Goal: Task Accomplishment & Management: Manage account settings

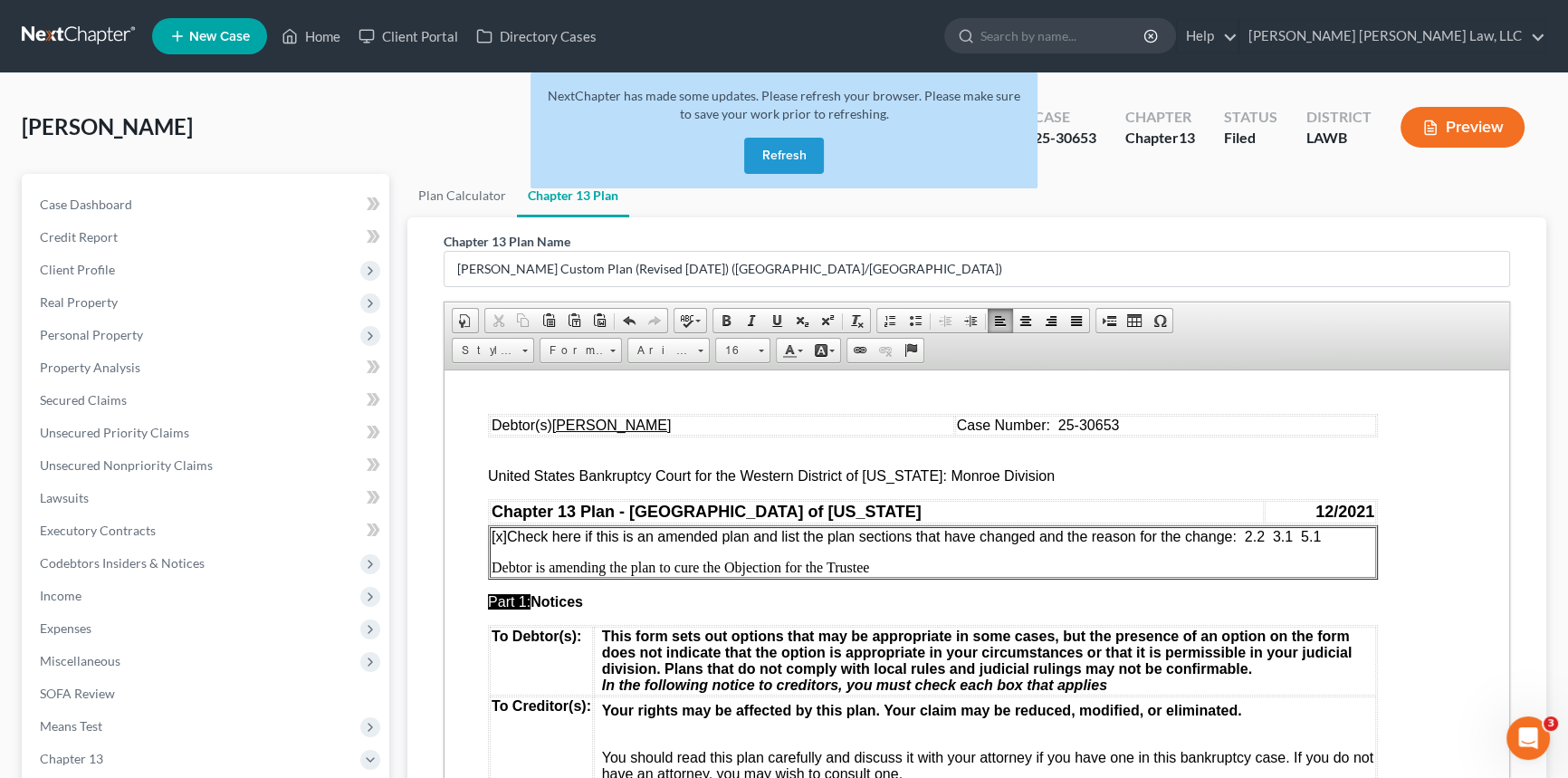
scroll to position [1811, 0]
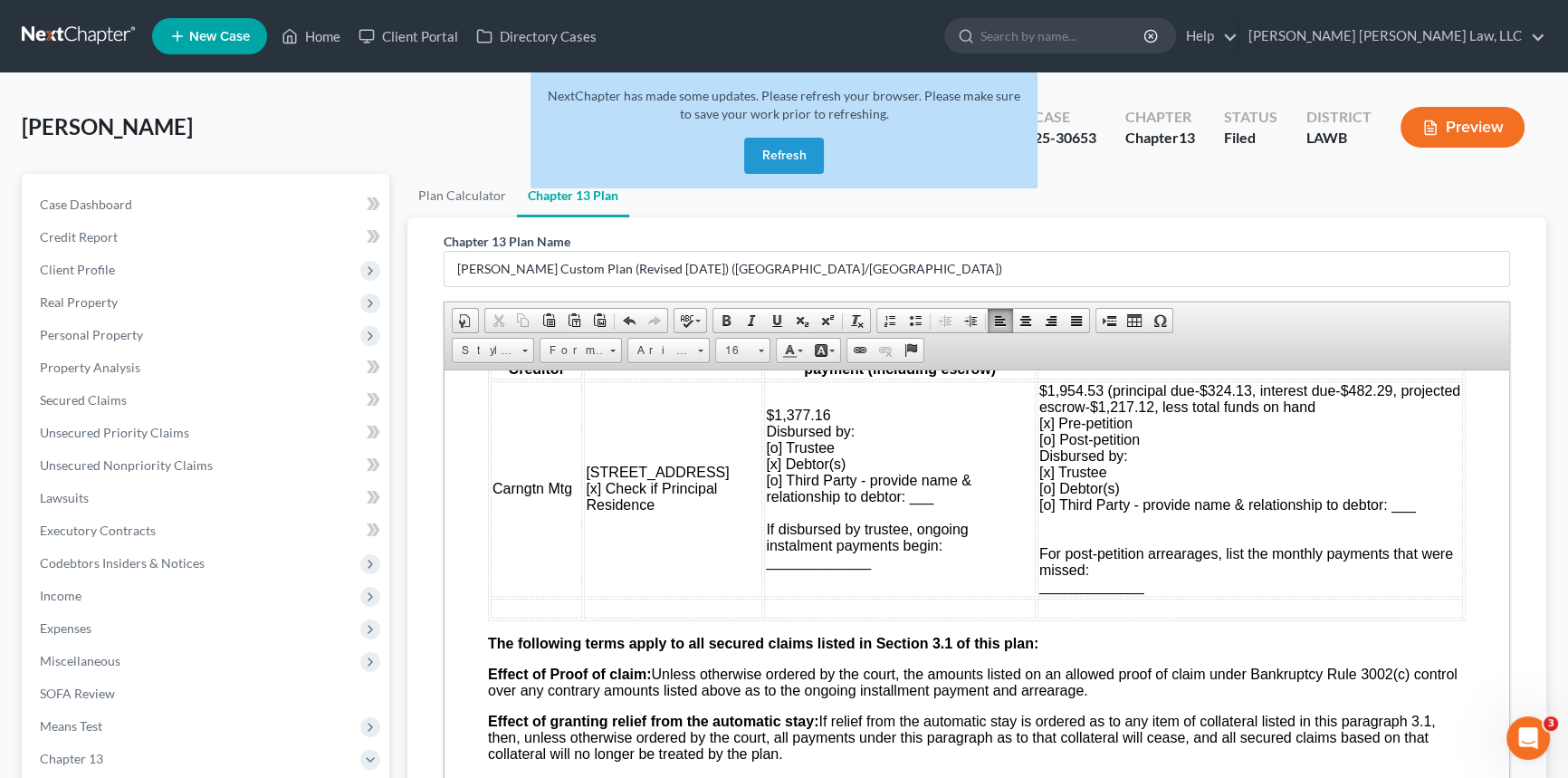
click at [789, 156] on button "Refresh" at bounding box center [784, 156] width 80 height 36
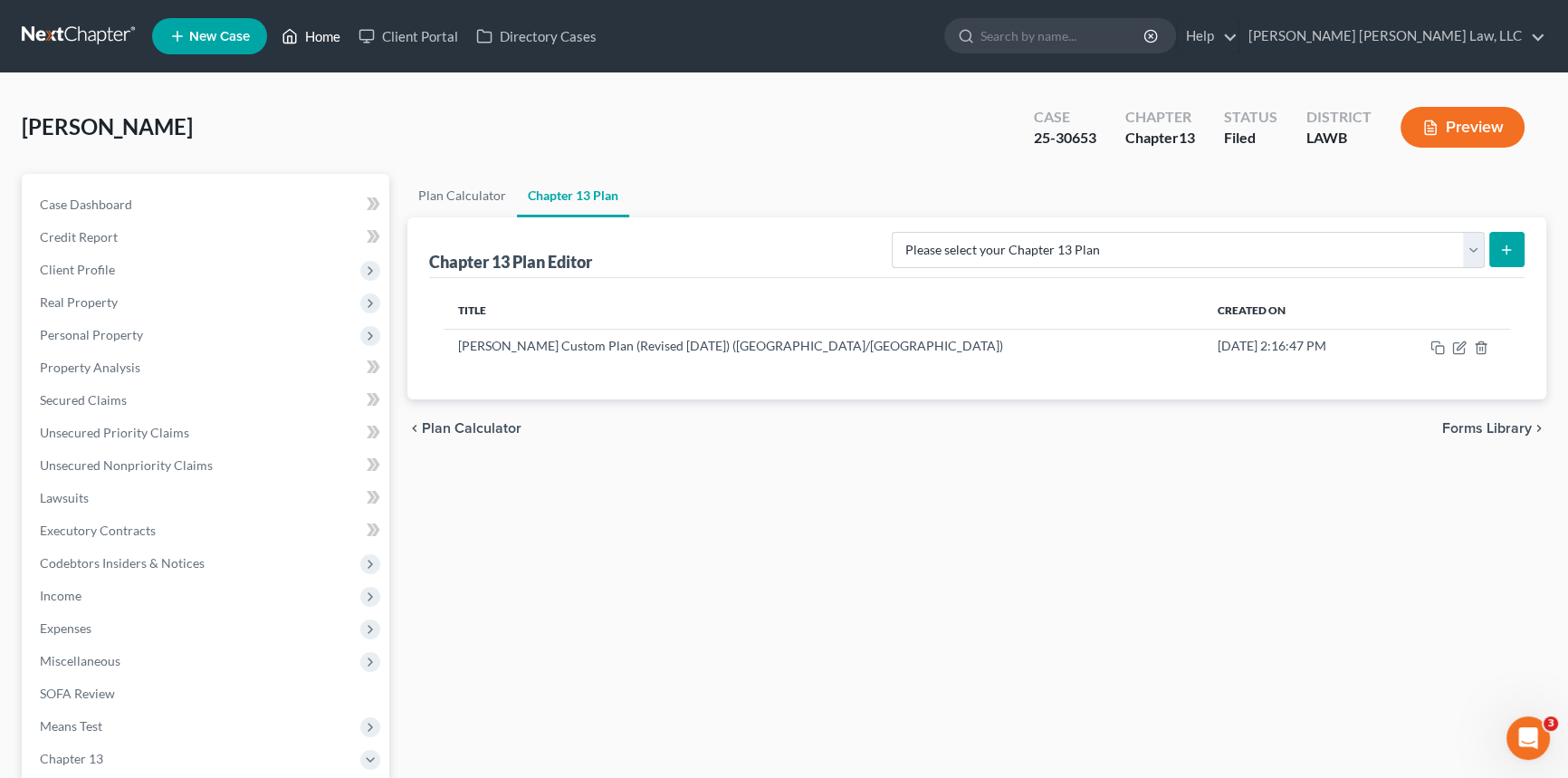
click at [317, 34] on link "Home" at bounding box center [310, 36] width 77 height 33
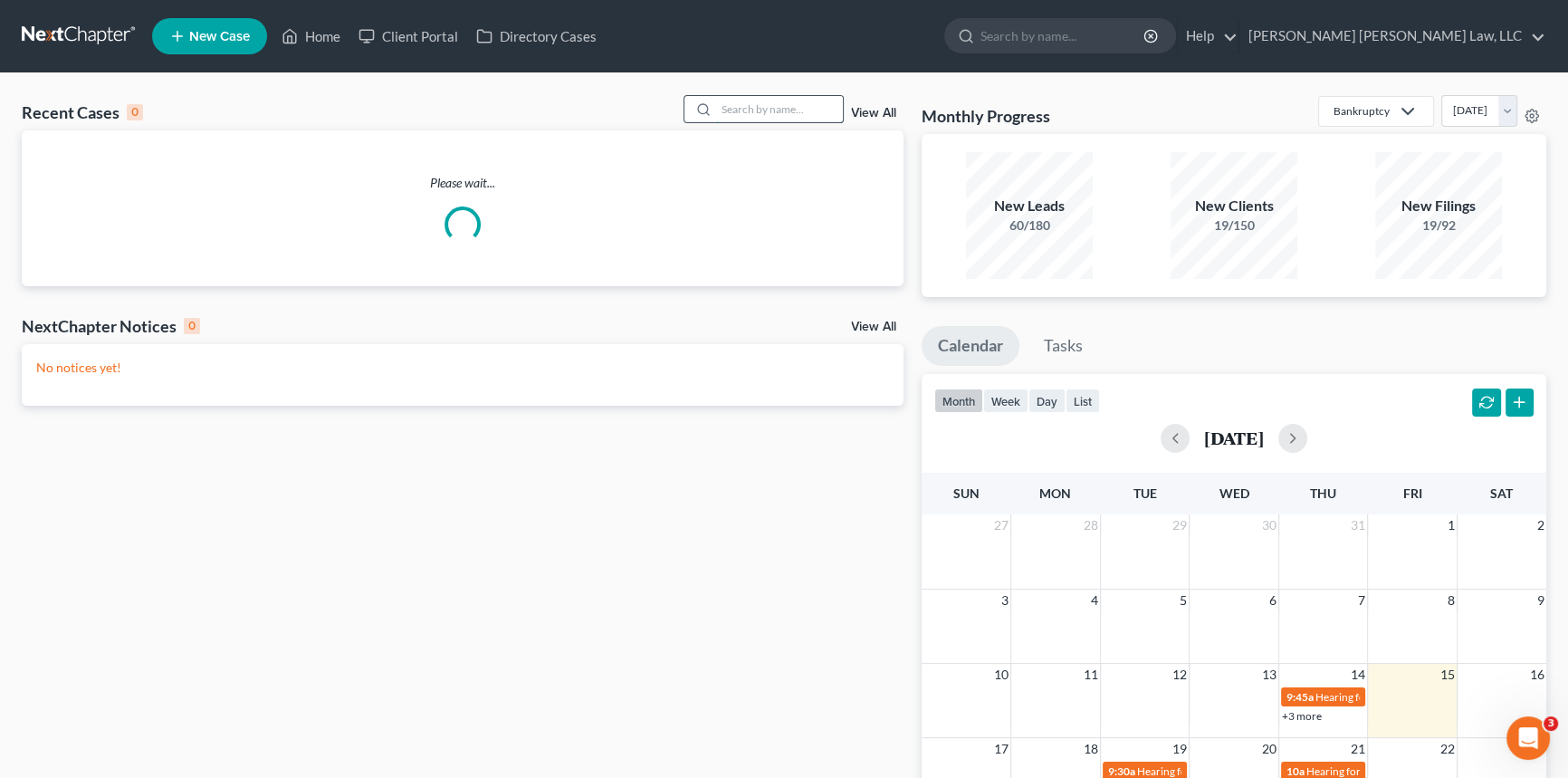
click at [754, 114] on input "search" at bounding box center [779, 108] width 126 height 26
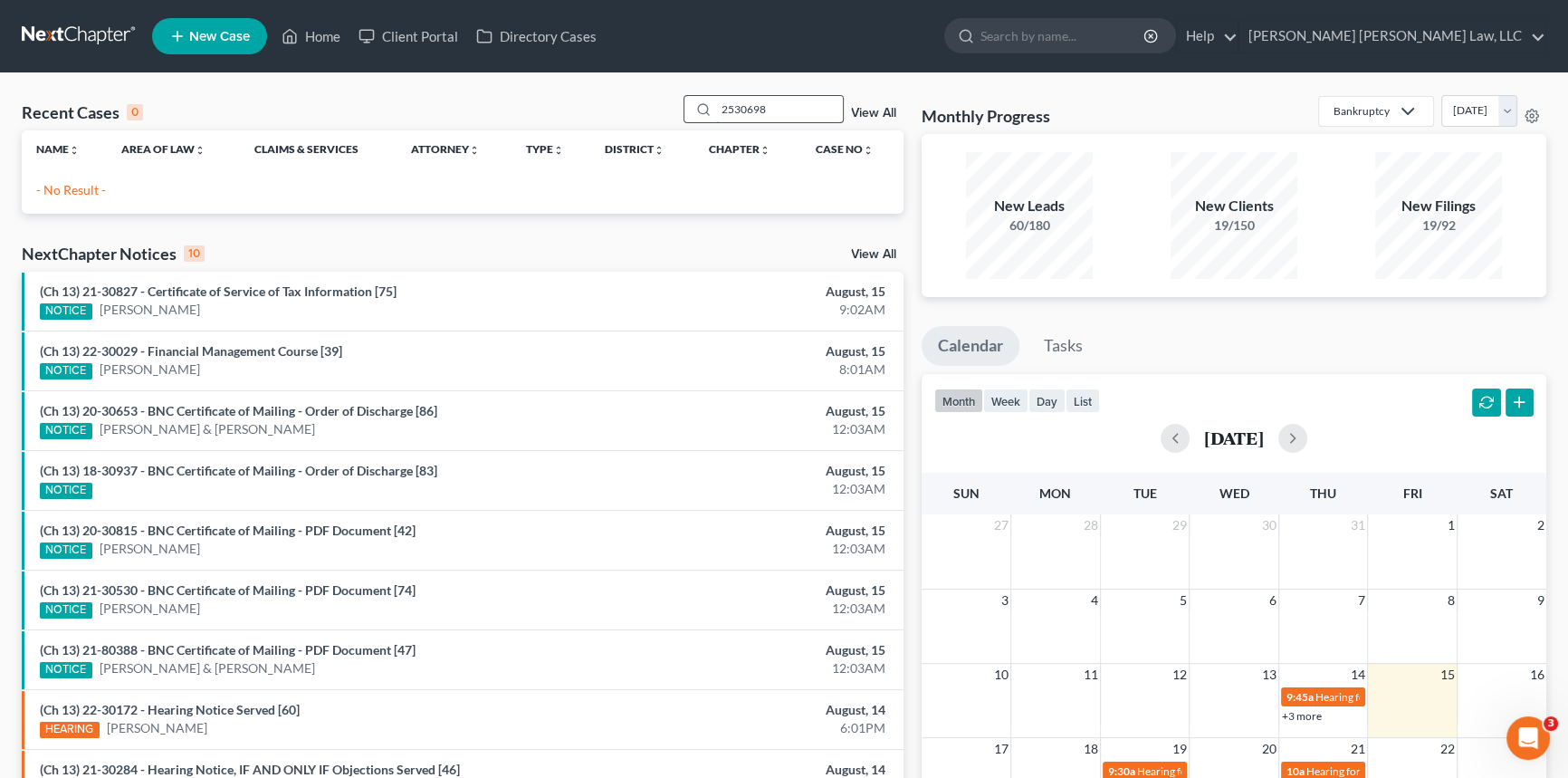
click at [731, 111] on input "2530698" at bounding box center [779, 108] width 126 height 26
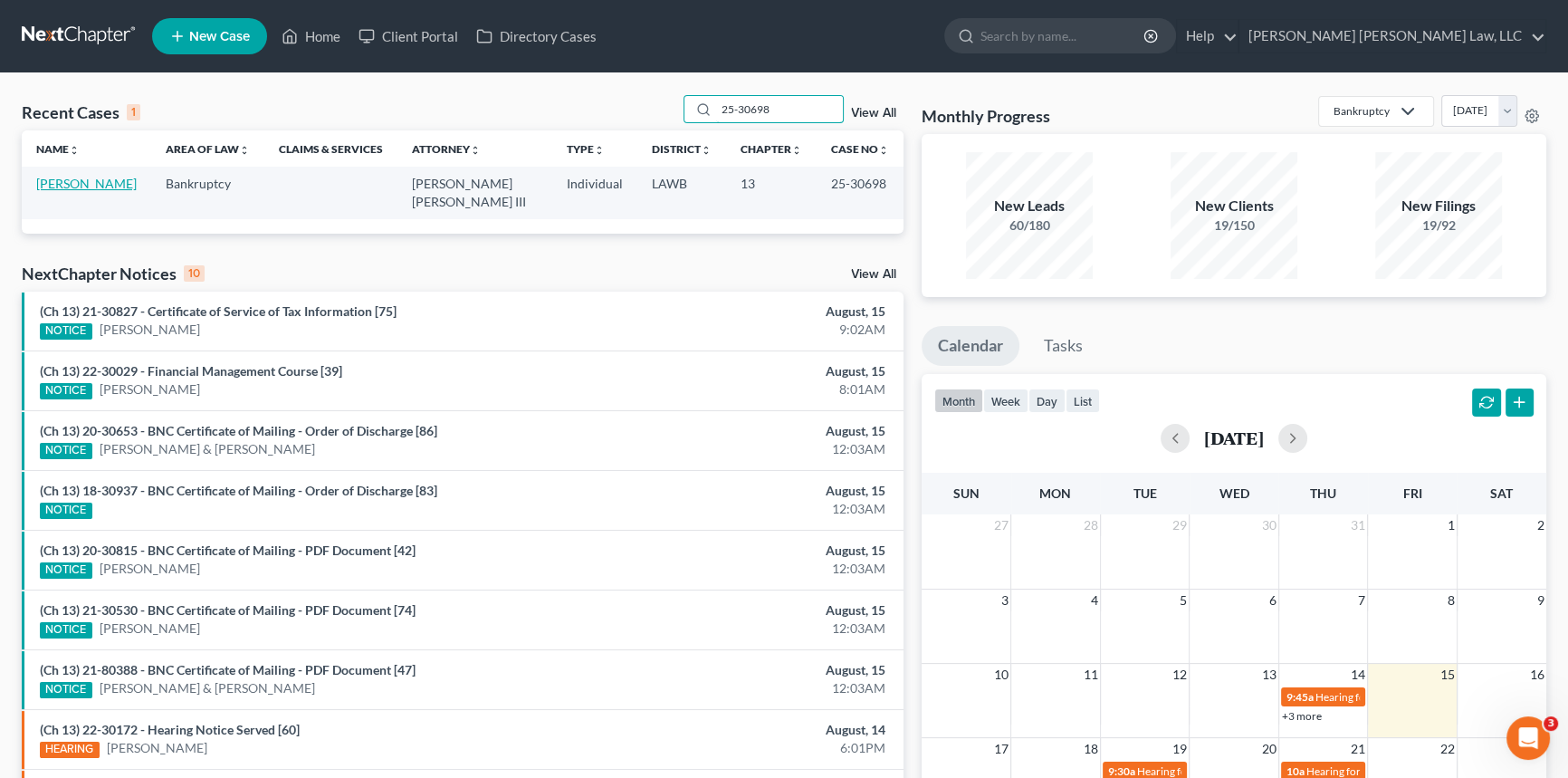
type input "25-30698"
click at [97, 184] on link "Fortune, Debra" at bounding box center [86, 183] width 100 height 15
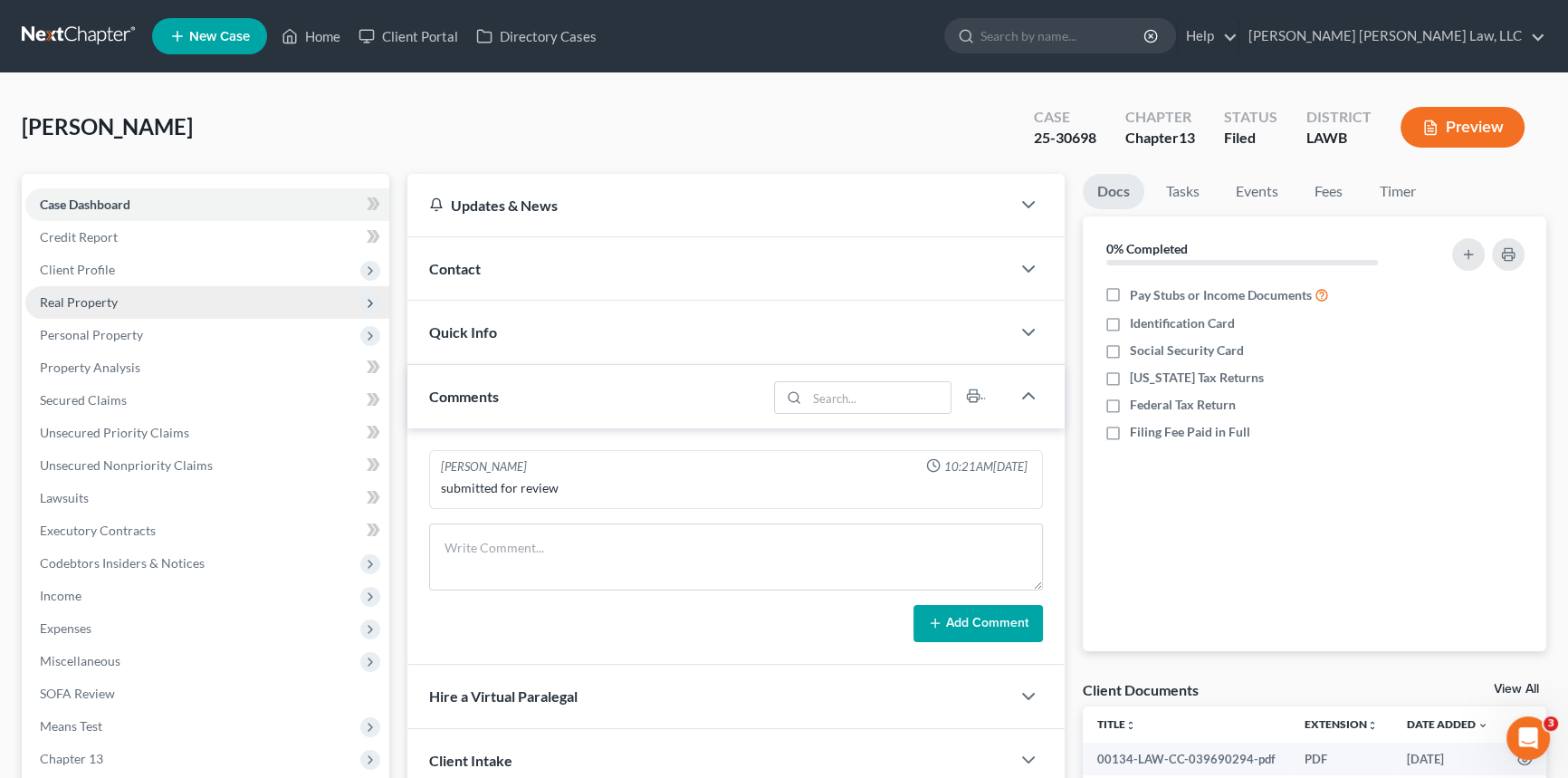
click at [167, 298] on span "Real Property" at bounding box center [207, 302] width 364 height 33
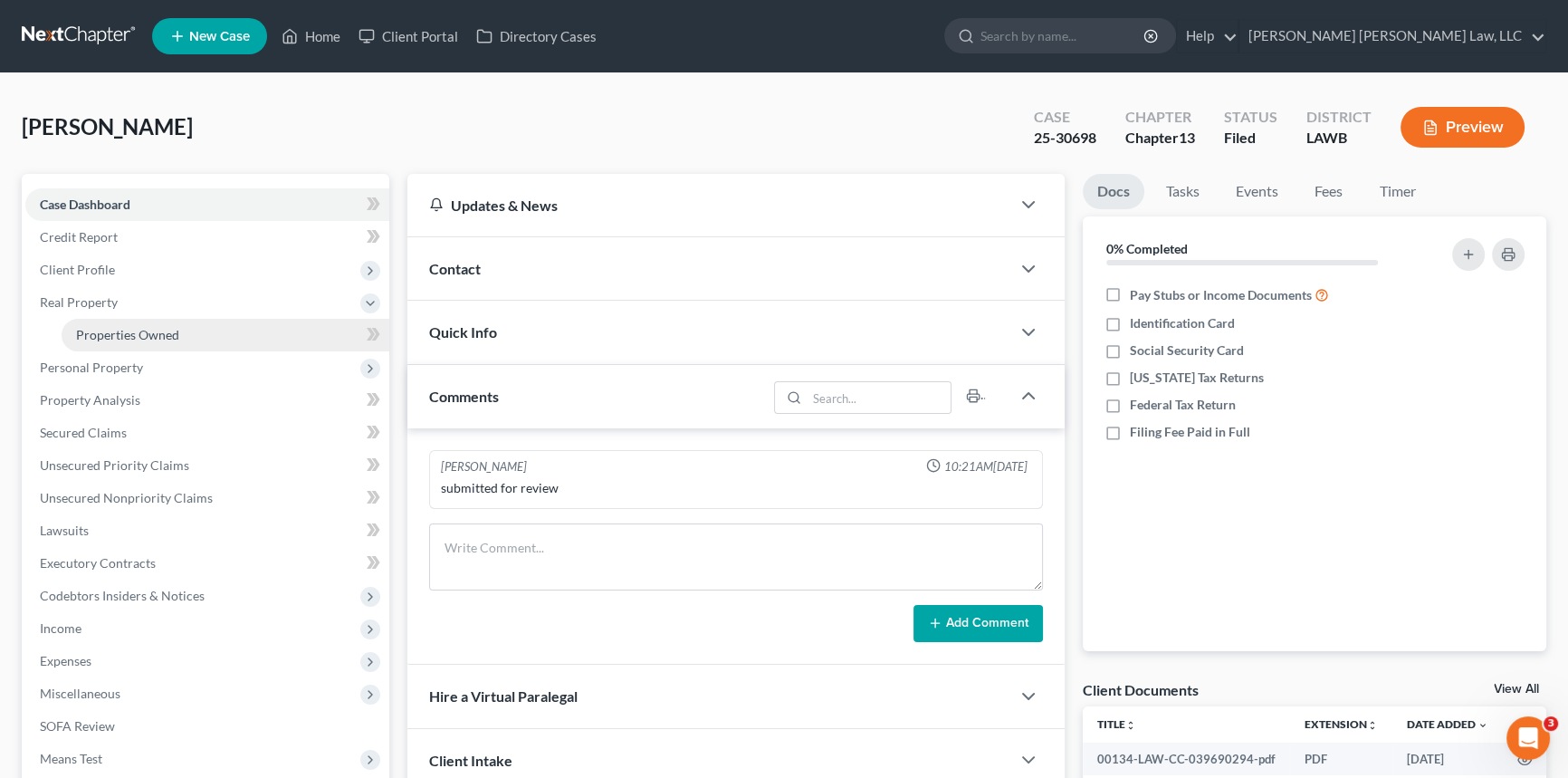
click at [176, 330] on span "Properties Owned" at bounding box center [127, 334] width 103 height 15
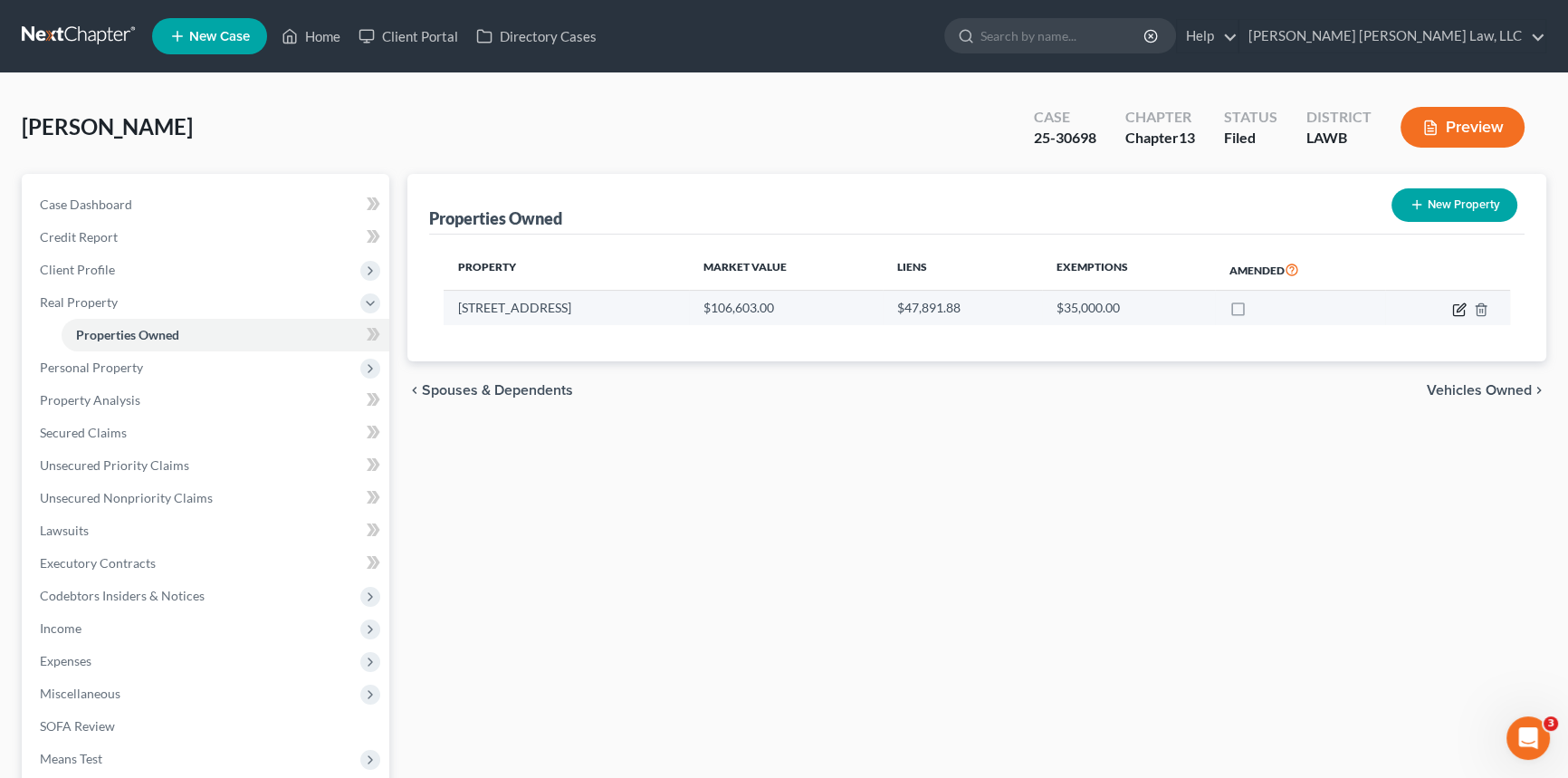
click at [1459, 308] on icon "button" at bounding box center [1460, 309] width 15 height 15
select select "19"
select select "0"
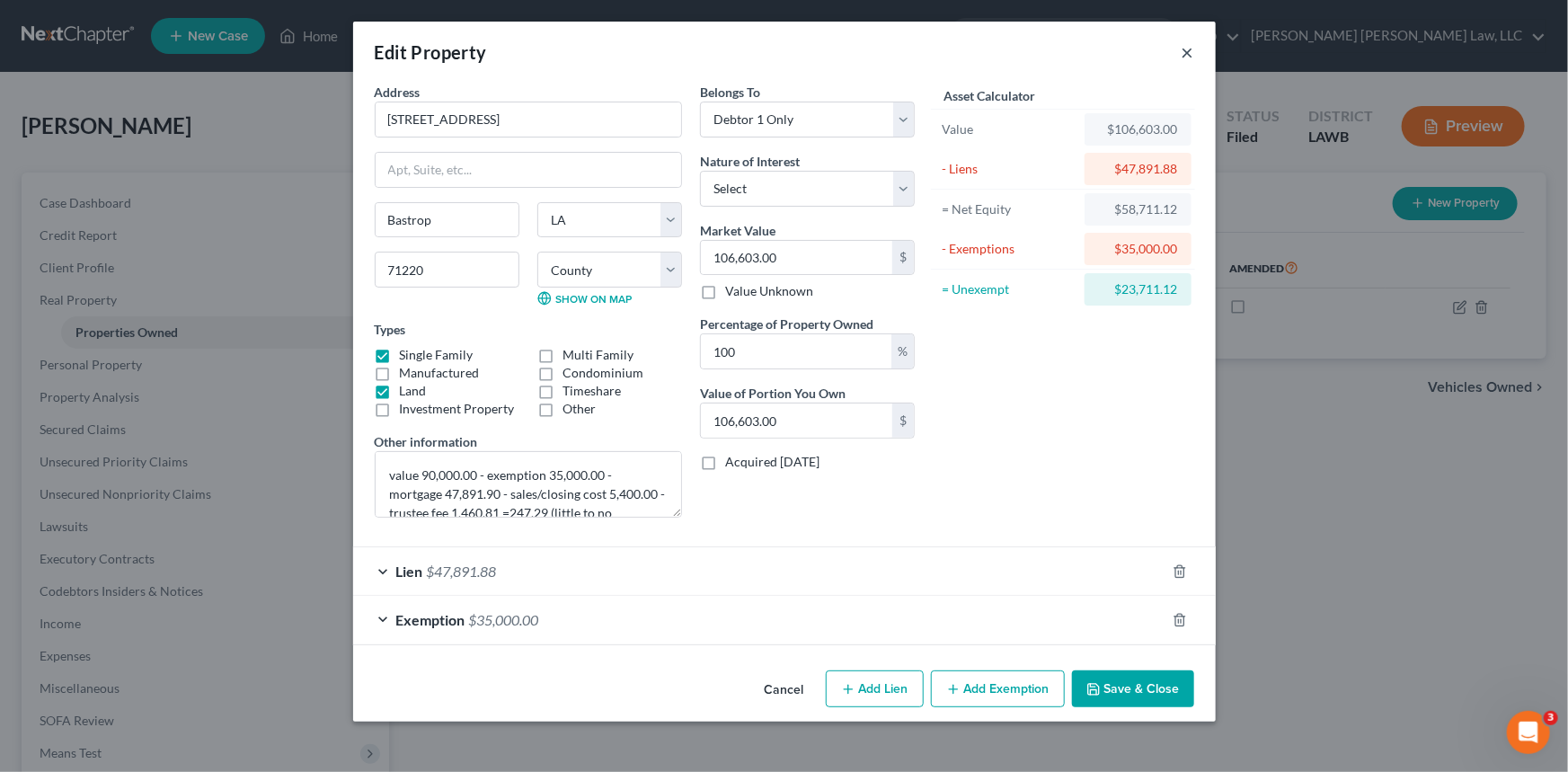
click at [1190, 51] on button "×" at bounding box center [1188, 52] width 13 height 22
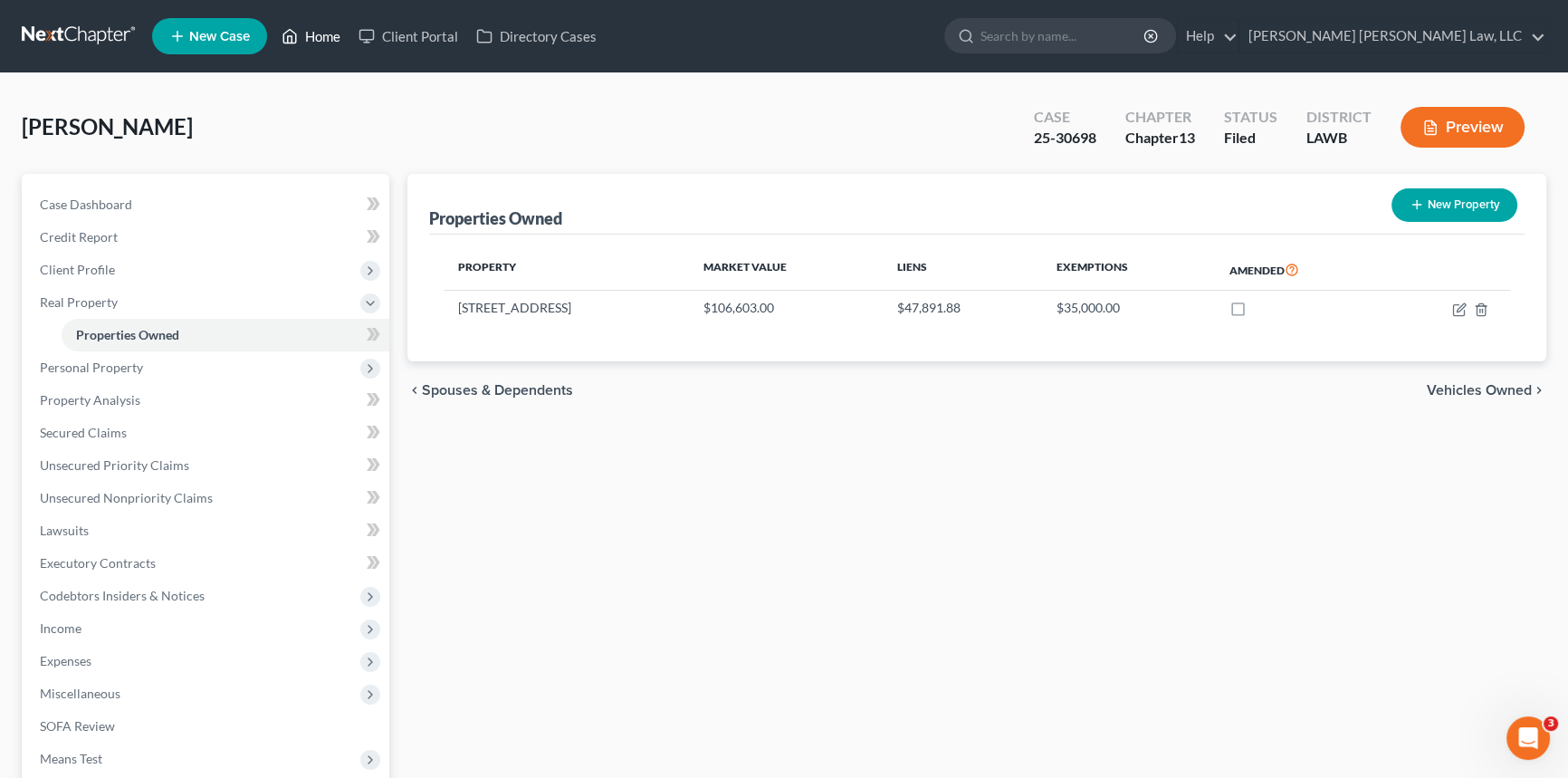
click at [310, 36] on link "Home" at bounding box center [310, 36] width 77 height 33
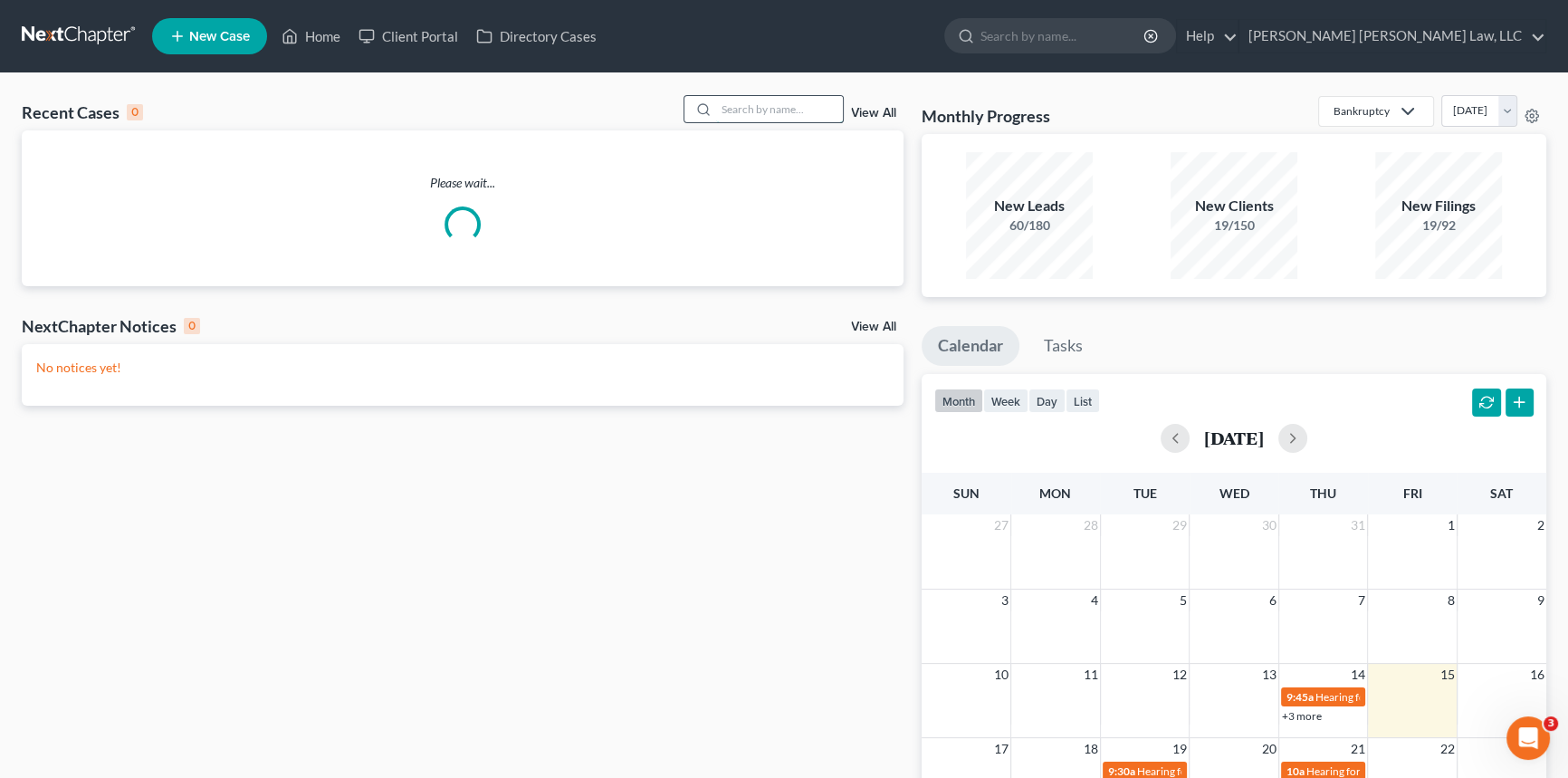
click at [728, 114] on input "search" at bounding box center [779, 108] width 126 height 26
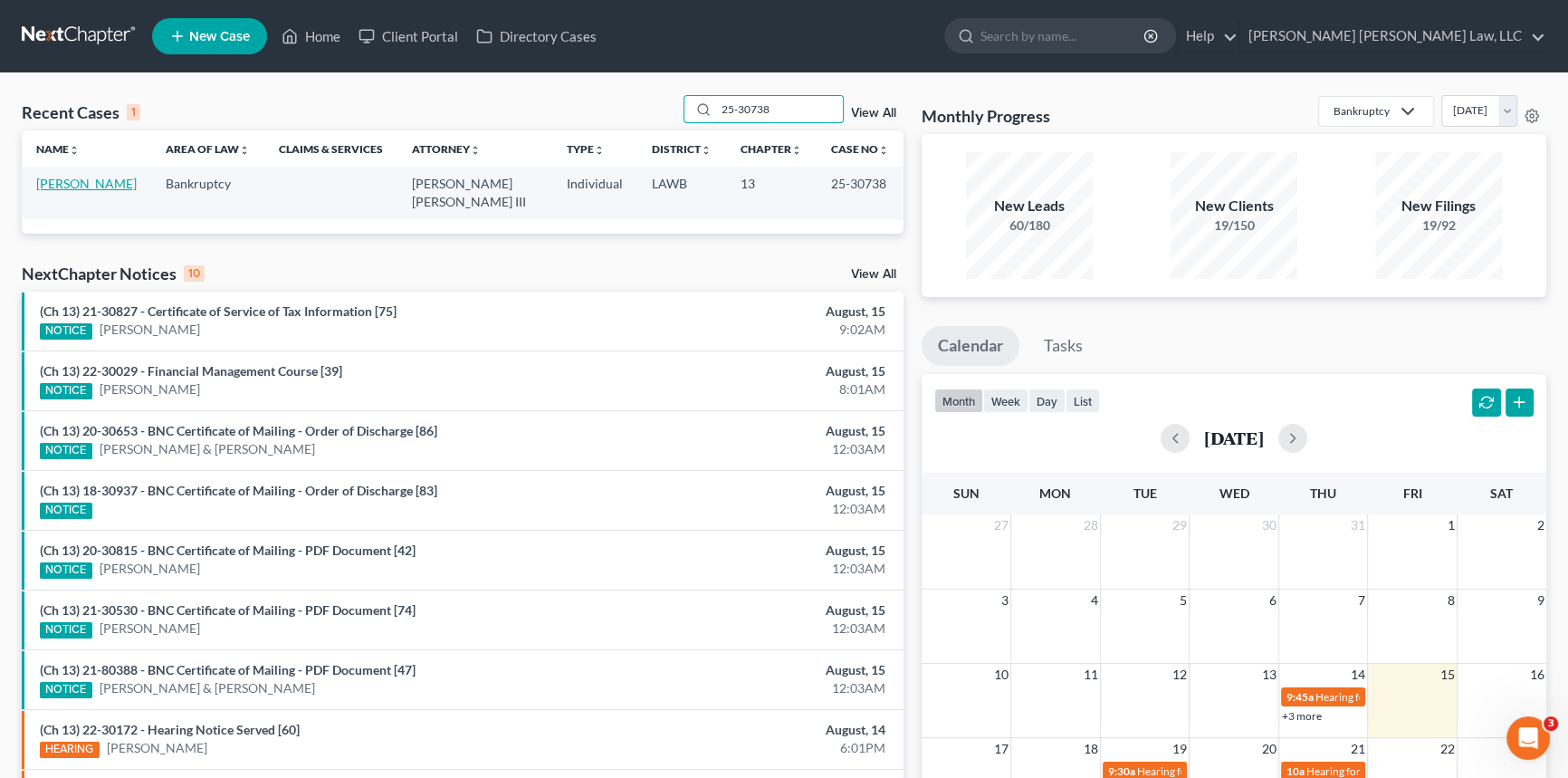
type input "25-30738"
click at [64, 190] on link "Keys, Carolyn" at bounding box center [86, 183] width 100 height 15
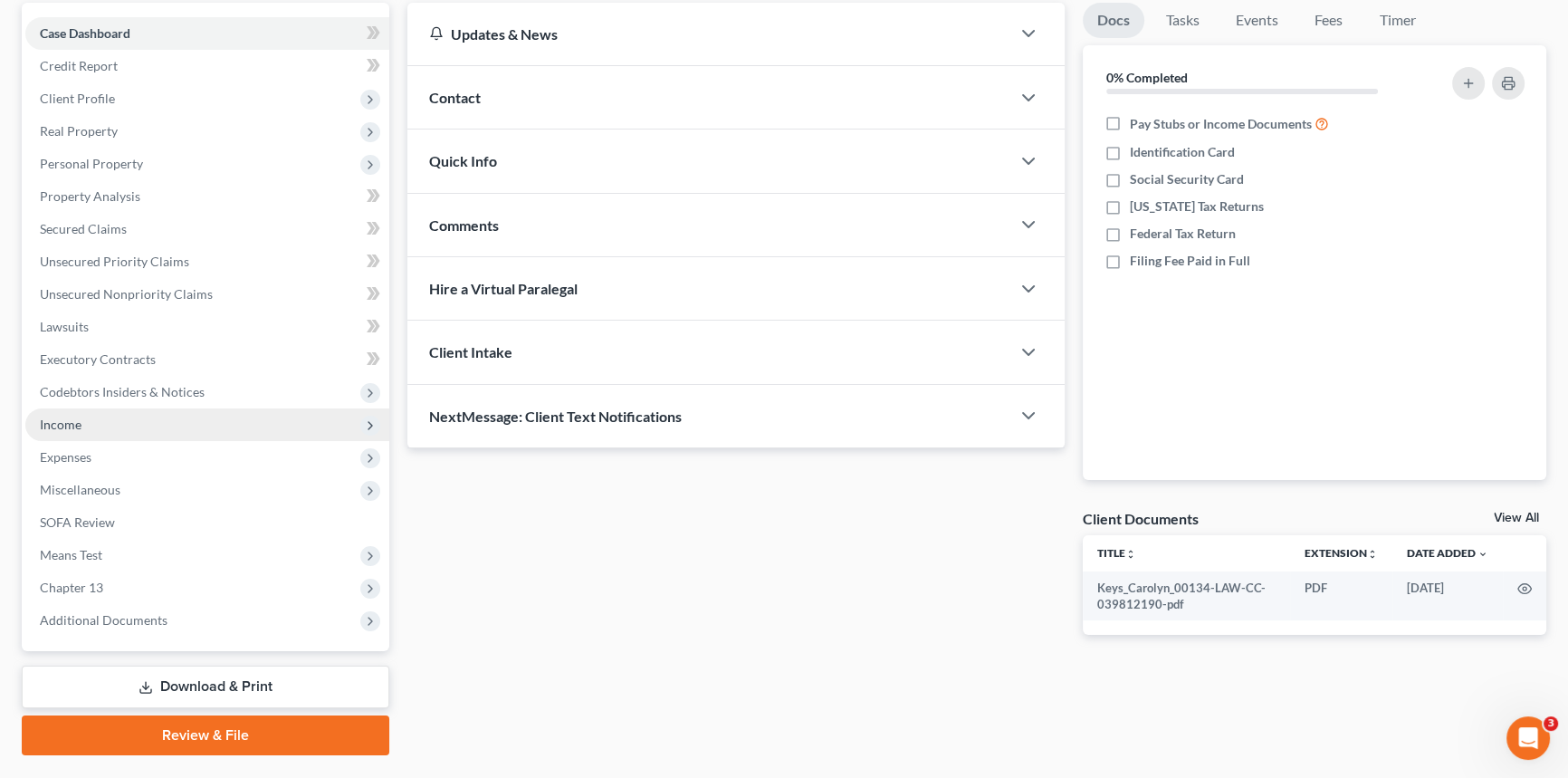
scroll to position [215, 0]
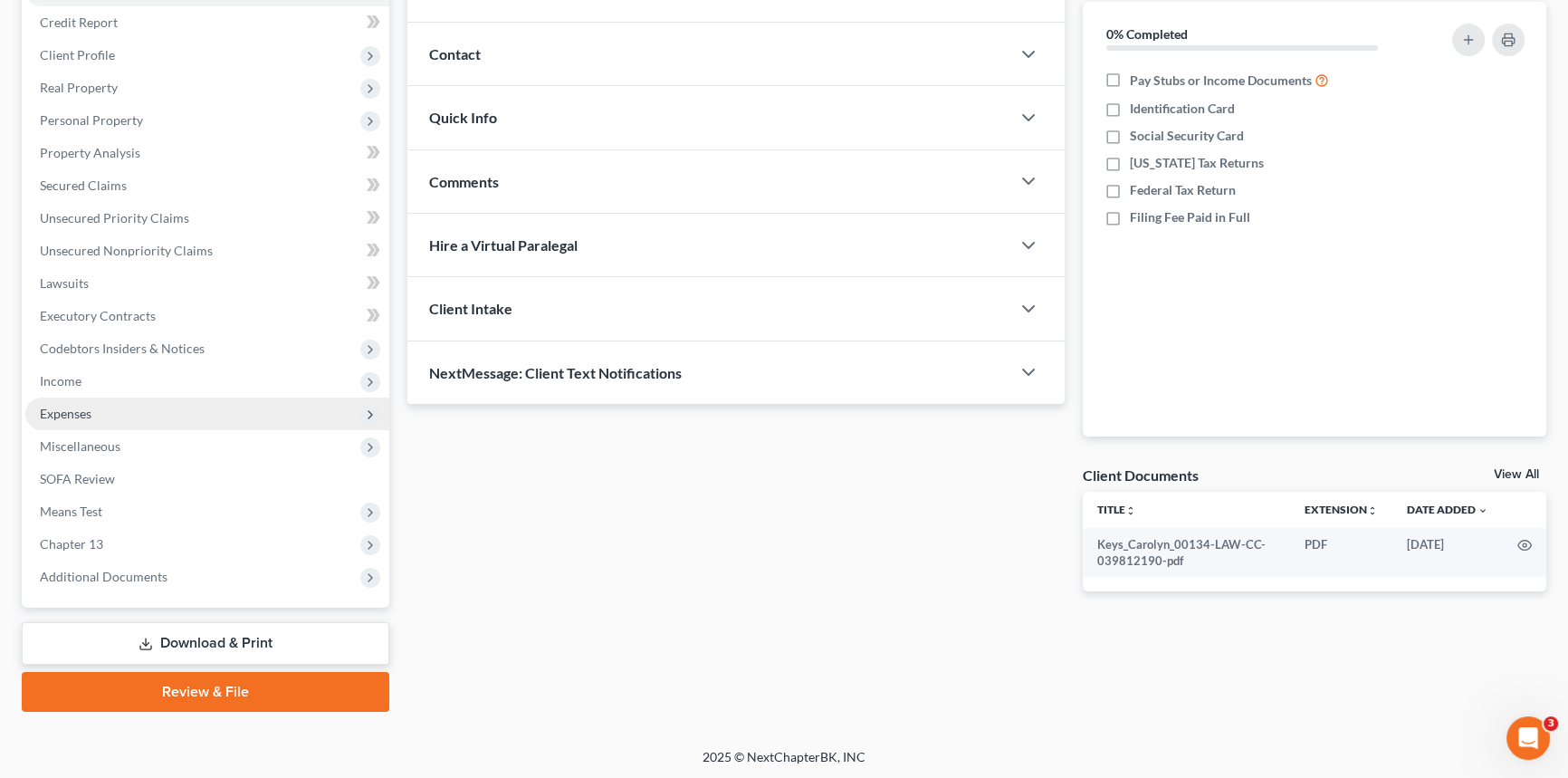
click at [143, 407] on span "Expenses" at bounding box center [207, 414] width 364 height 33
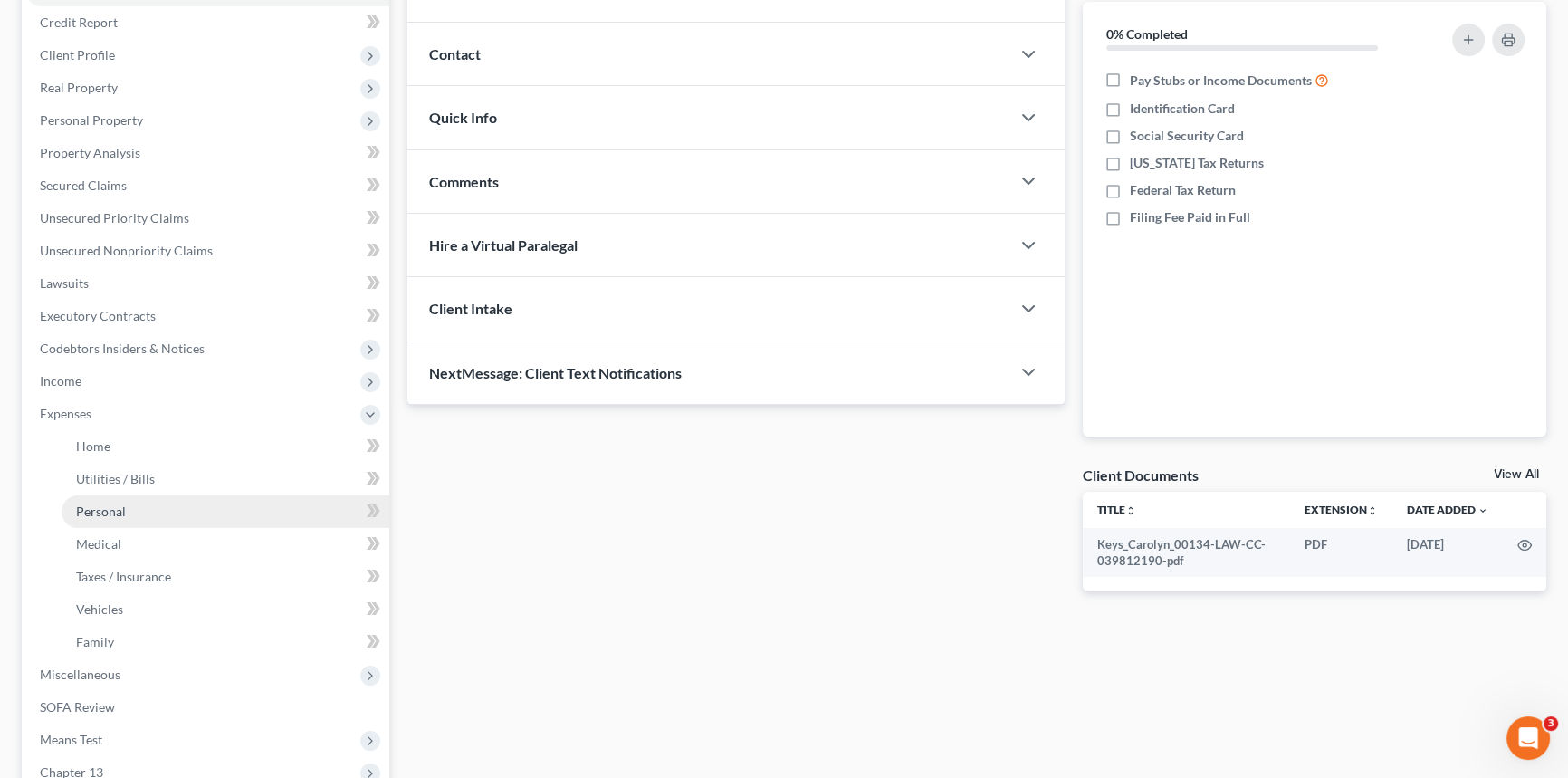
click at [148, 514] on link "Personal" at bounding box center [226, 511] width 328 height 33
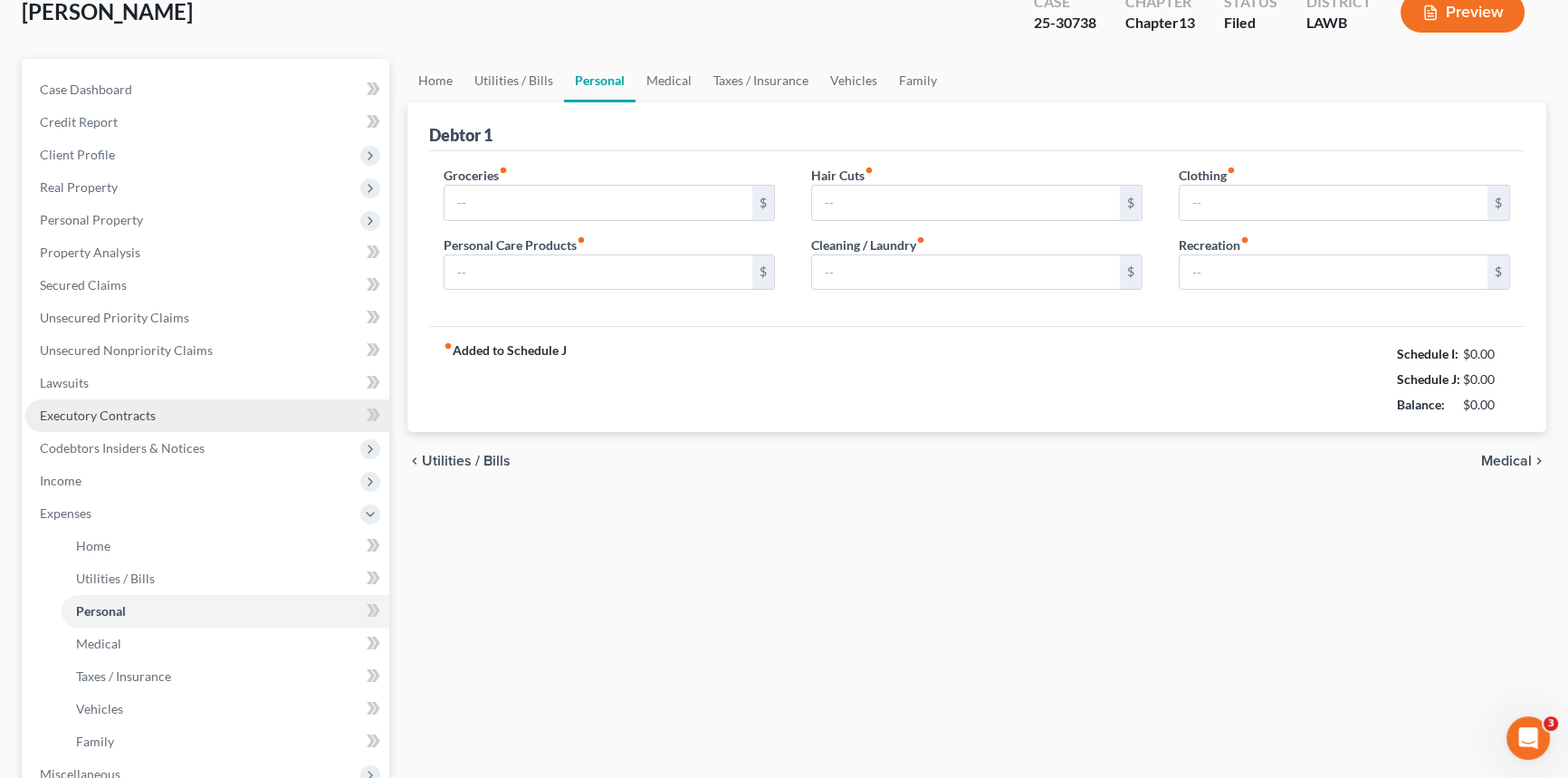
type input "600.00"
type input "200.00"
type input "0.00"
type input "100.00"
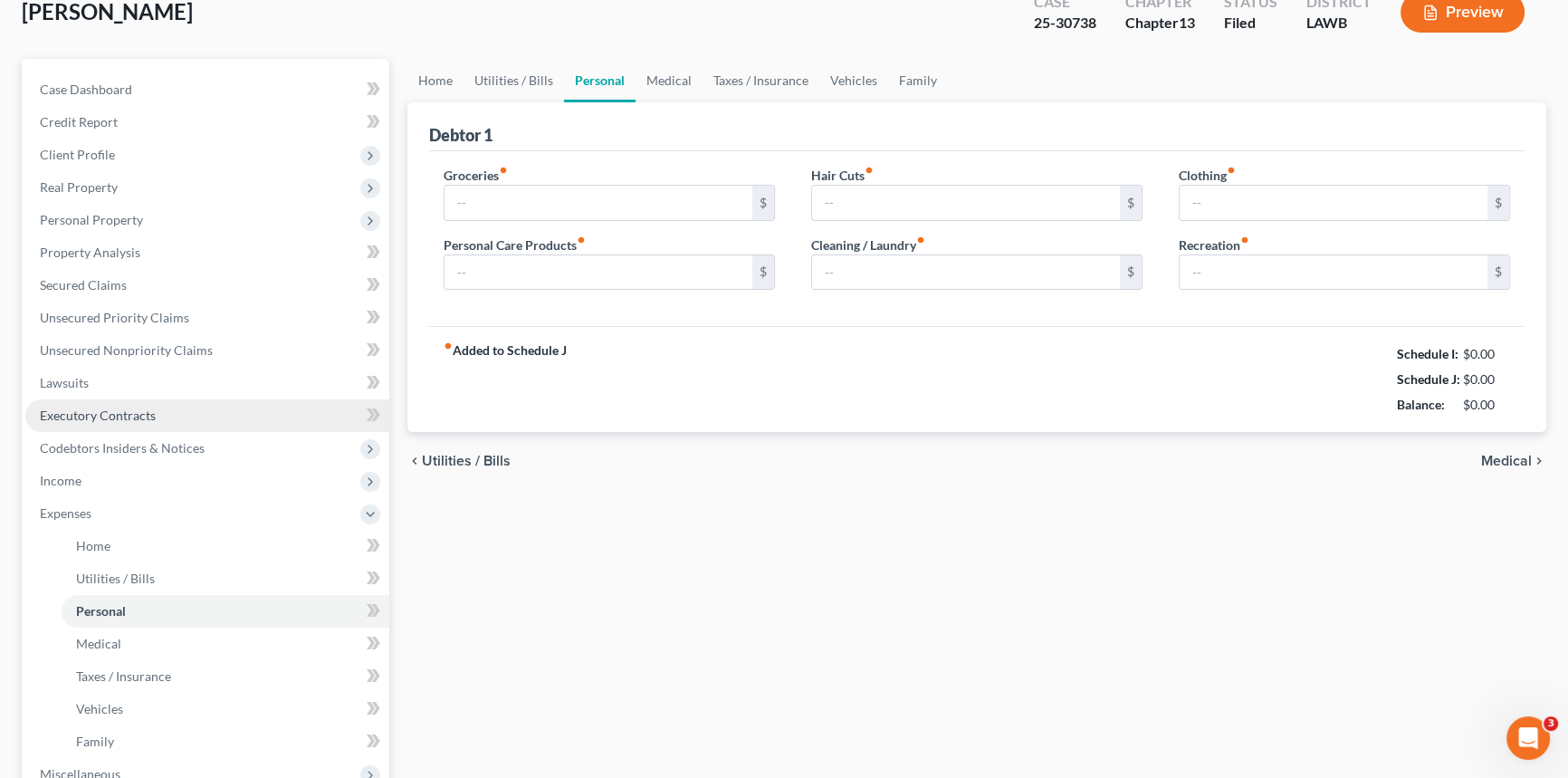
type input "0.00"
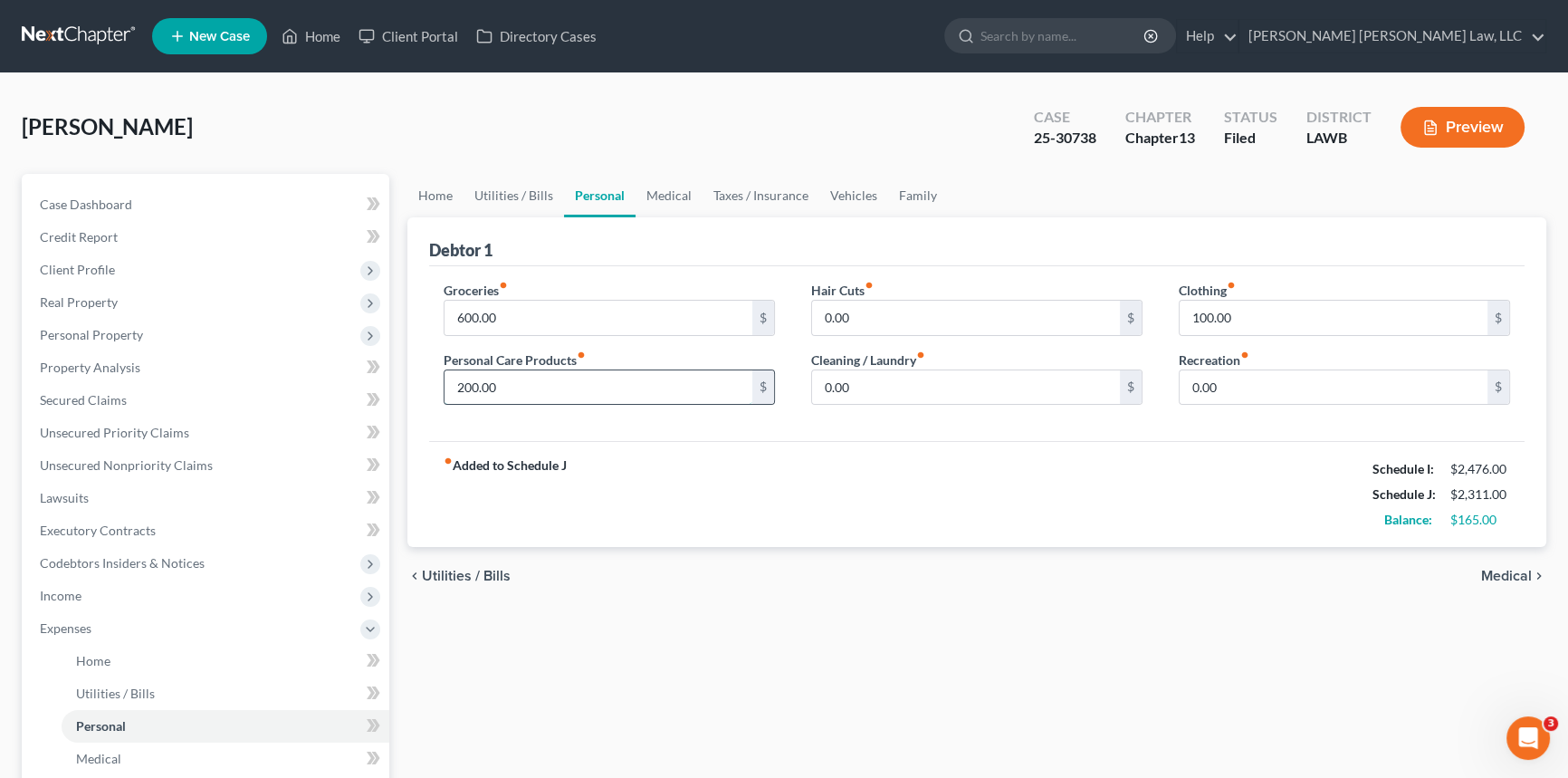
click at [503, 386] on input "200.00" at bounding box center [598, 388] width 308 height 35
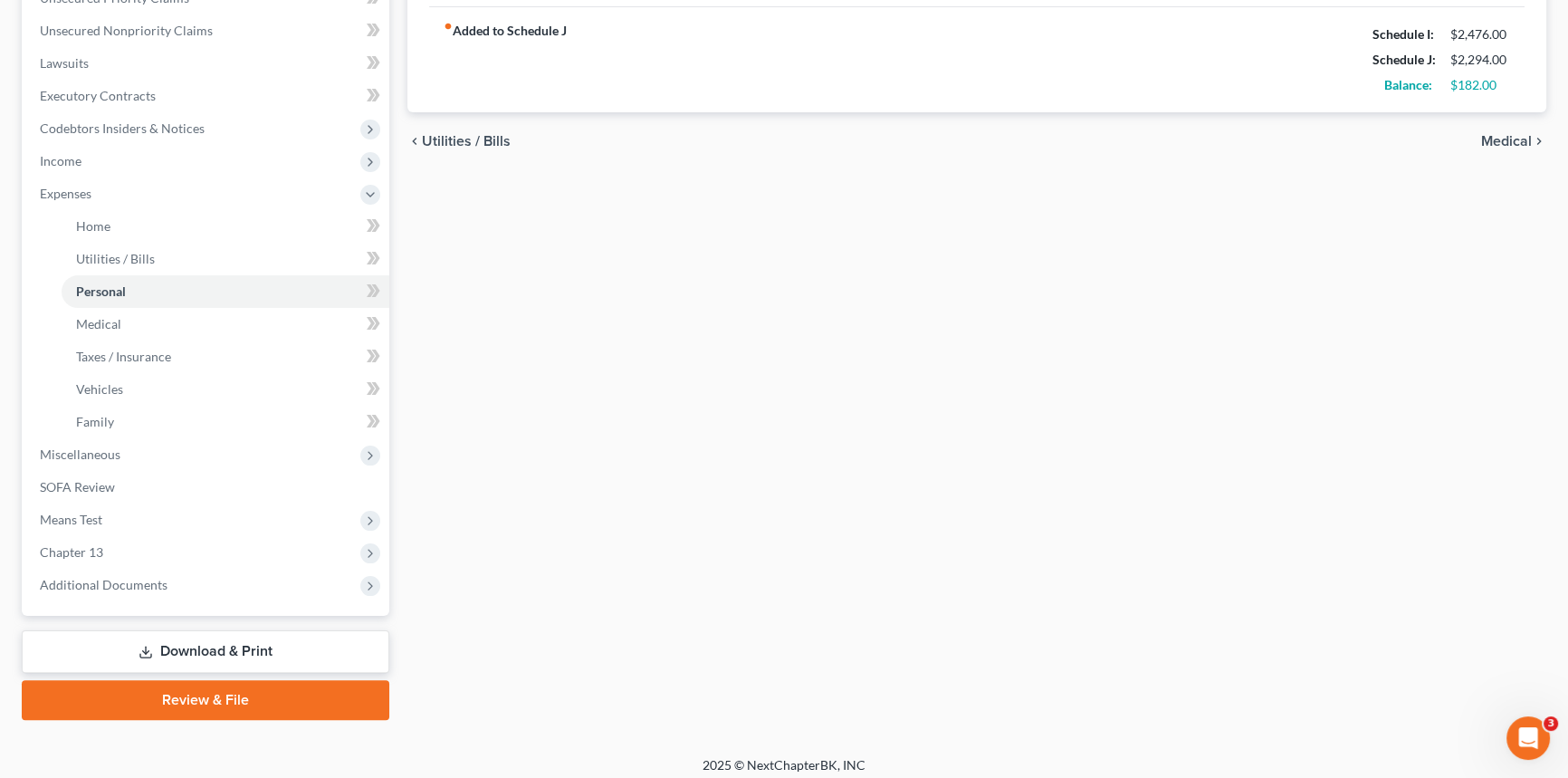
scroll to position [443, 0]
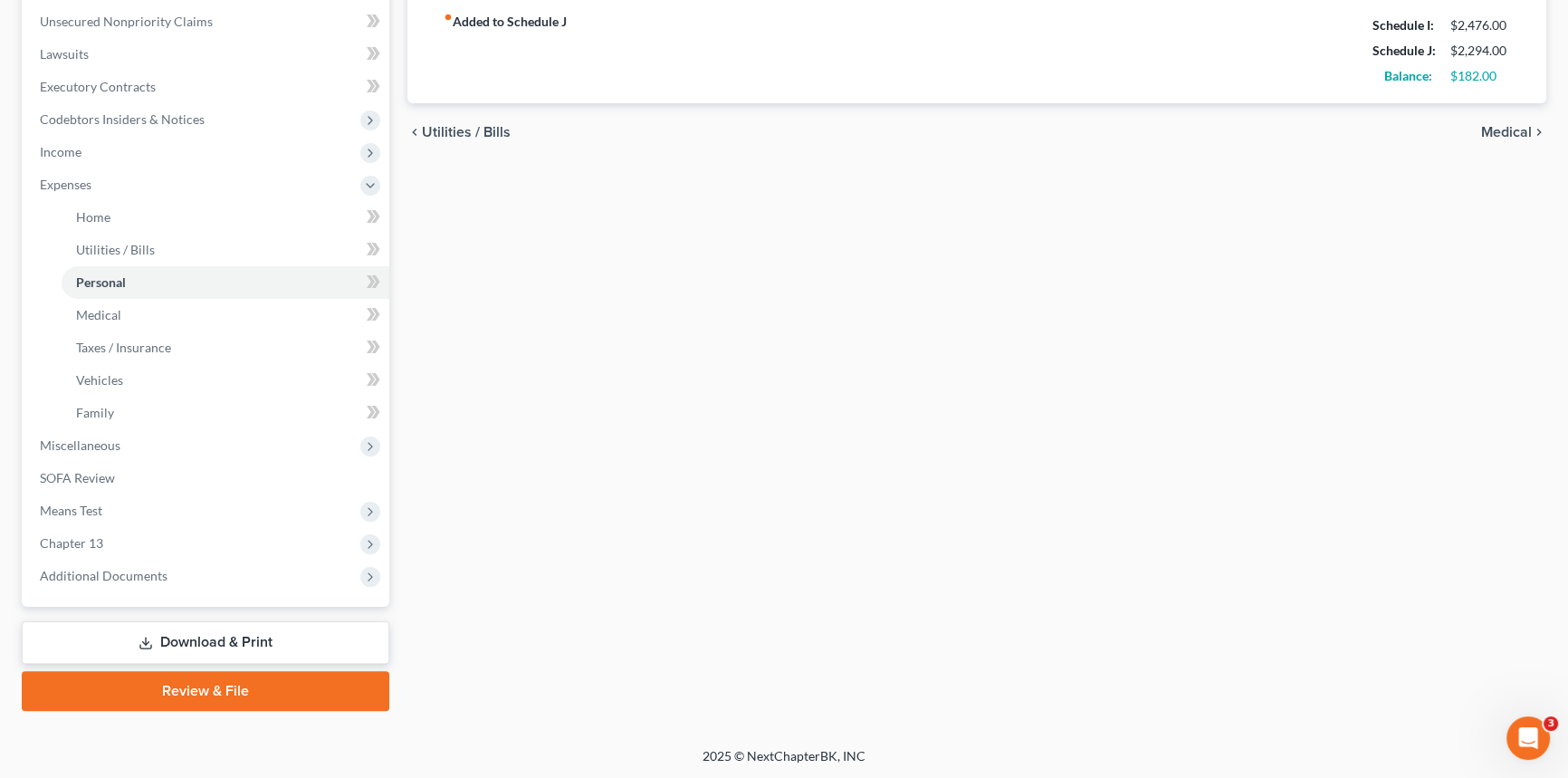
type input "183.00"
click at [319, 638] on link "Download & Print" at bounding box center [206, 642] width 368 height 43
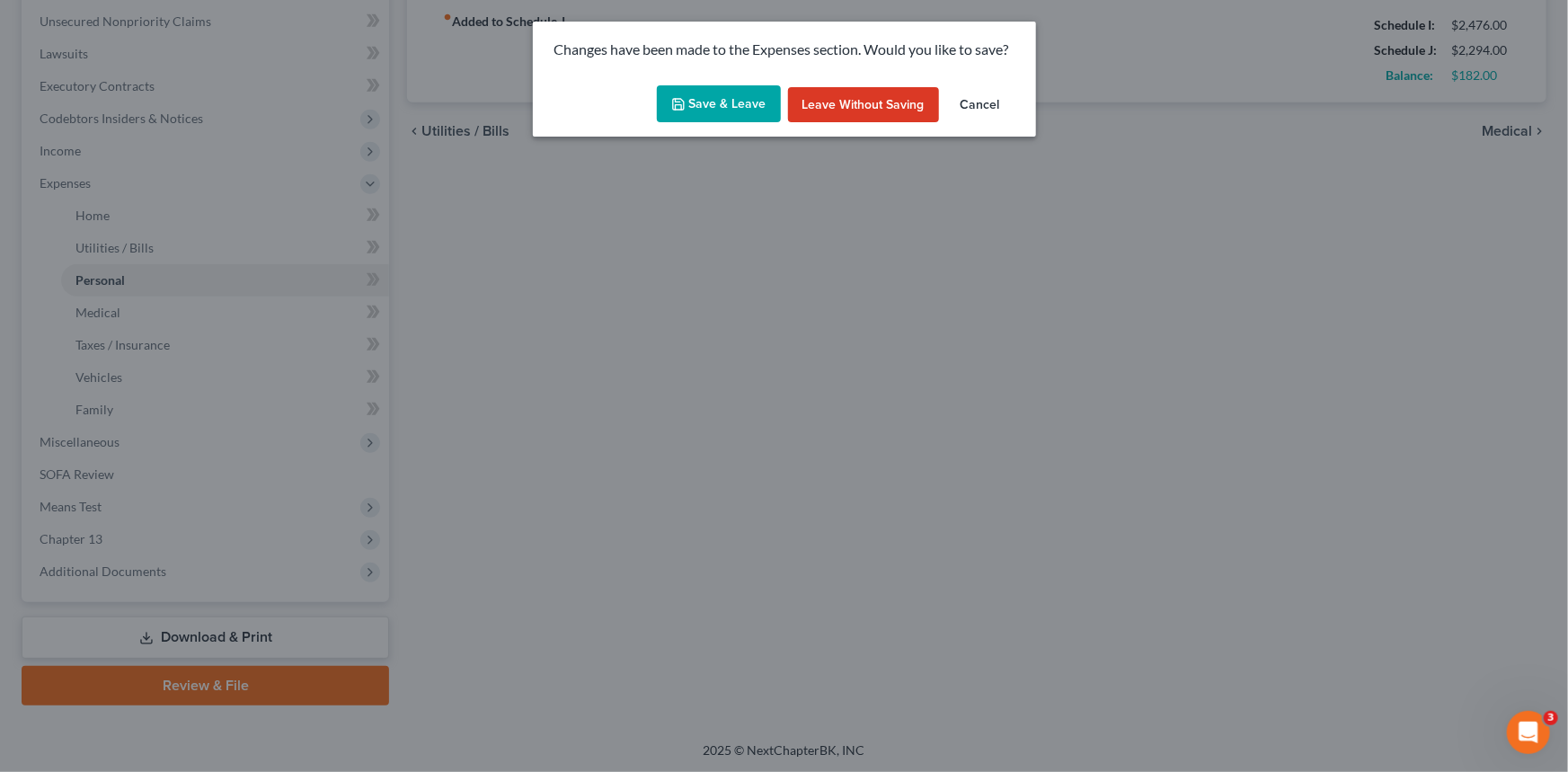
click at [710, 98] on button "Save & Leave" at bounding box center [718, 105] width 124 height 38
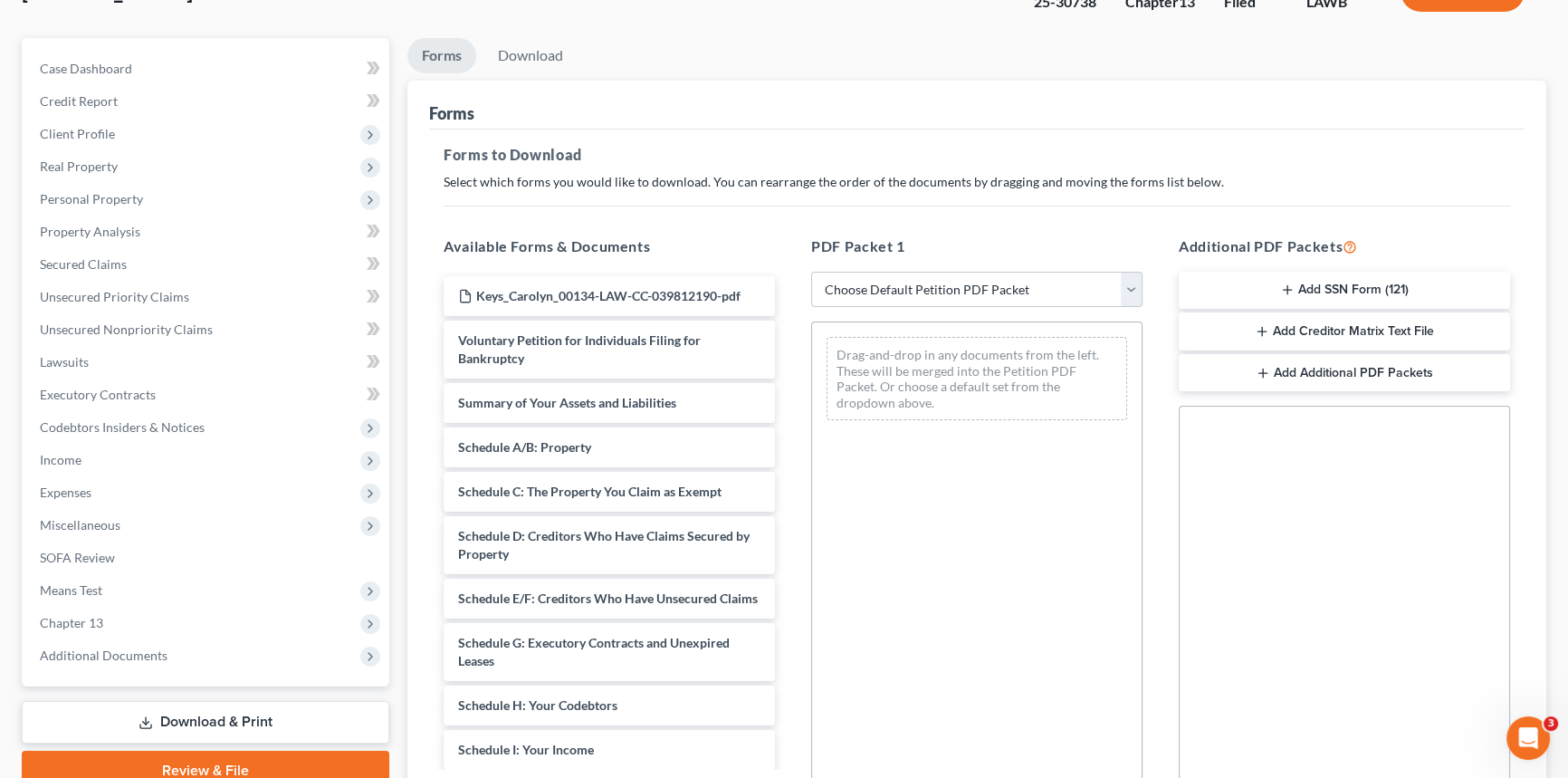
scroll to position [164, 0]
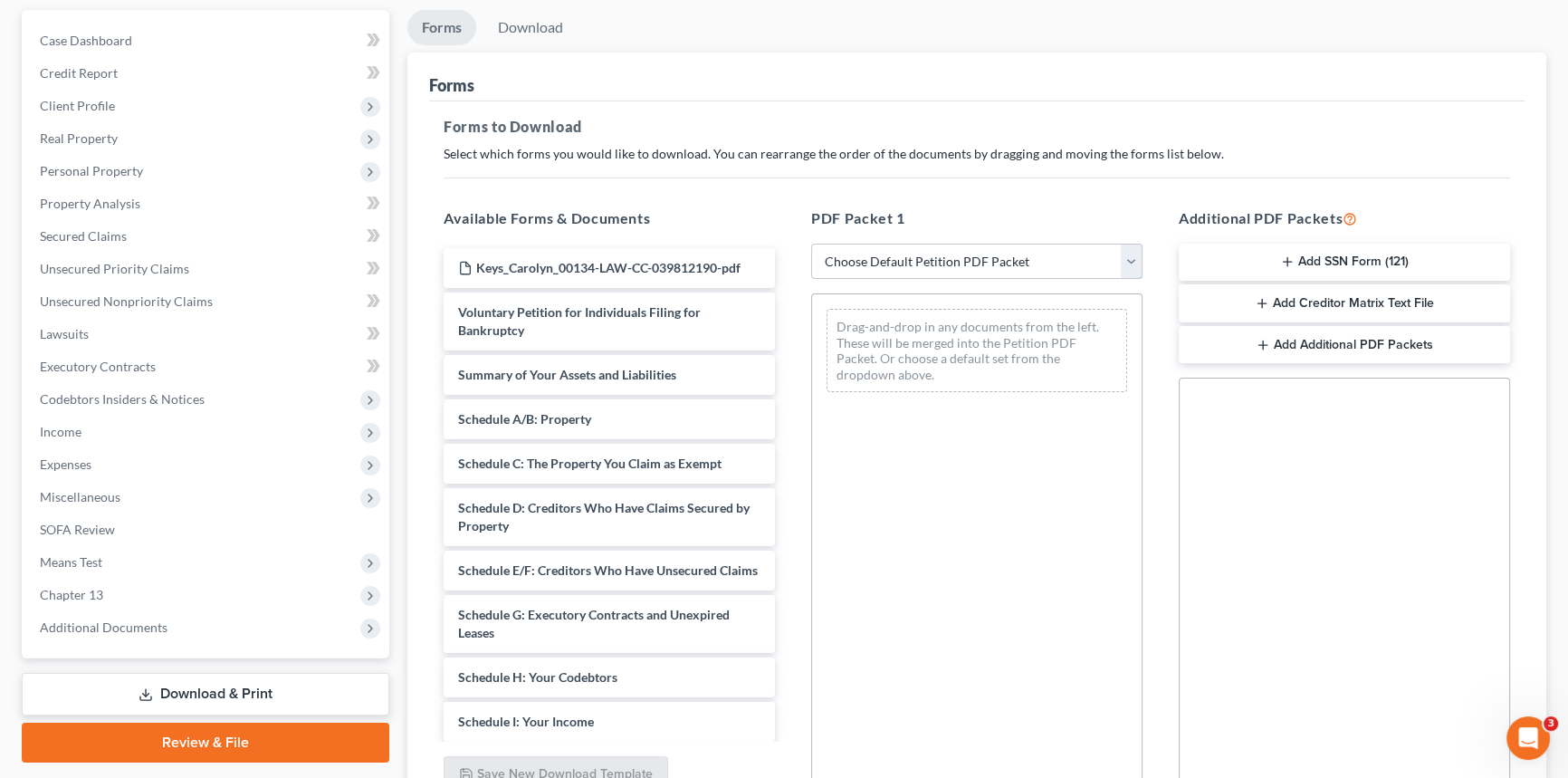
click at [920, 258] on select "Choose Default Petition PDF Packet Complete Bankruptcy Petition (all forms and …" at bounding box center [976, 262] width 331 height 36
select select "2"
click at [811, 244] on select "Choose Default Petition PDF Packet Complete Bankruptcy Petition (all forms and …" at bounding box center [976, 262] width 331 height 36
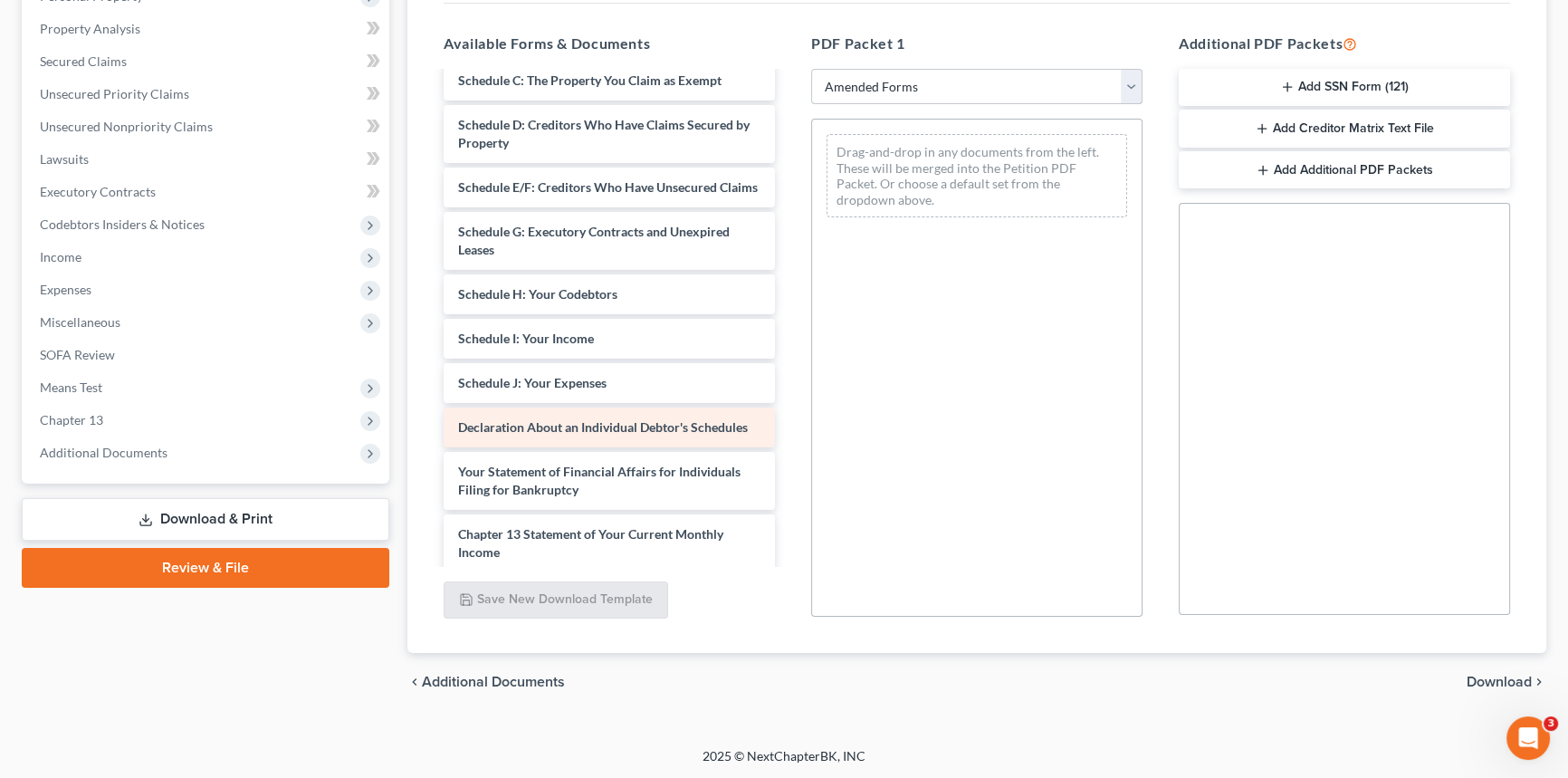
scroll to position [328, 0]
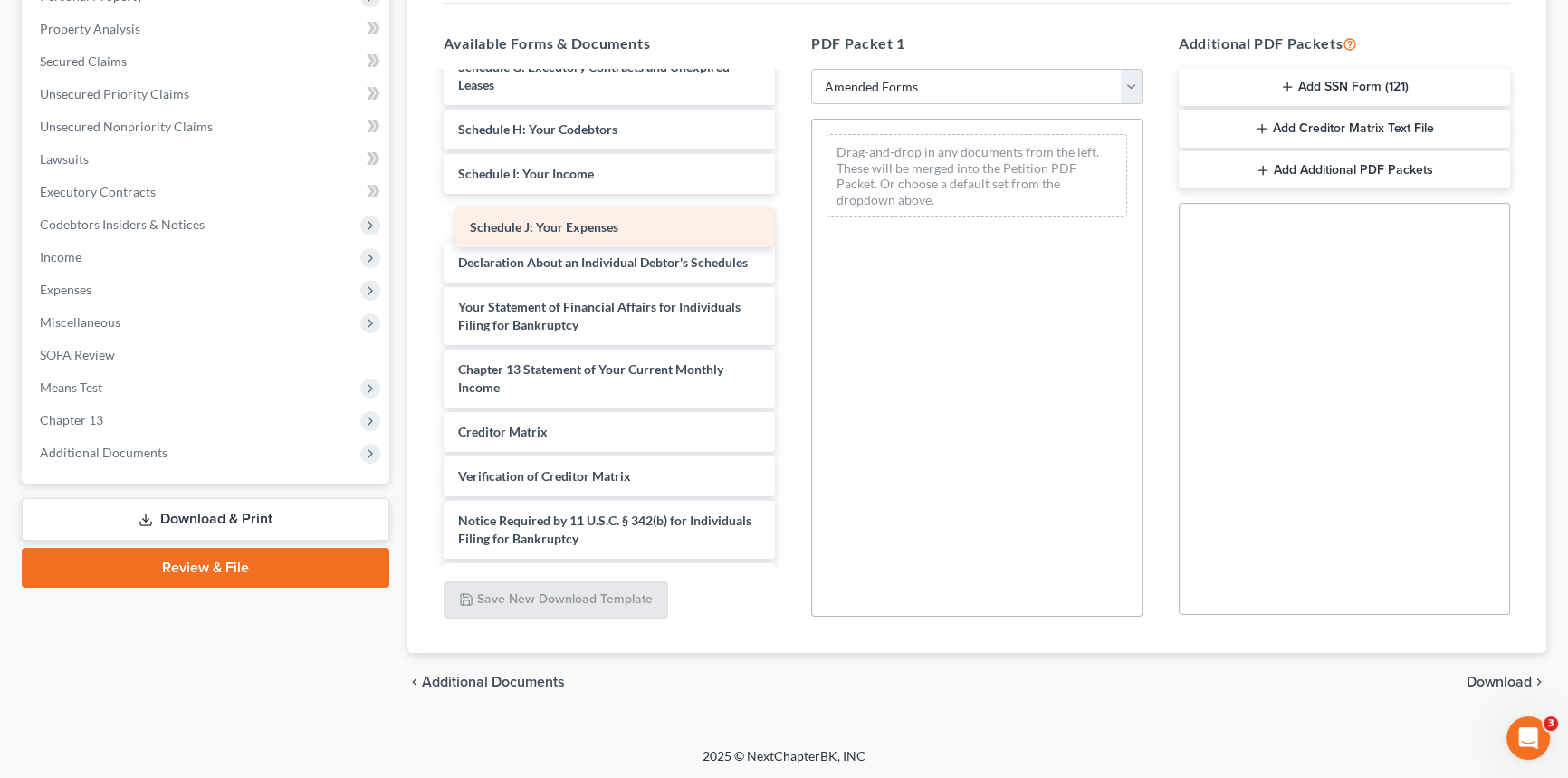
drag, startPoint x: 628, startPoint y: 227, endPoint x: 842, endPoint y: 187, distance: 217.7
click at [790, 187] on div "Schedule J: Your Expenses Voluntary Petition for Individuals Filing for Bankrup…" at bounding box center [610, 173] width 360 height 858
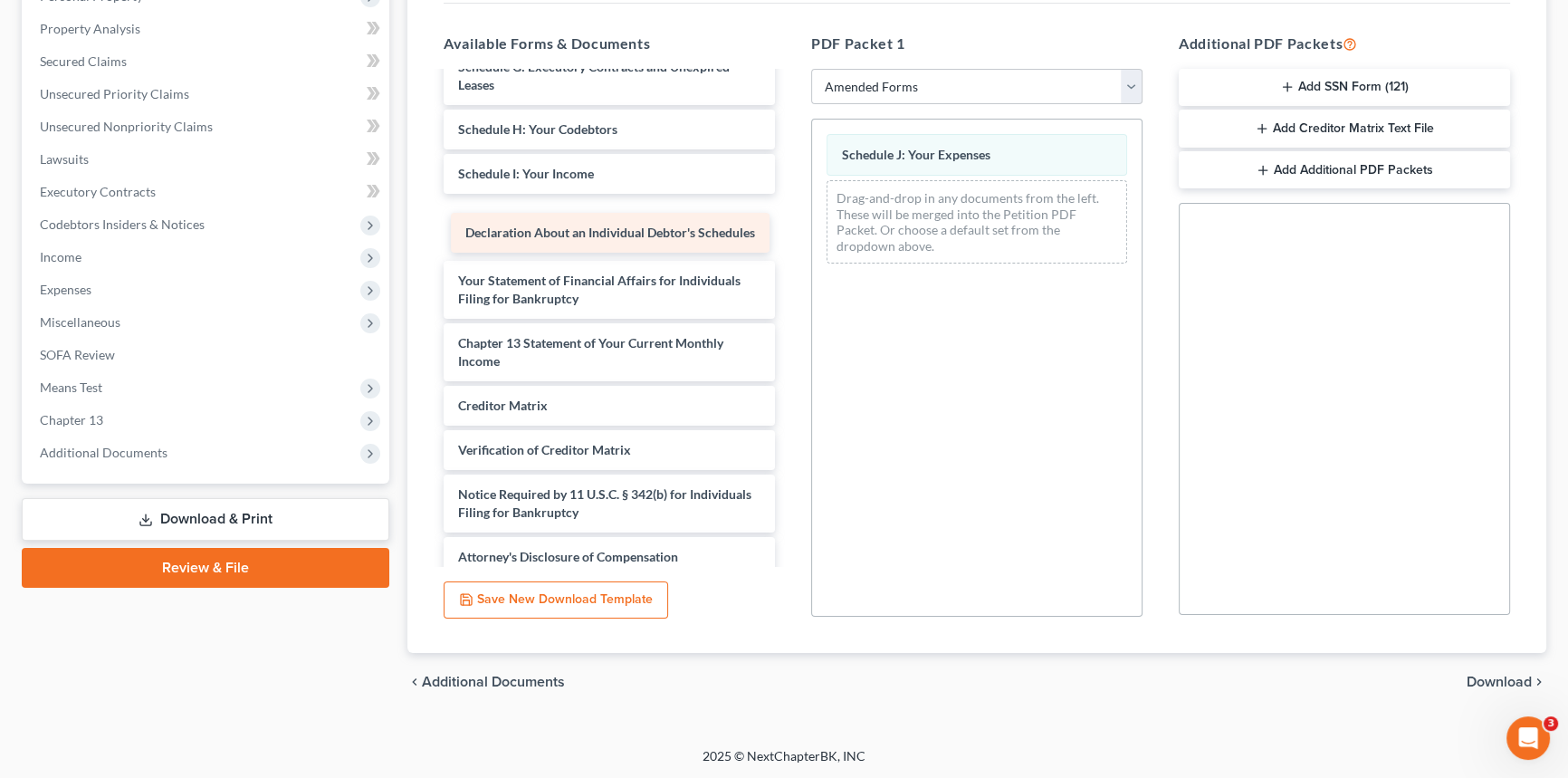
scroll to position [298, 0]
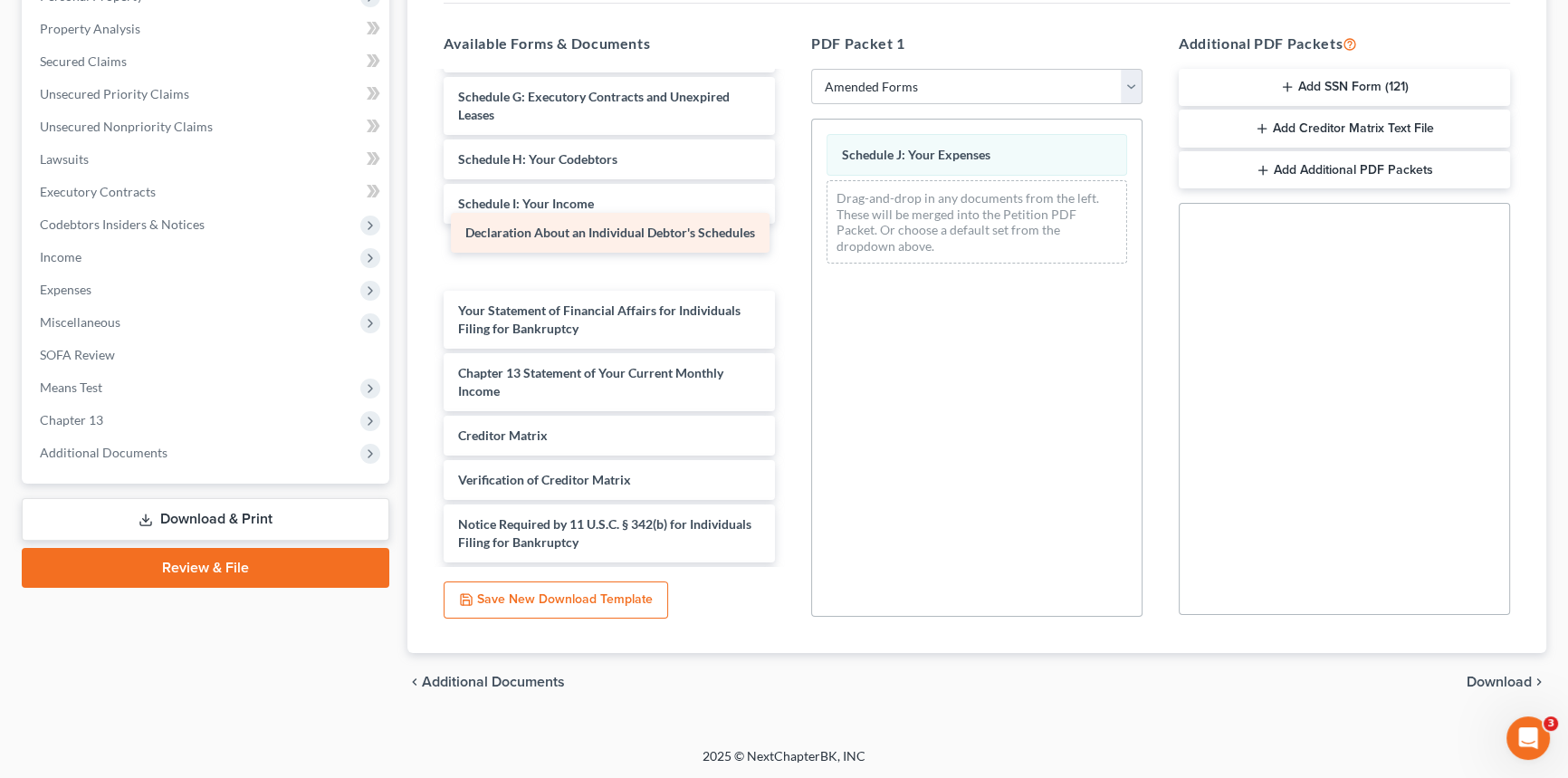
drag, startPoint x: 679, startPoint y: 252, endPoint x: 933, endPoint y: 234, distance: 254.6
click at [790, 234] on div "Declaration About an Individual Debtor's Schedules Voluntary Petition for Indiv…" at bounding box center [610, 190] width 360 height 832
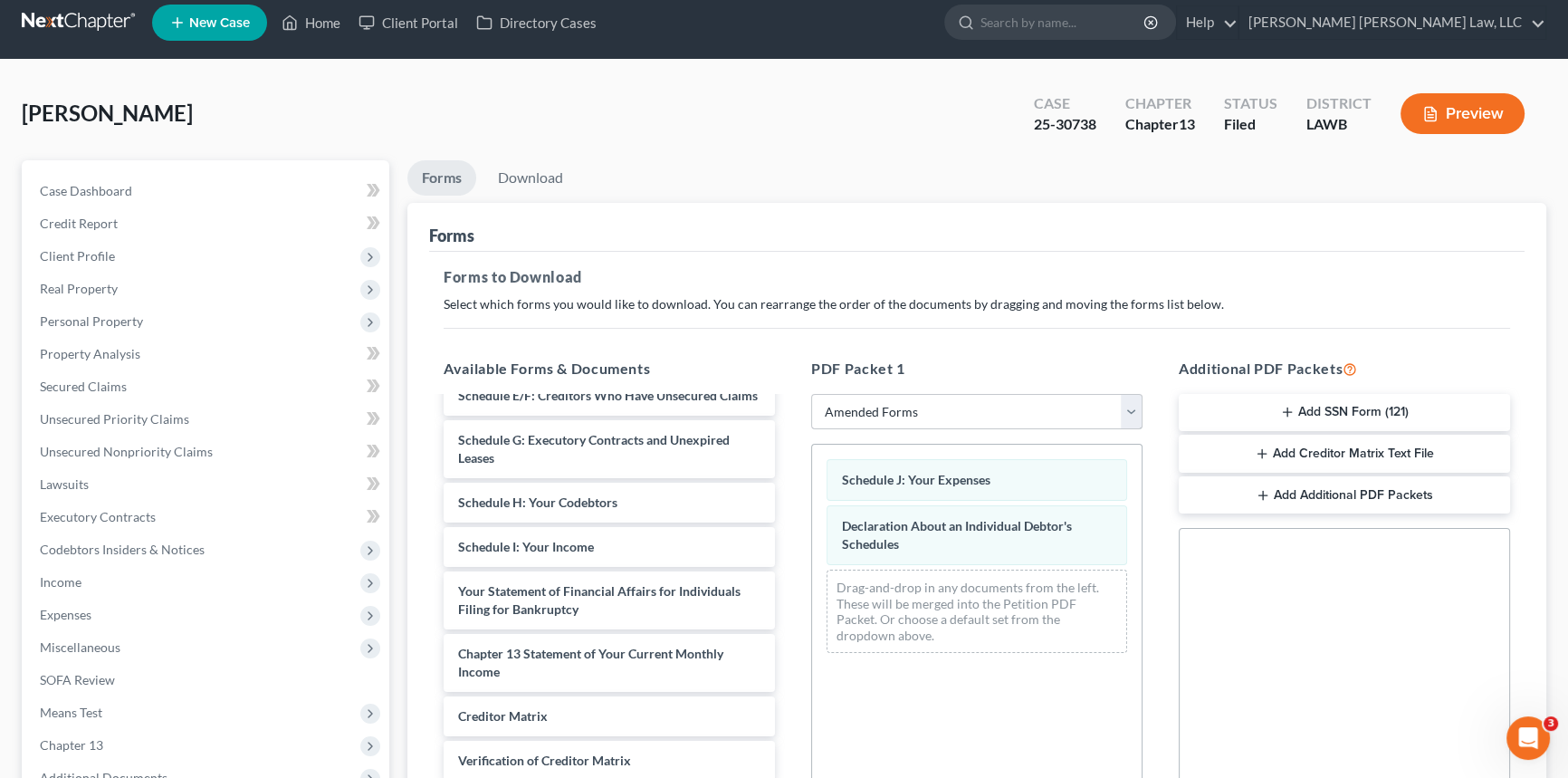
scroll to position [0, 0]
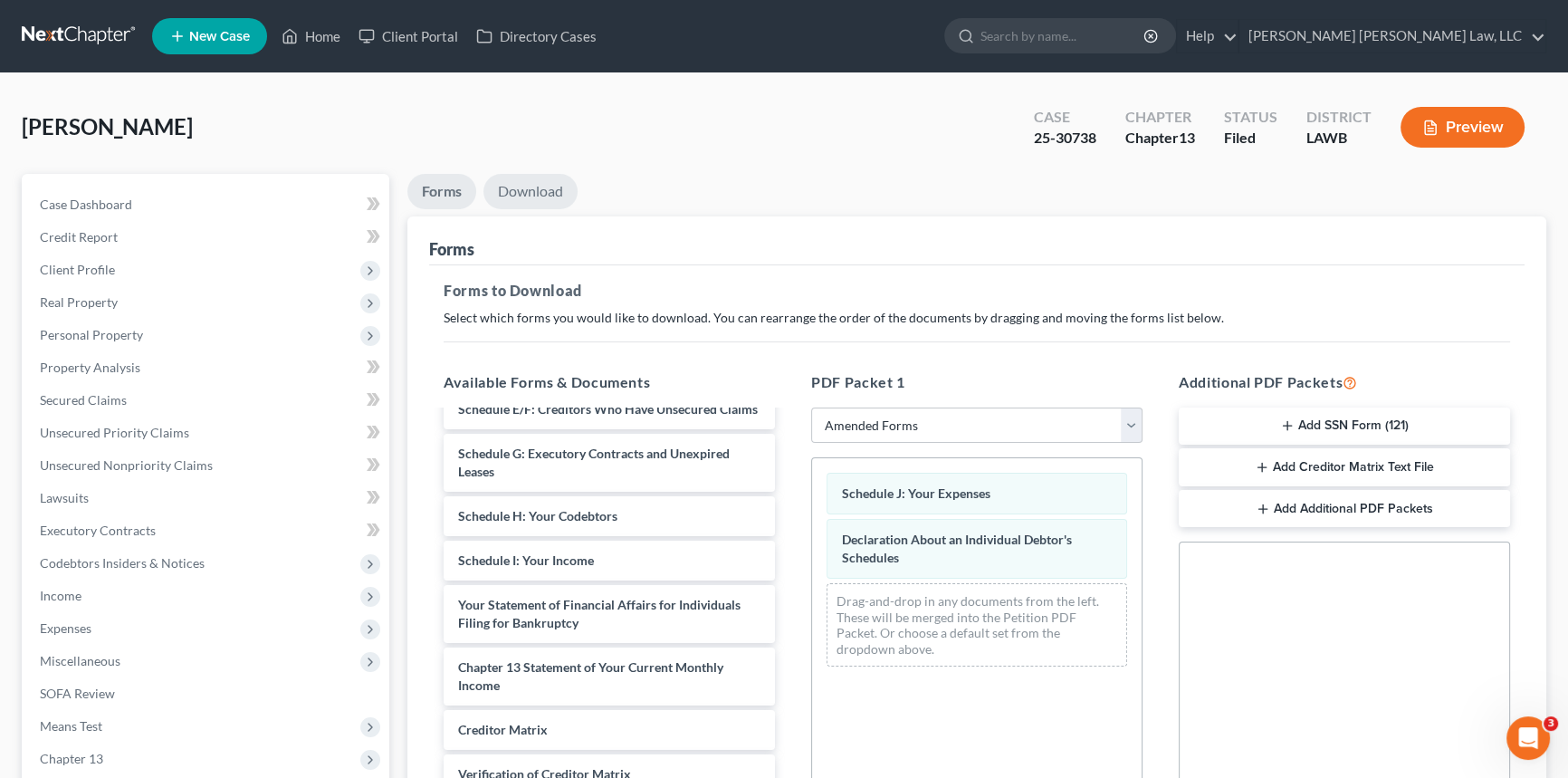
click at [522, 187] on link "Download" at bounding box center [530, 191] width 94 height 35
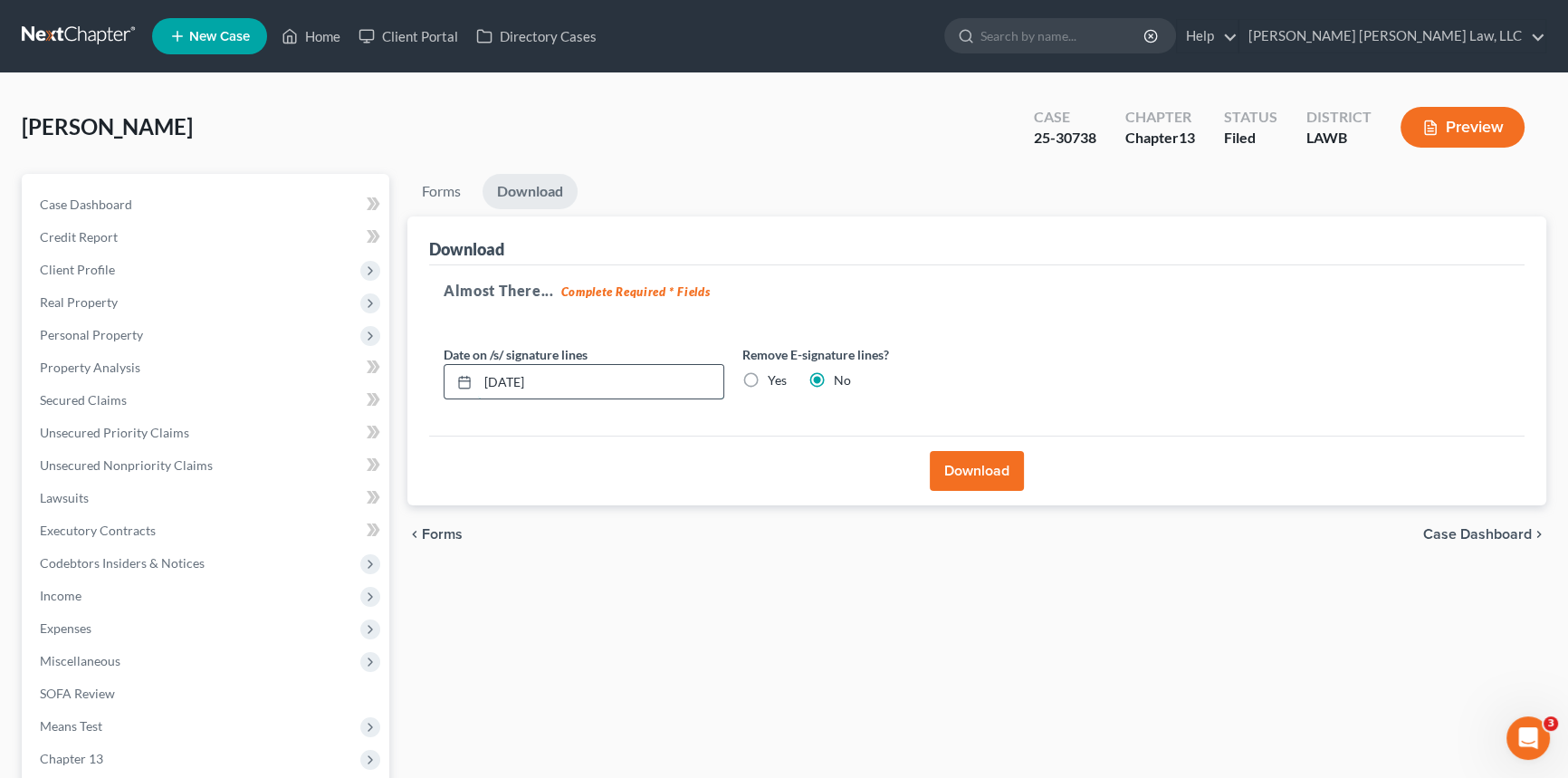
click at [609, 368] on input "08/15/2025" at bounding box center [601, 382] width 246 height 35
drag, startPoint x: 977, startPoint y: 466, endPoint x: 982, endPoint y: 457, distance: 10.3
click at [982, 463] on button "Download" at bounding box center [976, 470] width 94 height 40
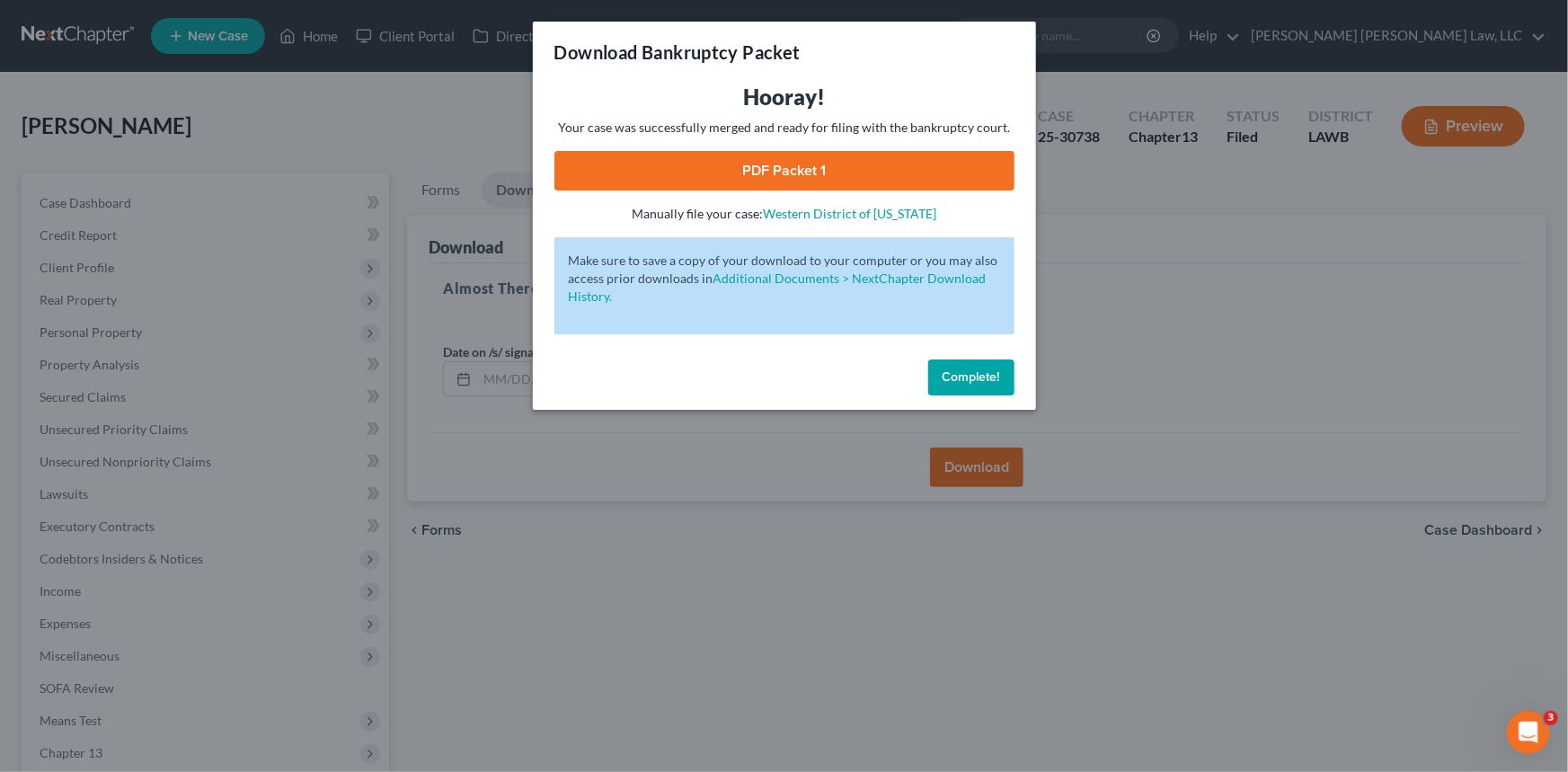
click at [835, 162] on link "PDF Packet 1" at bounding box center [784, 171] width 460 height 40
click at [1002, 378] on button "Complete!" at bounding box center [972, 377] width 87 height 36
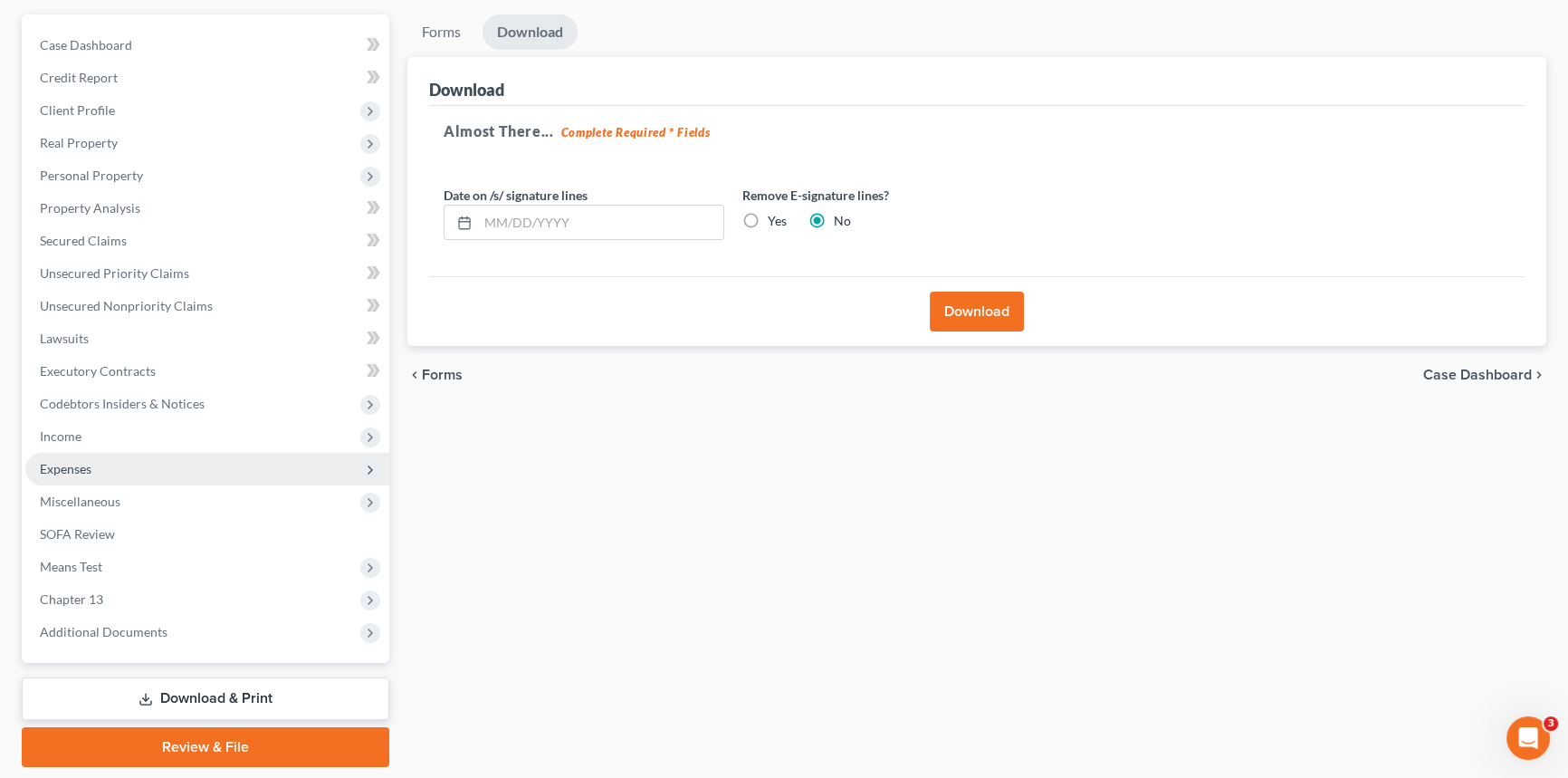
scroll to position [215, 0]
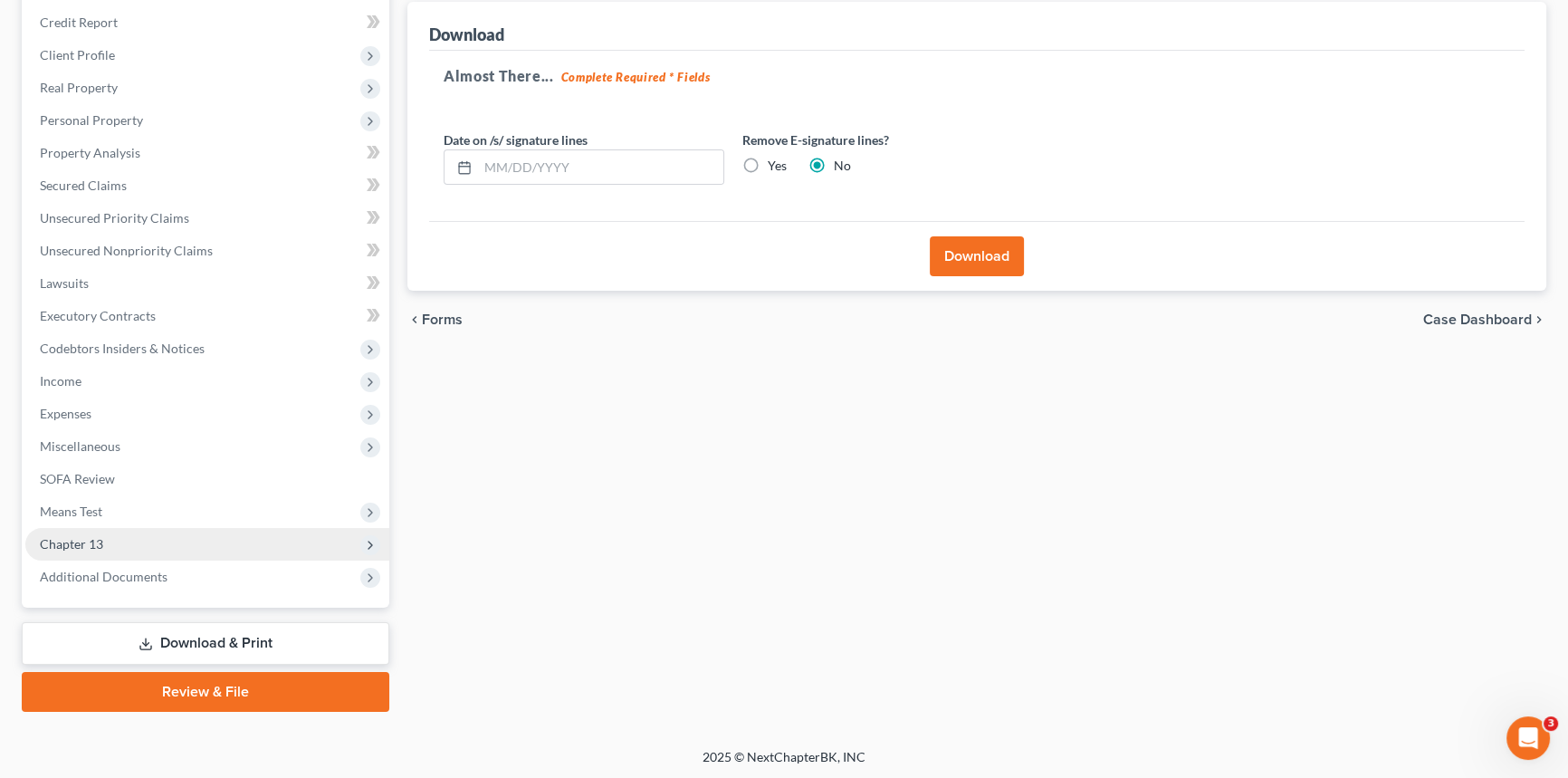
click at [216, 543] on span "Chapter 13" at bounding box center [207, 544] width 364 height 33
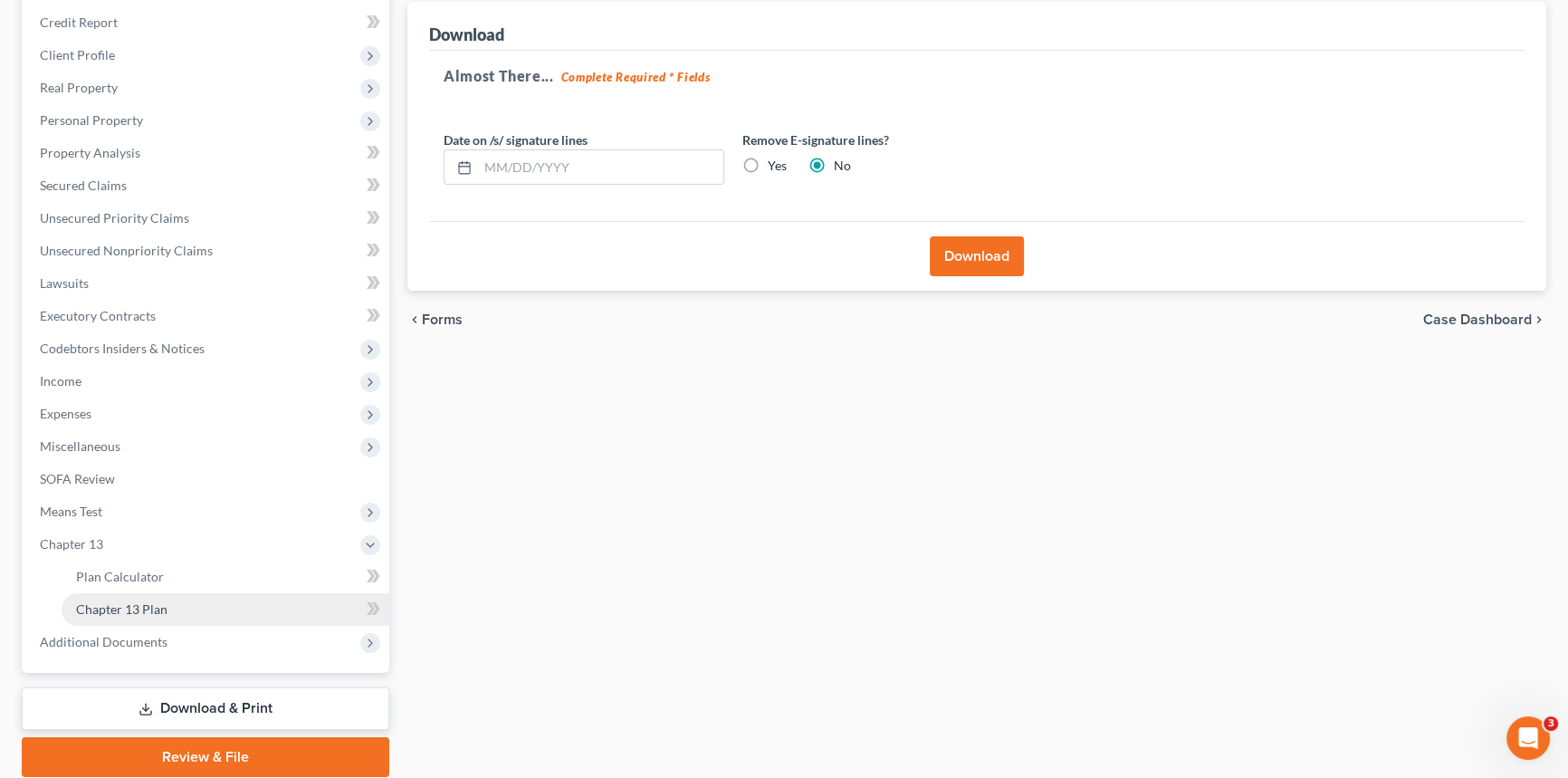
click at [228, 599] on link "Chapter 13 Plan" at bounding box center [226, 610] width 328 height 33
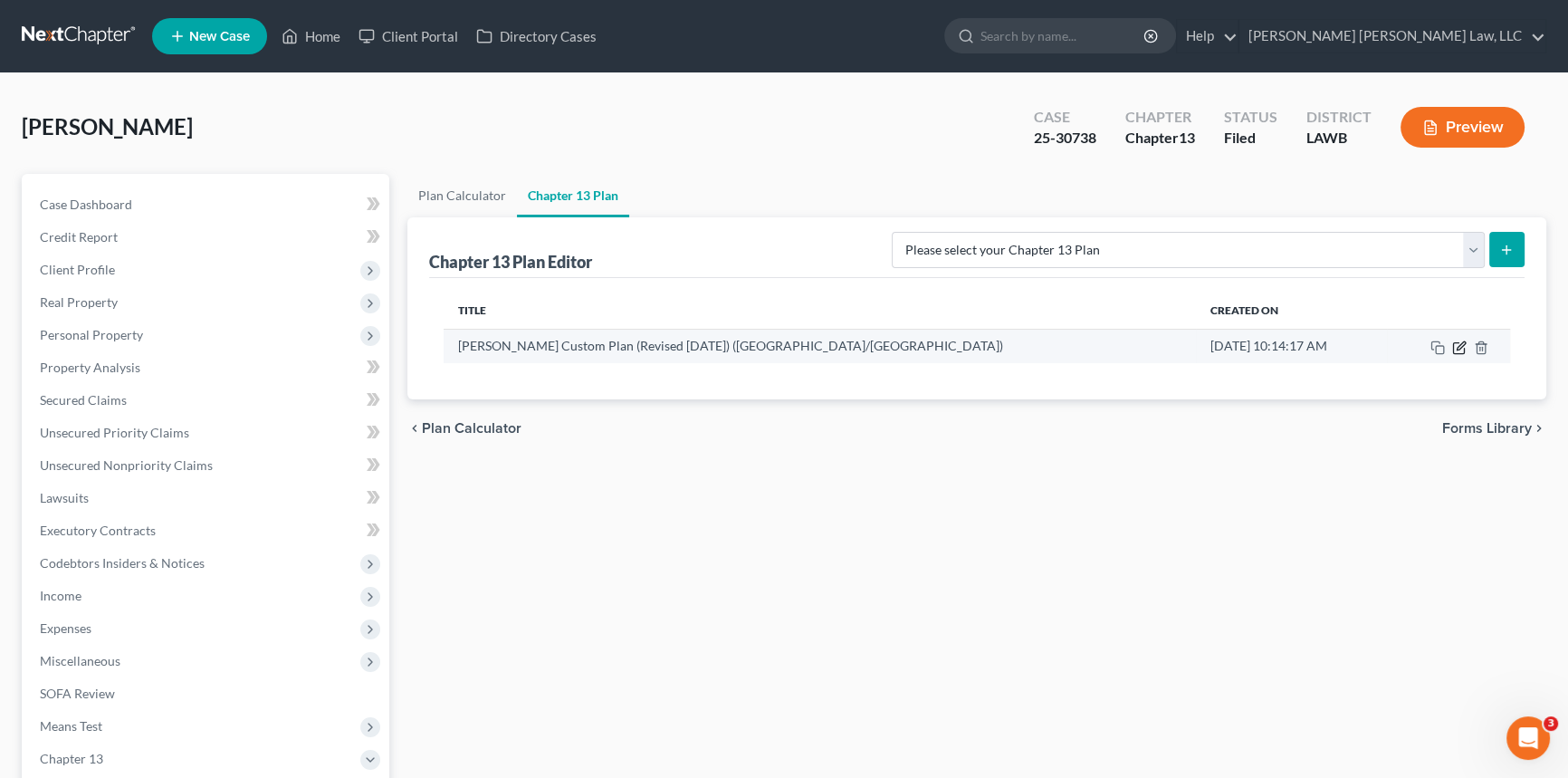
click at [1458, 350] on icon "button" at bounding box center [1460, 348] width 15 height 15
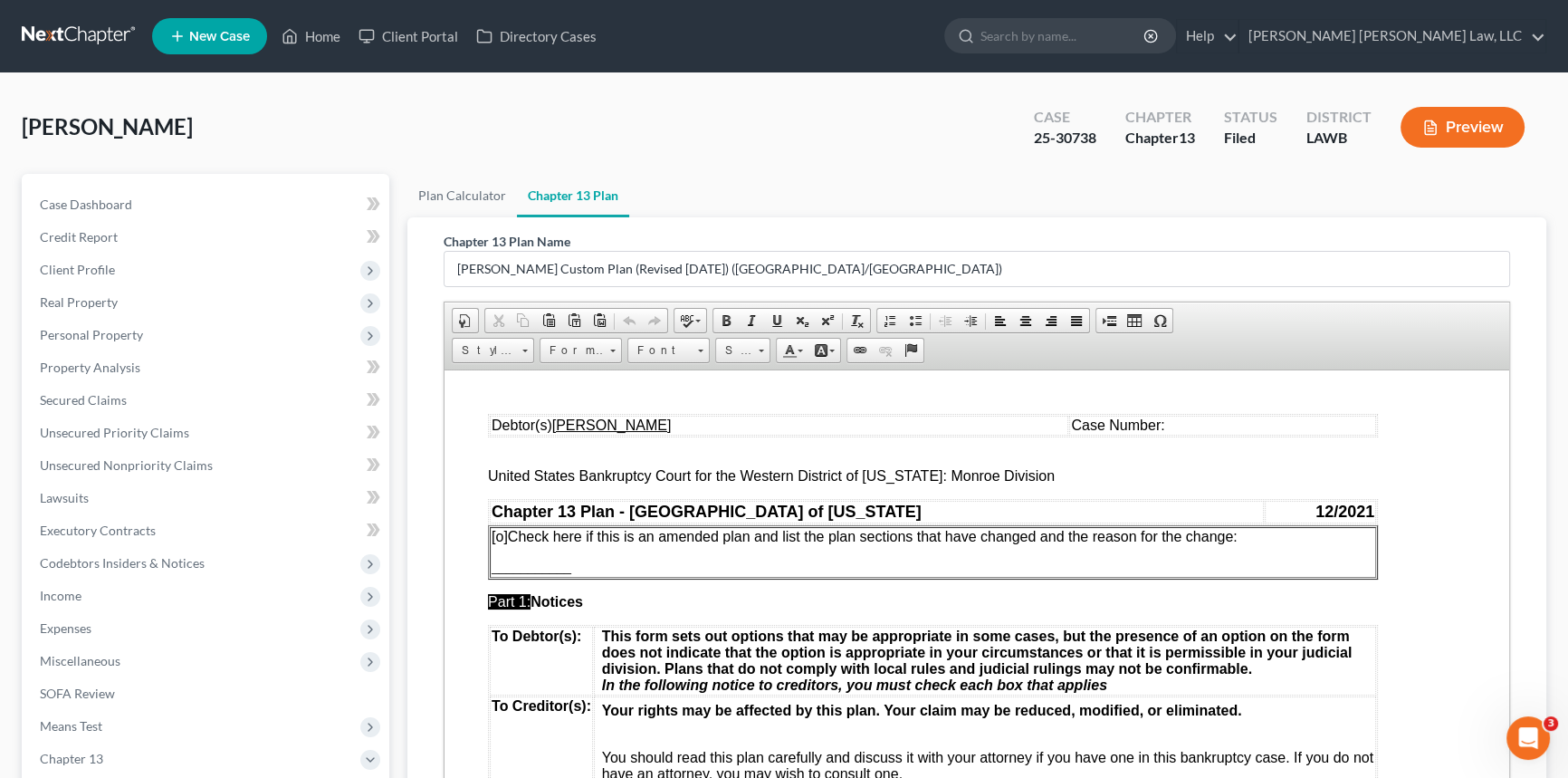
click at [1159, 422] on span "Case Number:" at bounding box center [1118, 424] width 93 height 15
click at [502, 537] on span "[o]" at bounding box center [500, 535] width 16 height 15
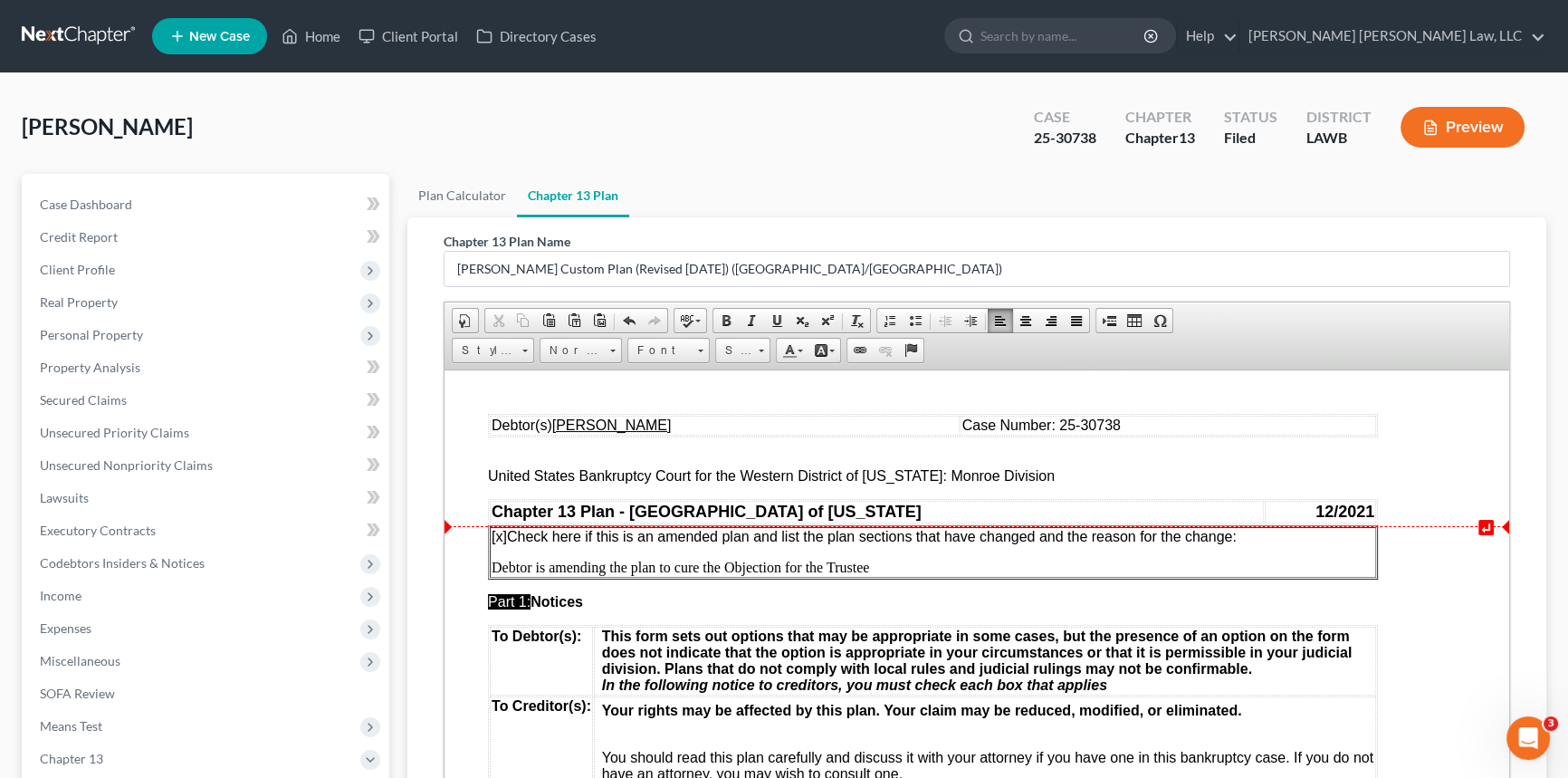
click at [1241, 539] on p "[x ] Check here if this is an amended plan and list the plan sections that have…" at bounding box center [933, 536] width 883 height 16
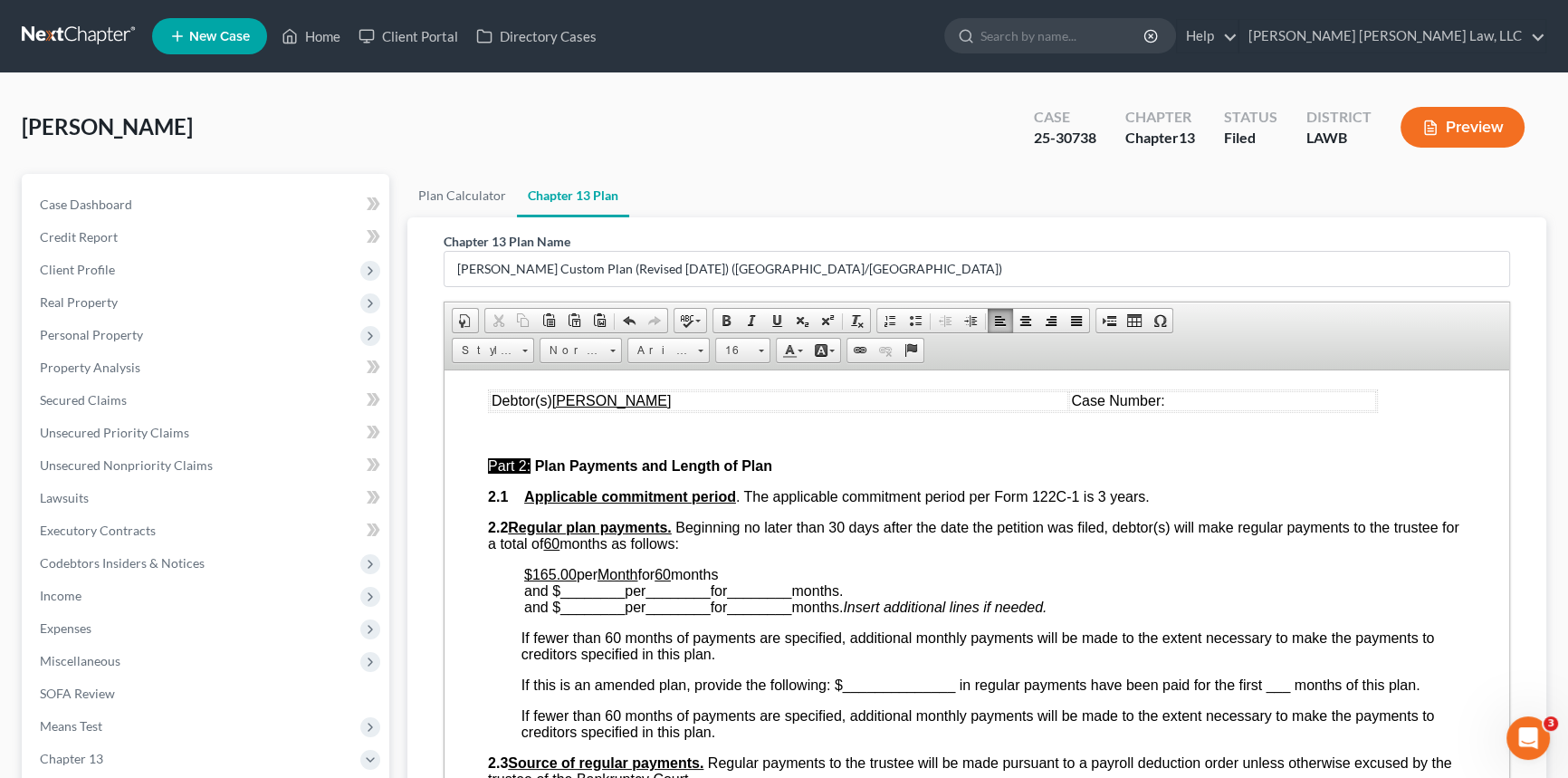
scroll to position [741, 0]
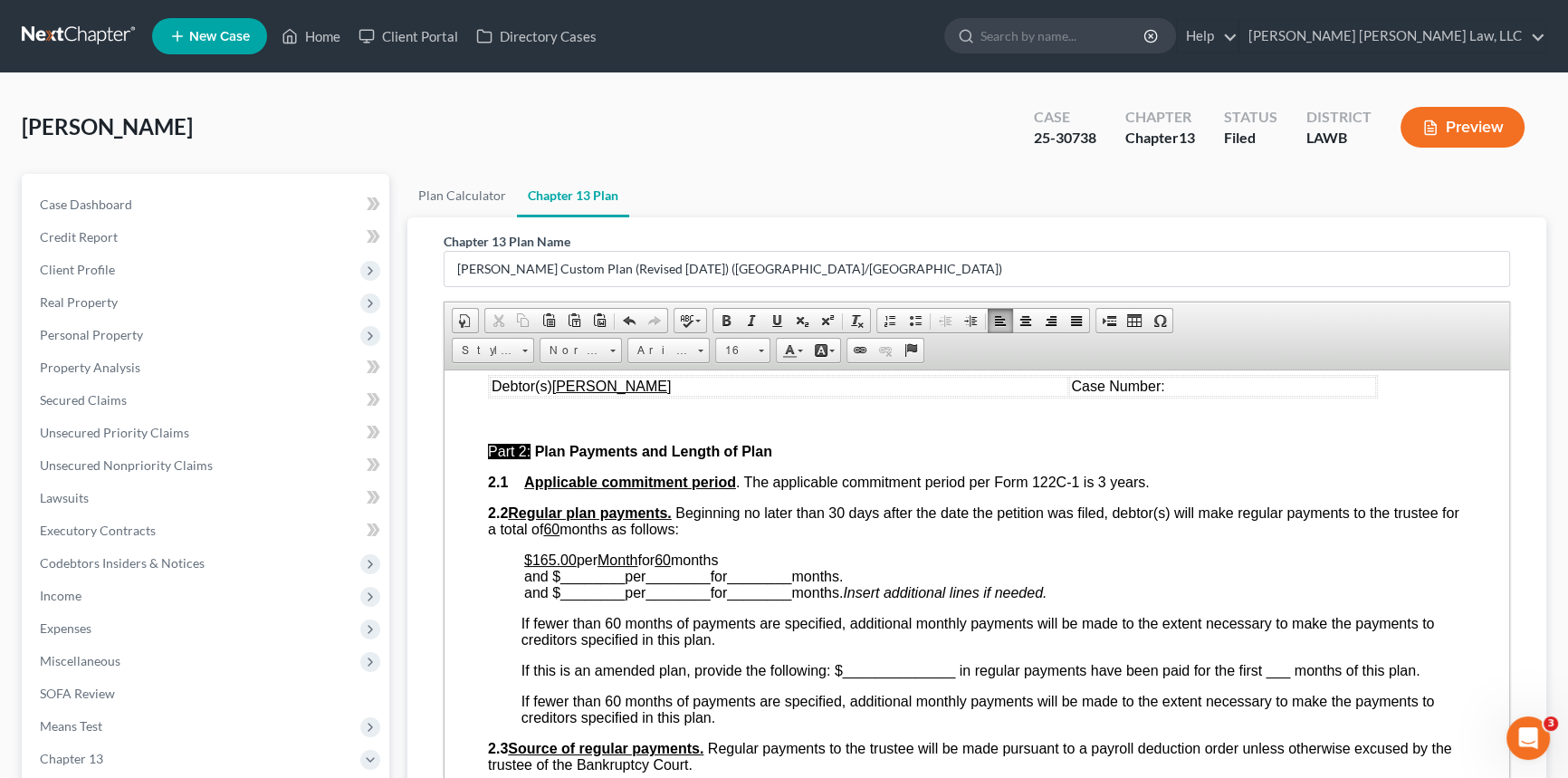
click at [583, 567] on span "per" at bounding box center [587, 559] width 21 height 15
click at [598, 583] on span "________" at bounding box center [592, 575] width 65 height 15
click at [647, 583] on span "________" at bounding box center [657, 575] width 65 height 15
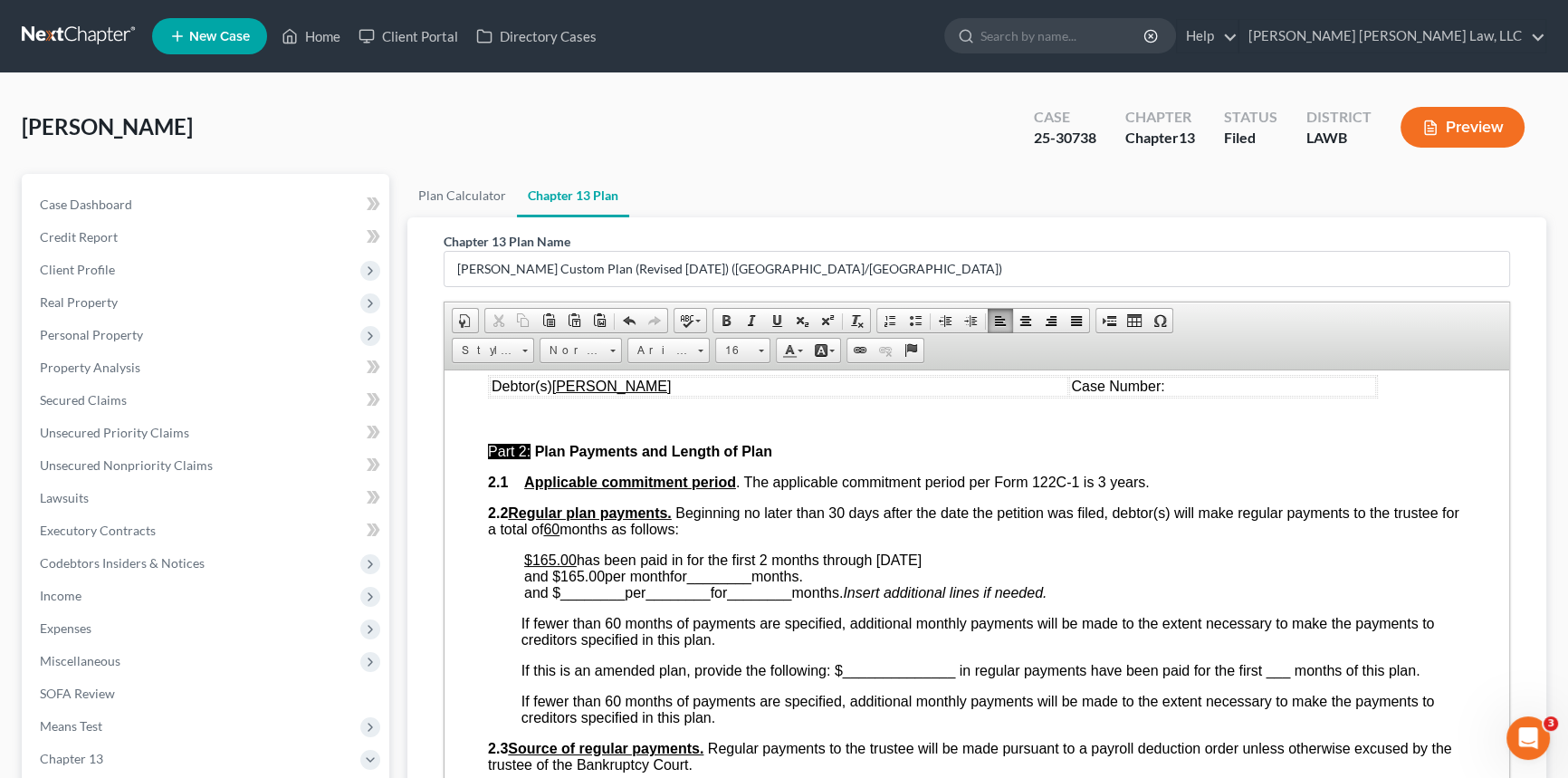
click at [733, 583] on span "________" at bounding box center [719, 575] width 65 height 15
click at [751, 583] on span "and $165.00 per month for 1 months." at bounding box center [637, 575] width 227 height 15
click at [582, 600] on span "________" at bounding box center [592, 591] width 65 height 15
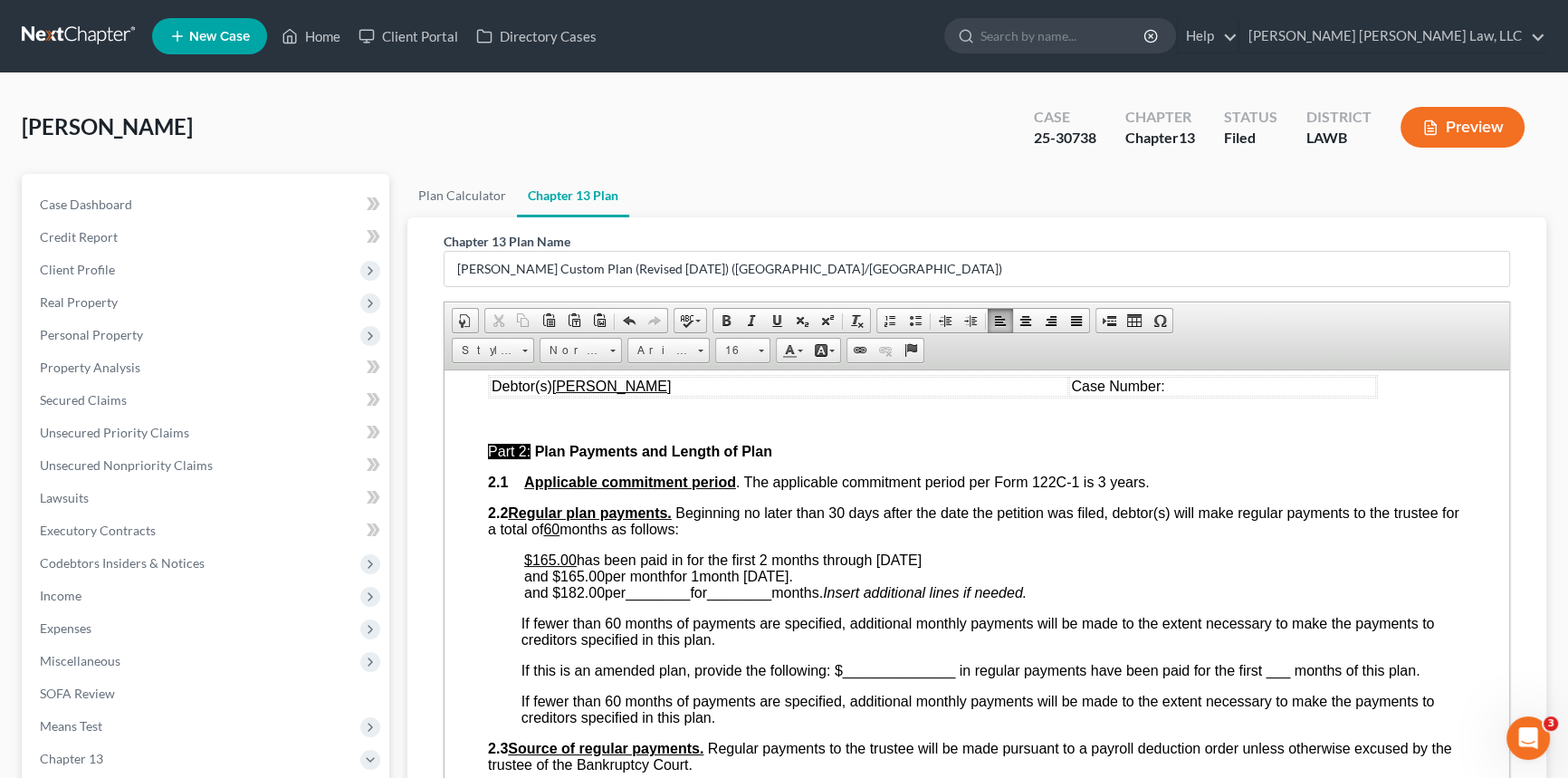
click at [660, 600] on span "________" at bounding box center [657, 591] width 65 height 15
click at [717, 600] on span "________" at bounding box center [719, 591] width 65 height 15
click at [759, 600] on span "and $182.00 per month for 57 months." at bounding box center [642, 591] width 235 height 15
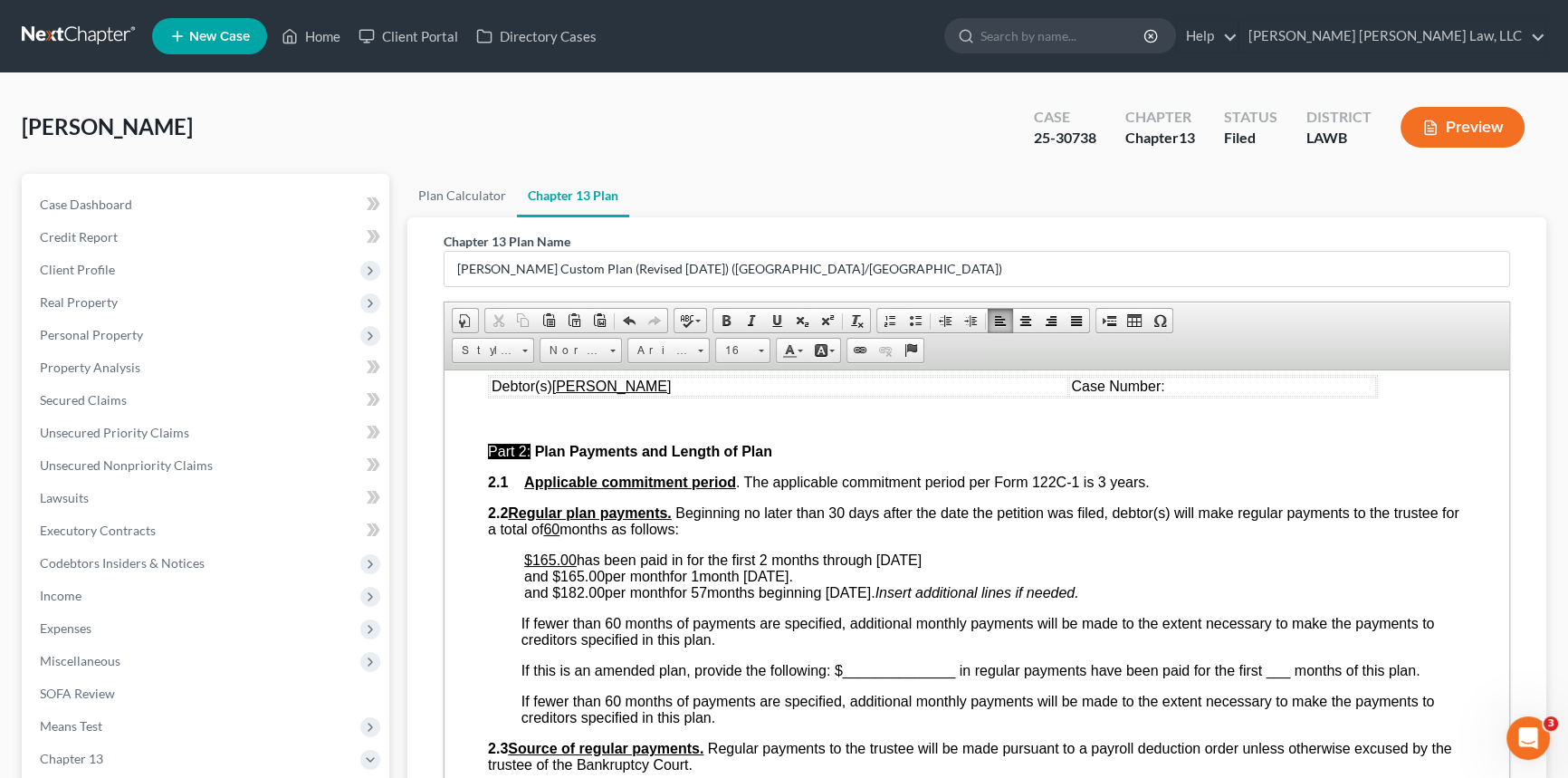
click at [574, 583] on span "and $165.00 per month for 1 month September 2025 ." at bounding box center [658, 575] width 268 height 15
click at [771, 317] on span at bounding box center [777, 320] width 15 height 15
click at [647, 583] on span "and $ 165.00 per month for 1 month September 2025 ." at bounding box center [658, 575] width 268 height 15
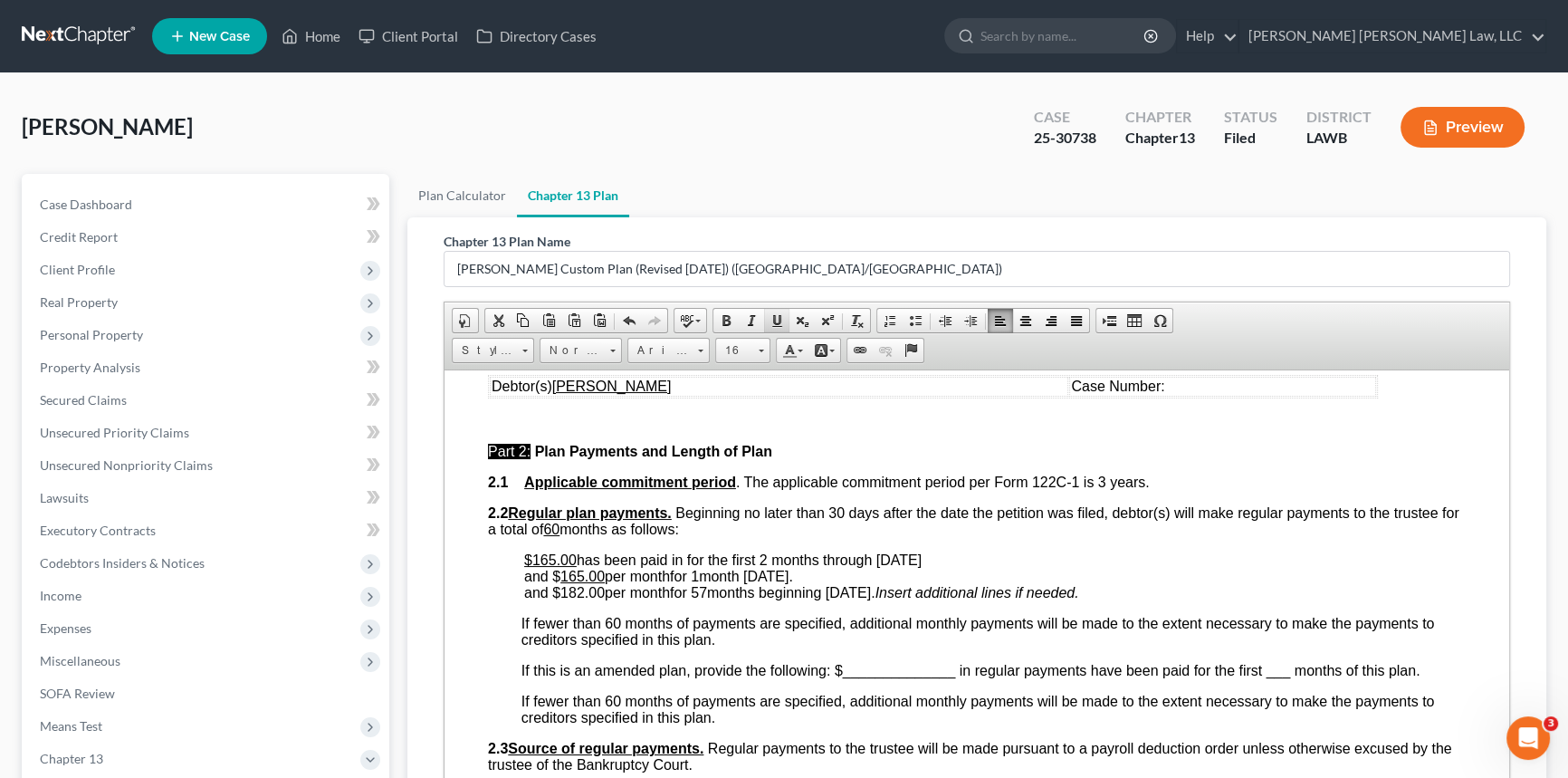
click at [774, 318] on span at bounding box center [777, 320] width 15 height 15
click at [703, 583] on span "and $ 165.00 per month for 1 month September 2025 ." at bounding box center [656, 575] width 265 height 15
click at [699, 583] on span "and $ 165.00 per month for 1 month September 2025 ." at bounding box center [656, 575] width 265 height 15
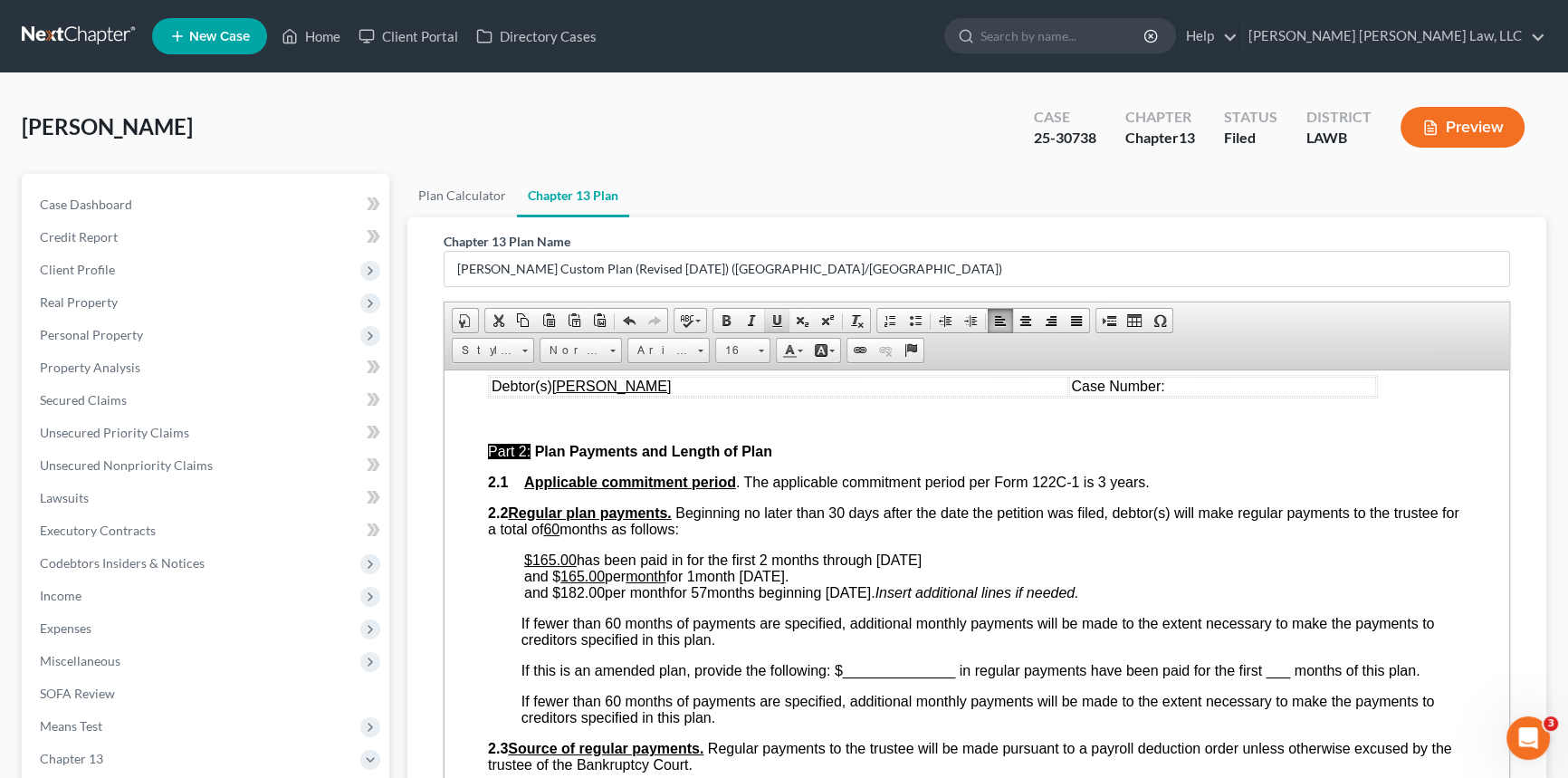
click at [772, 318] on span at bounding box center [777, 320] width 15 height 15
click at [580, 600] on span "and $182.00 per month for 57 months beginning October 2025." at bounding box center [700, 591] width 351 height 15
click at [777, 317] on span at bounding box center [777, 320] width 15 height 15
click at [644, 600] on span "and $ 182.00 per month for 57 months beginning October 2025." at bounding box center [700, 591] width 351 height 15
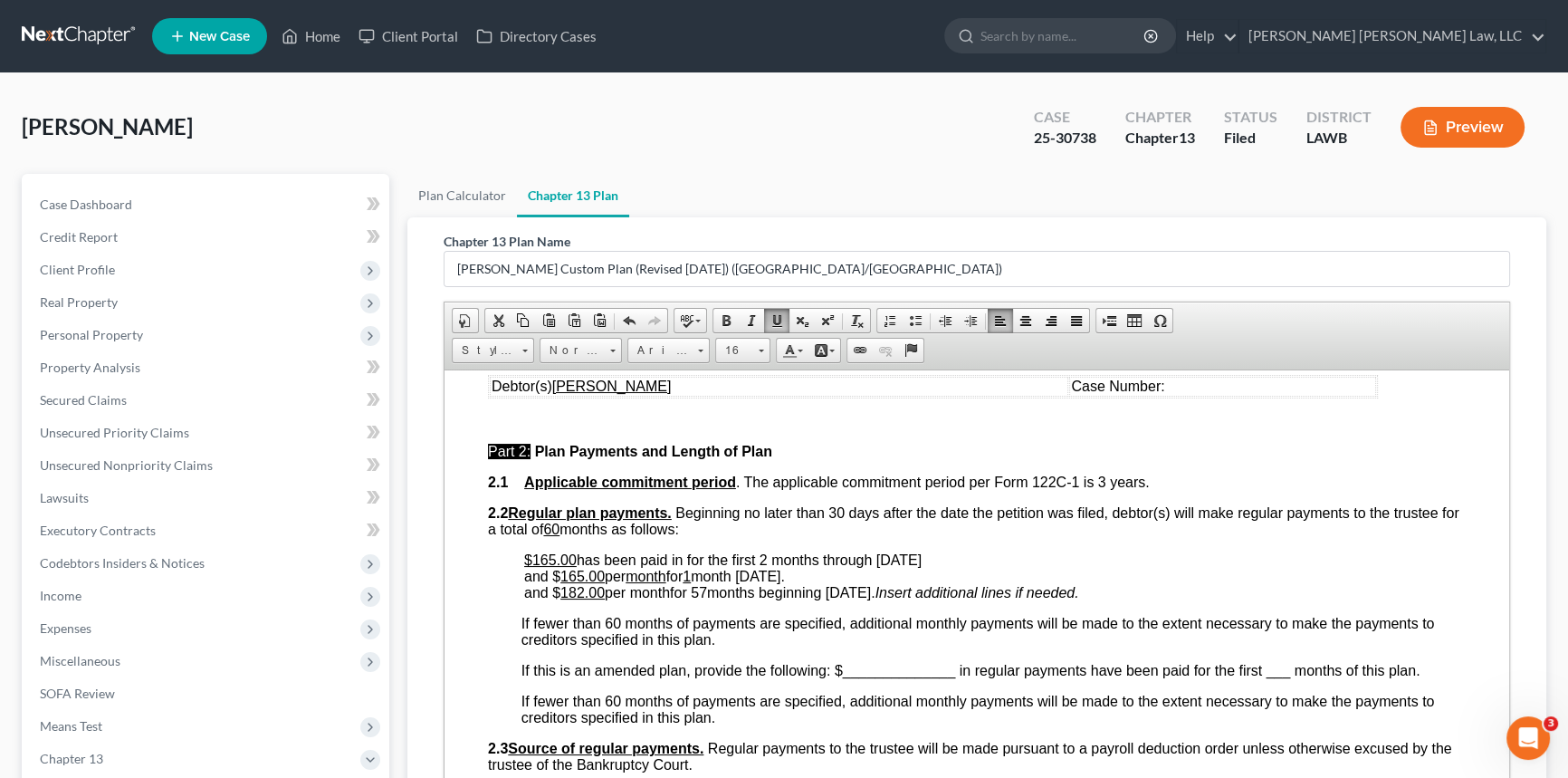
click at [644, 600] on span "and $ 182.00 per month for 57 months beginning October 2025." at bounding box center [700, 591] width 351 height 15
click at [777, 319] on span at bounding box center [777, 320] width 15 height 15
click at [706, 600] on span "and $ 182.00 per month for 57 months beginning October 2025." at bounding box center [697, 591] width 347 height 15
click at [778, 313] on span at bounding box center [777, 320] width 15 height 15
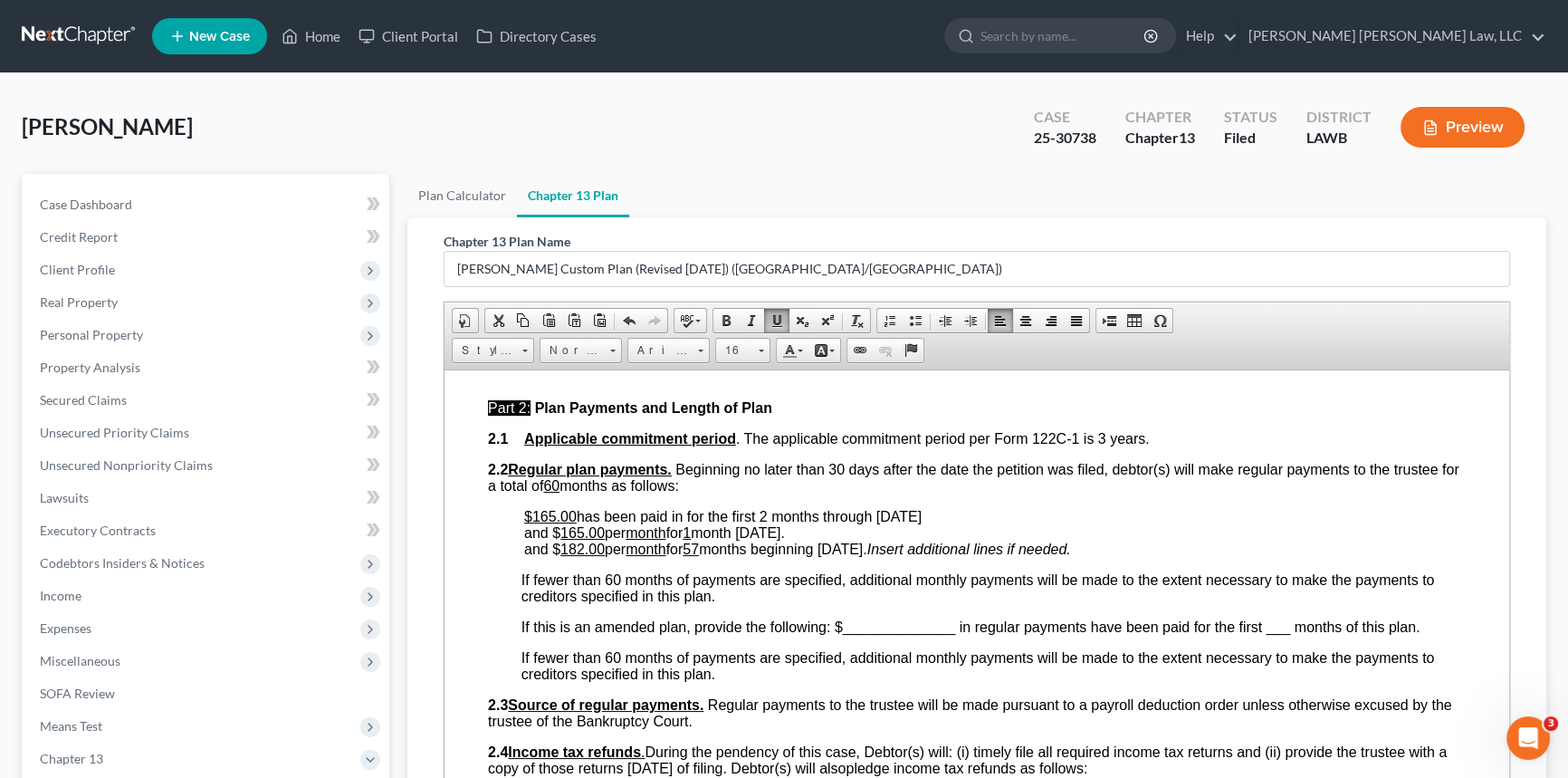
scroll to position [905, 0]
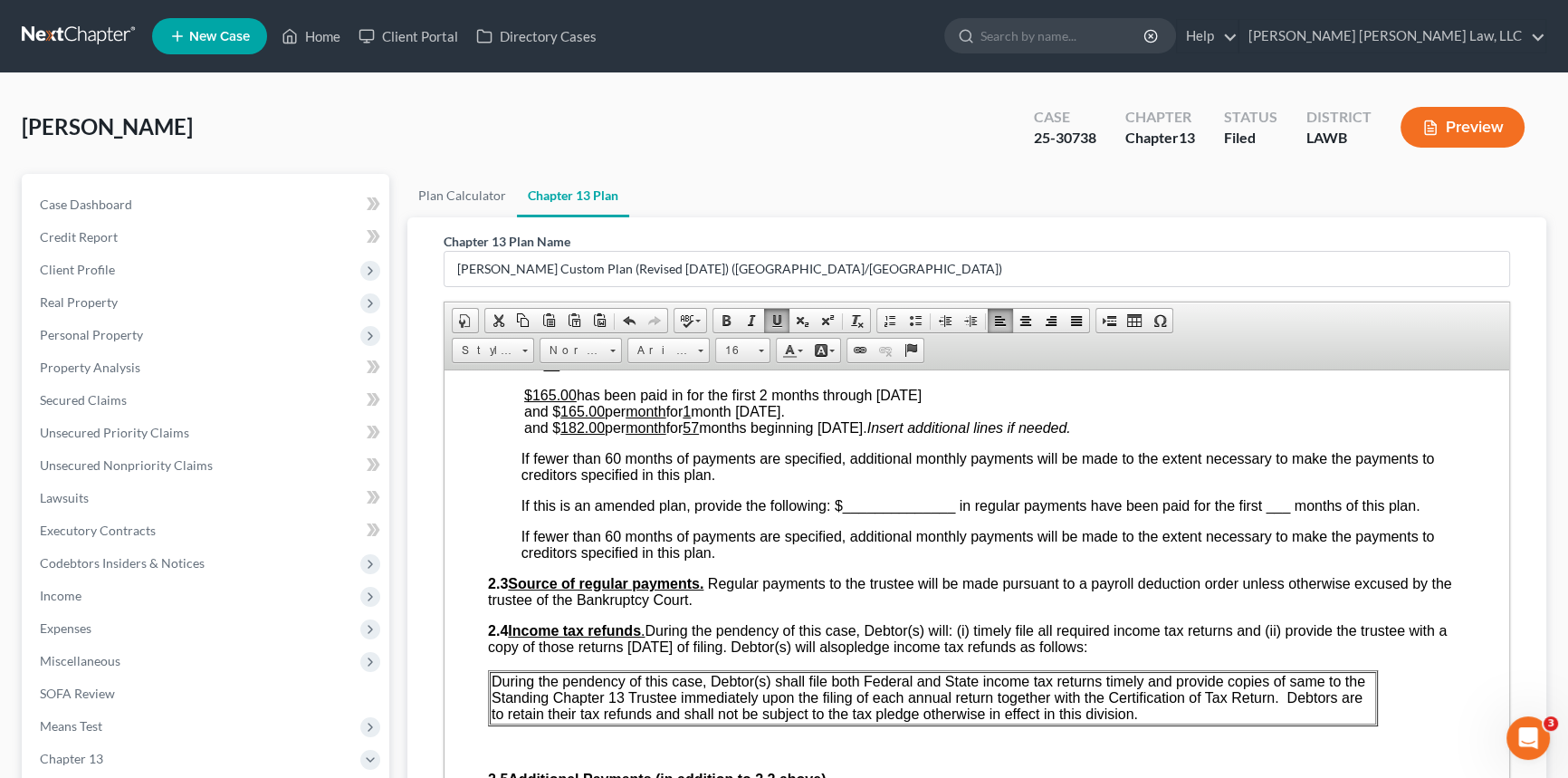
click at [538, 435] on span "and $ 182.00 per month for 57 months beginning October 2025." at bounding box center [695, 427] width 343 height 15
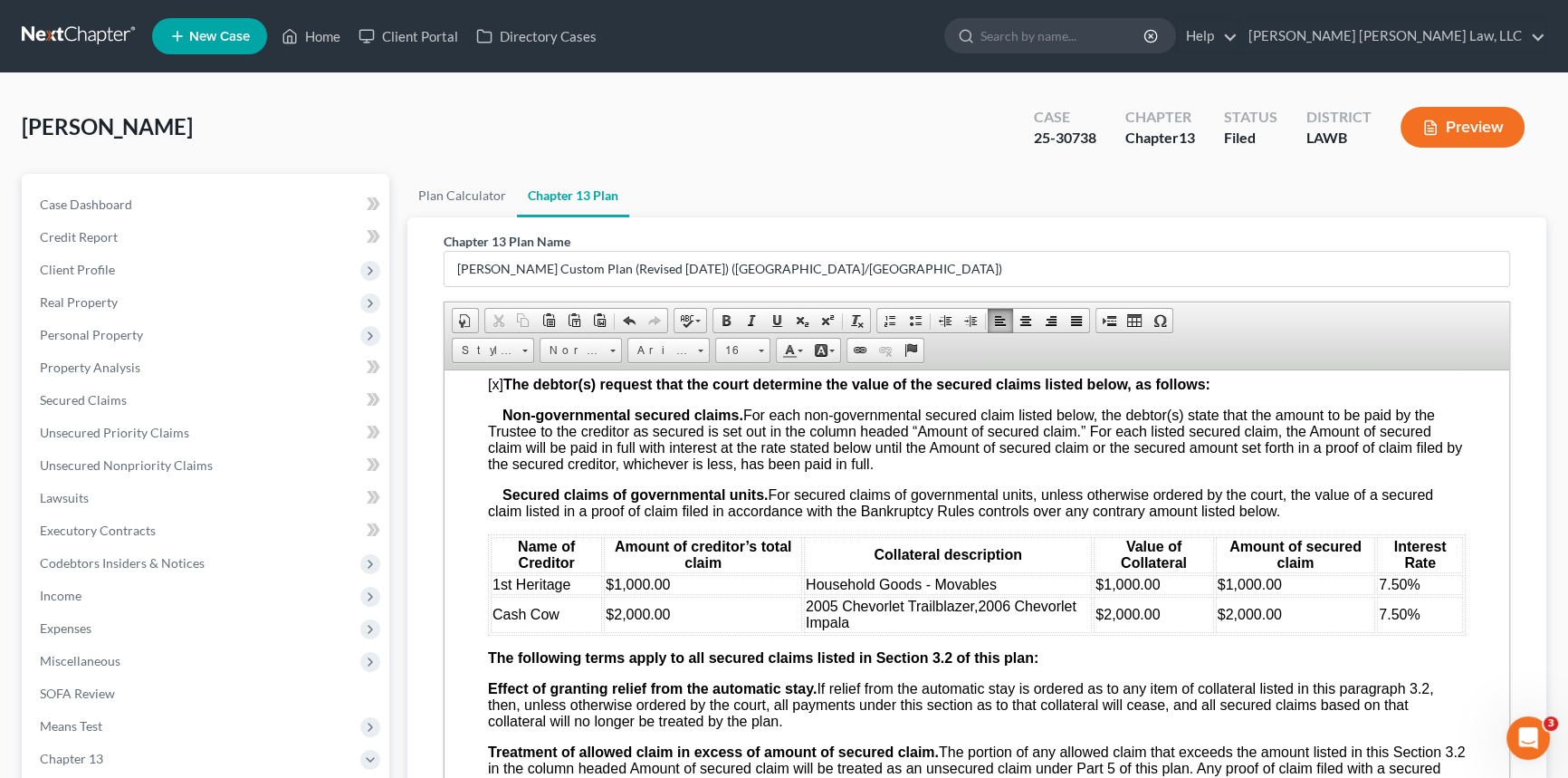
scroll to position [1975, 0]
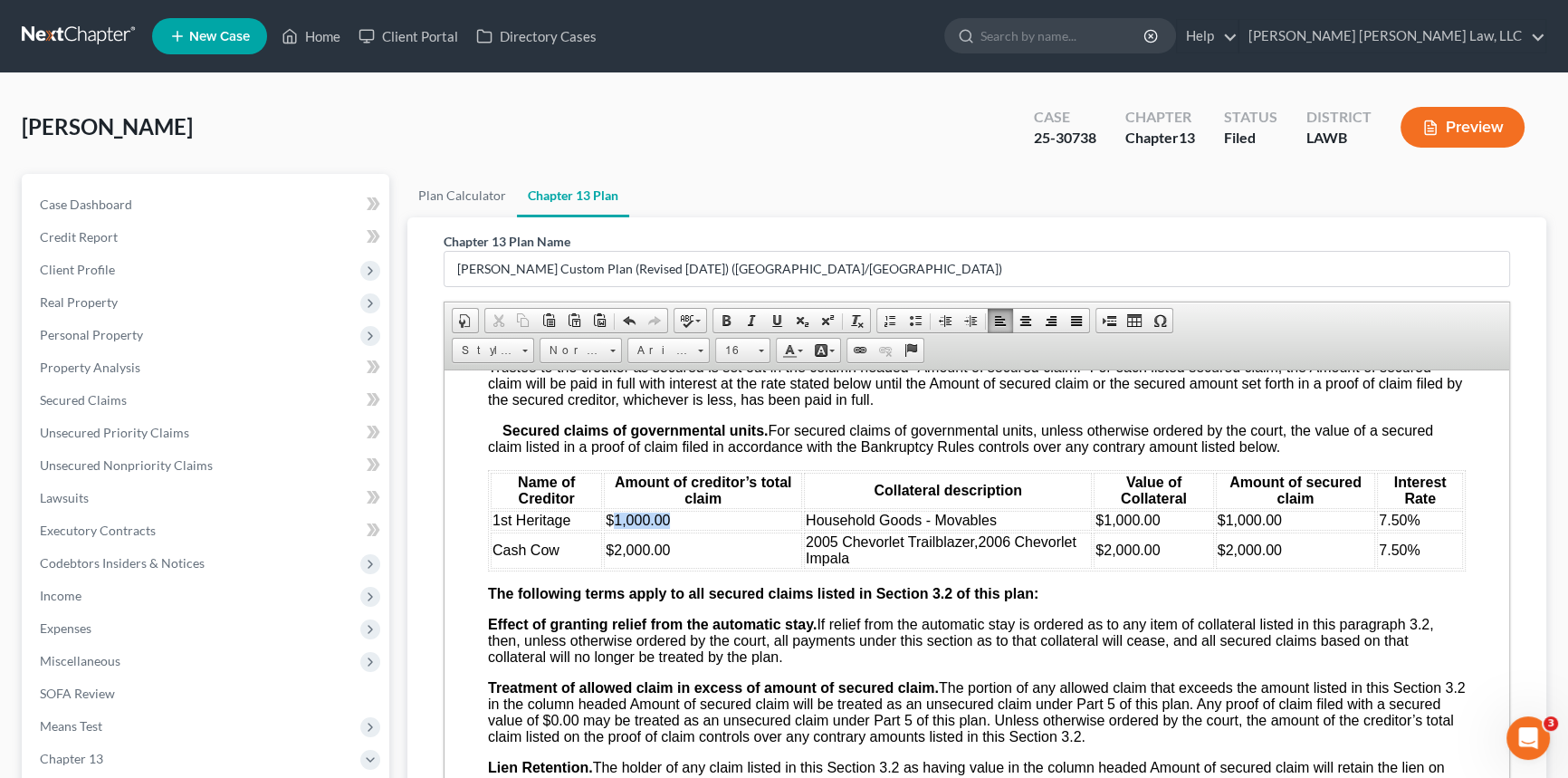
drag, startPoint x: 612, startPoint y: 590, endPoint x: 671, endPoint y: 582, distance: 59.5
click at [671, 530] on td "$1,000.00" at bounding box center [703, 520] width 198 height 20
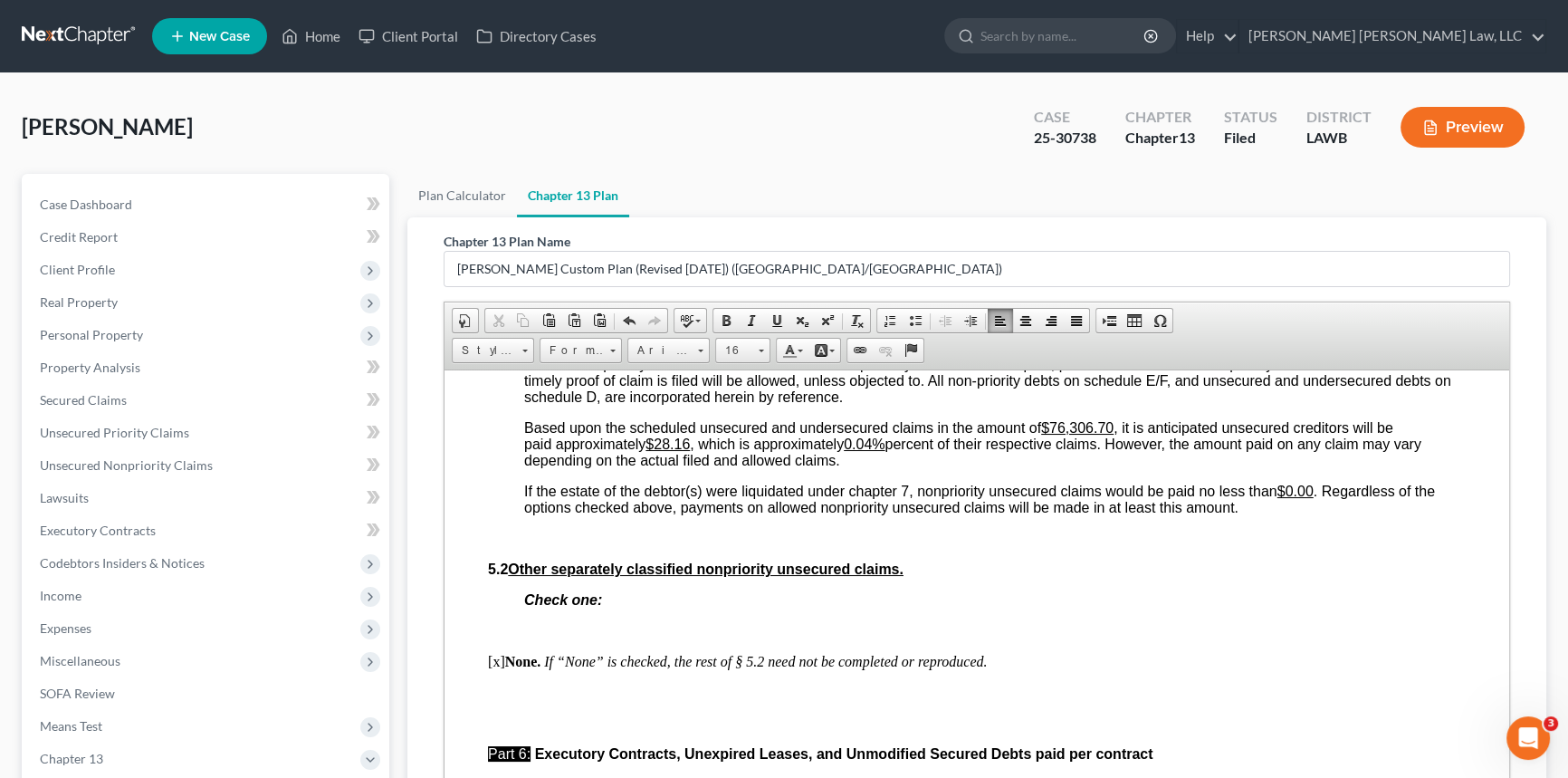
scroll to position [4526, 0]
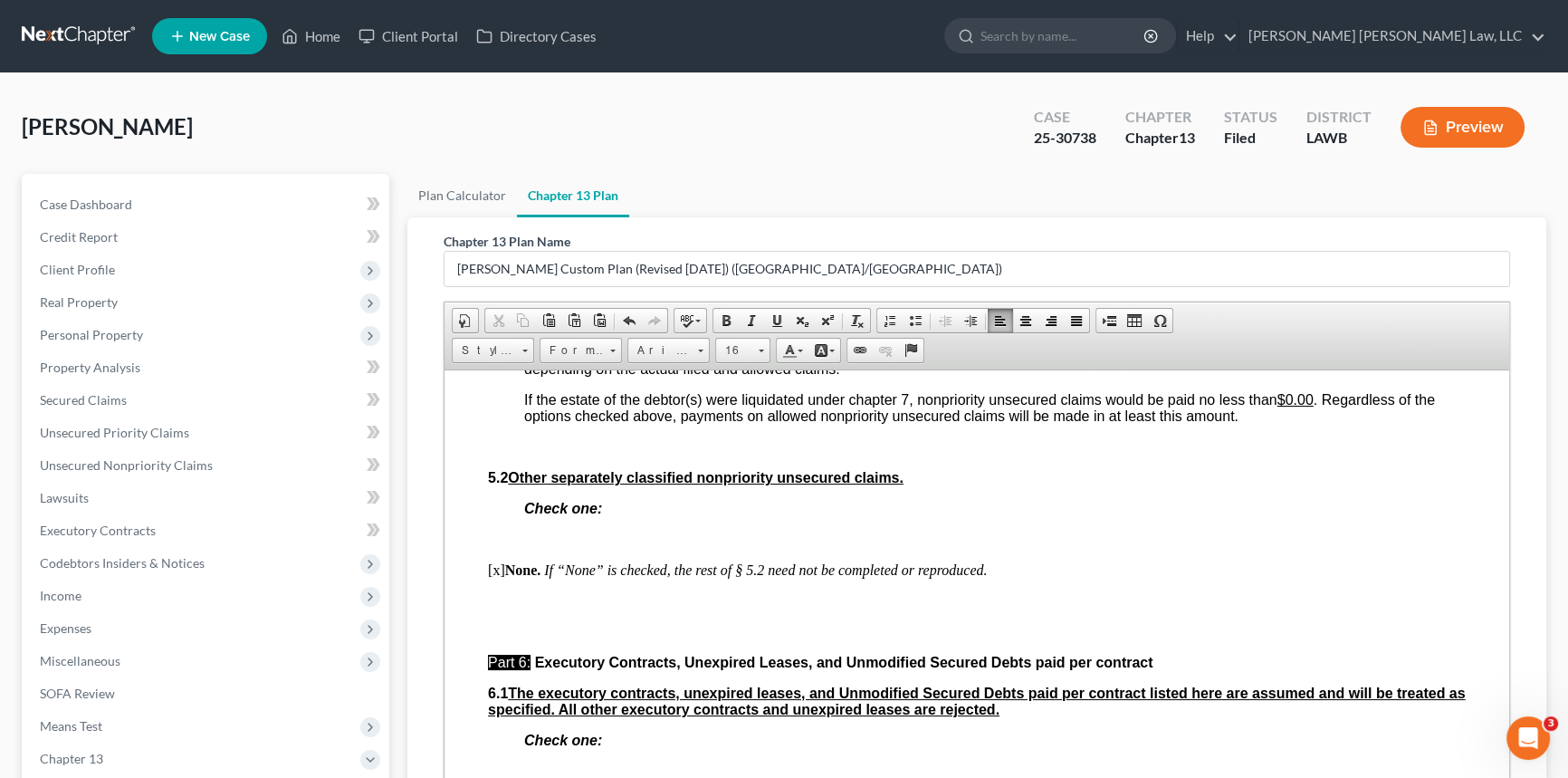
drag, startPoint x: 659, startPoint y: 505, endPoint x: 698, endPoint y: 514, distance: 40.0
click at [698, 376] on span "Based upon the scheduled unsecured and undersecured claims in the amount of $76…" at bounding box center [973, 351] width 897 height 48
click at [868, 359] on u "0.04%" at bounding box center [847, 351] width 41 height 15
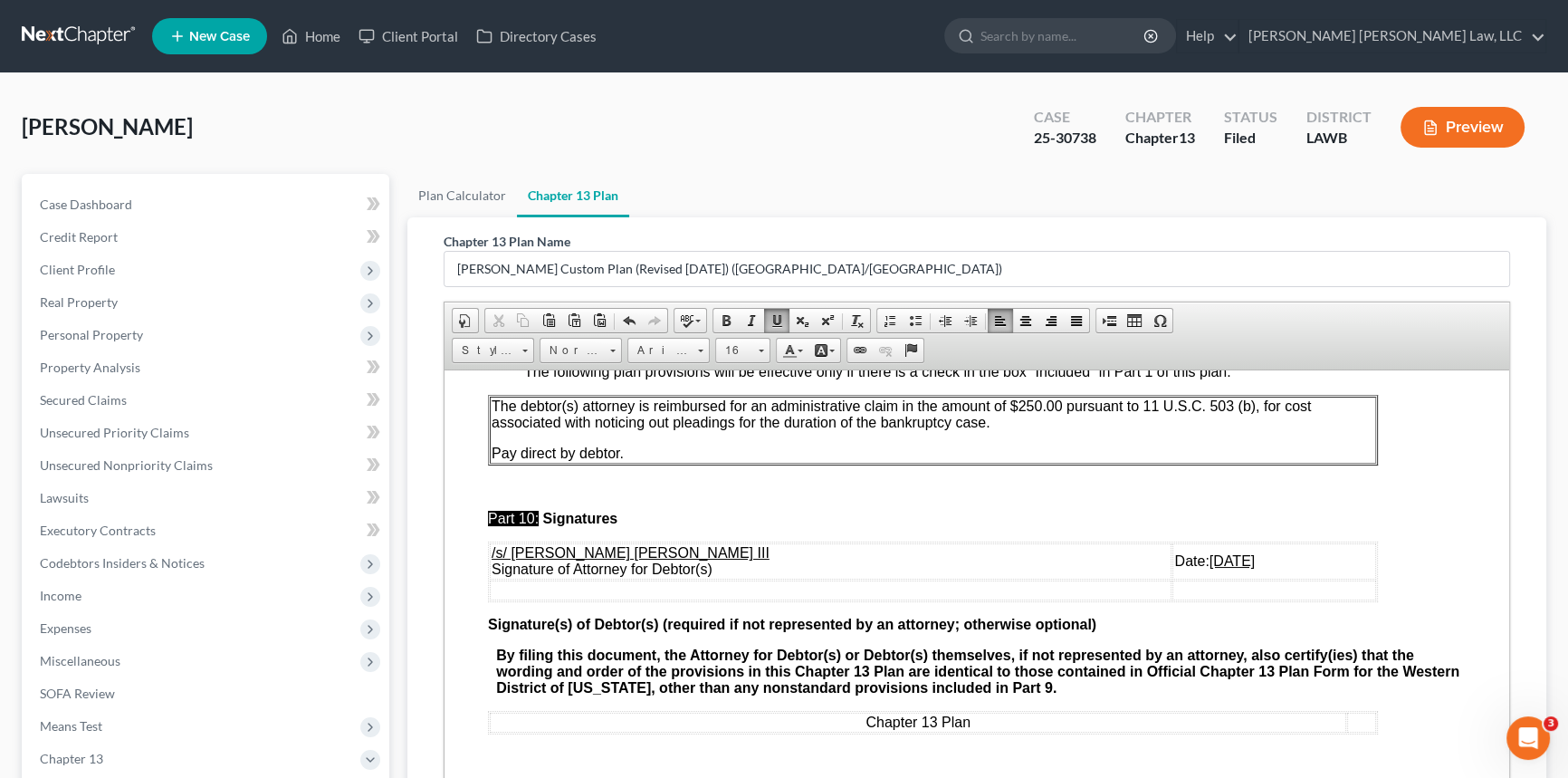
scroll to position [5816, 0]
click at [1209, 552] on u "06/27/2025" at bounding box center [1232, 560] width 46 height 15
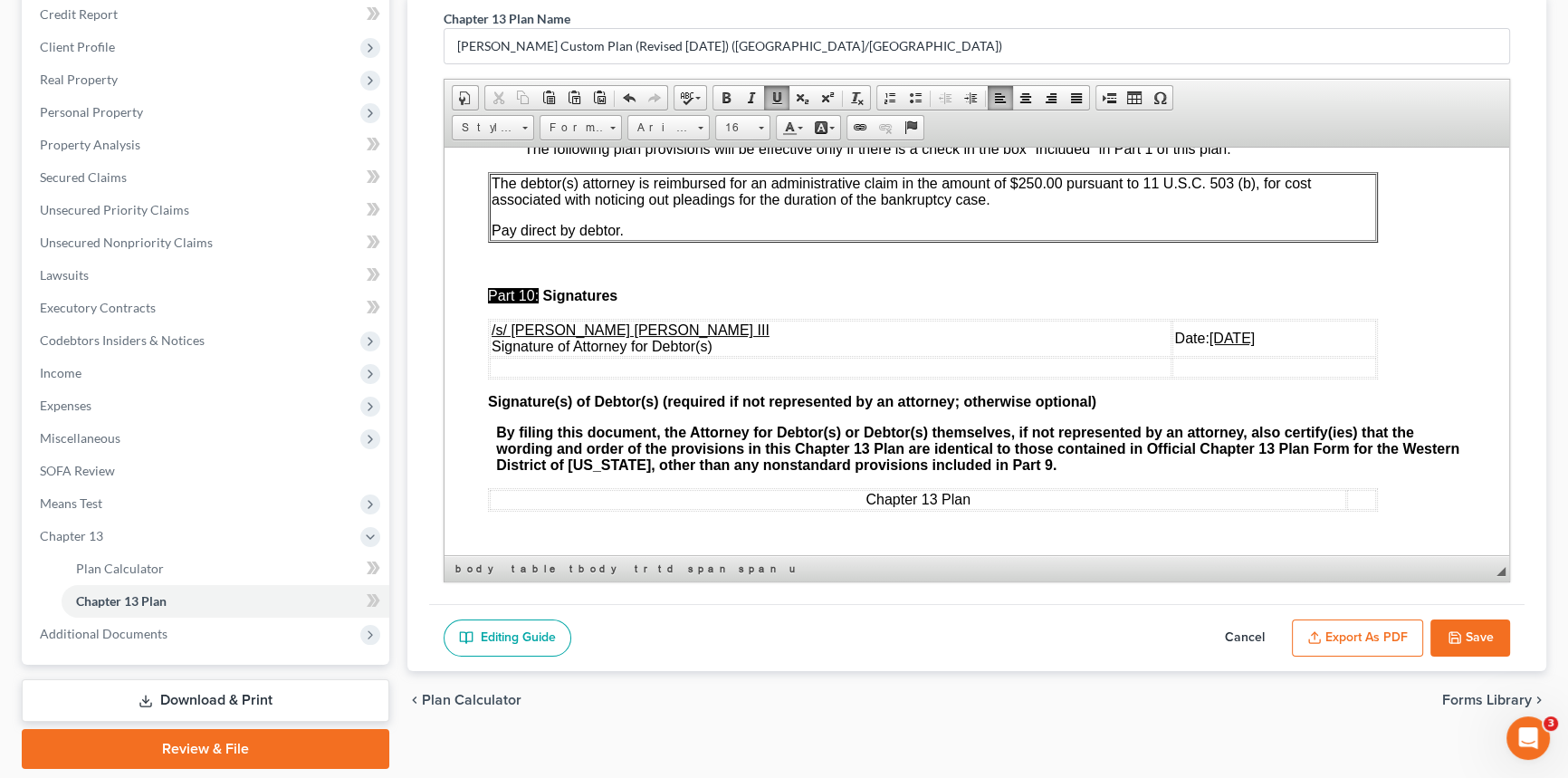
scroll to position [280, 0]
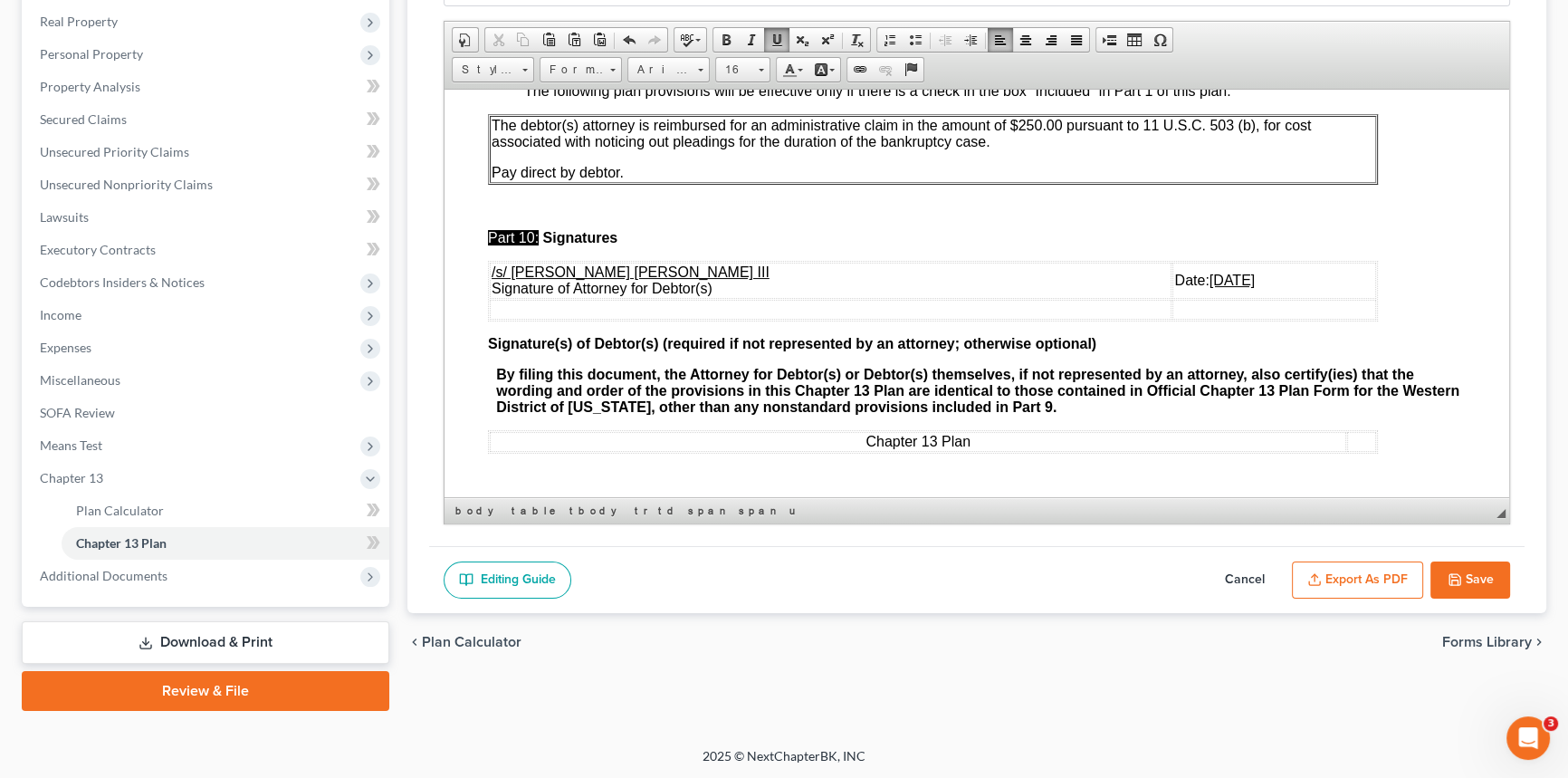
click at [1376, 568] on button "Export as PDF" at bounding box center [1358, 581] width 131 height 38
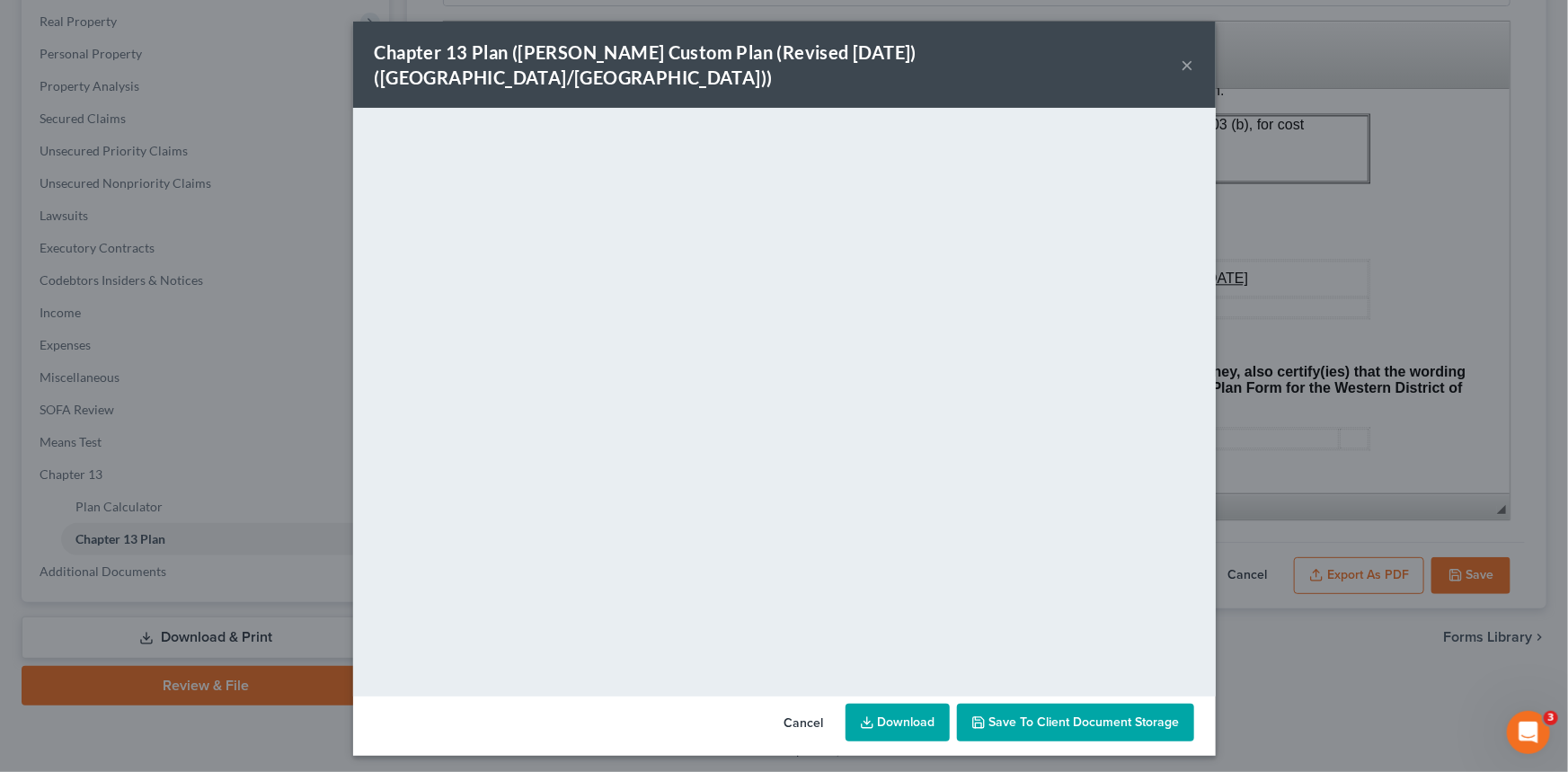
click at [1182, 54] on button "×" at bounding box center [1188, 65] width 13 height 22
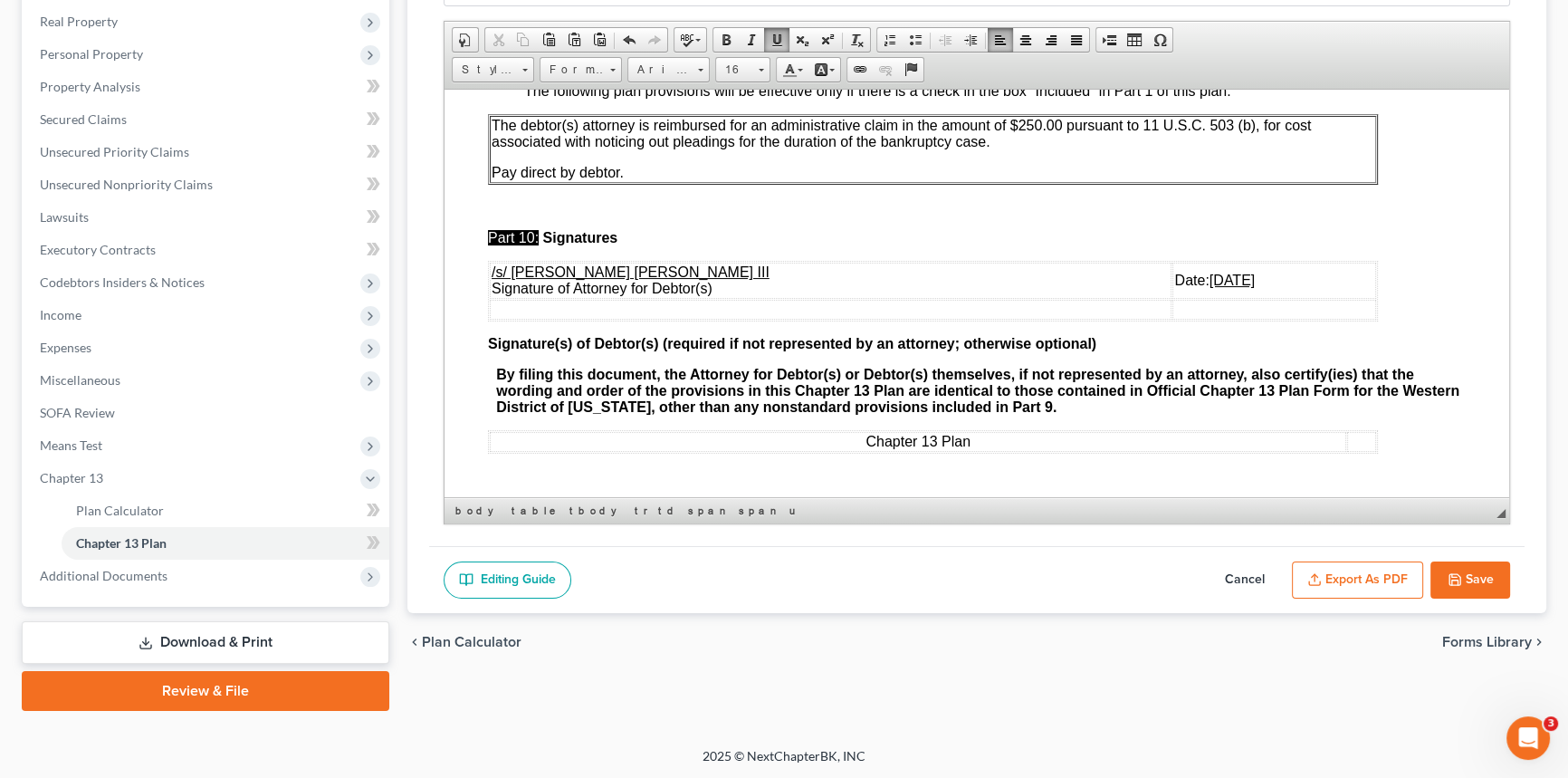
click at [1482, 592] on button "Save" at bounding box center [1471, 581] width 80 height 38
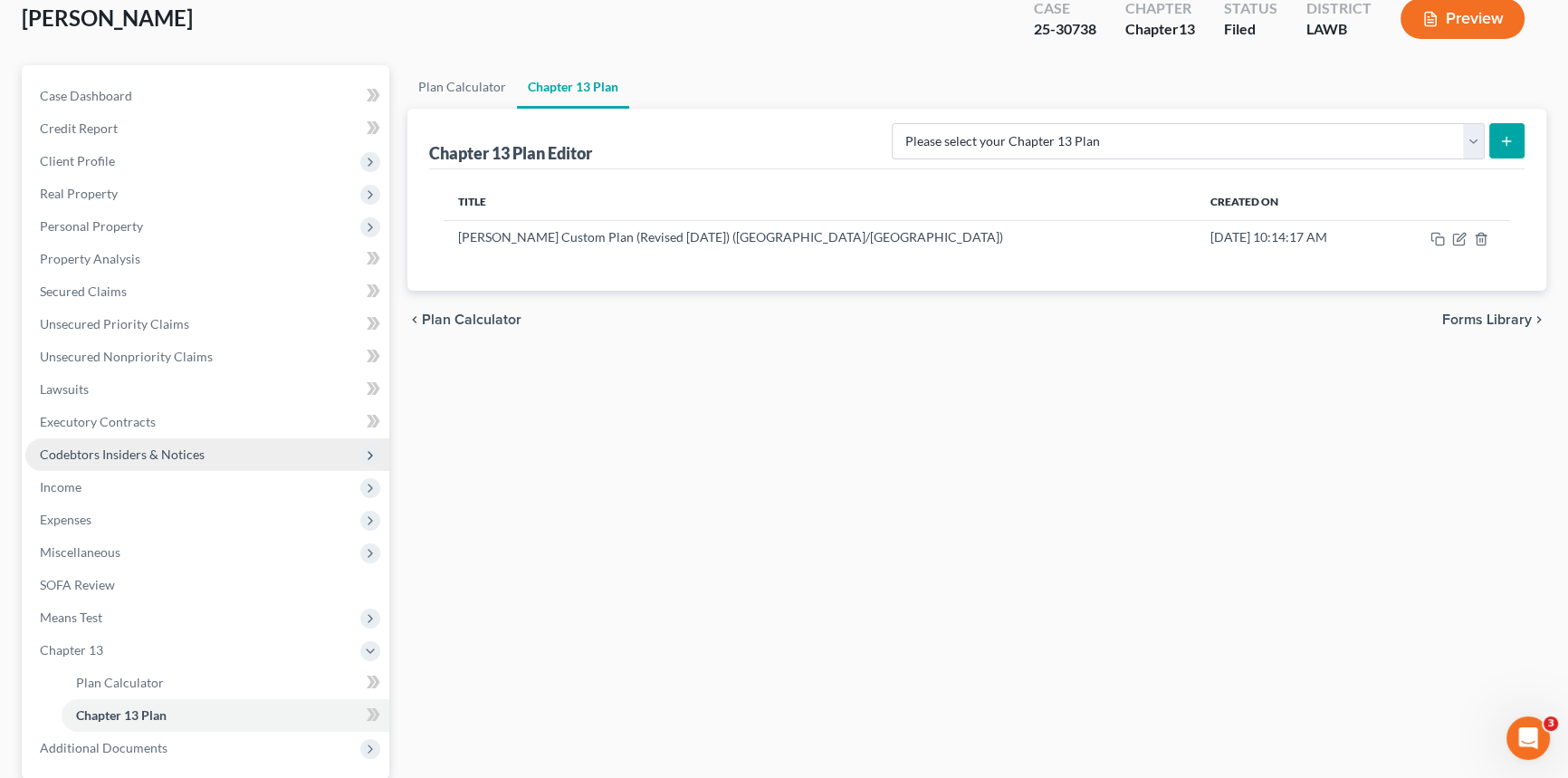
scroll to position [0, 0]
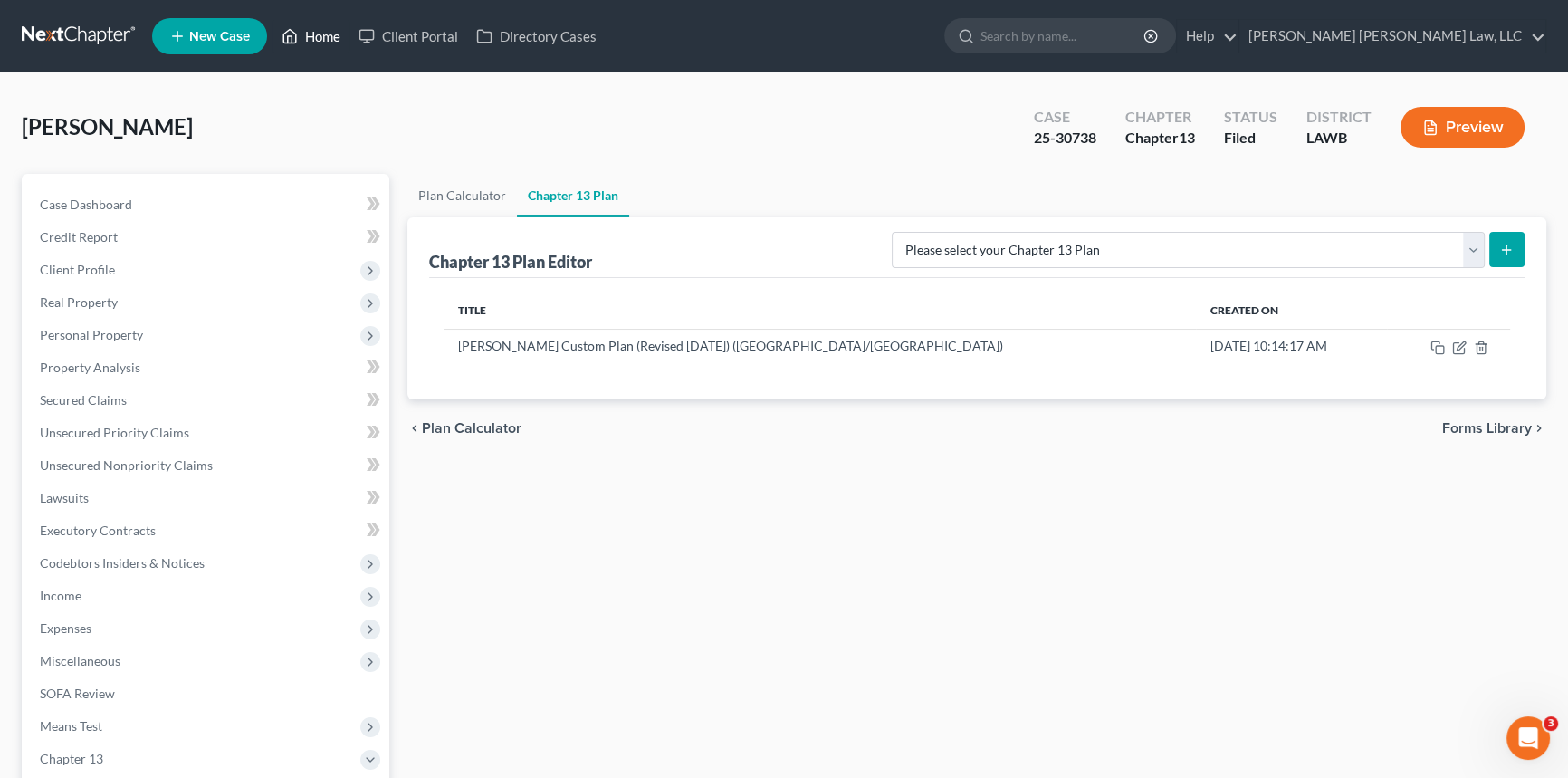
click at [322, 32] on link "Home" at bounding box center [310, 36] width 77 height 33
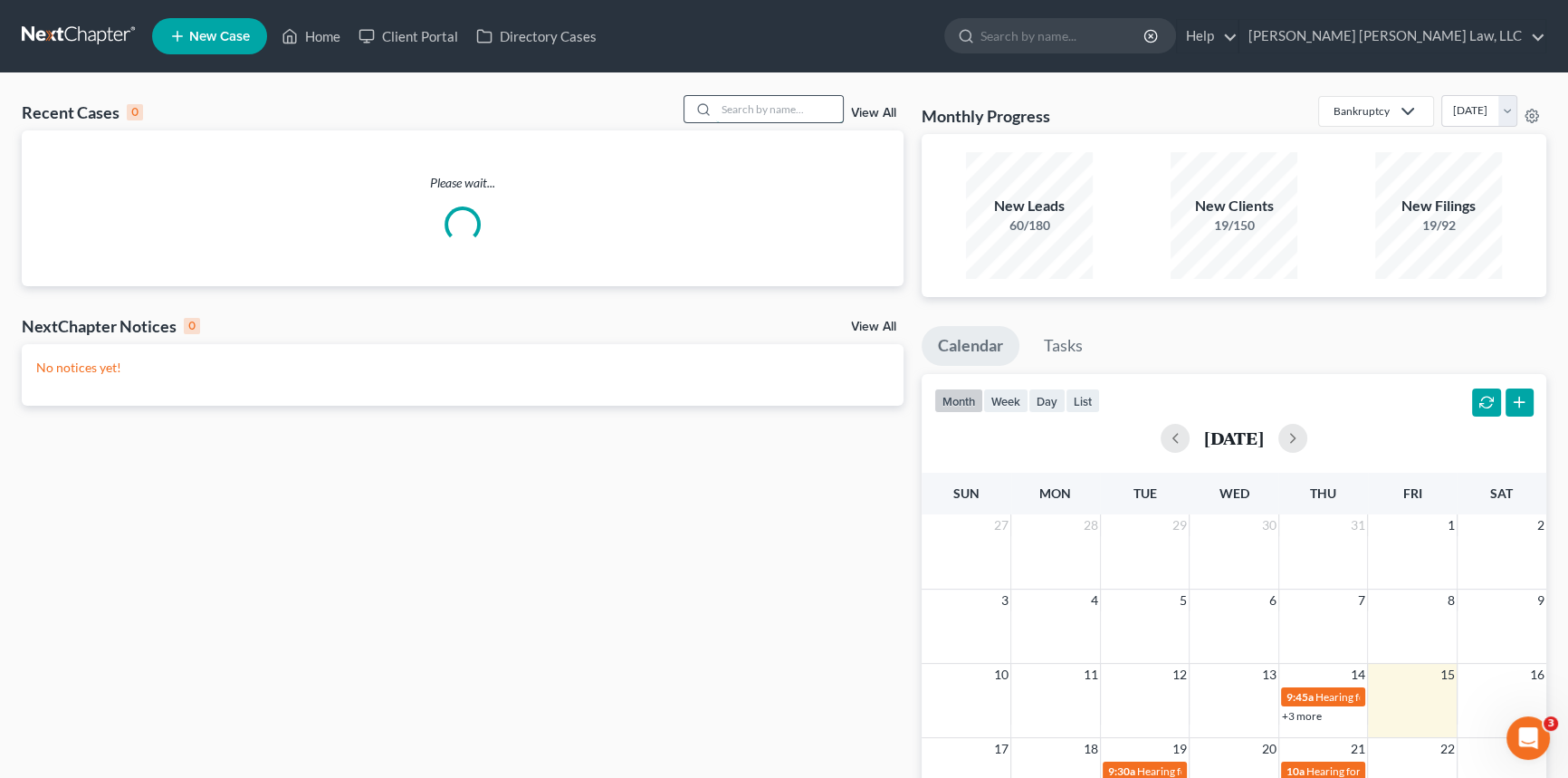
click at [733, 103] on input "search" at bounding box center [779, 108] width 126 height 26
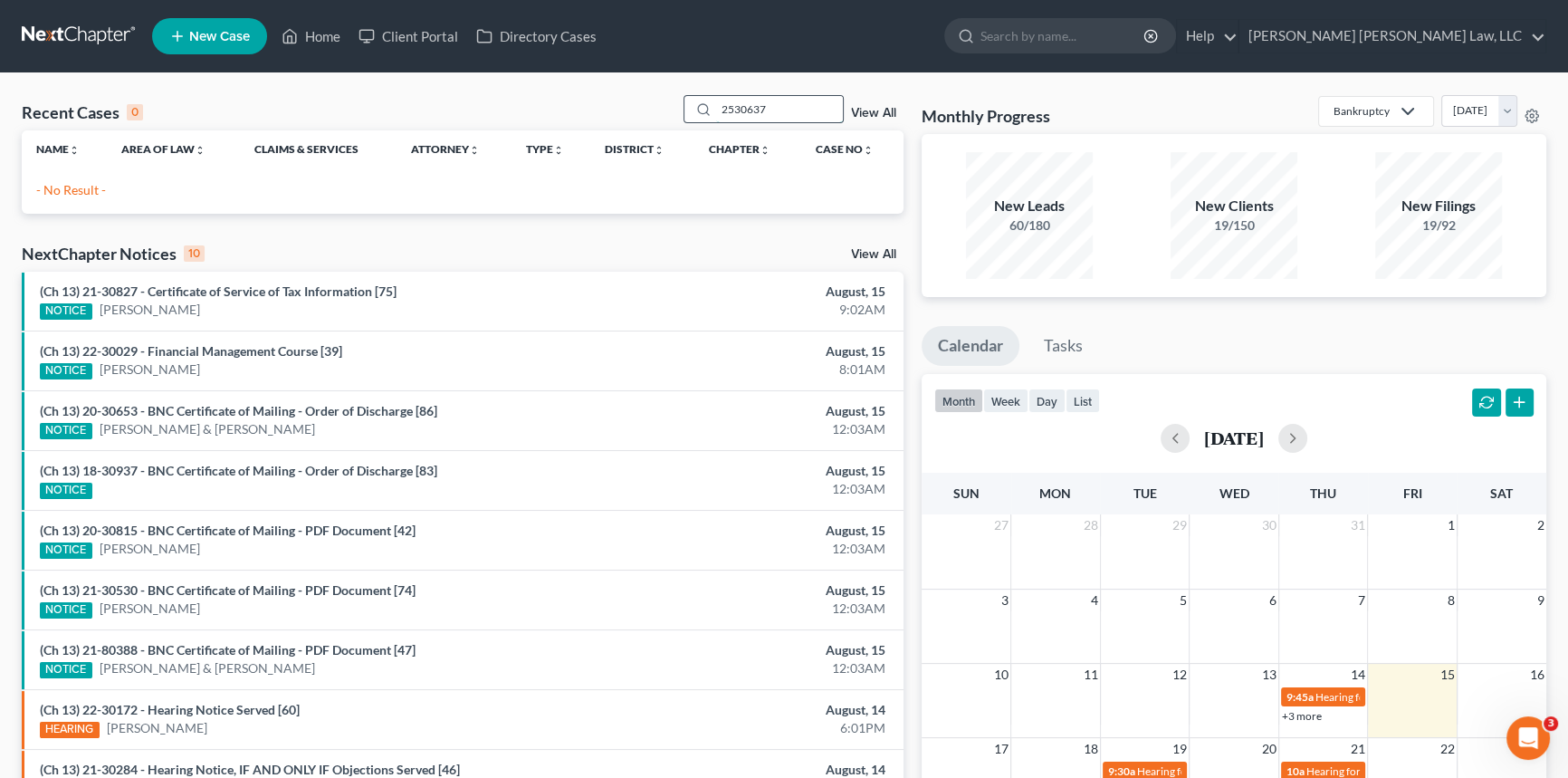
click at [732, 103] on input "2530637" at bounding box center [779, 108] width 126 height 26
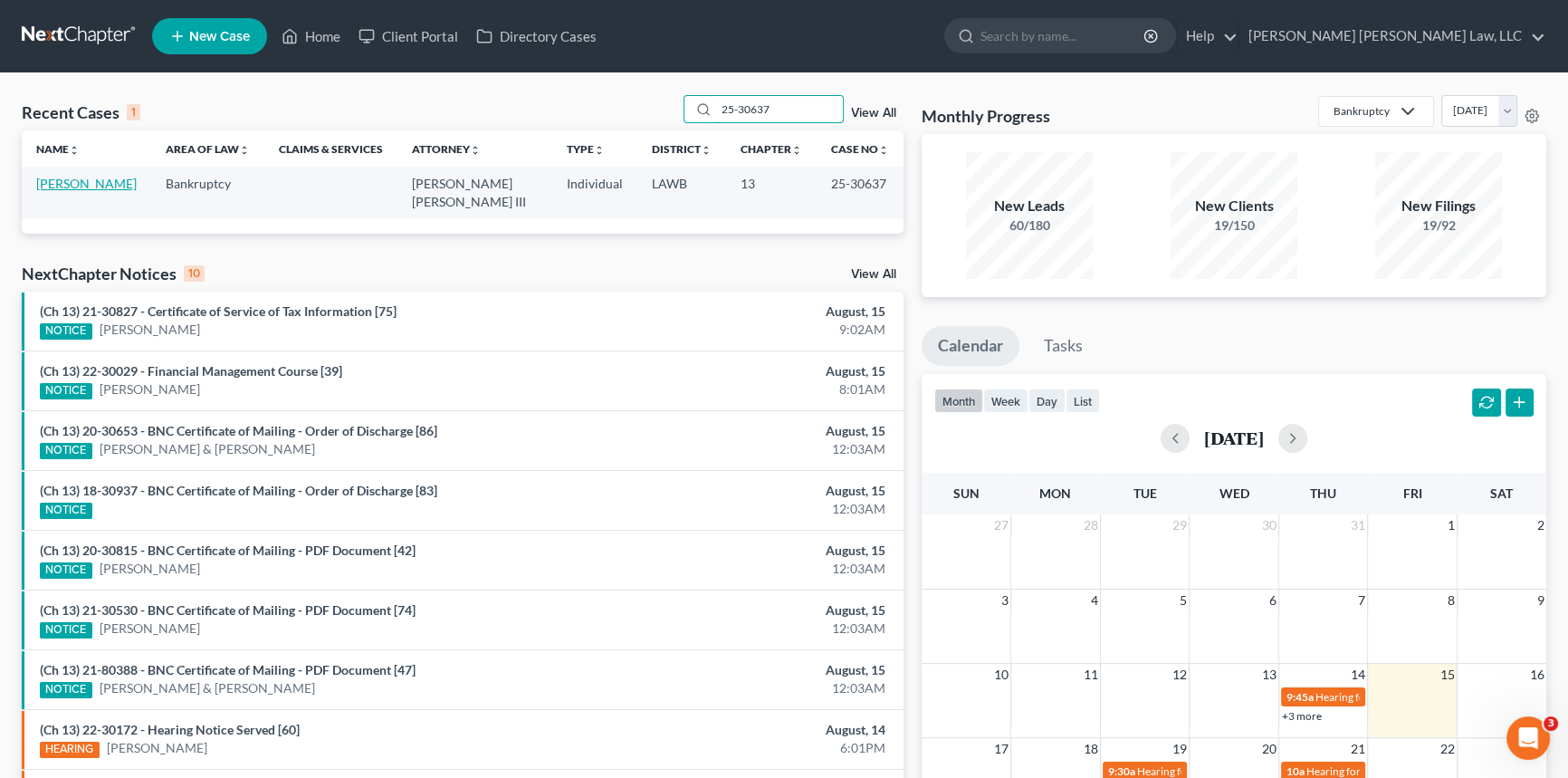
type input "25-30637"
click at [87, 188] on link "Hutson, Michael" at bounding box center [86, 183] width 100 height 15
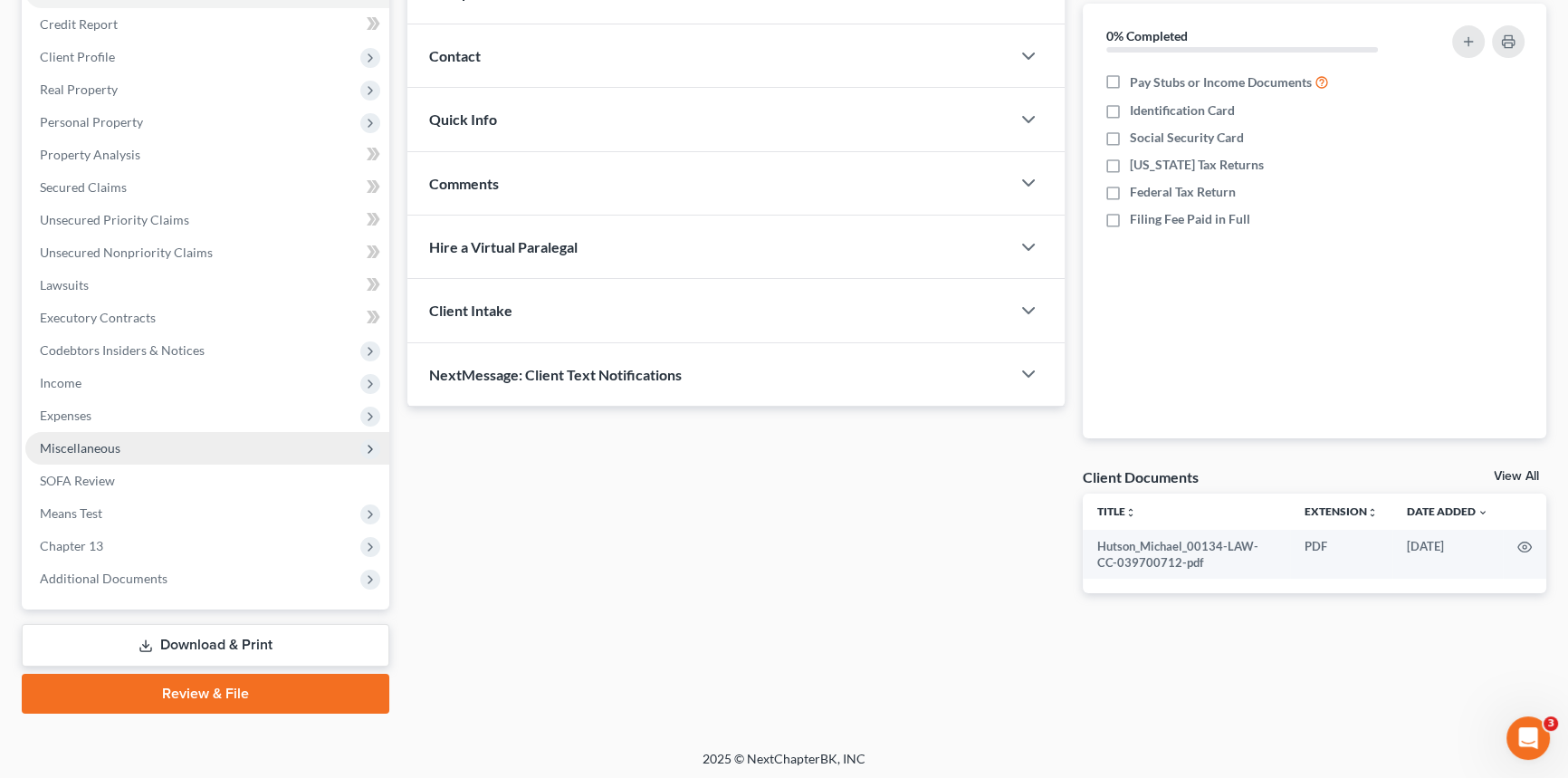
scroll to position [215, 0]
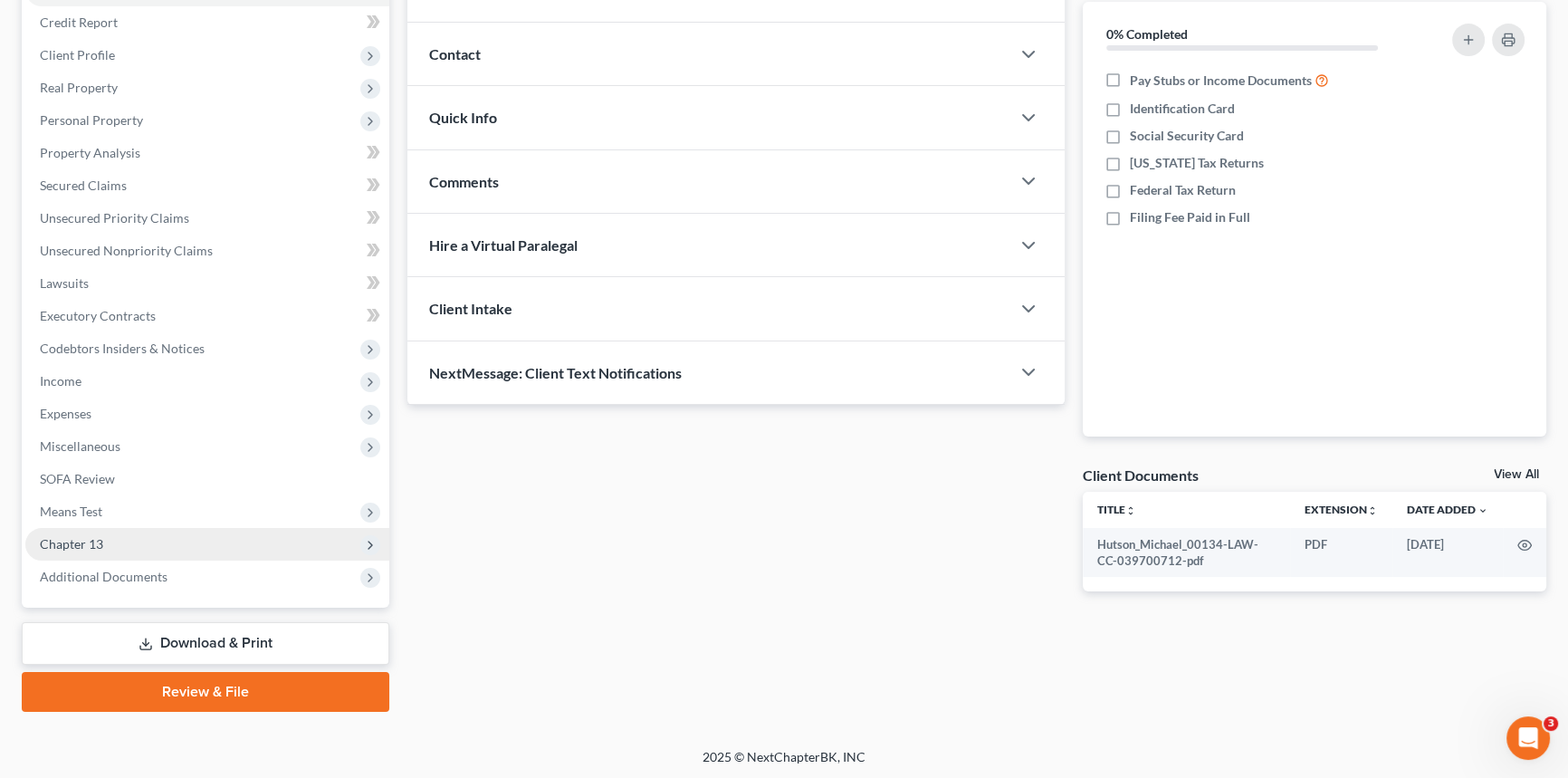
click at [132, 545] on span "Chapter 13" at bounding box center [207, 544] width 364 height 33
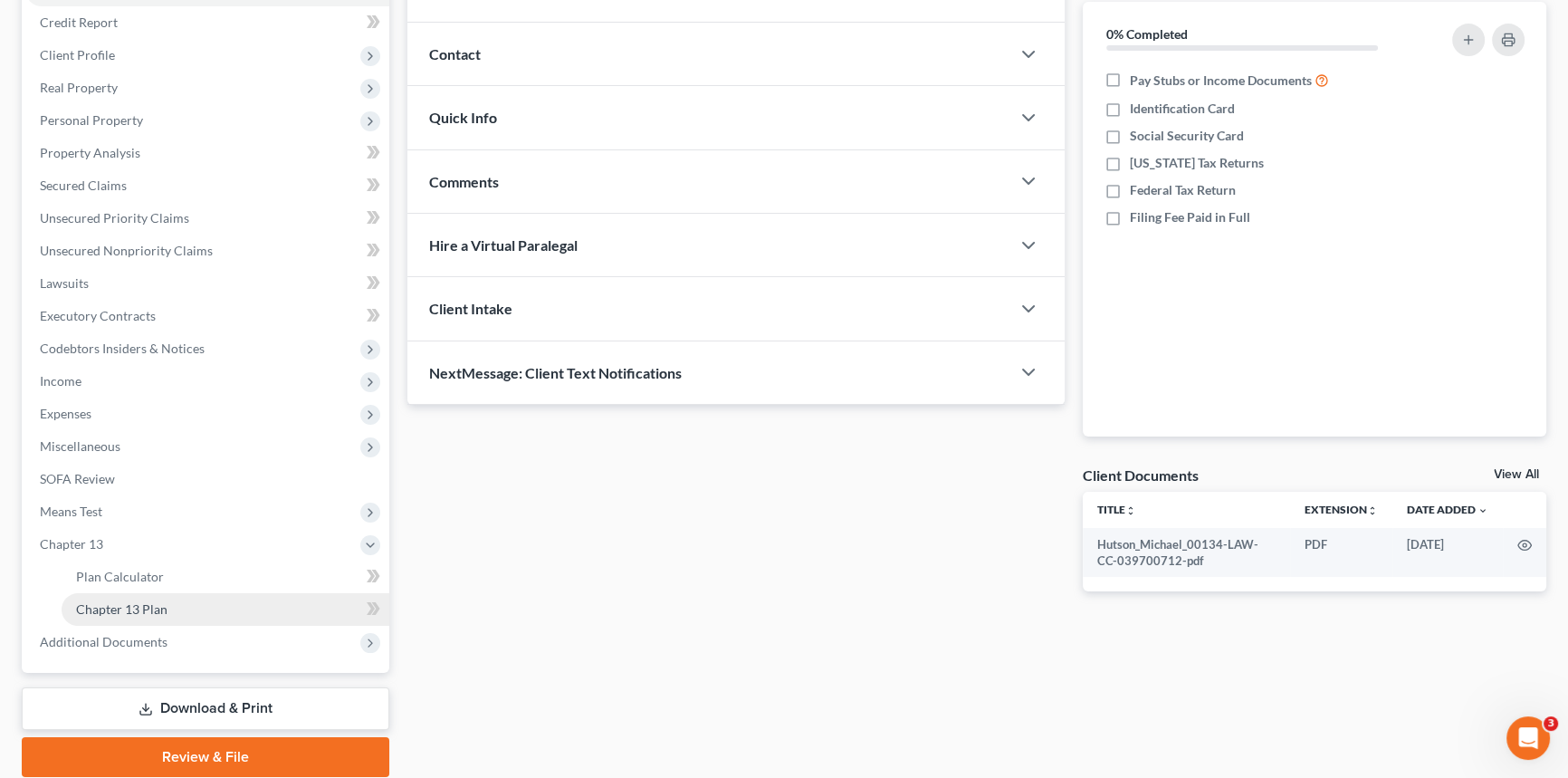
click at [213, 599] on link "Chapter 13 Plan" at bounding box center [226, 610] width 328 height 33
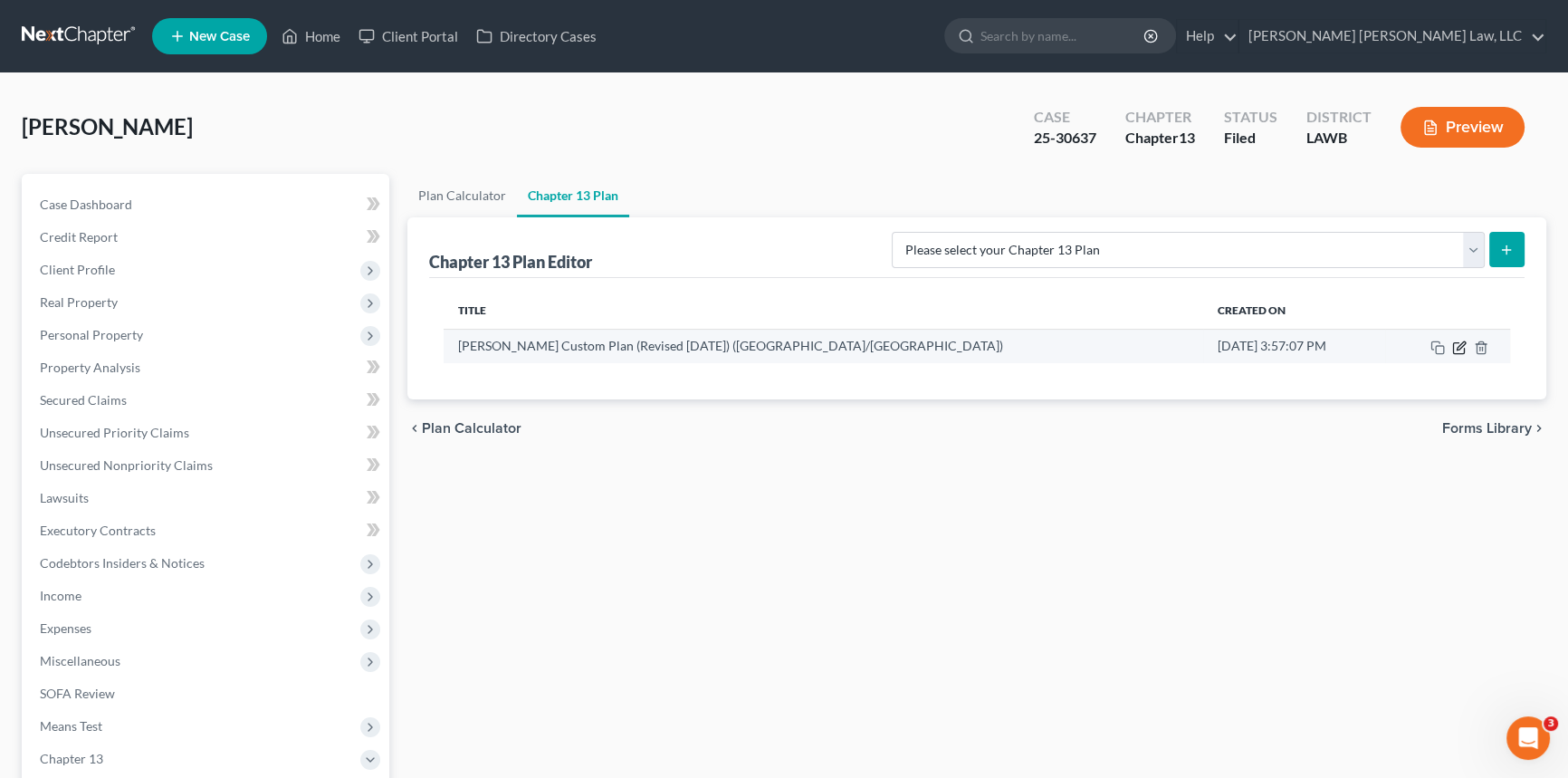
click at [1461, 344] on icon "button" at bounding box center [1460, 348] width 15 height 15
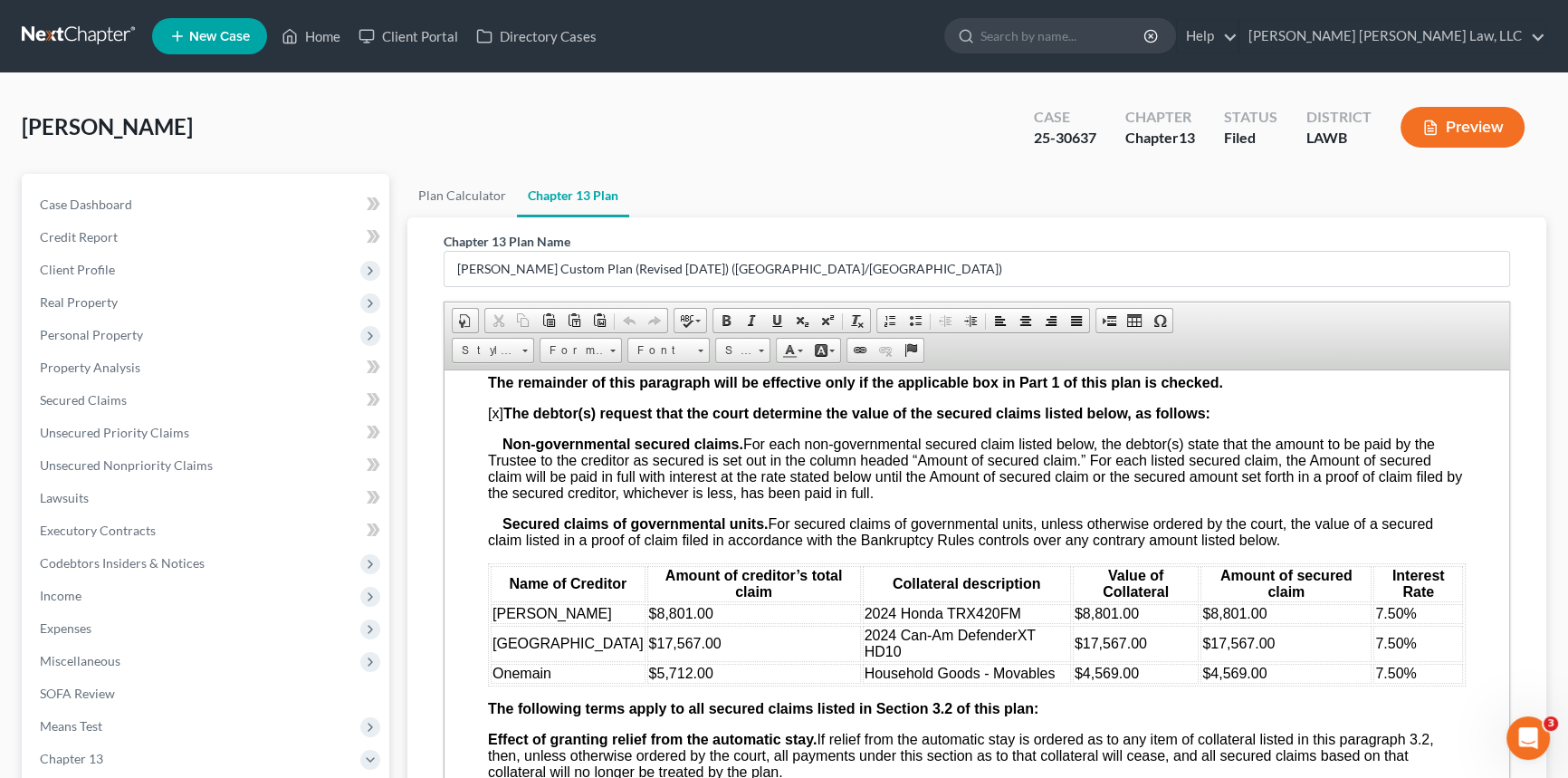
scroll to position [2387, 0]
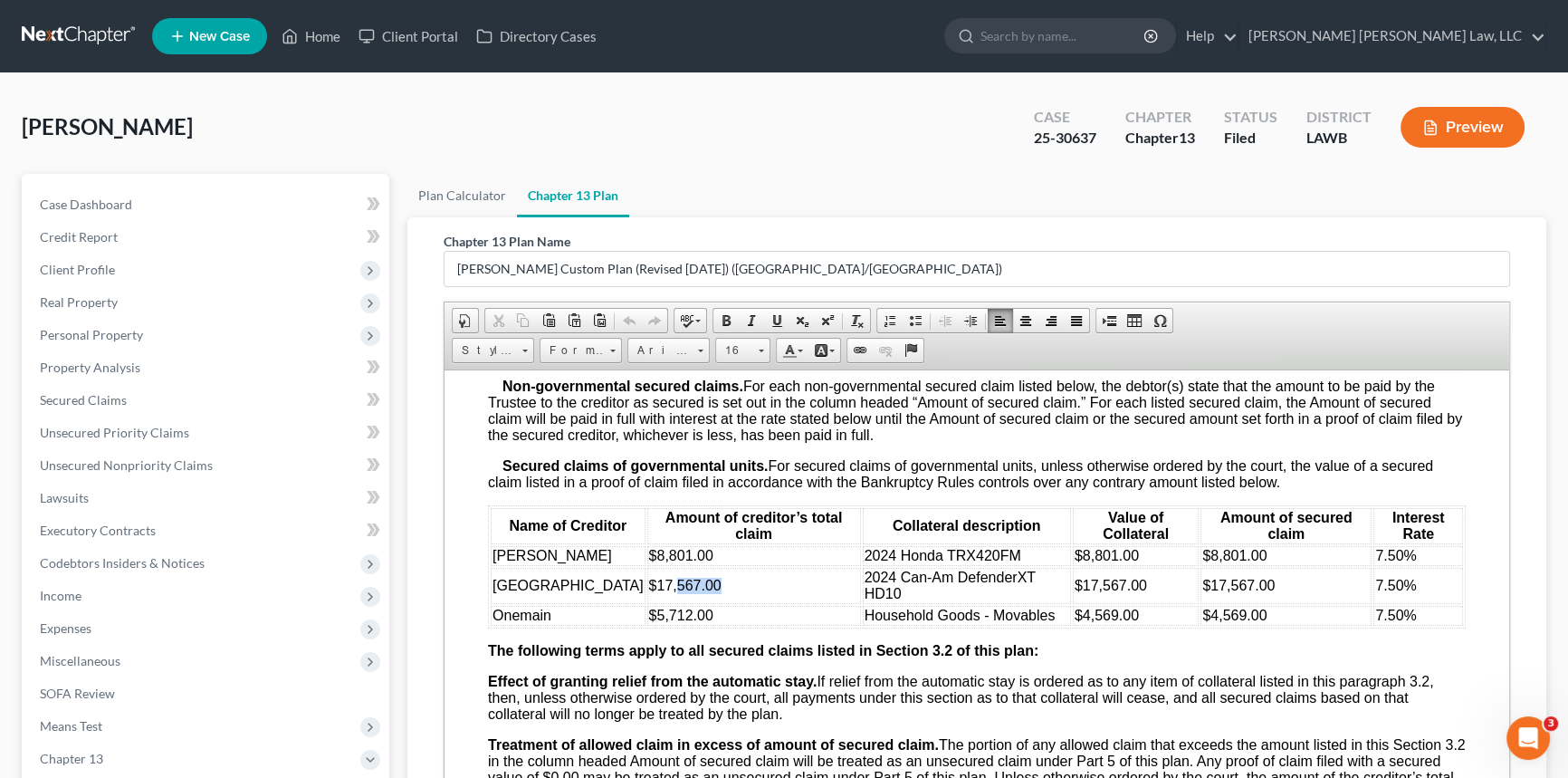
drag, startPoint x: 642, startPoint y: 675, endPoint x: 685, endPoint y: 677, distance: 43.0
click at [685, 592] on span "$17,567.00" at bounding box center [685, 584] width 73 height 15
drag, startPoint x: 1084, startPoint y: 677, endPoint x: 1126, endPoint y: 677, distance: 42.0
click at [1126, 592] on span "$17,567.00" at bounding box center [1111, 584] width 73 height 15
drag, startPoint x: 1213, startPoint y: 677, endPoint x: 1265, endPoint y: 673, distance: 52.2
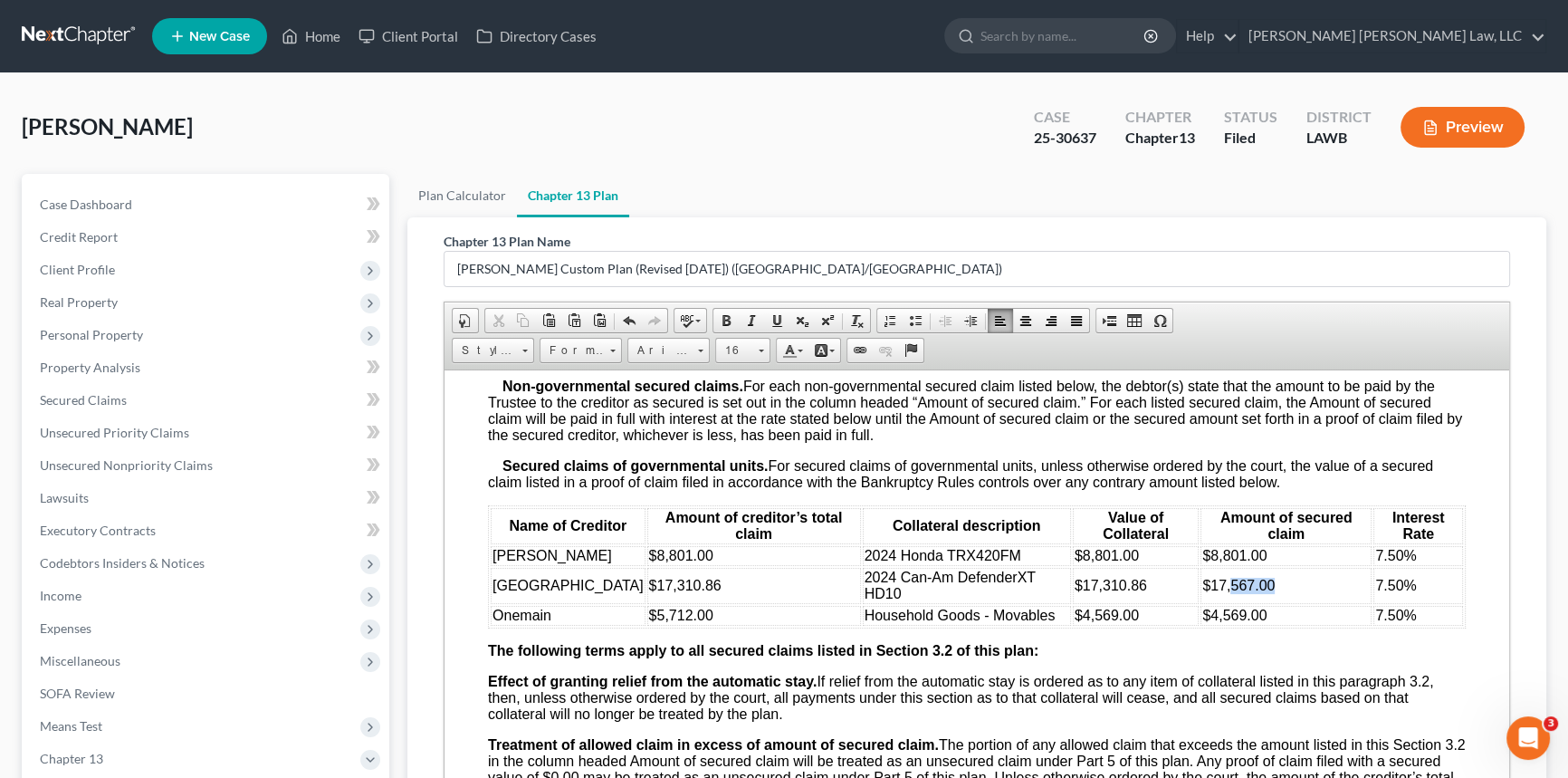
click at [1265, 603] on td "$17,567.00" at bounding box center [1286, 585] width 171 height 36
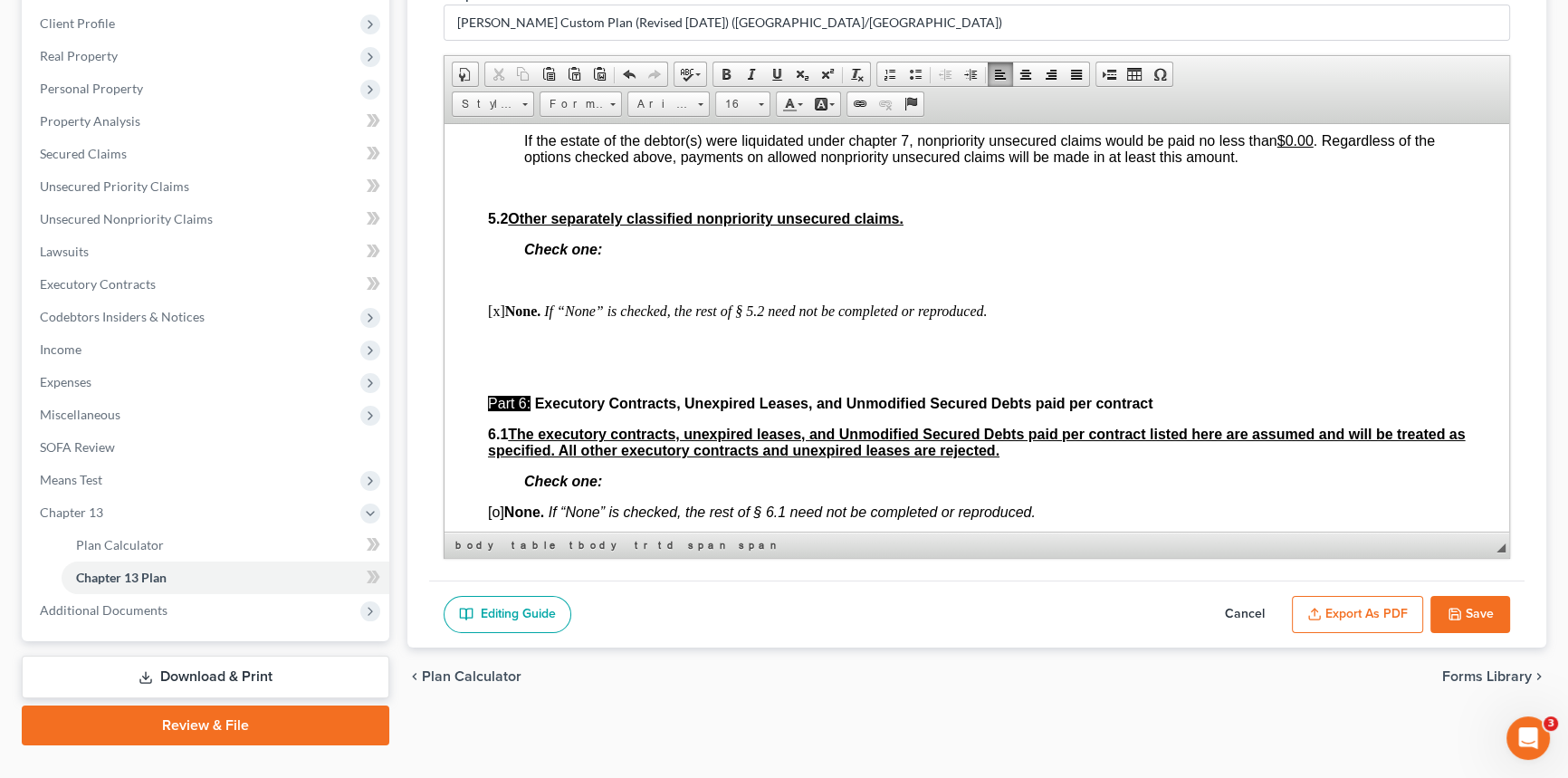
scroll to position [5102, 0]
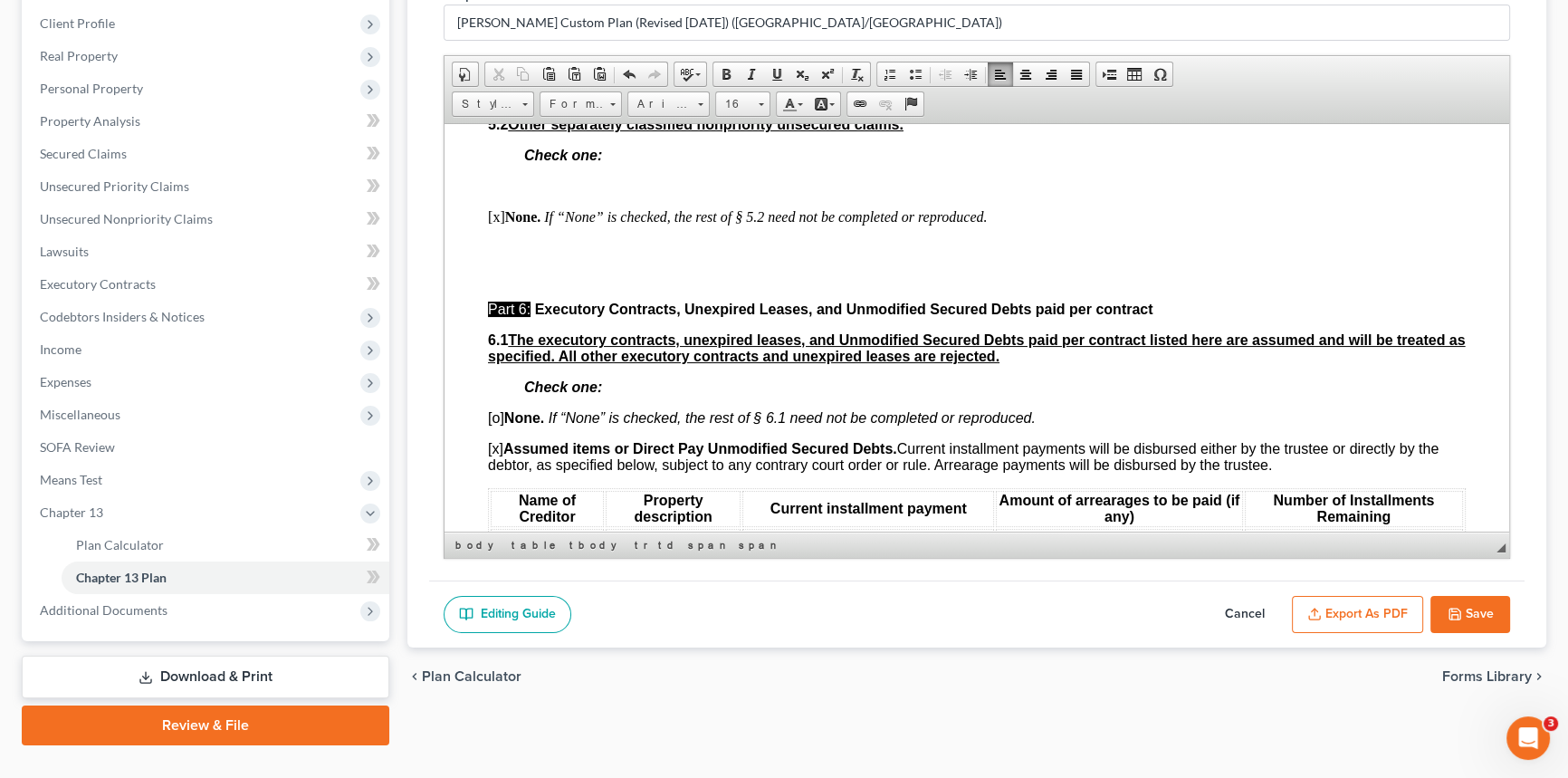
click at [1364, 608] on button "Export as PDF" at bounding box center [1358, 615] width 131 height 38
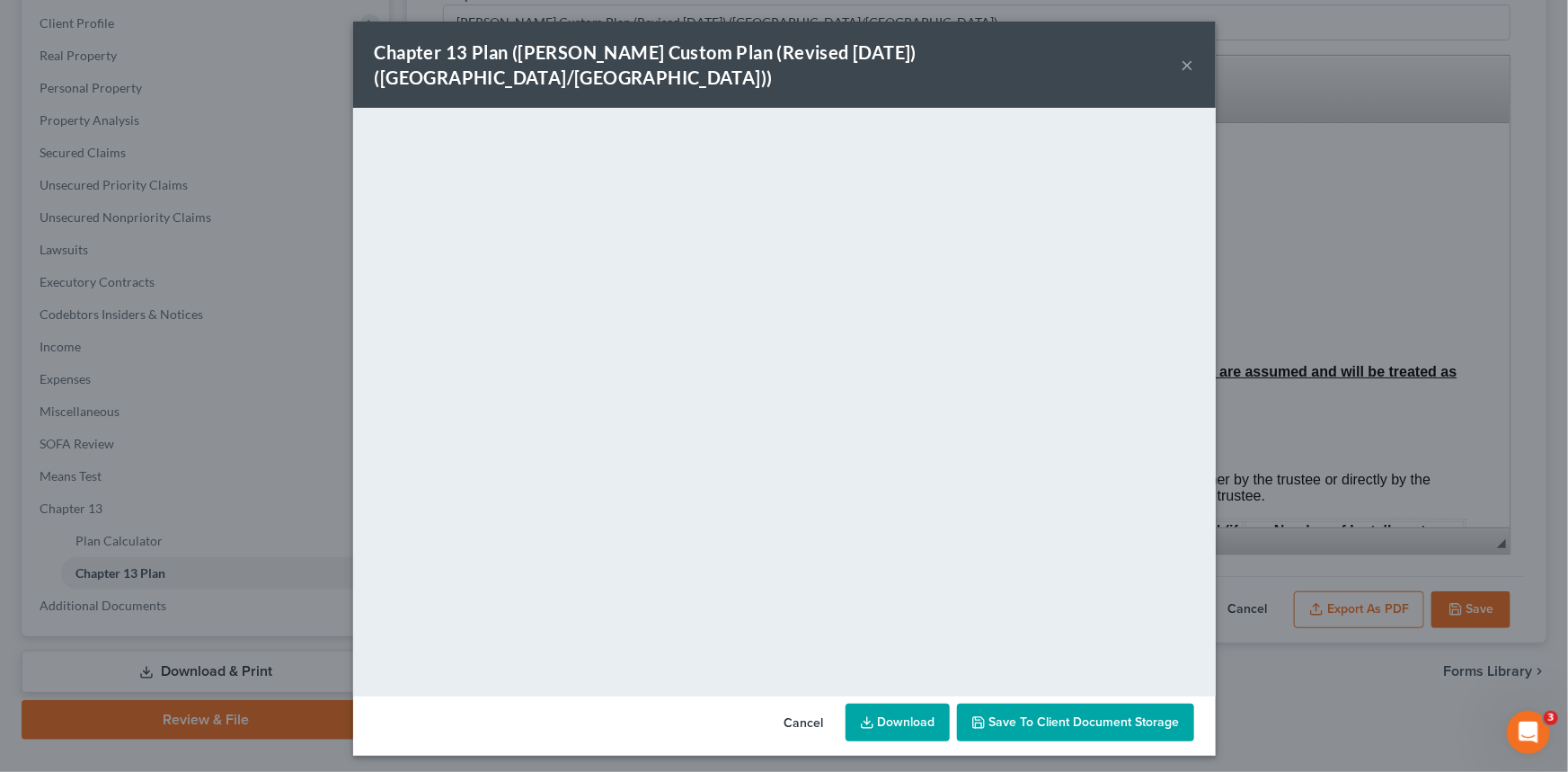
click at [1118, 70] on div "Chapter 13 Plan (E. Orum Custom Plan (Revised 12/1/2021) (Alexandria/Monroe)) ×" at bounding box center [784, 65] width 863 height 87
click at [1180, 58] on div "Chapter 13 Plan (E. Orum Custom Plan (Revised 12/1/2021) (Alexandria/Monroe)) ×" at bounding box center [784, 65] width 863 height 87
click at [1184, 54] on button "×" at bounding box center [1188, 65] width 13 height 22
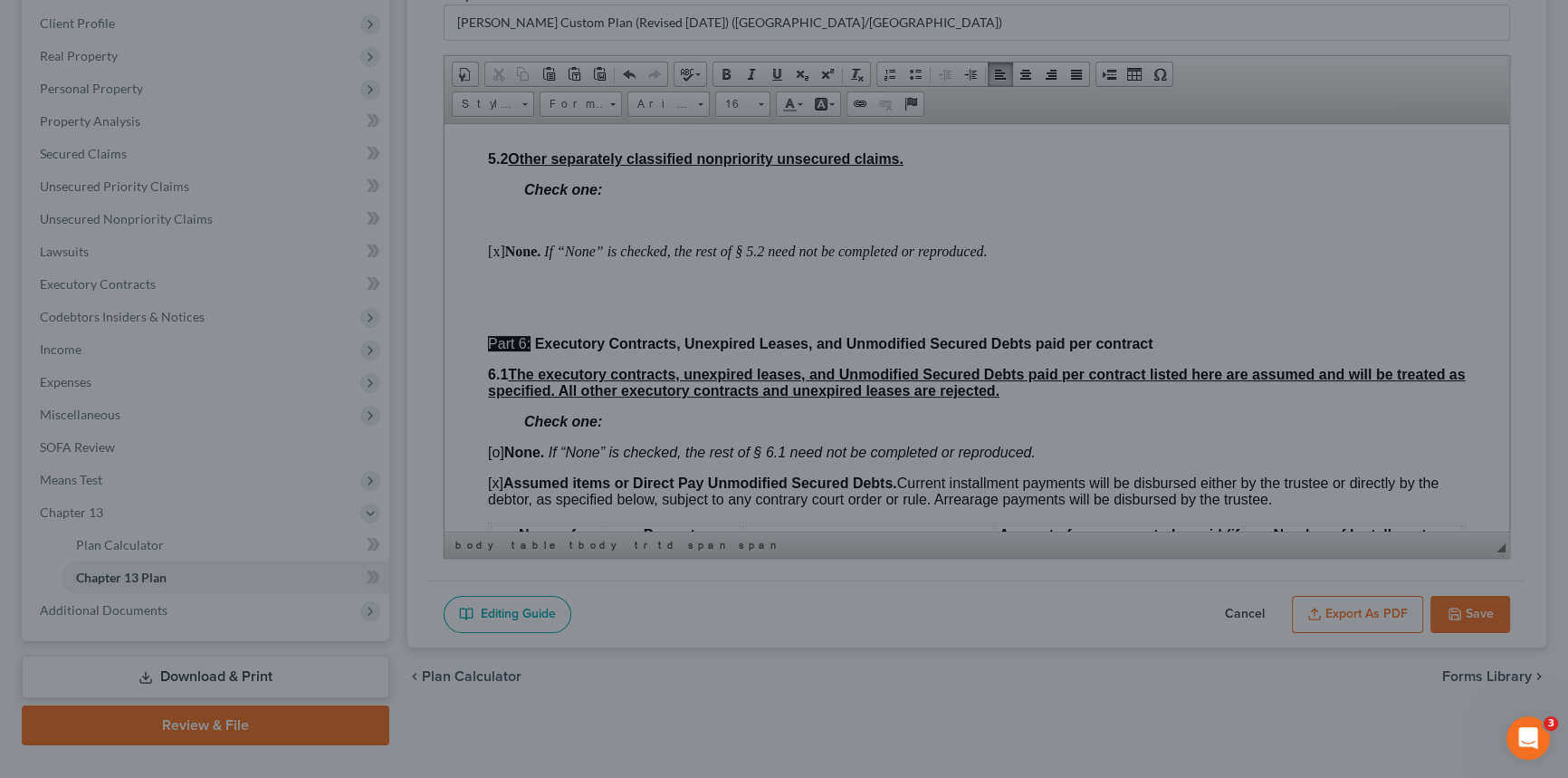
scroll to position [5102, 0]
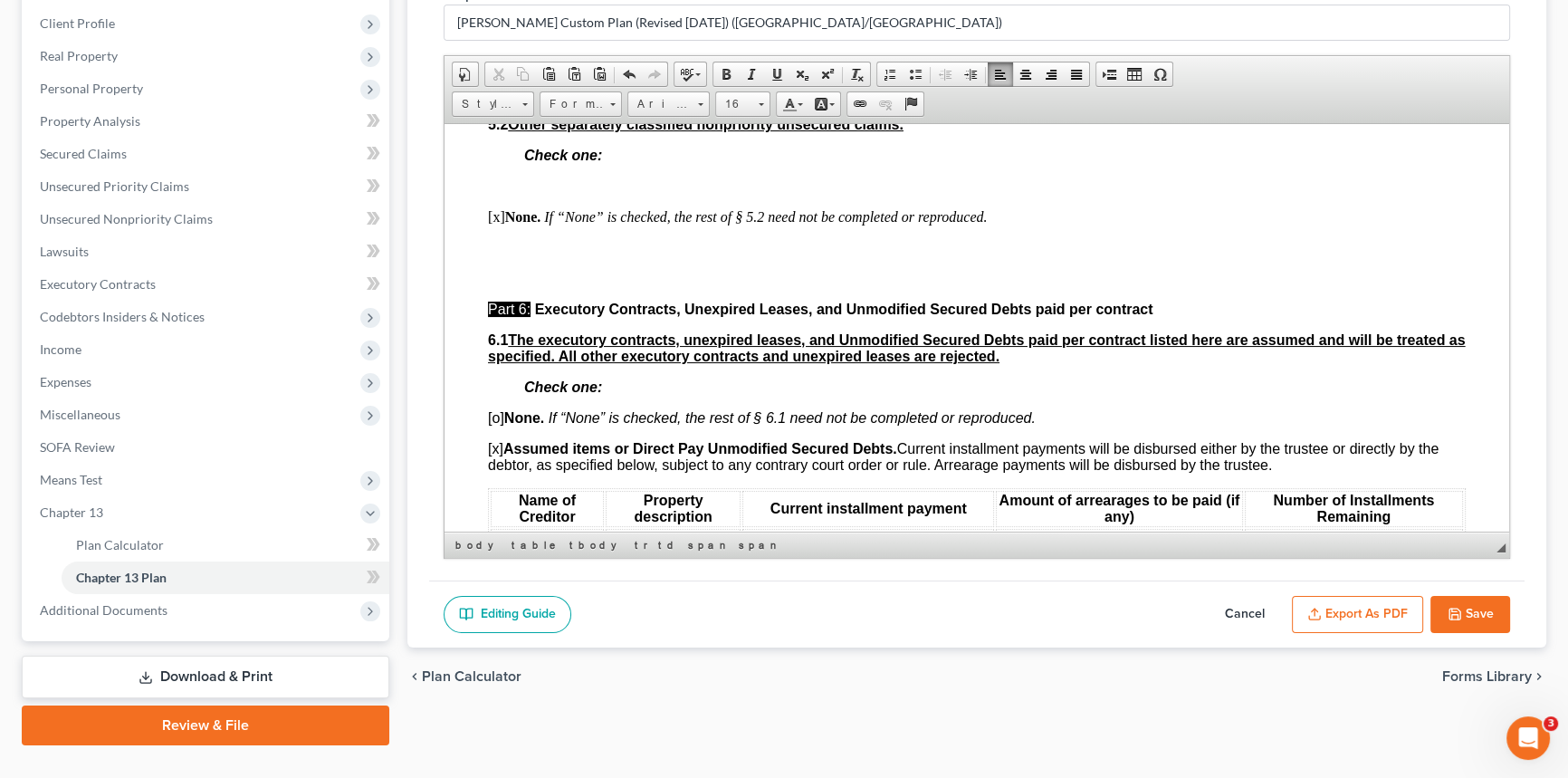
click at [1465, 606] on button "Save" at bounding box center [1471, 615] width 80 height 38
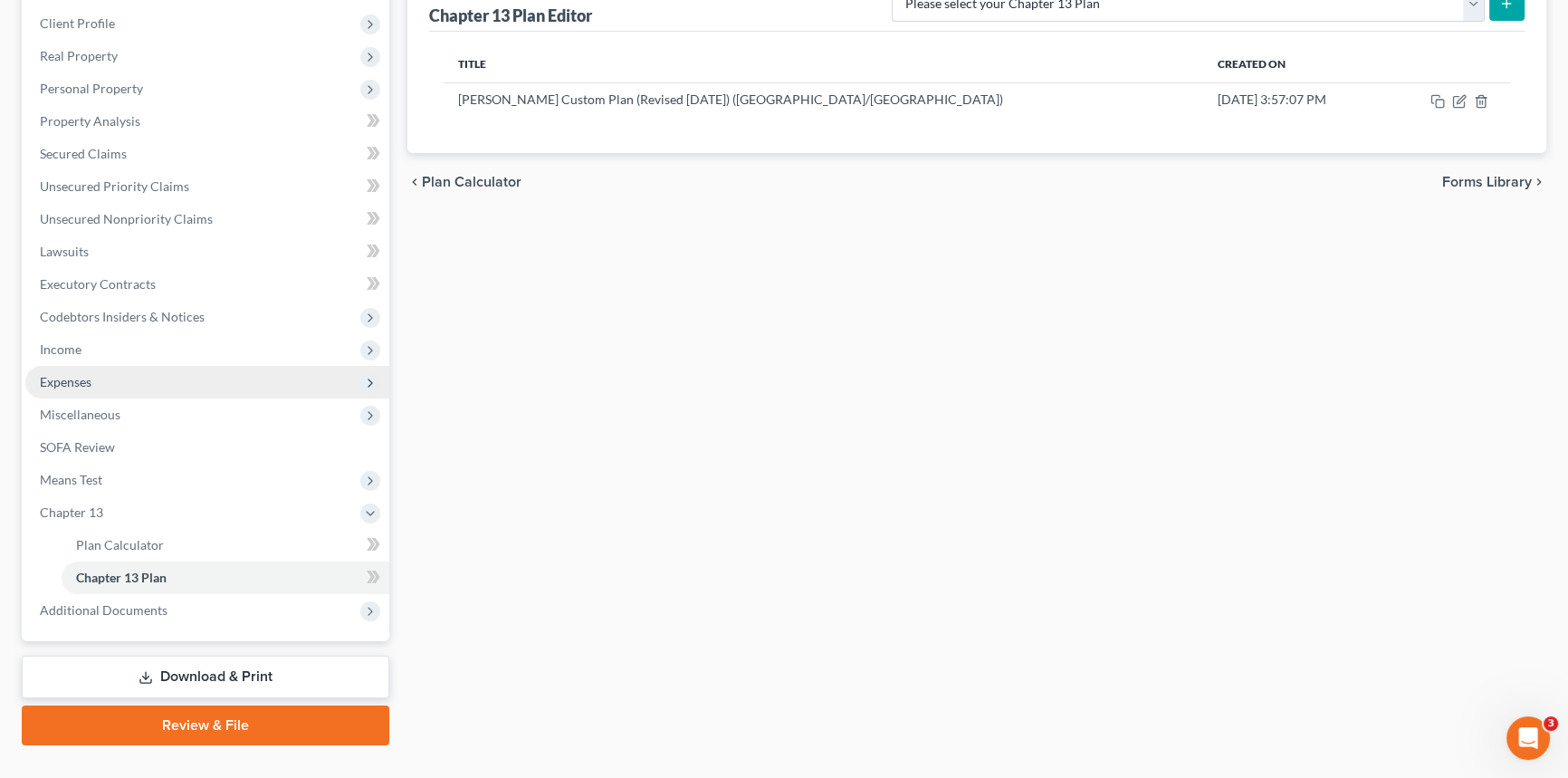
click at [145, 378] on span "Expenses" at bounding box center [207, 382] width 364 height 33
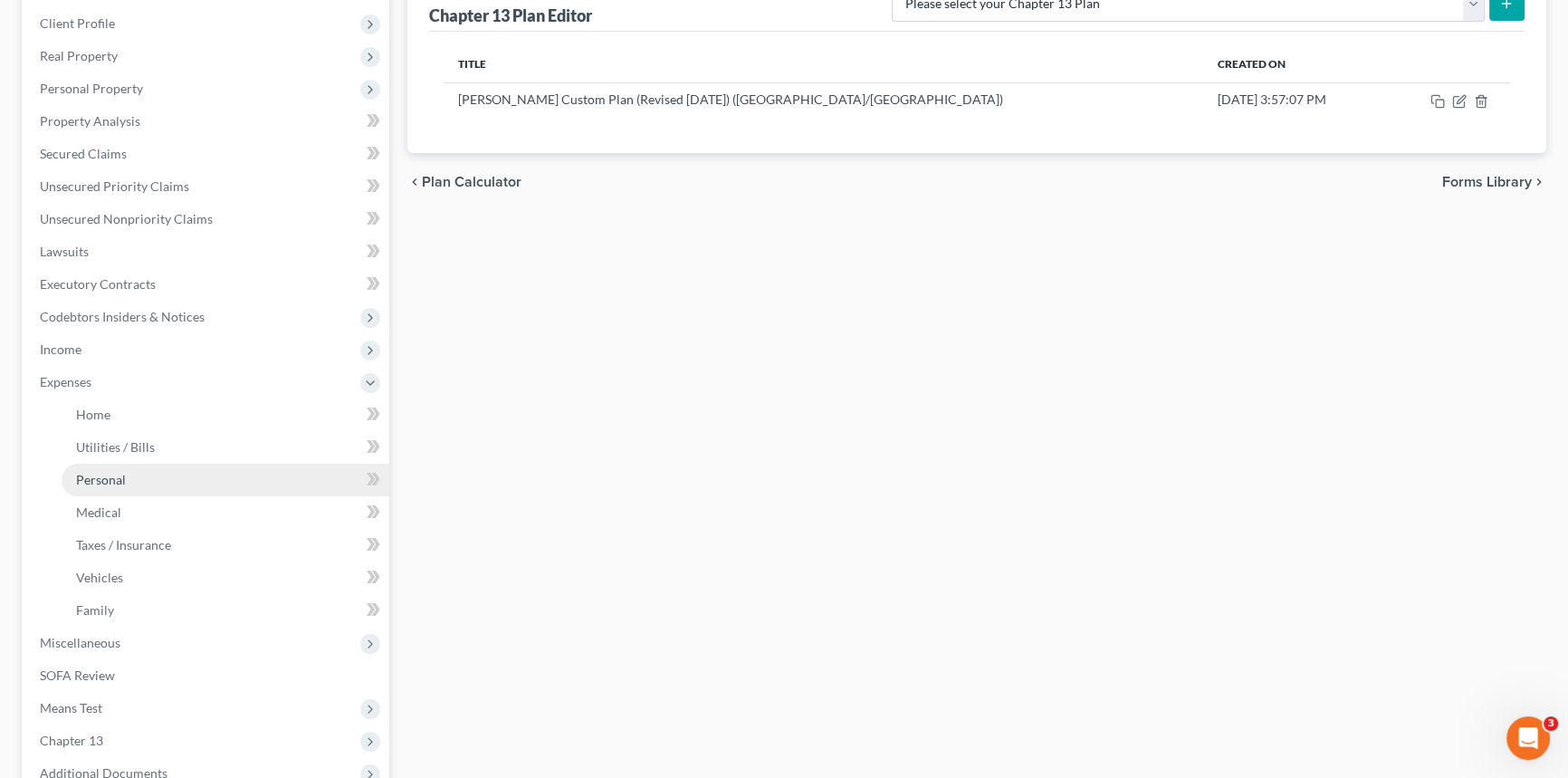
click at [163, 484] on link "Personal" at bounding box center [226, 480] width 328 height 33
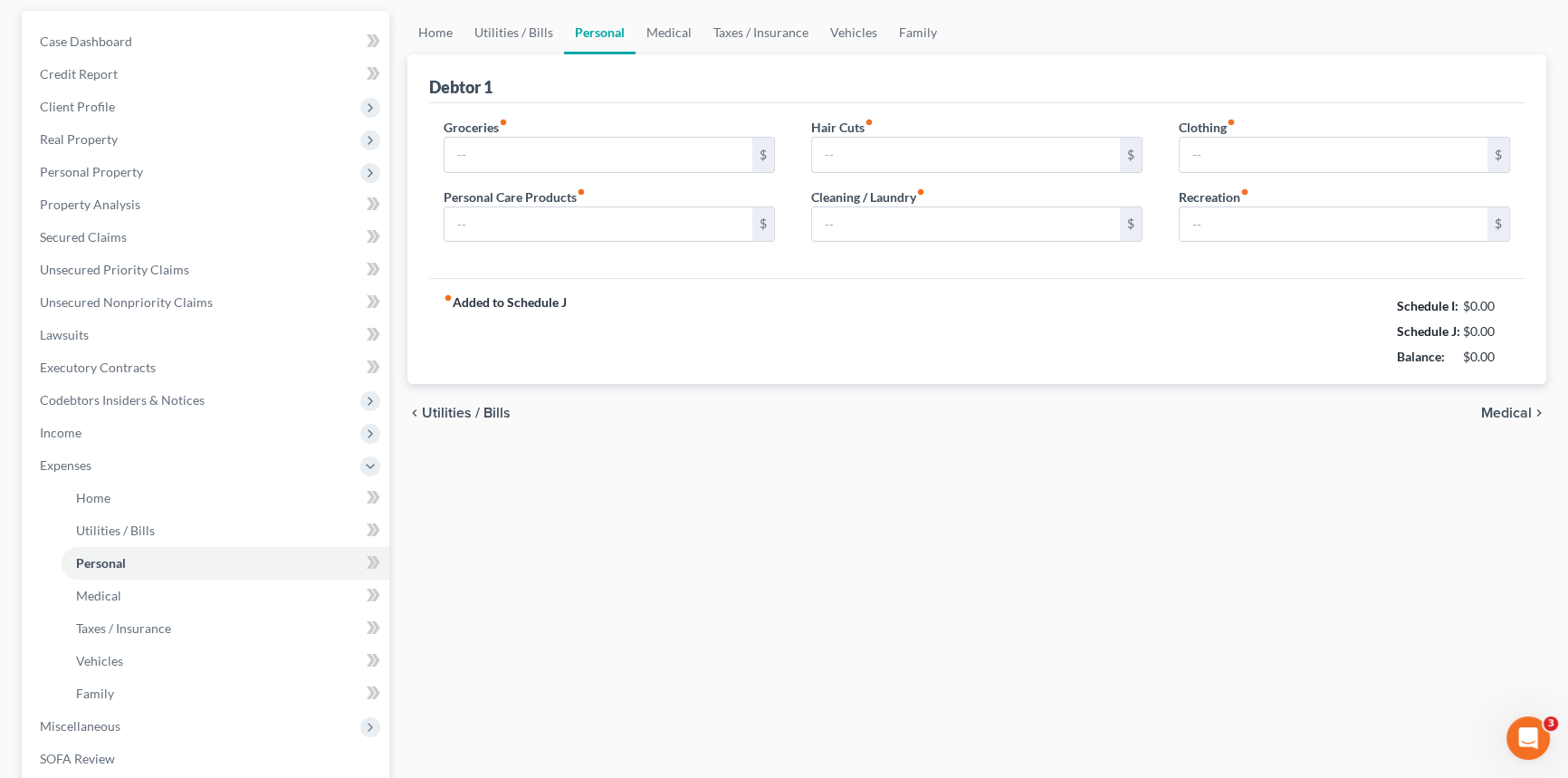
type input "497.00"
type input "154.00"
type input "50.00"
type input "45.00"
type input "93.00"
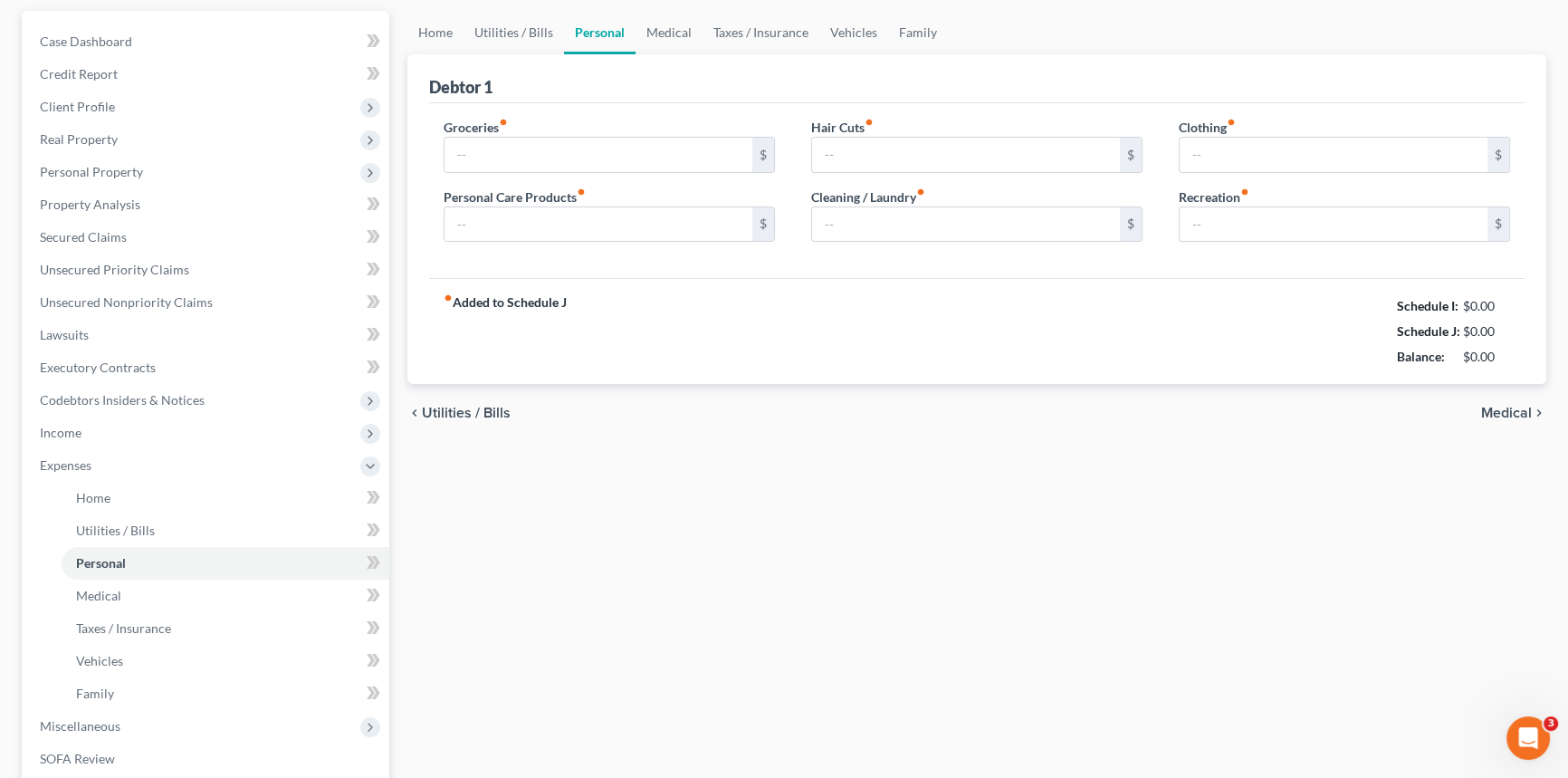
type input "0.00"
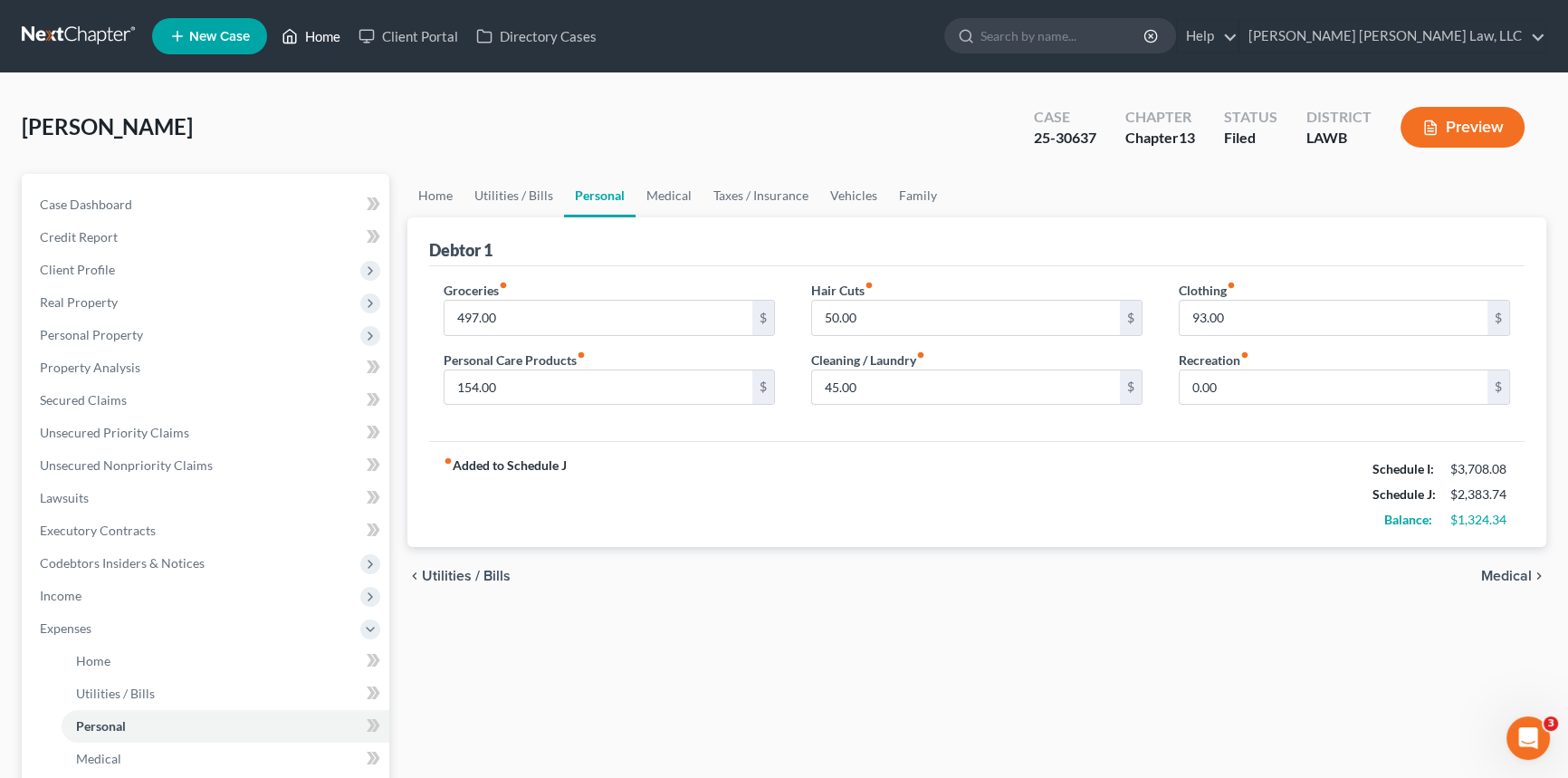
click at [322, 42] on link "Home" at bounding box center [310, 36] width 77 height 33
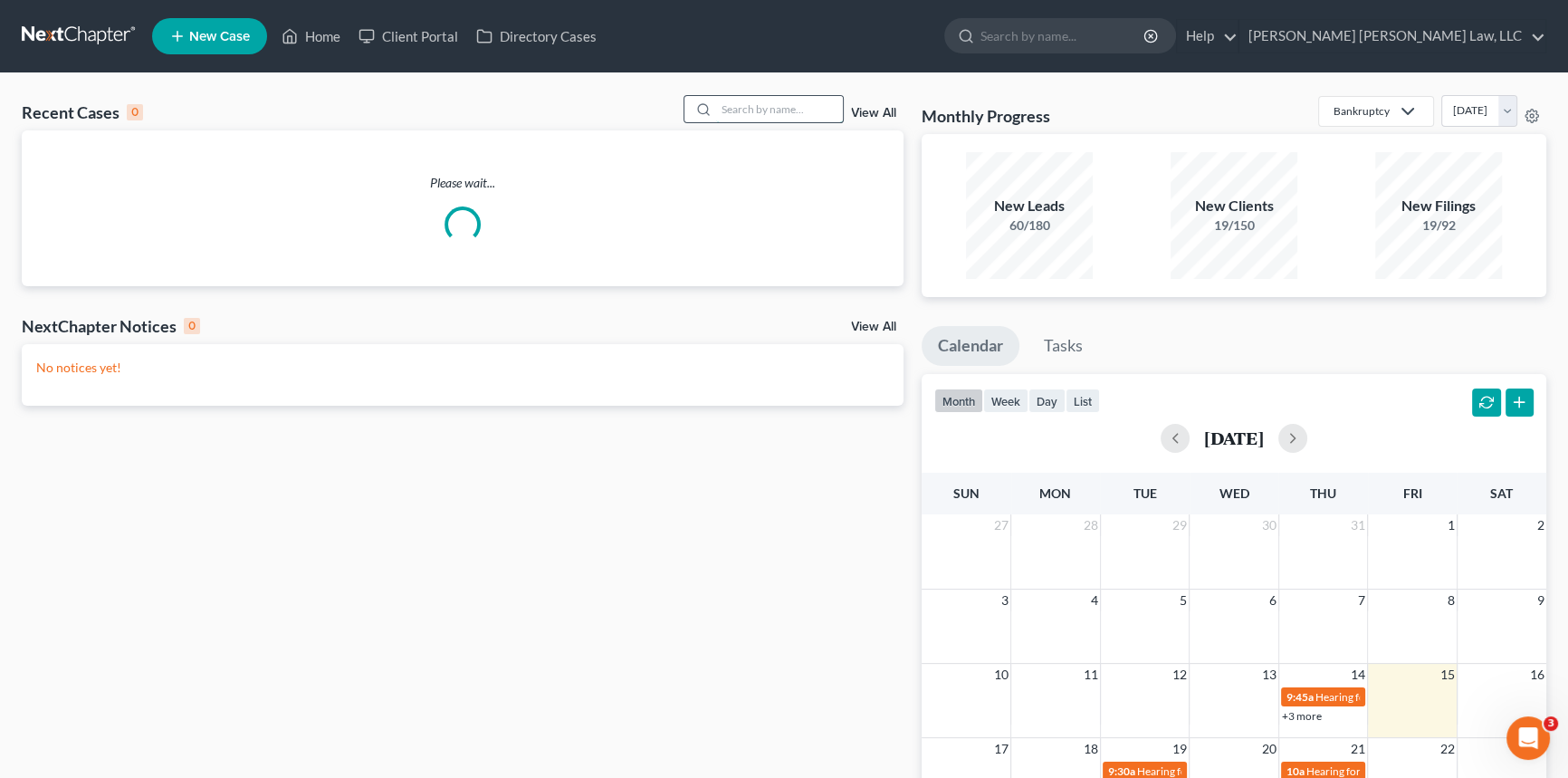
click at [726, 113] on input "search" at bounding box center [779, 108] width 126 height 26
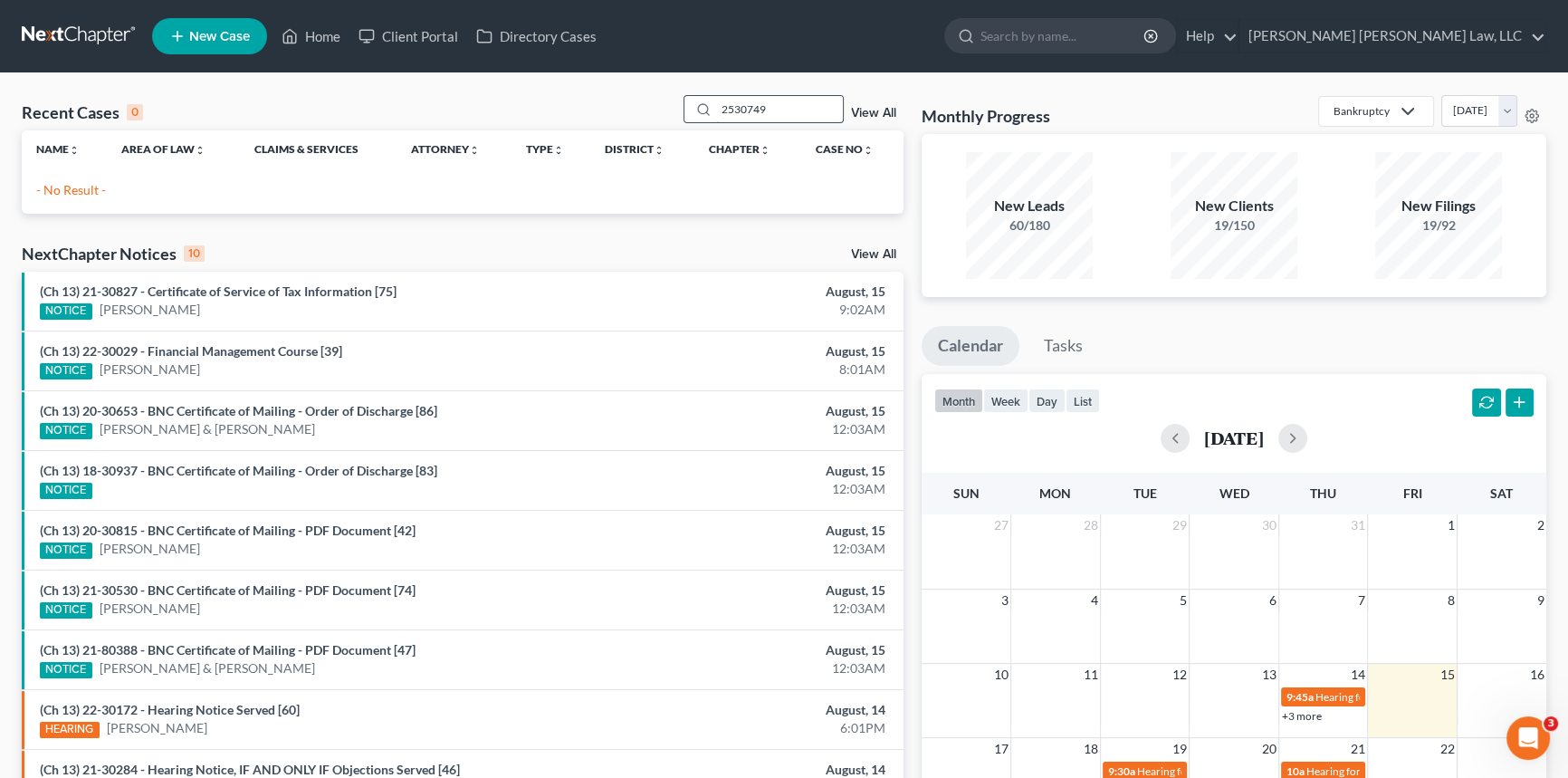
click at [727, 109] on input "2530749" at bounding box center [779, 108] width 126 height 26
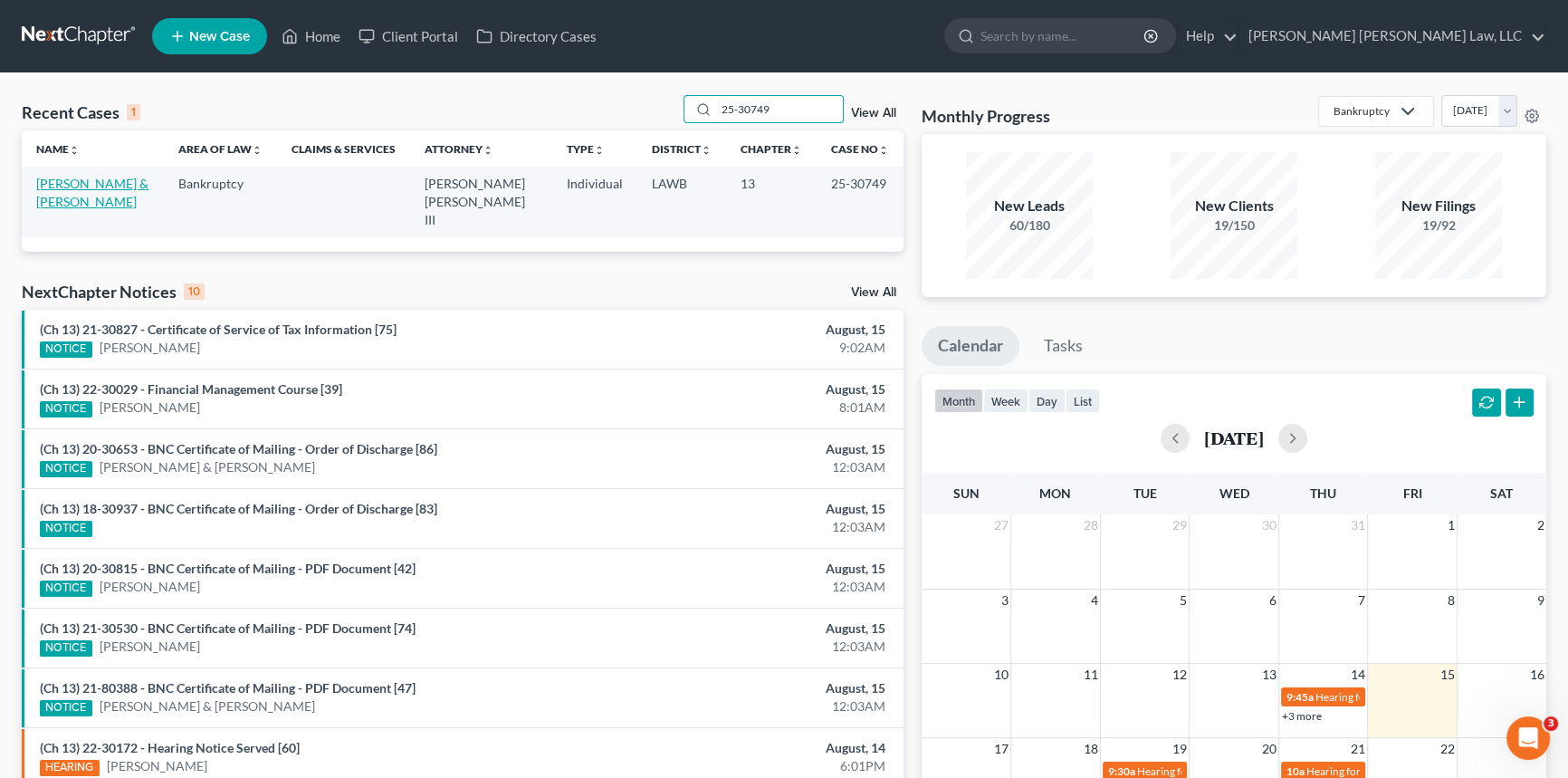
type input "25-30749"
click at [126, 187] on link "Lacy, Willie & Brenda" at bounding box center [92, 192] width 112 height 34
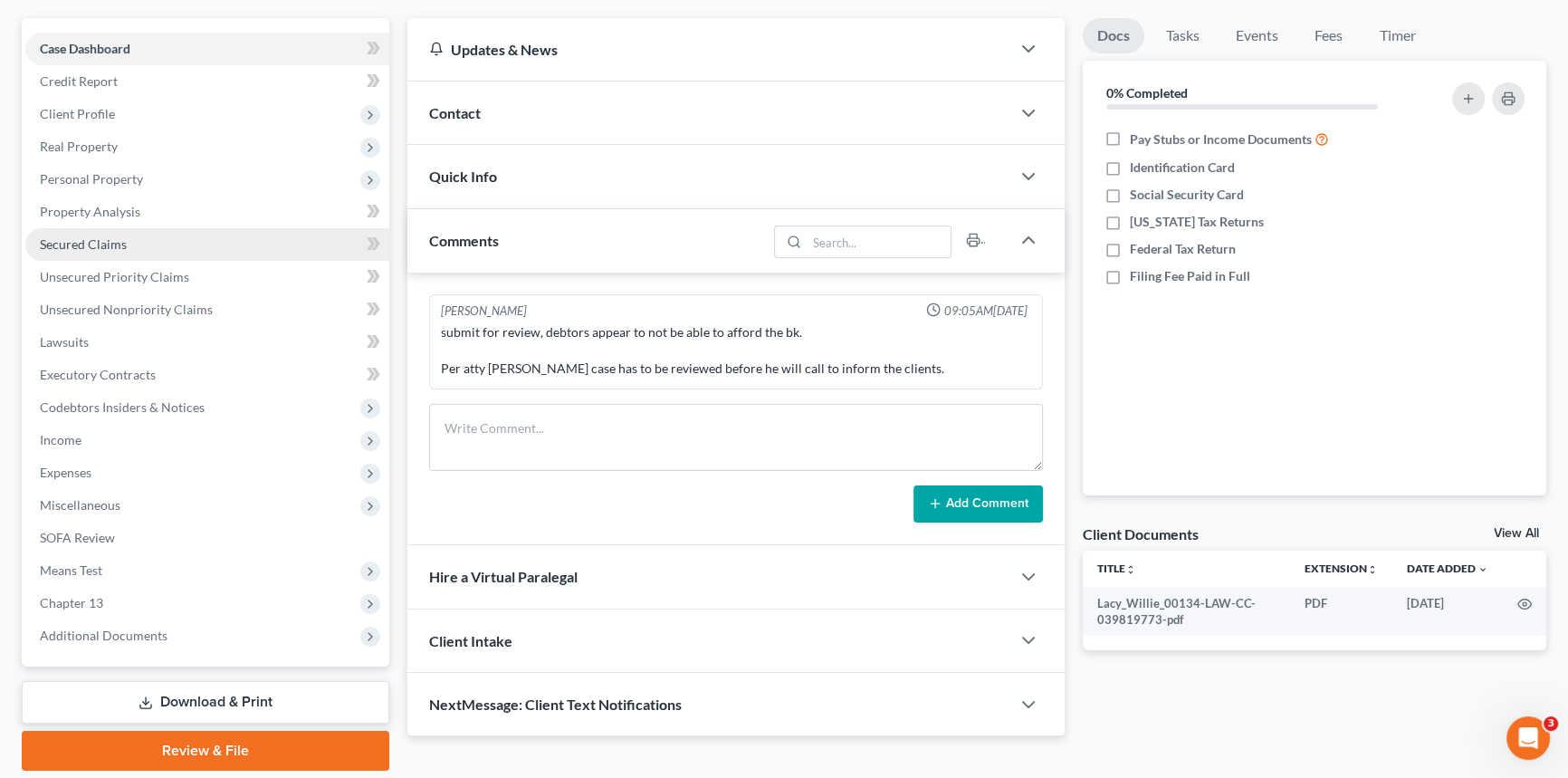
scroll to position [215, 0]
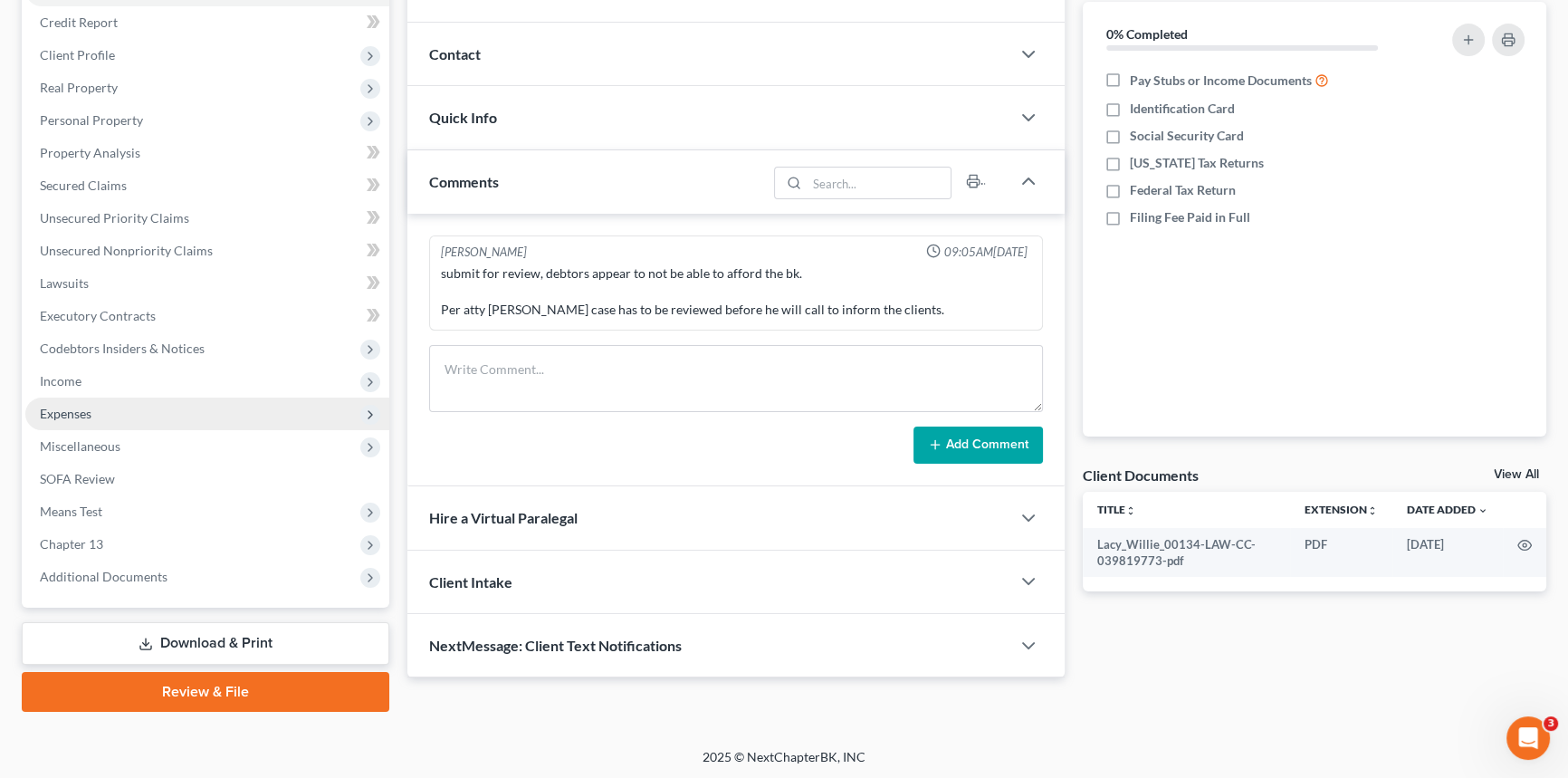
click at [116, 401] on span "Expenses" at bounding box center [207, 414] width 364 height 33
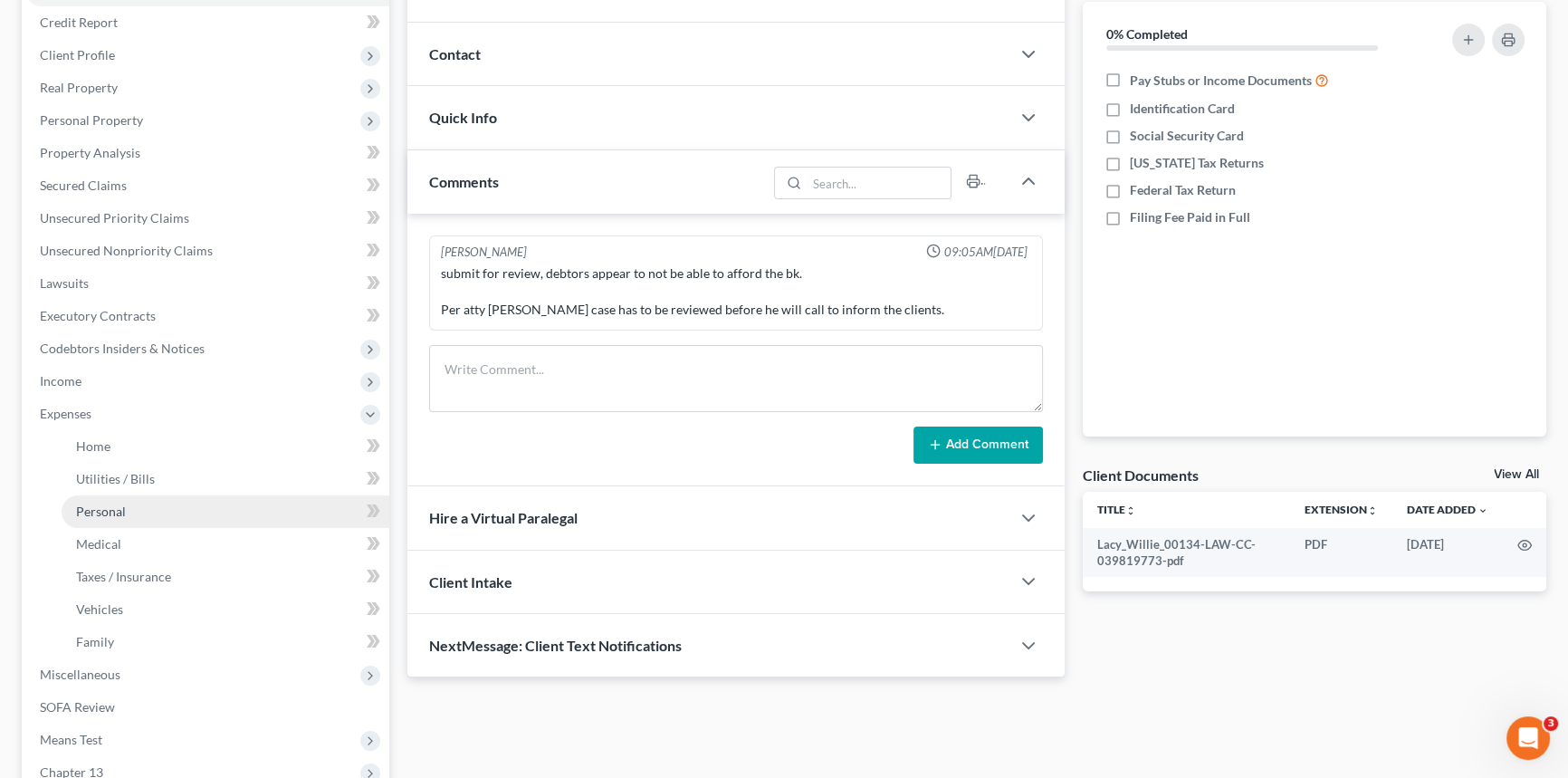
click at [121, 504] on span "Personal" at bounding box center [101, 510] width 50 height 15
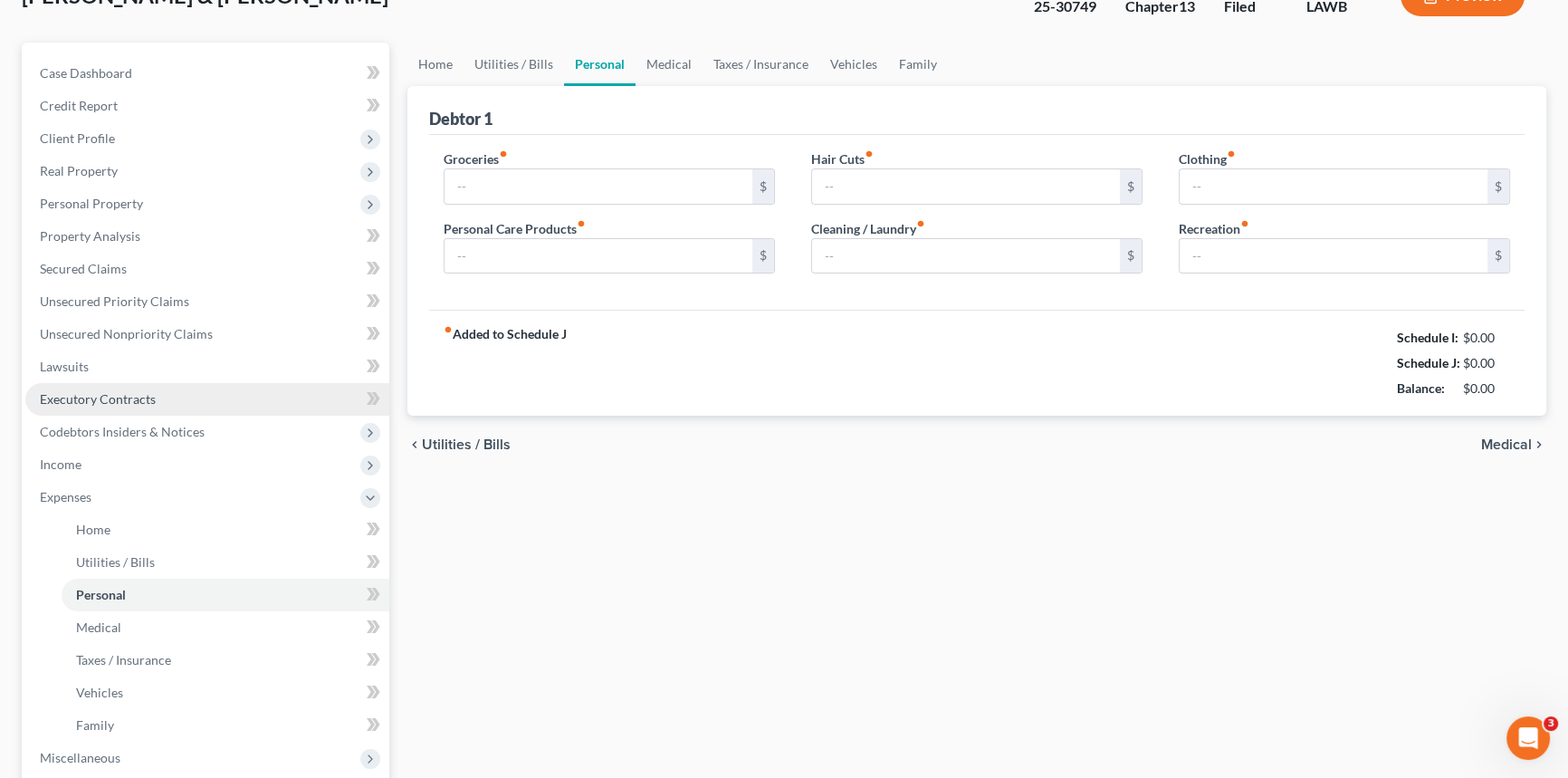
type input "350.00"
type input "150.00"
type input "0.00"
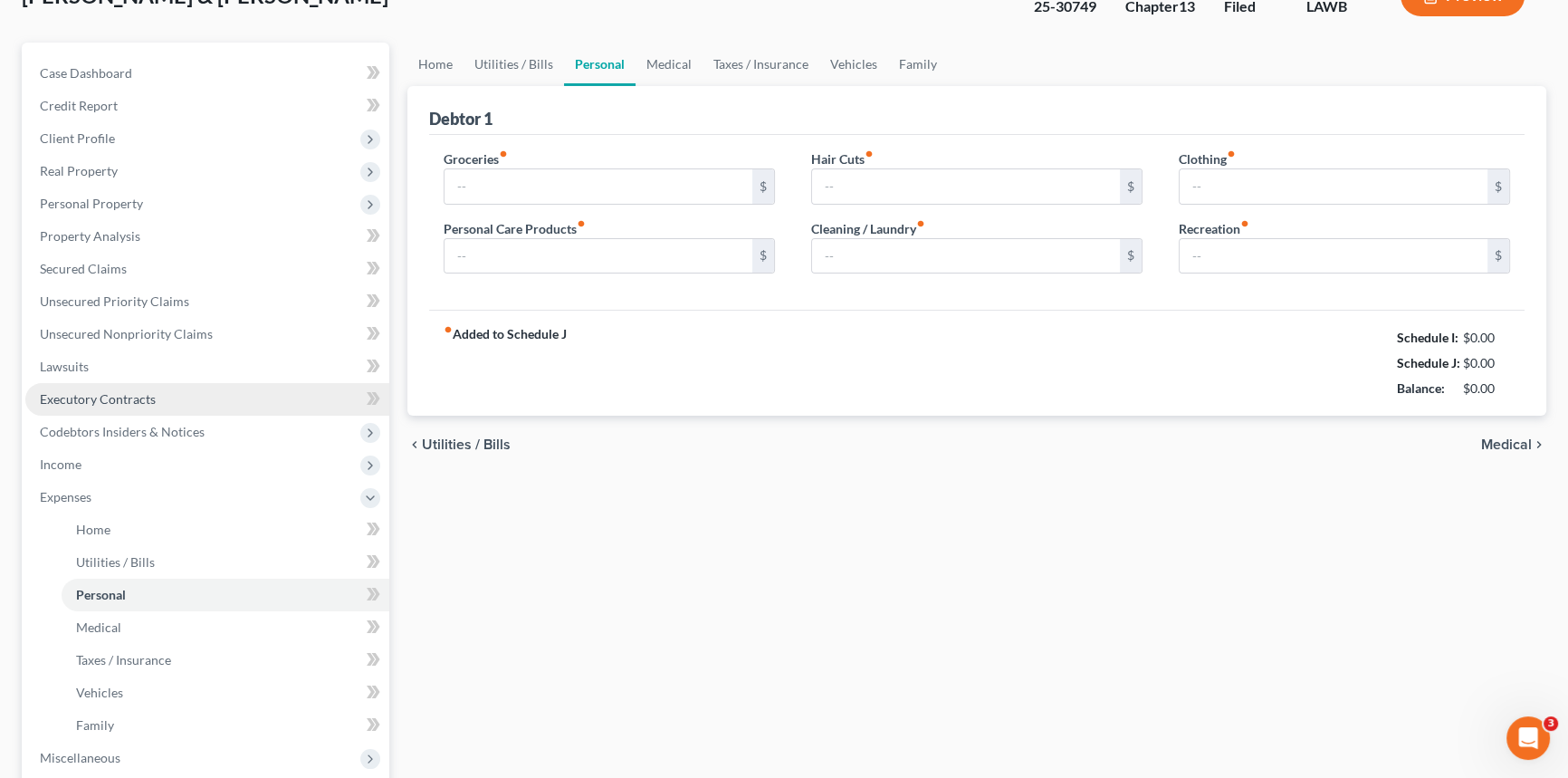
type input "0.00"
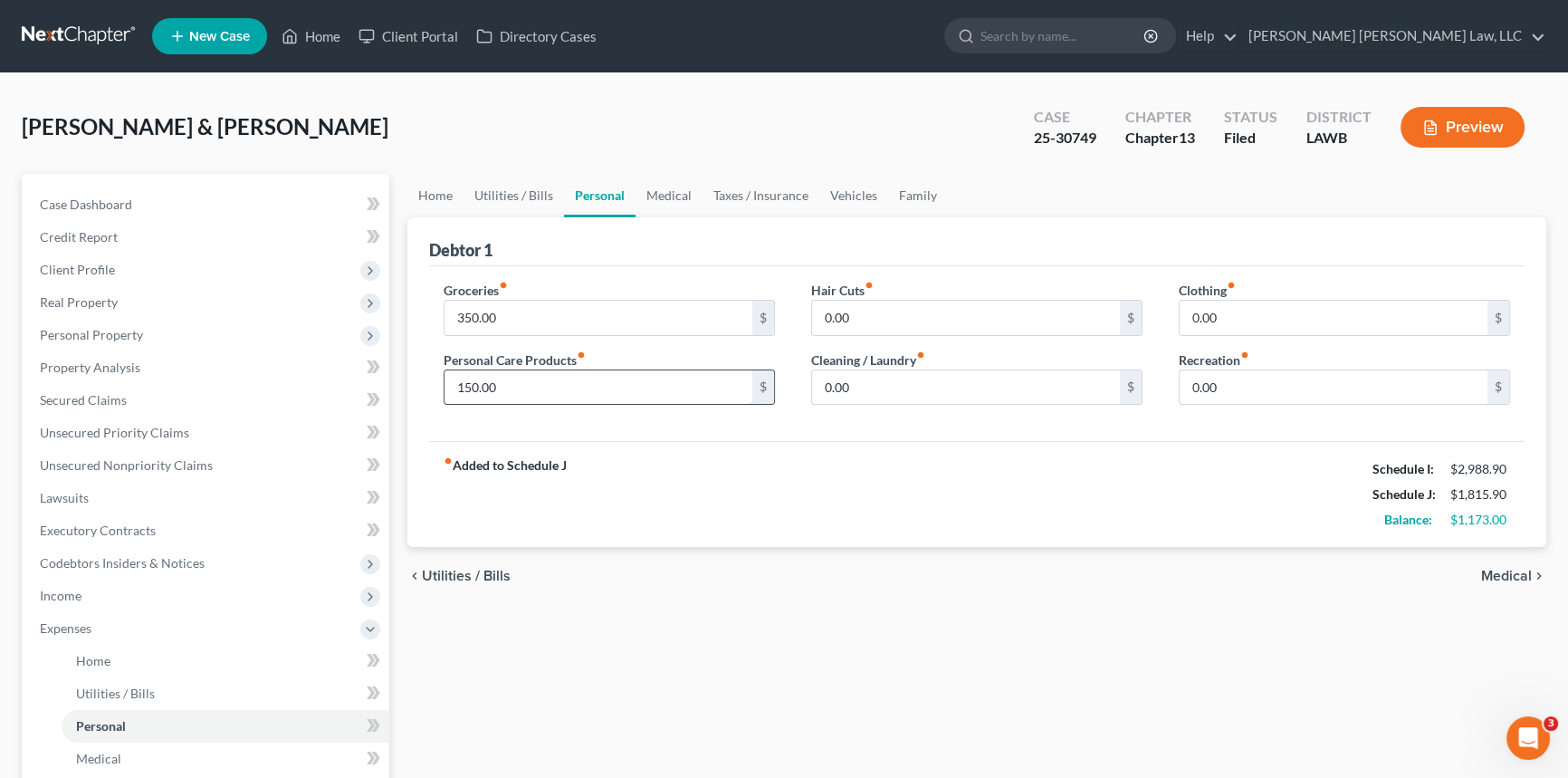
click at [503, 386] on input "150.00" at bounding box center [598, 388] width 308 height 35
type input "1"
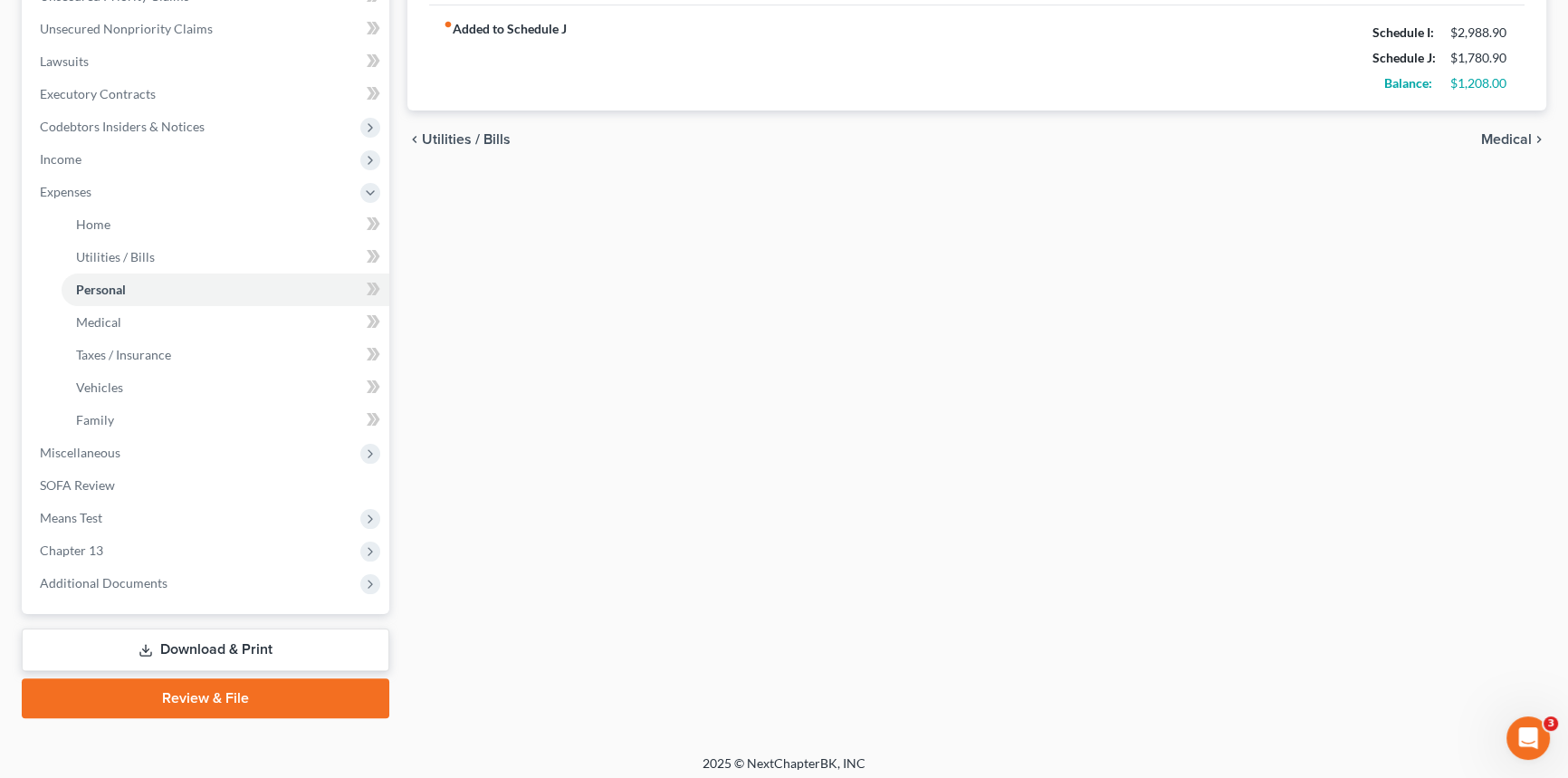
scroll to position [443, 0]
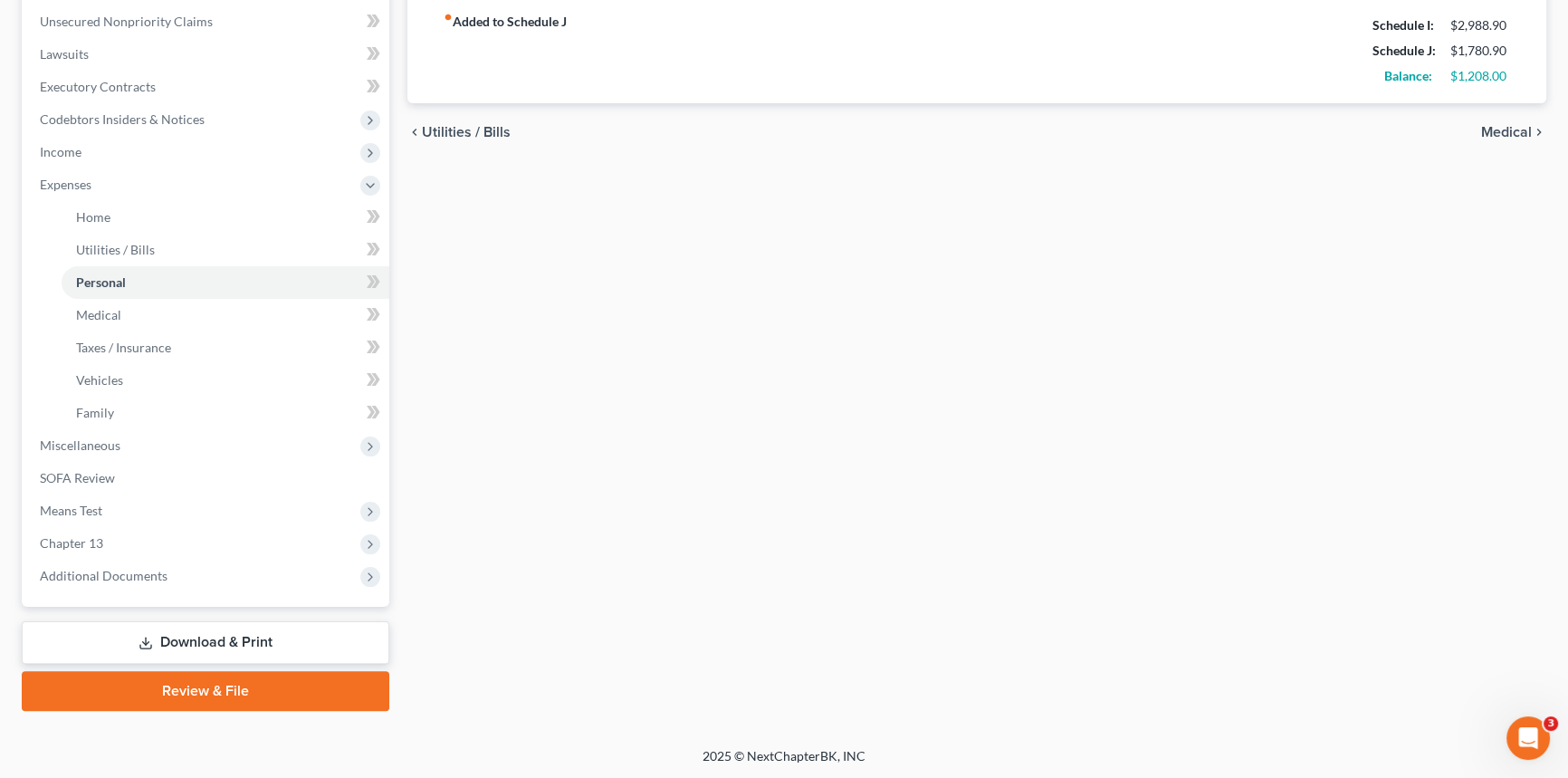
type input "115.00"
click at [361, 641] on link "Download & Print" at bounding box center [206, 642] width 368 height 43
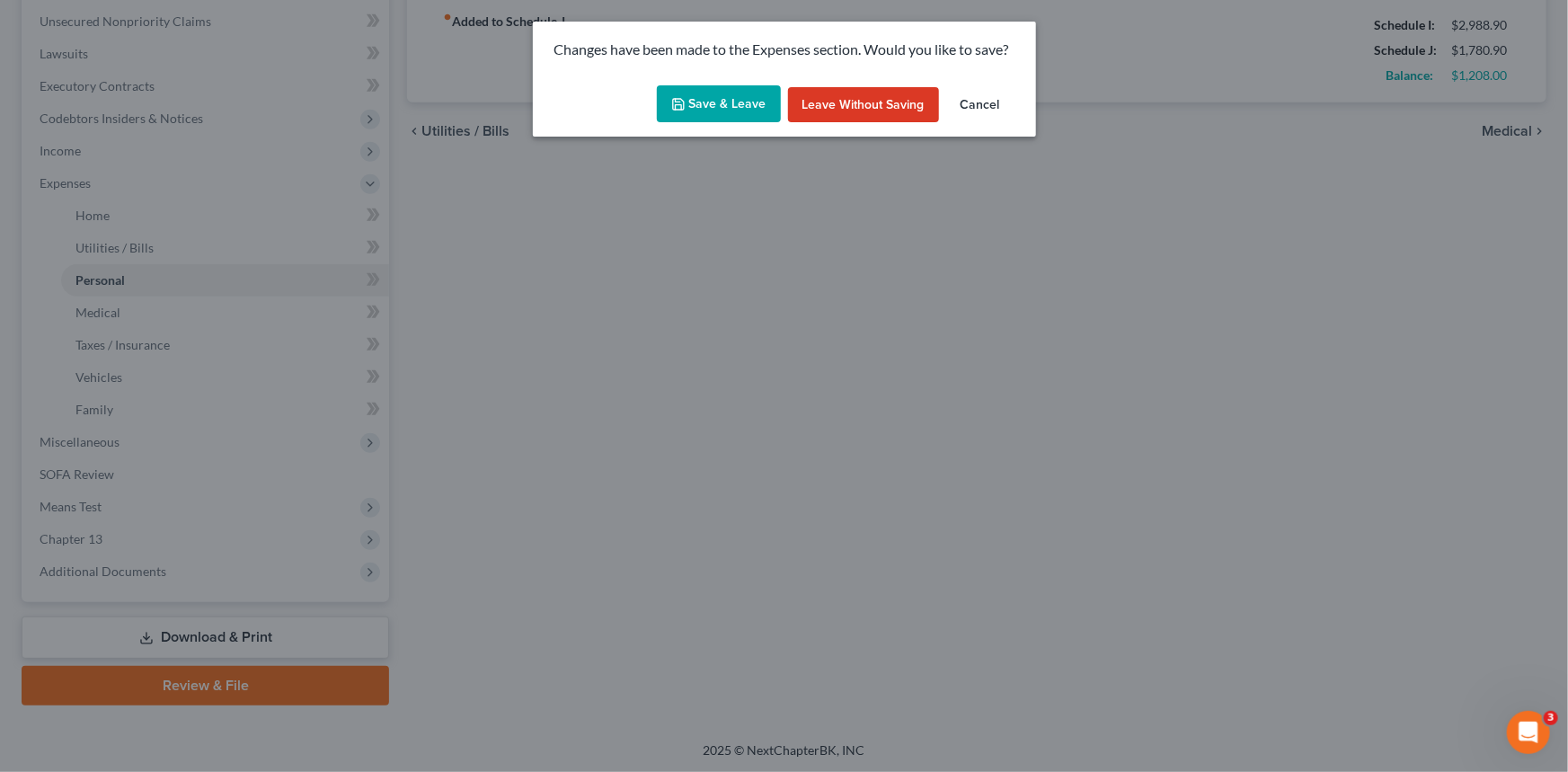
click at [732, 97] on button "Save & Leave" at bounding box center [718, 105] width 124 height 38
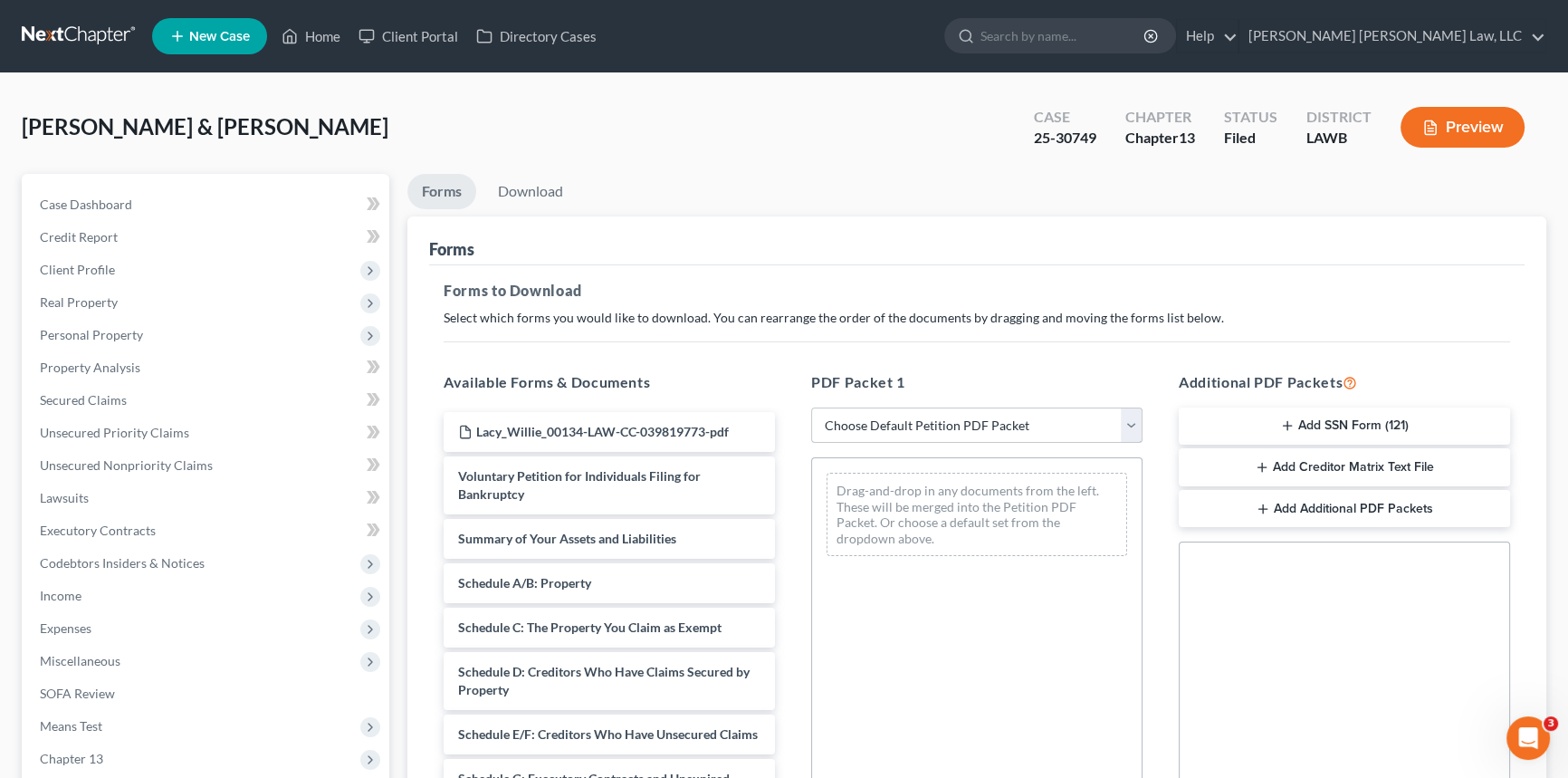
click at [900, 424] on select "Choose Default Petition PDF Packet Complete Bankruptcy Petition (all forms and …" at bounding box center [976, 426] width 331 height 36
select select "2"
click at [811, 408] on select "Choose Default Petition PDF Packet Complete Bankruptcy Petition (all forms and …" at bounding box center [976, 426] width 331 height 36
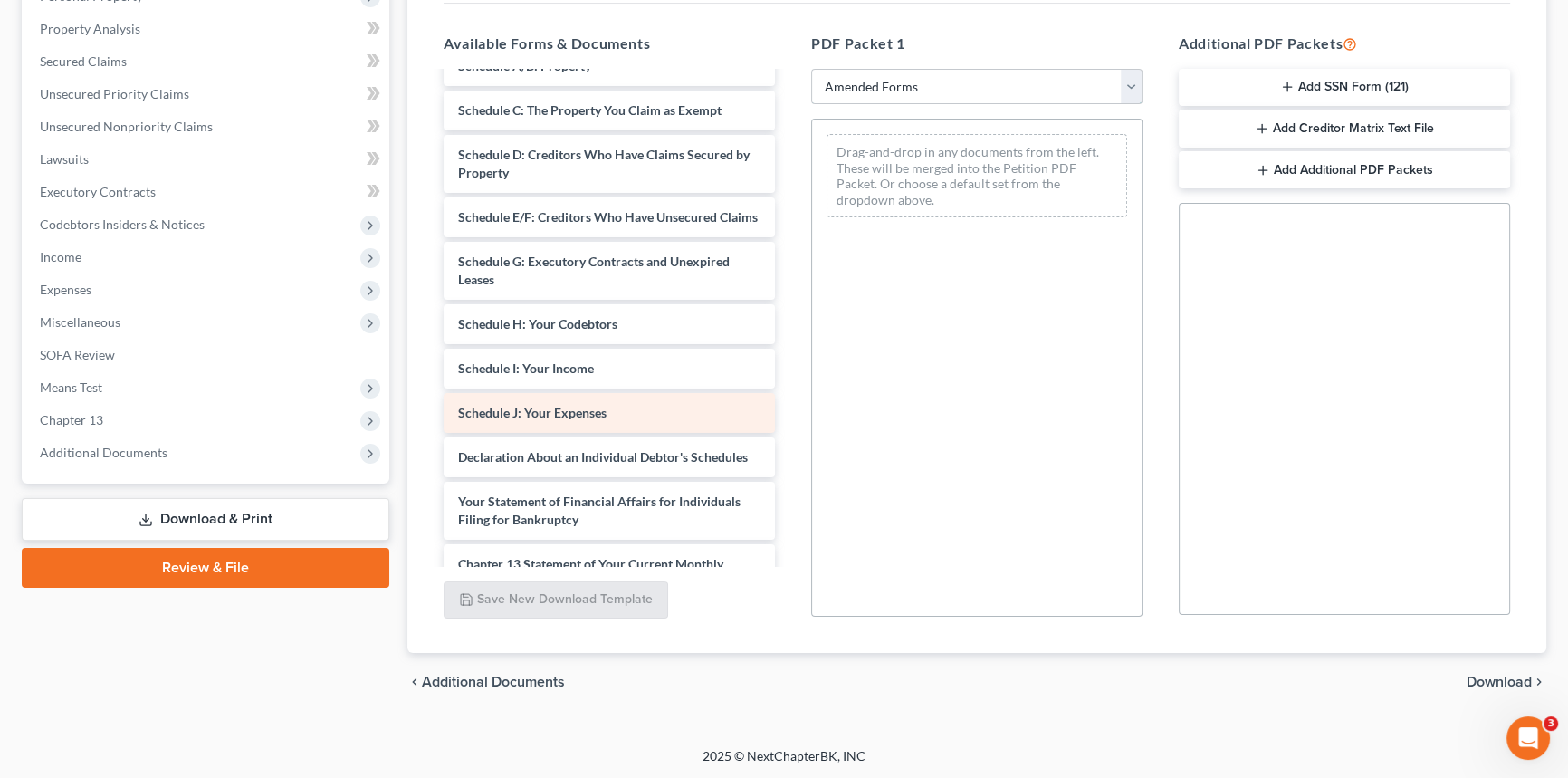
scroll to position [328, 0]
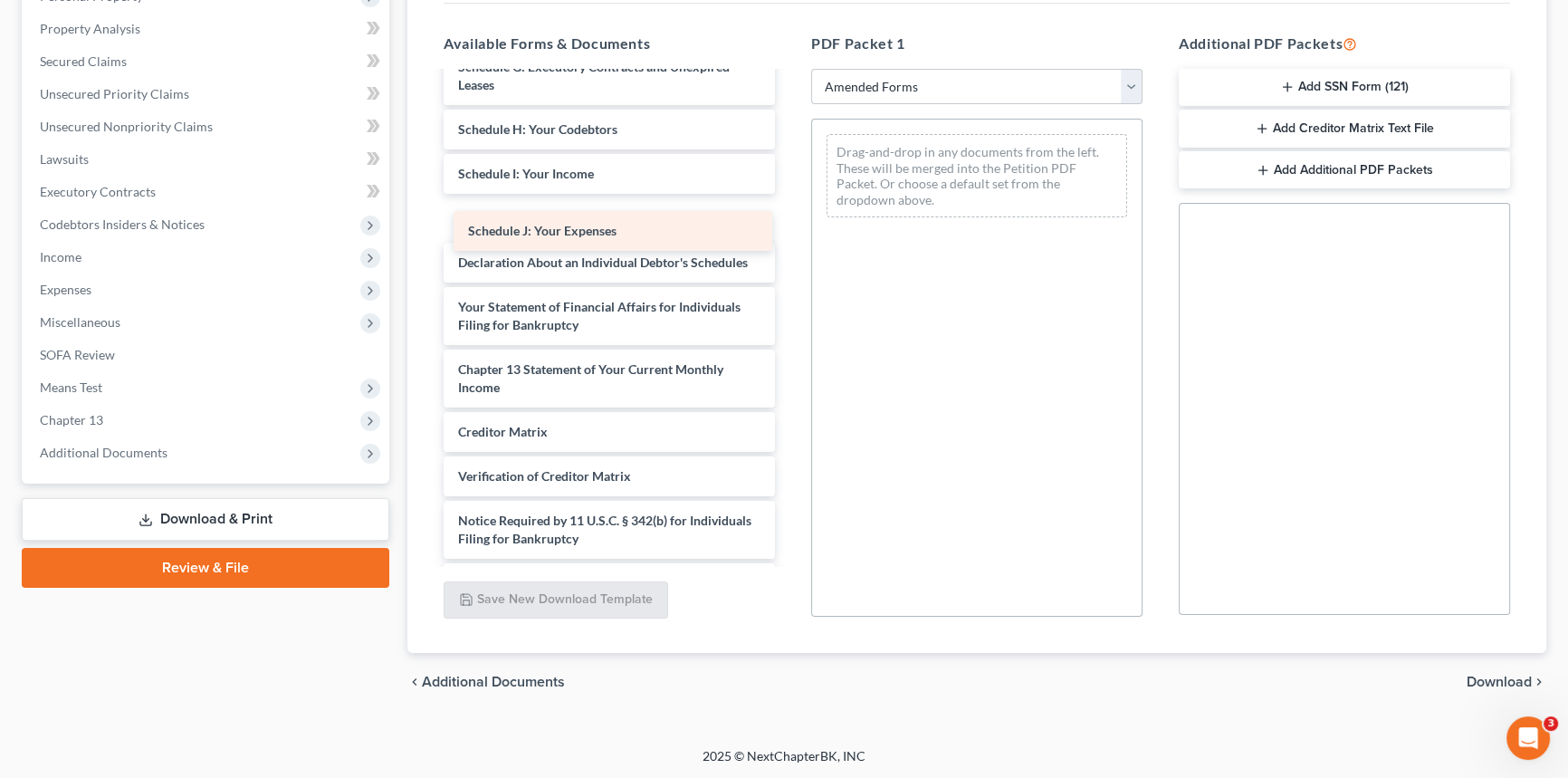
drag, startPoint x: 540, startPoint y: 232, endPoint x: 965, endPoint y: 197, distance: 426.4
click at [790, 197] on div "Schedule J: Your Expenses Voluntary Petition for Individuals Filing for Bankrup…" at bounding box center [610, 173] width 360 height 858
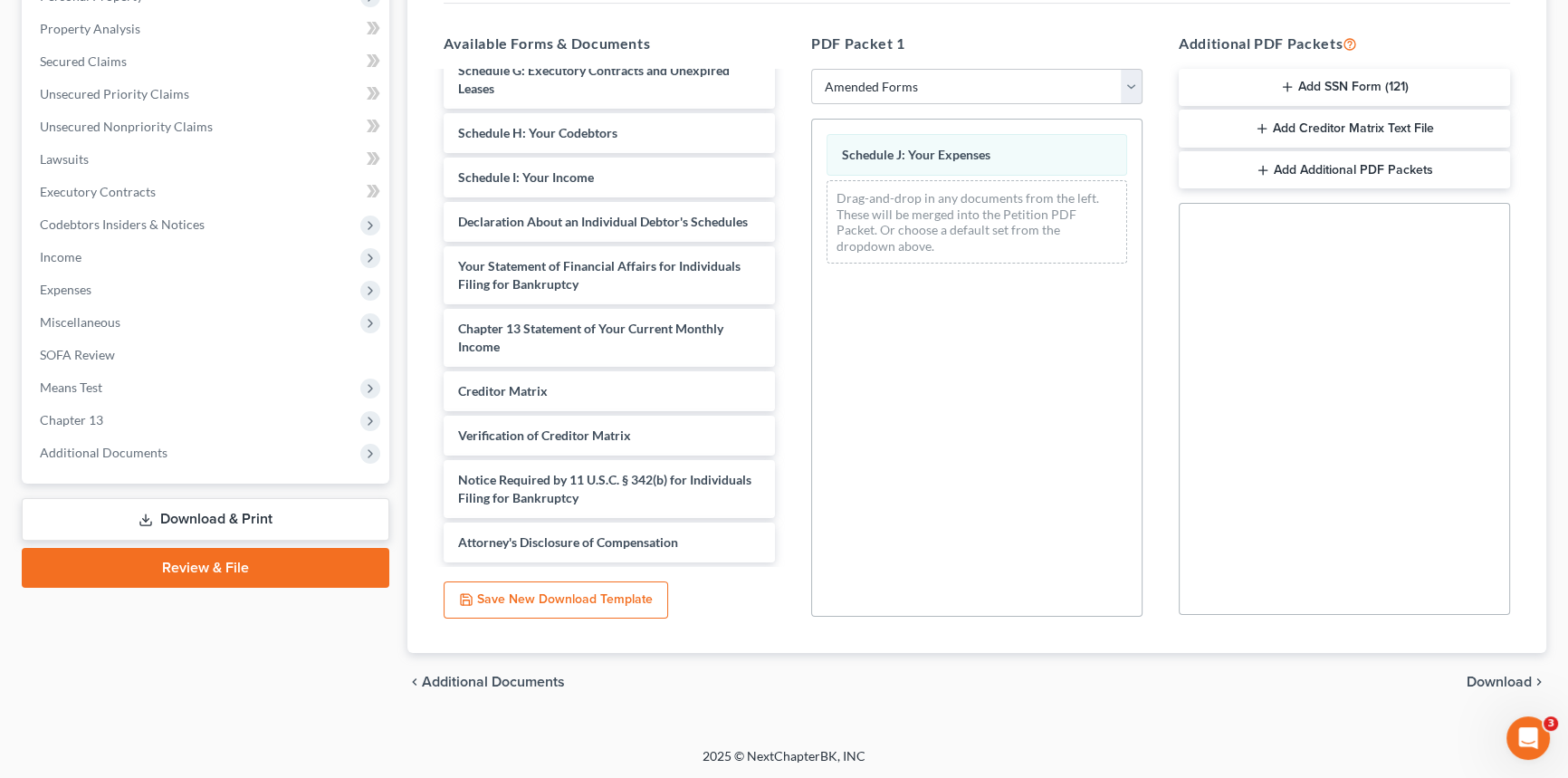
scroll to position [298, 0]
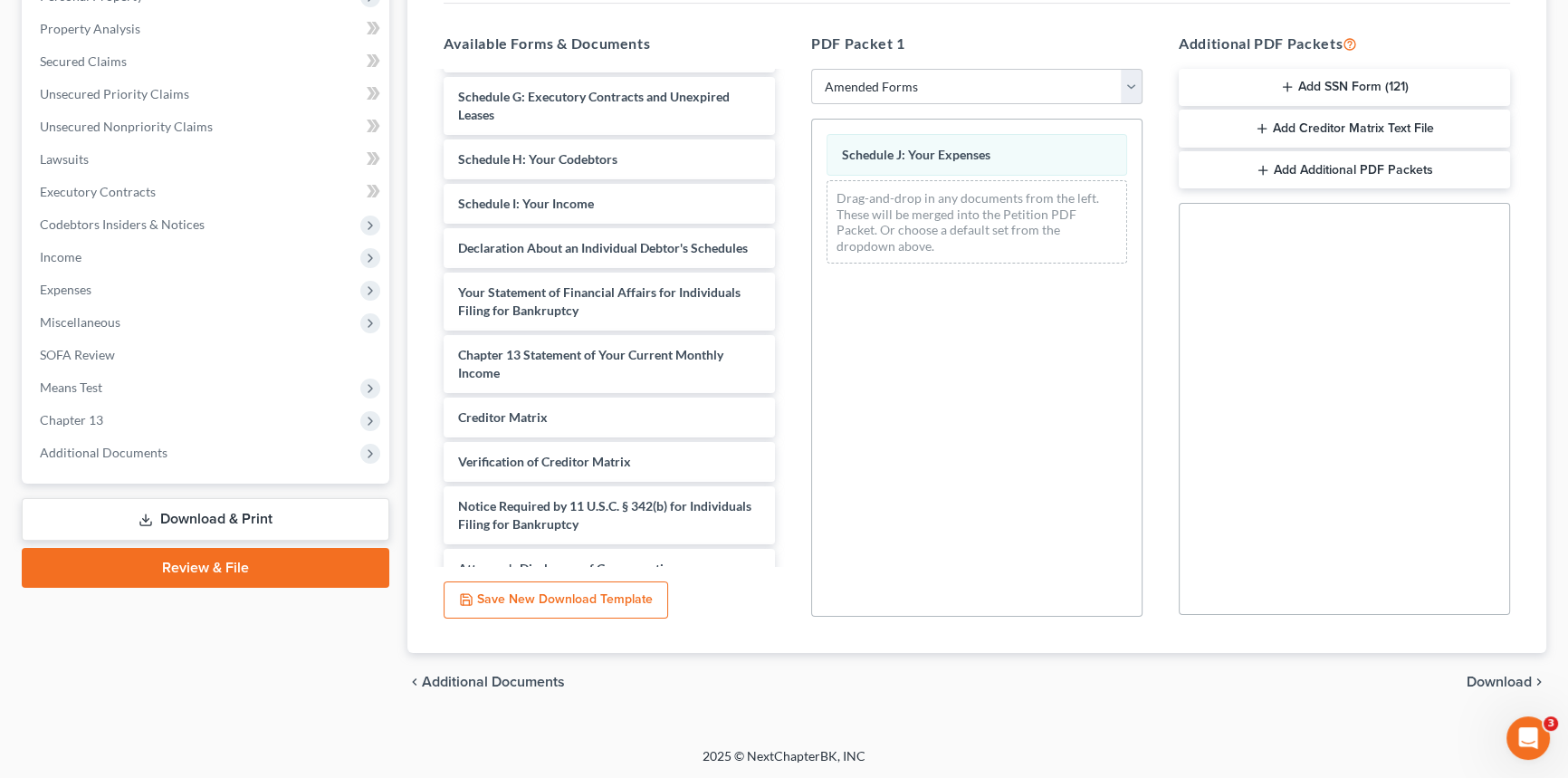
click at [790, 231] on div "Voluntary Petition for Individuals Filing for Bankruptcy Summary of Your Assets…" at bounding box center [610, 181] width 360 height 813
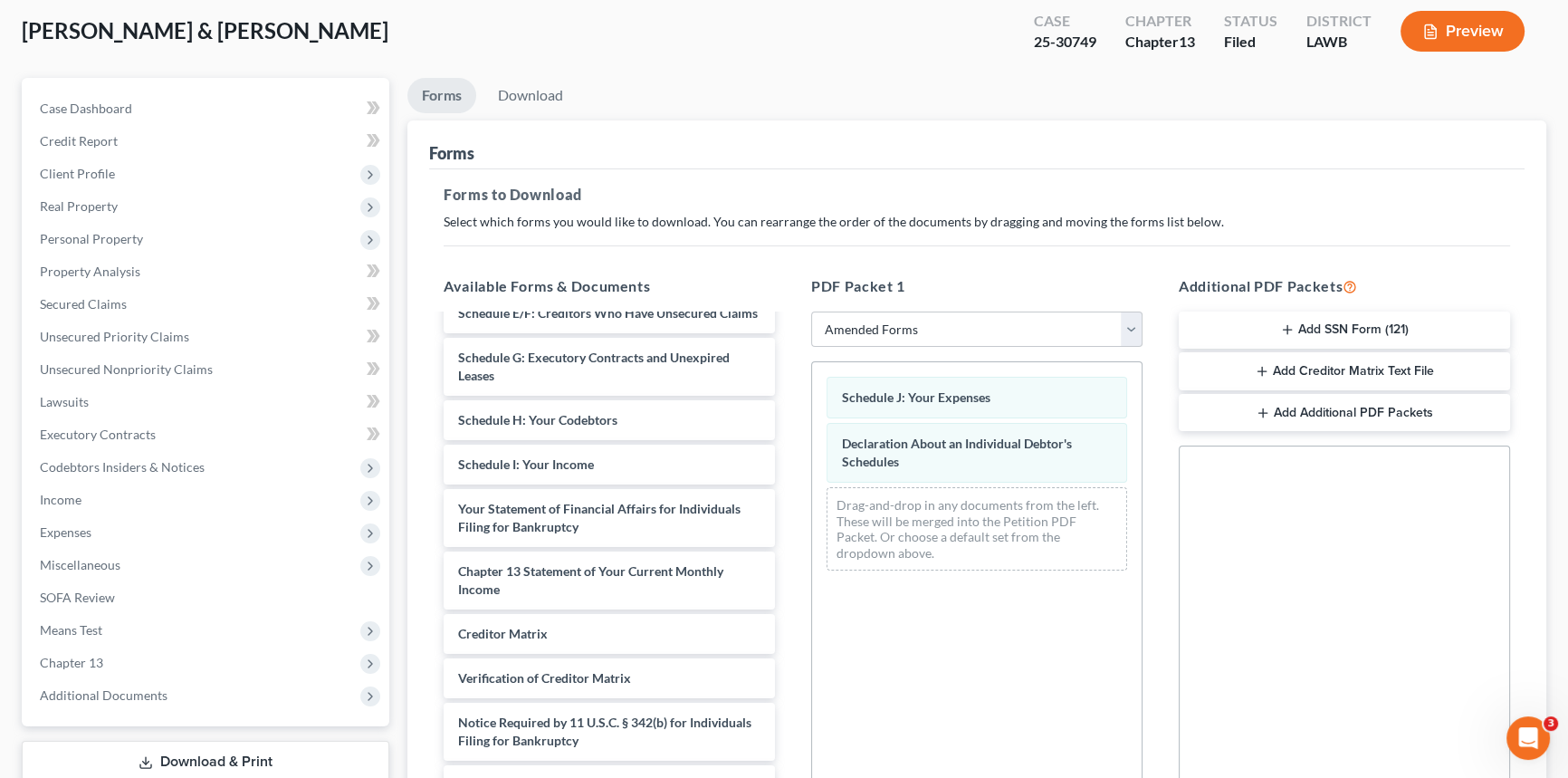
scroll to position [0, 0]
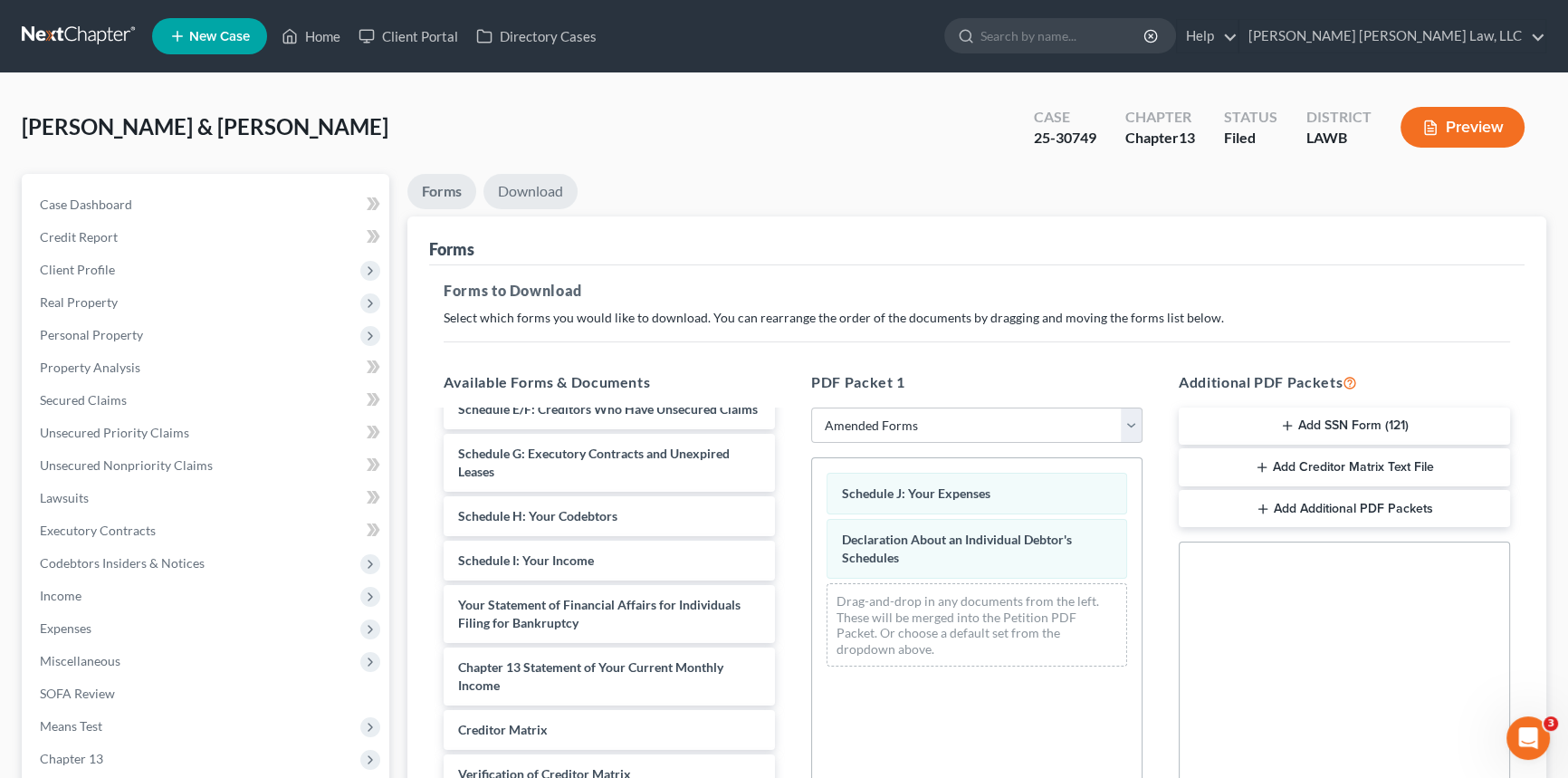
click at [534, 190] on link "Download" at bounding box center [530, 191] width 94 height 35
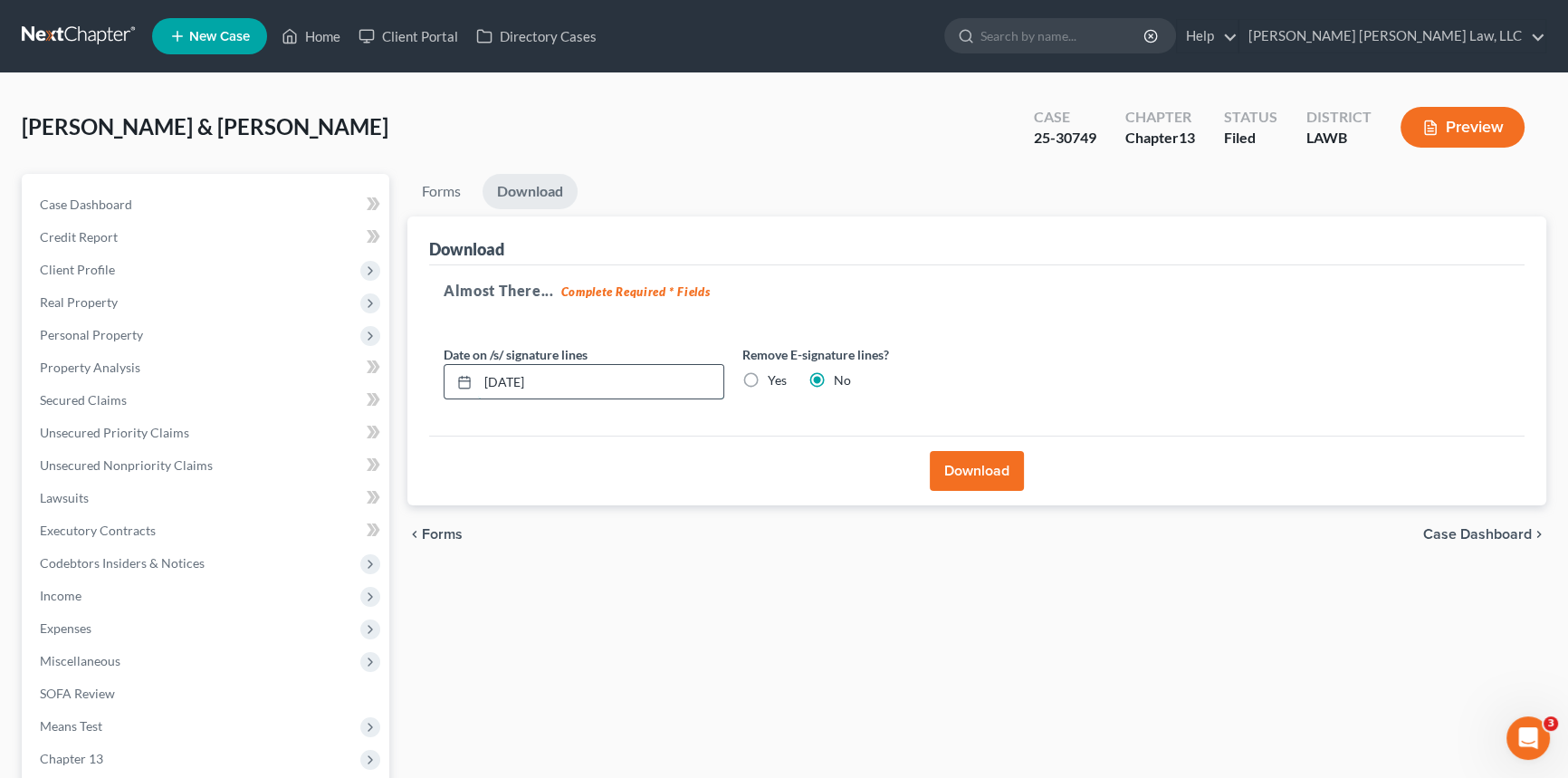
click at [568, 377] on input "08/15/2025" at bounding box center [601, 382] width 246 height 35
click at [975, 469] on button "Download" at bounding box center [976, 470] width 94 height 40
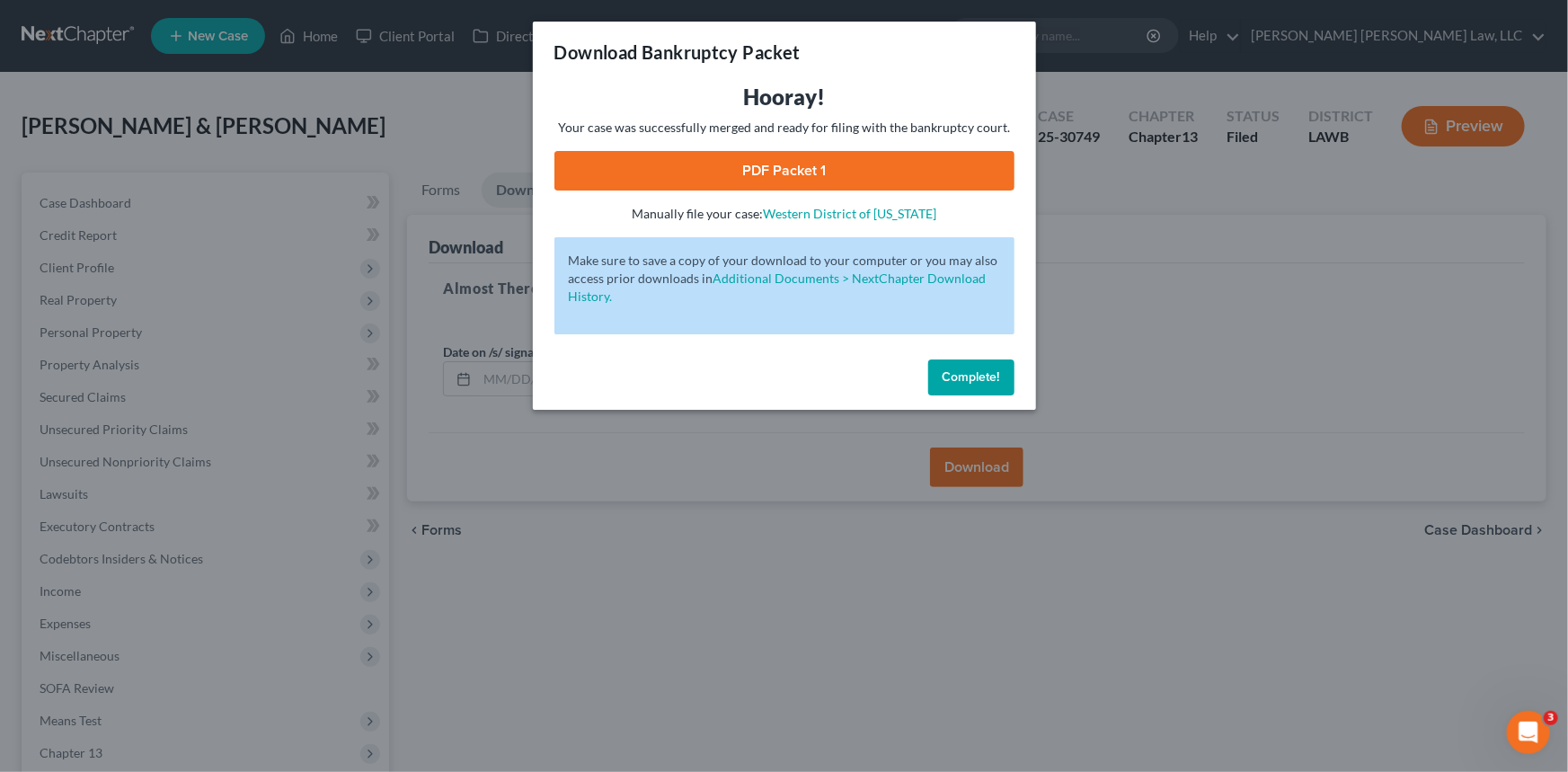
click at [894, 168] on link "PDF Packet 1" at bounding box center [784, 171] width 460 height 40
click at [989, 377] on span "Complete!" at bounding box center [972, 377] width 58 height 15
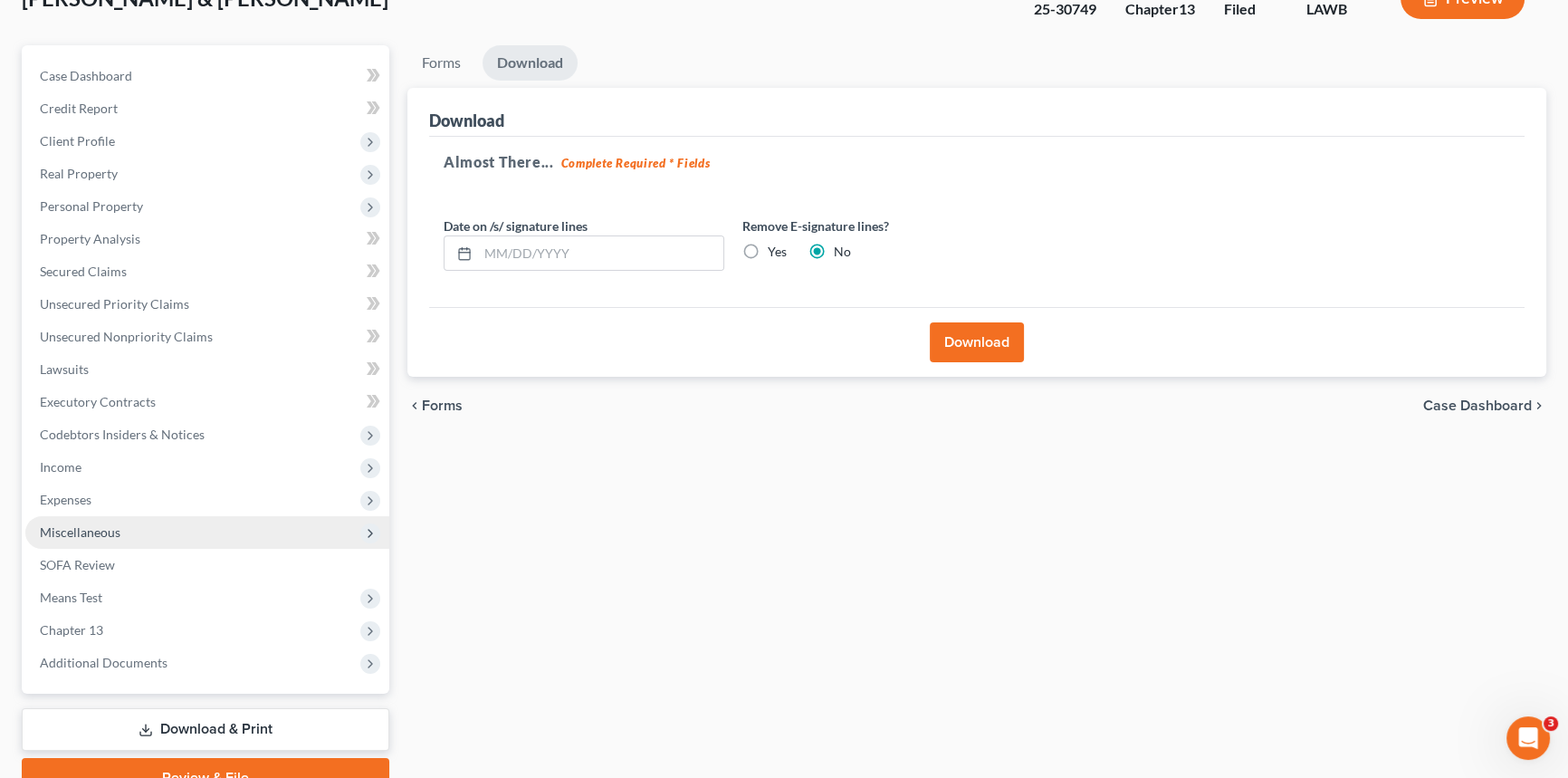
scroll to position [215, 0]
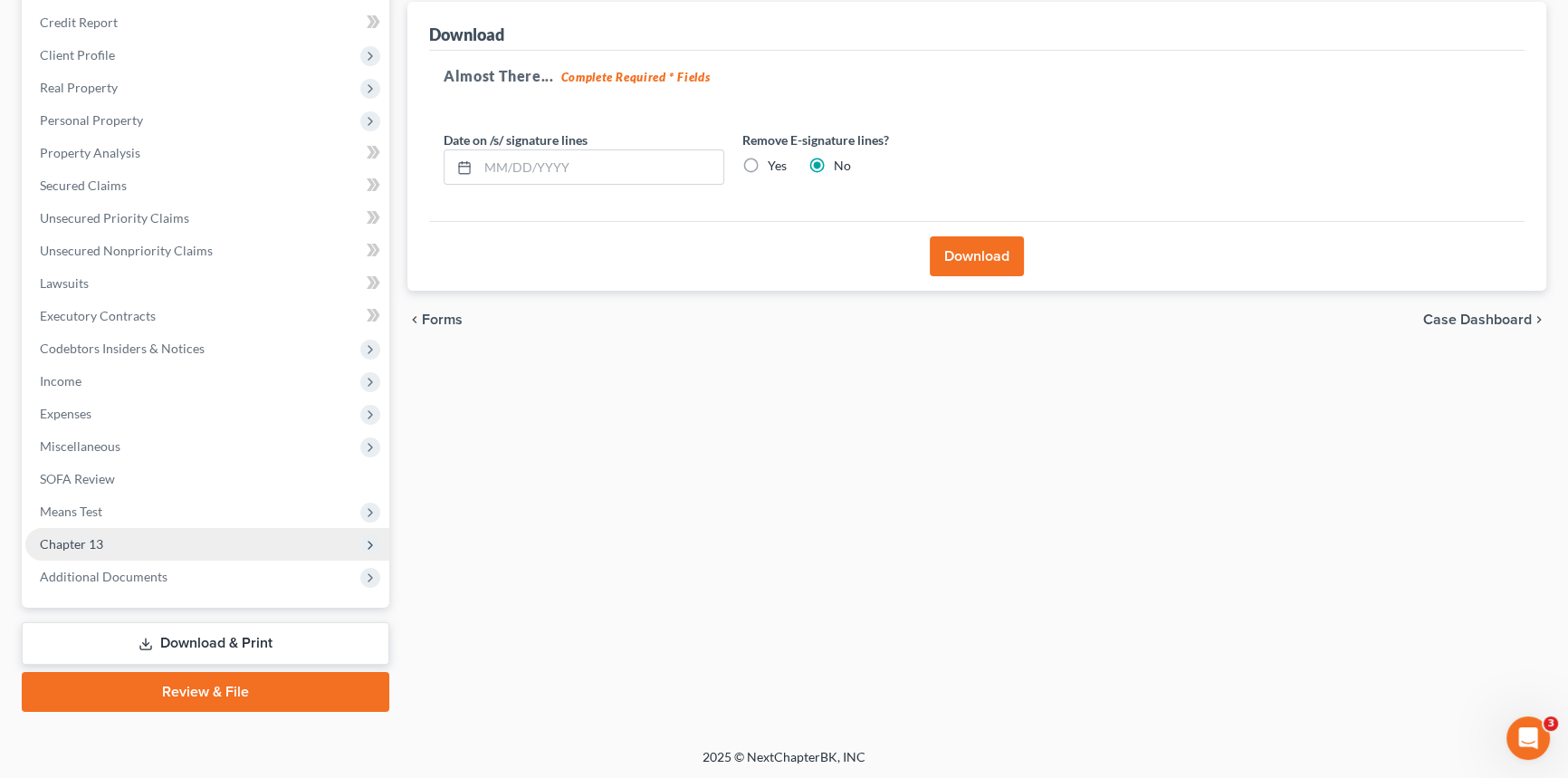
click at [224, 542] on span "Chapter 13" at bounding box center [207, 544] width 364 height 33
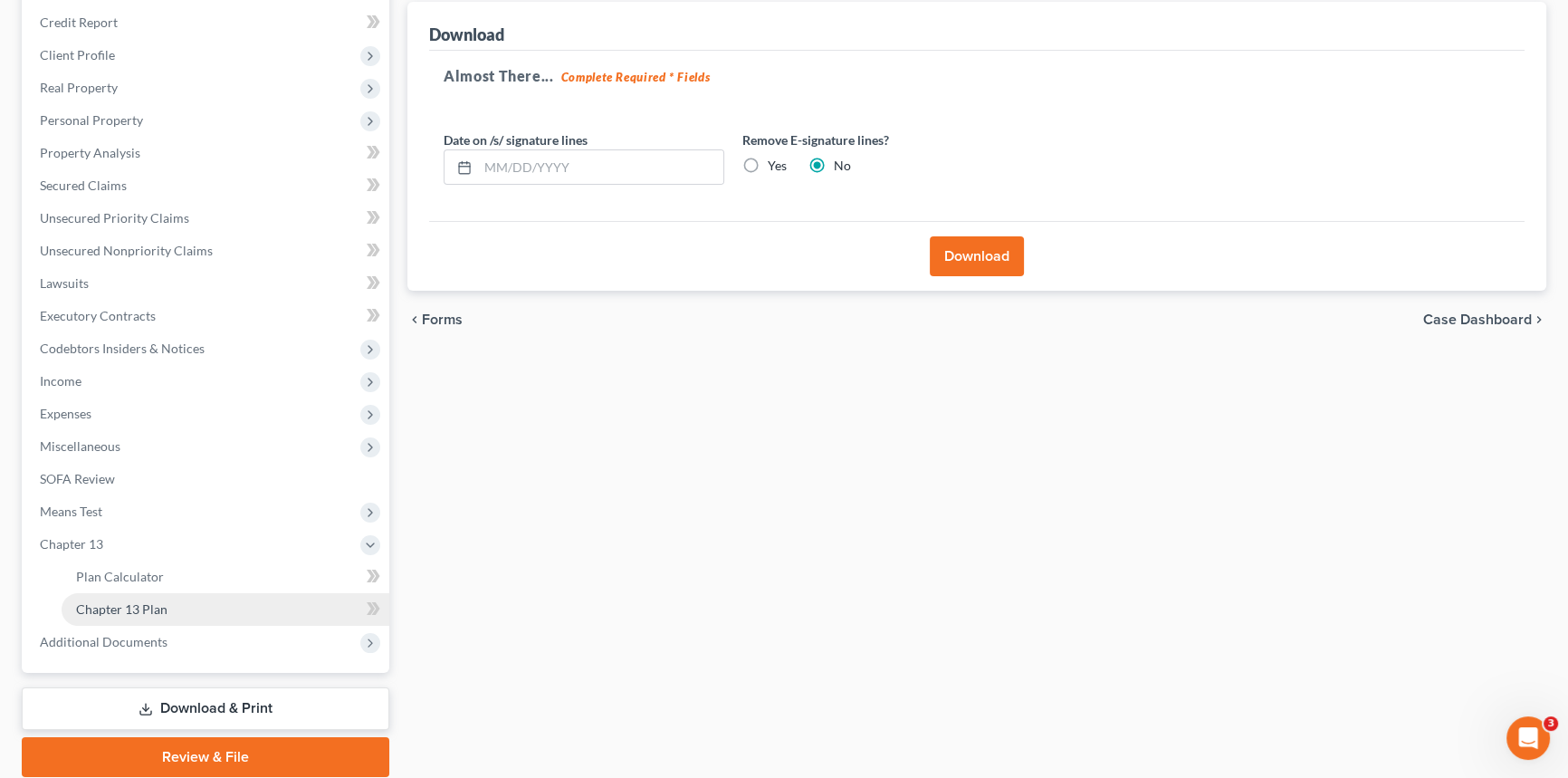
click at [231, 610] on link "Chapter 13 Plan" at bounding box center [226, 610] width 328 height 33
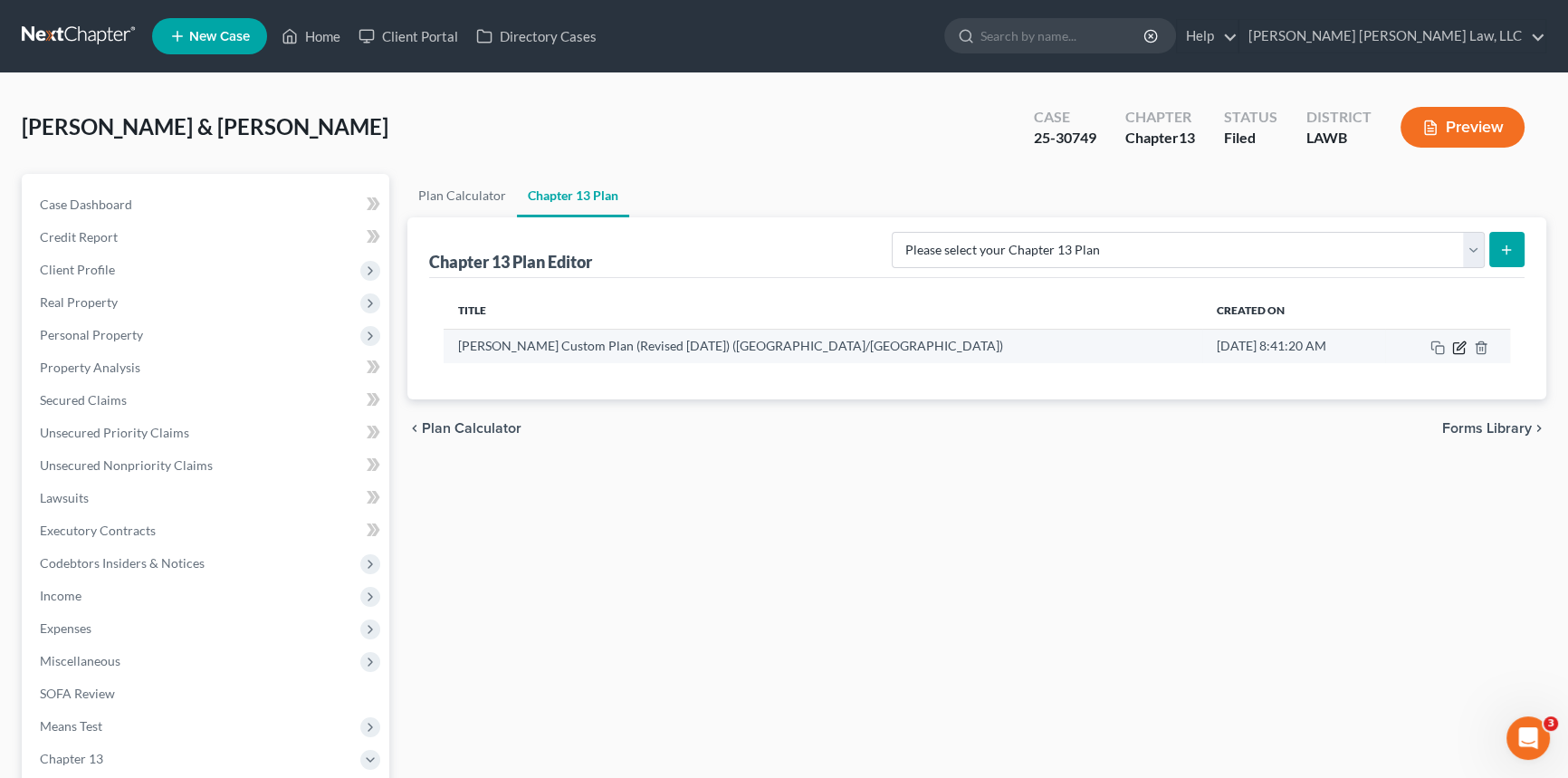
click at [1463, 343] on icon "button" at bounding box center [1461, 345] width 8 height 8
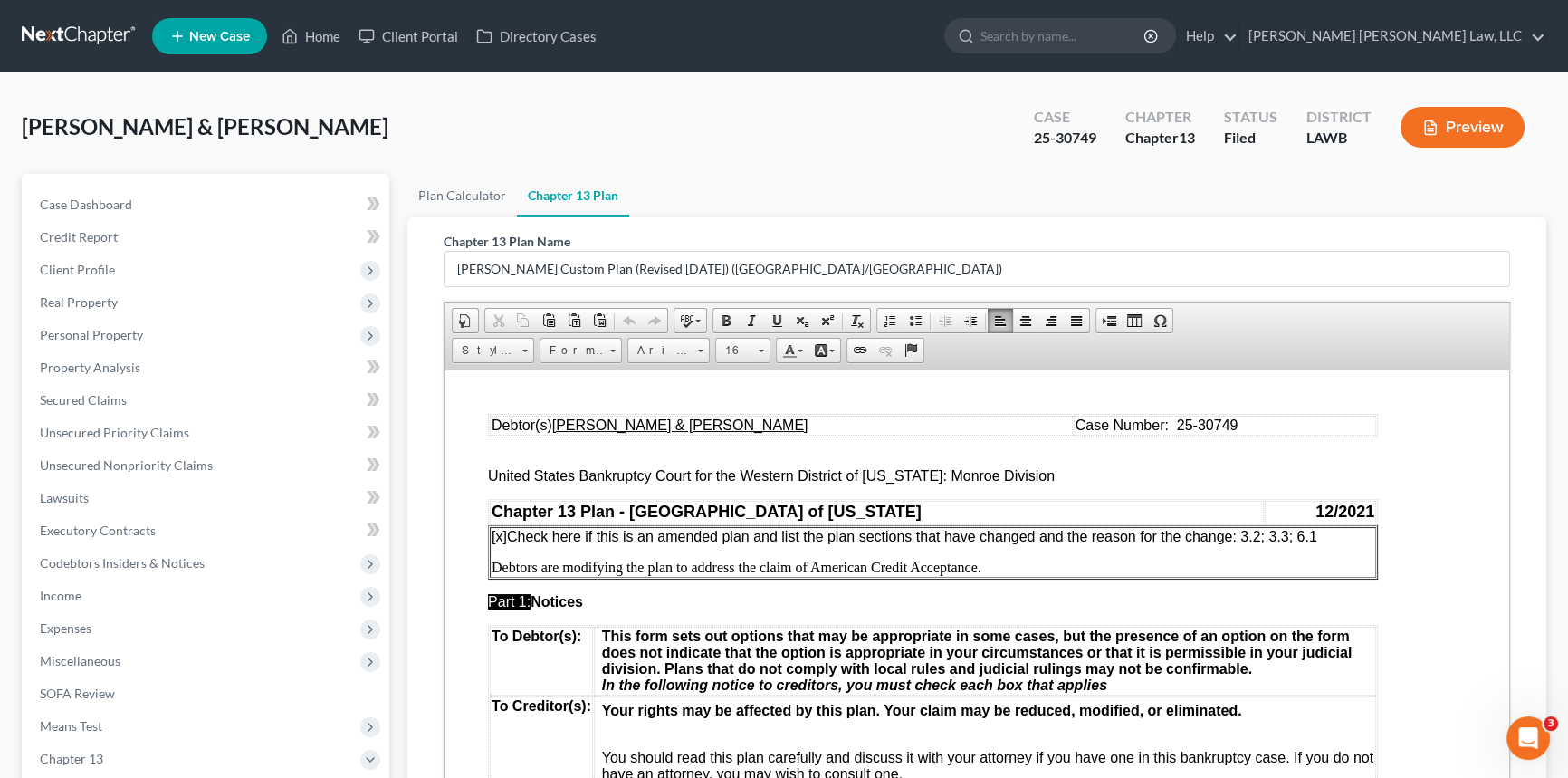
drag, startPoint x: 1323, startPoint y: 539, endPoint x: 1243, endPoint y: 543, distance: 80.1
click at [1243, 543] on p "[x] Check here if this is an amended plan and list the plan sections that have …" at bounding box center [933, 536] width 883 height 16
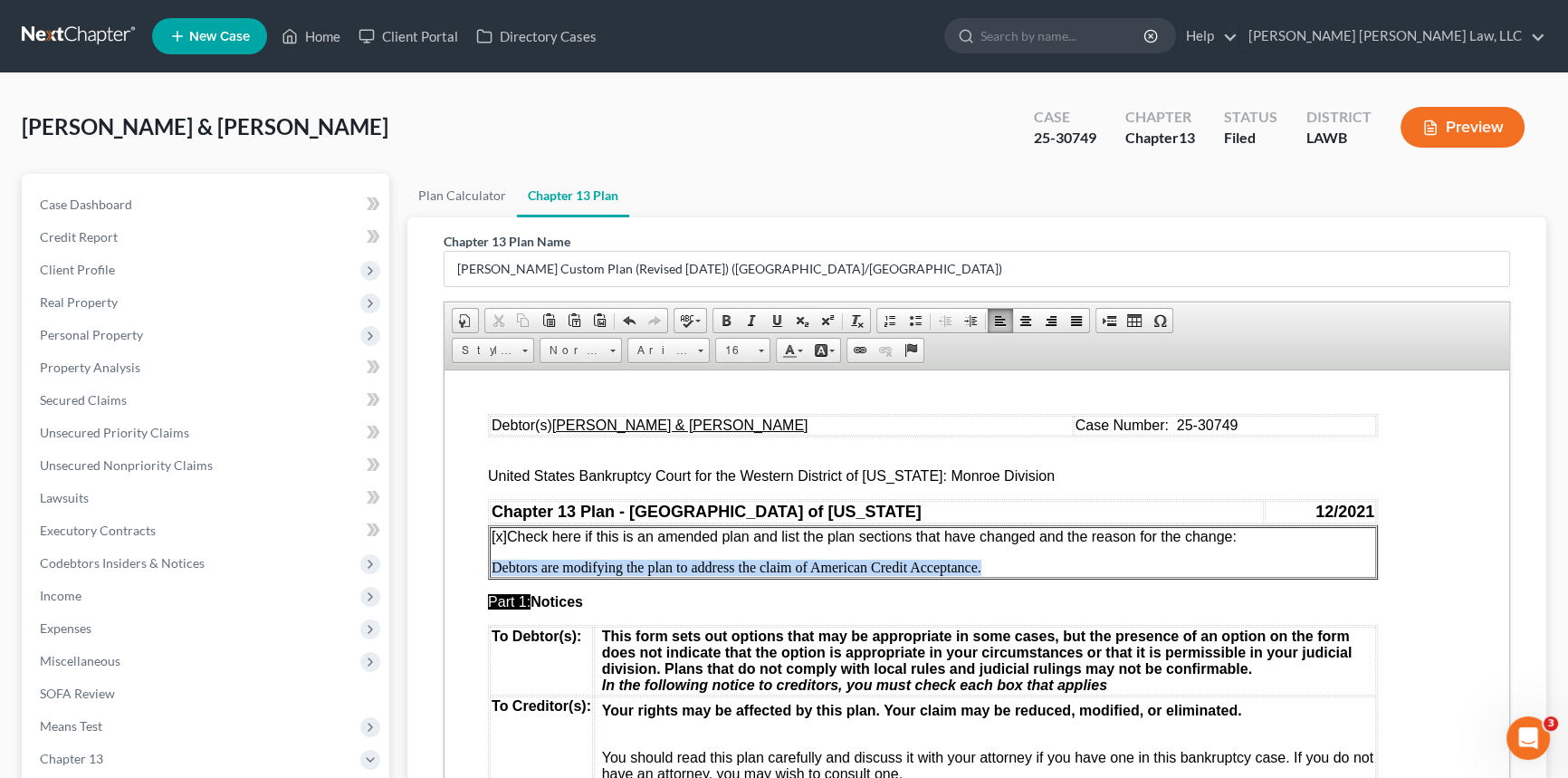
drag, startPoint x: 982, startPoint y: 572, endPoint x: 494, endPoint y: 578, distance: 488.0
click at [494, 575] on p "Debtors are modifying the plan to address the claim of American Credit Acceptan…" at bounding box center [933, 567] width 883 height 16
click at [533, 571] on p "Debtors are amending the plan to cure the Objection form Friendly Finance" at bounding box center [933, 567] width 883 height 16
click at [537, 571] on p "Debtors are amending the plan to cure the Objection form Friendly Finance" at bounding box center [933, 567] width 883 height 16
click at [1257, 535] on p "[x] Check here if this is an amended plan and list the plan sections that have …" at bounding box center [933, 536] width 883 height 16
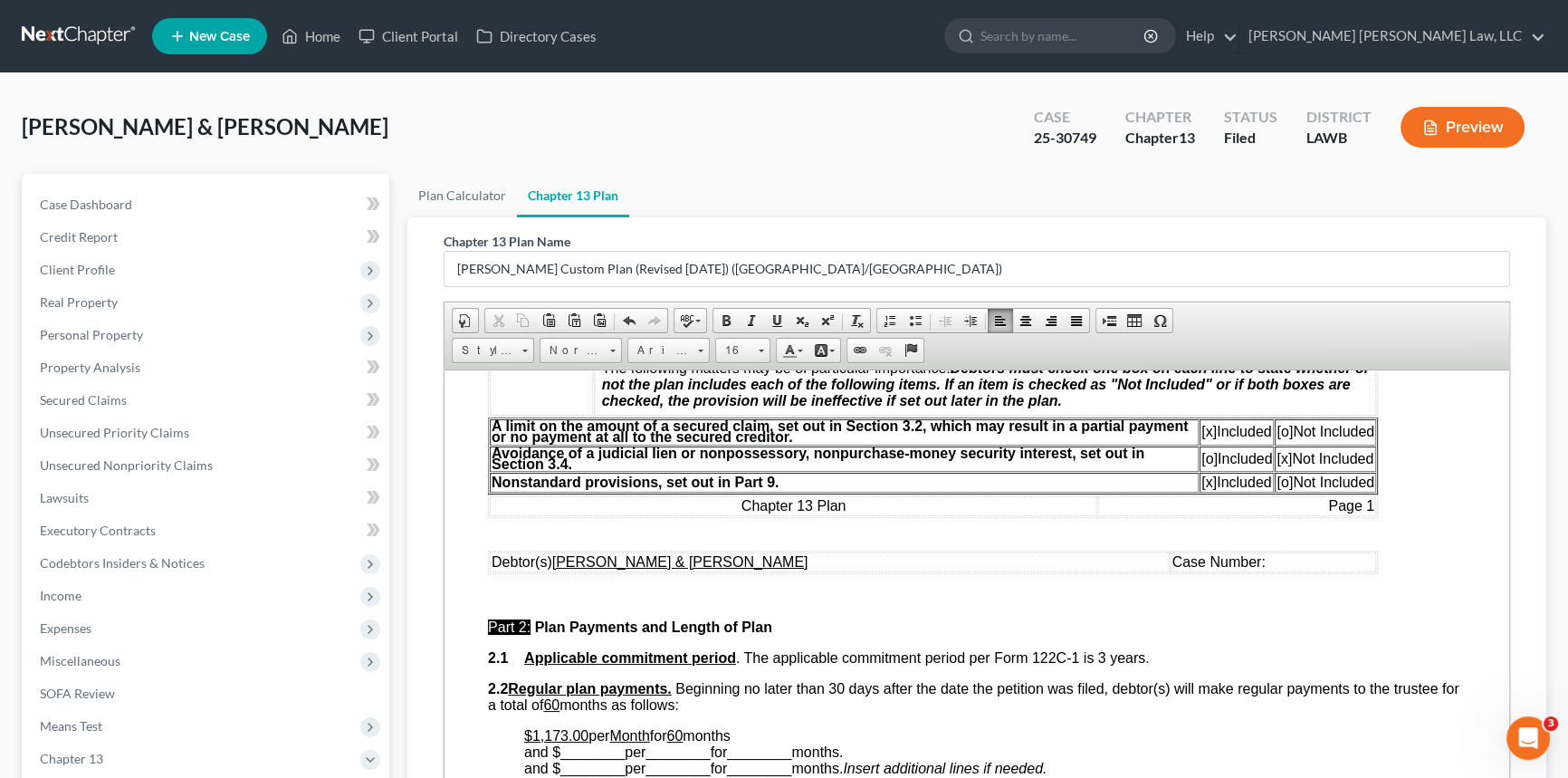
scroll to position [576, 0]
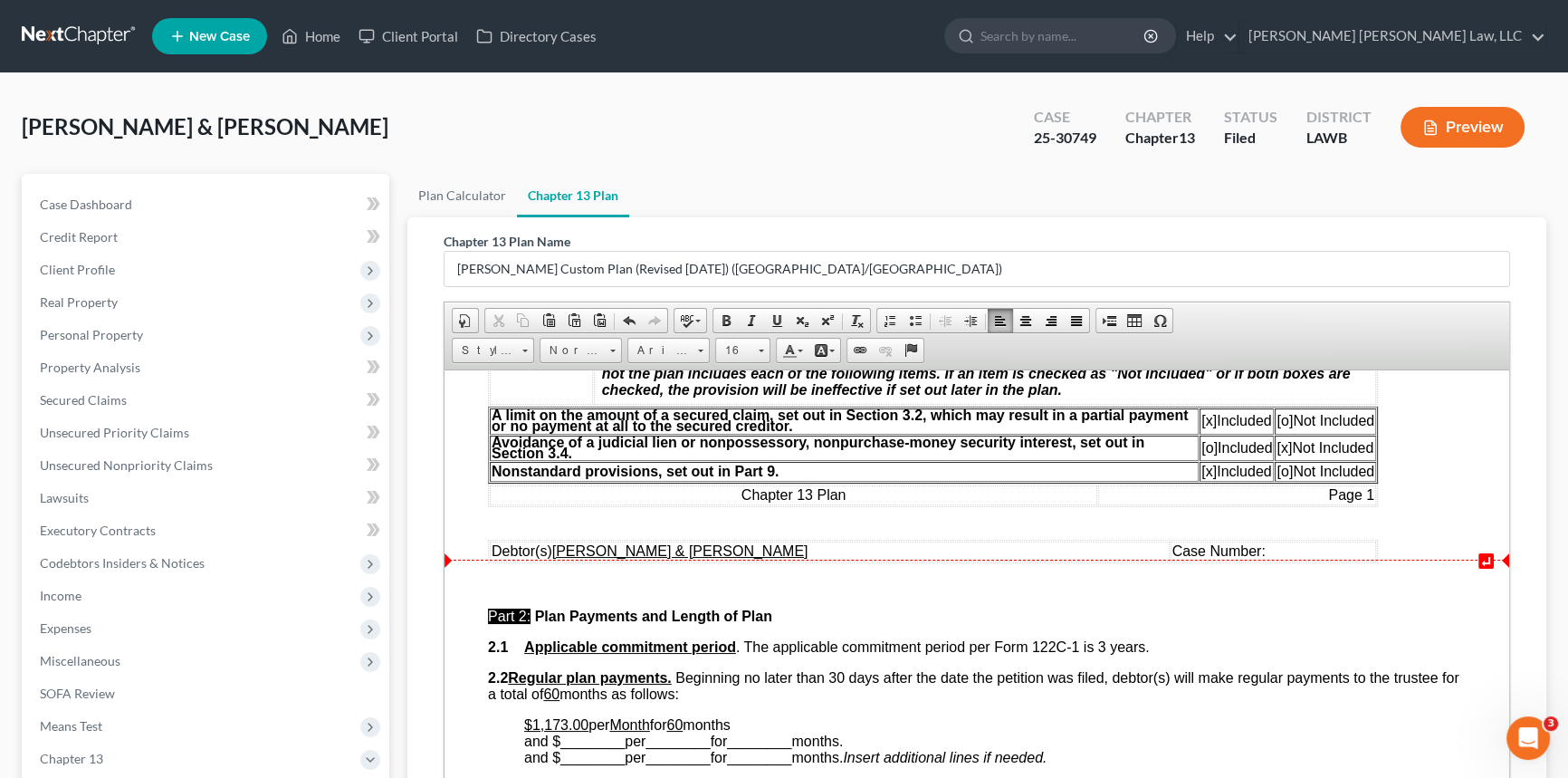
click at [1241, 558] on span "Case Number:" at bounding box center [1219, 550] width 93 height 15
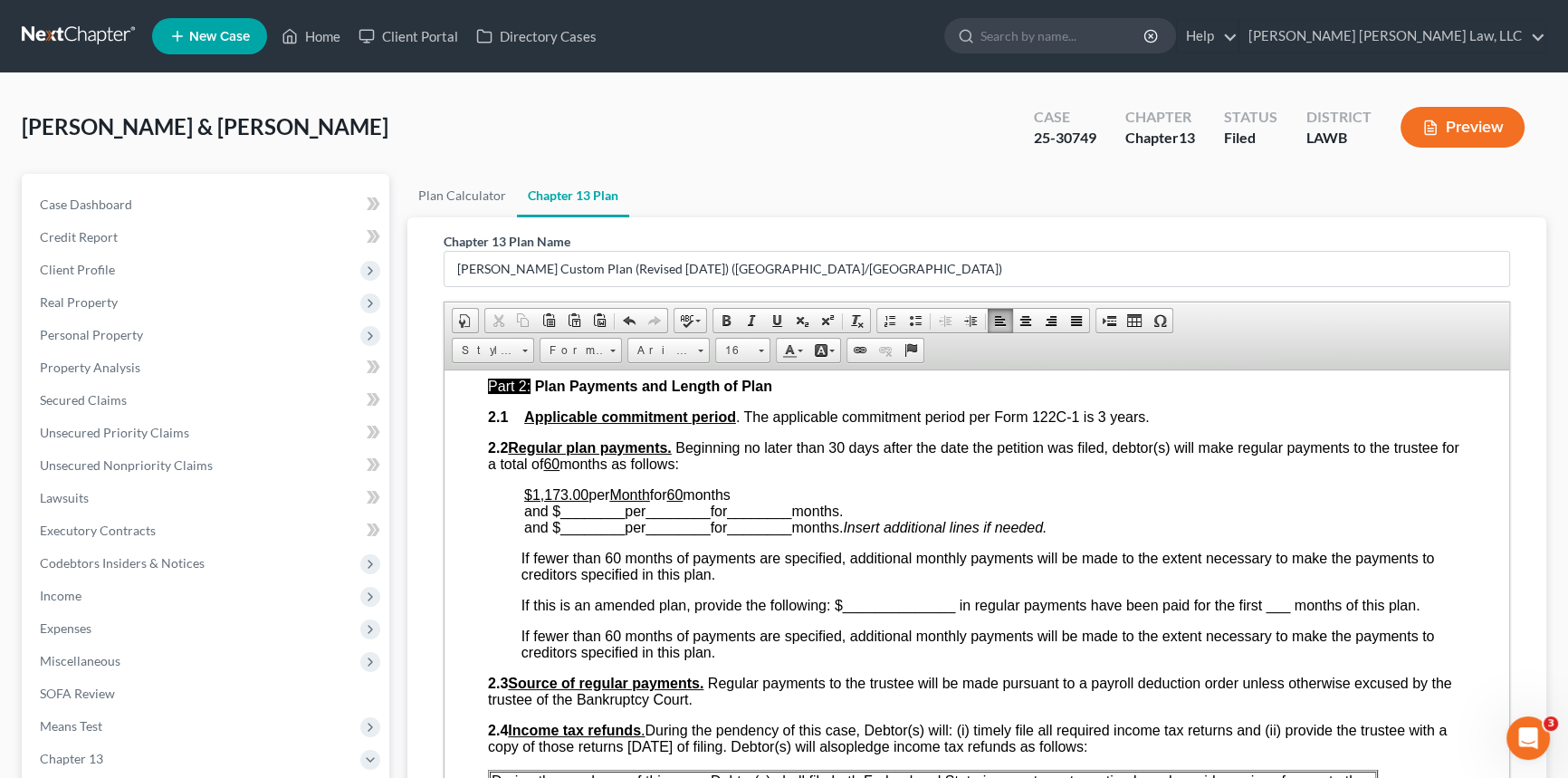
scroll to position [823, 0]
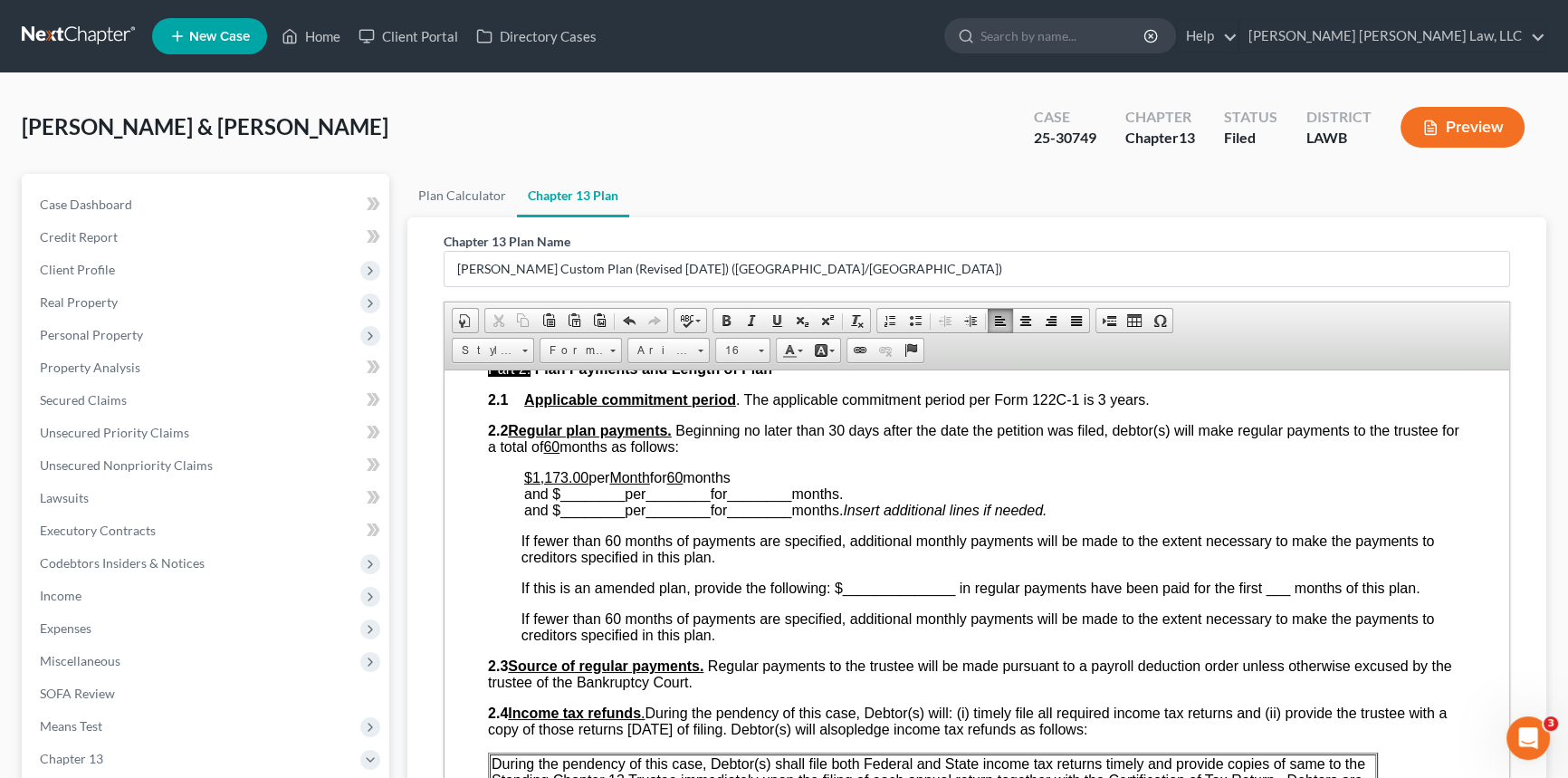
click at [595, 484] on span "per" at bounding box center [599, 476] width 21 height 15
click at [780, 500] on span "has been paid in for the first 2 months through August 2025 ​ a" at bounding box center [729, 484] width 410 height 32
click at [777, 500] on span "has been paid in for the first 2 months through August 2025 ​ a" at bounding box center [729, 484] width 410 height 32
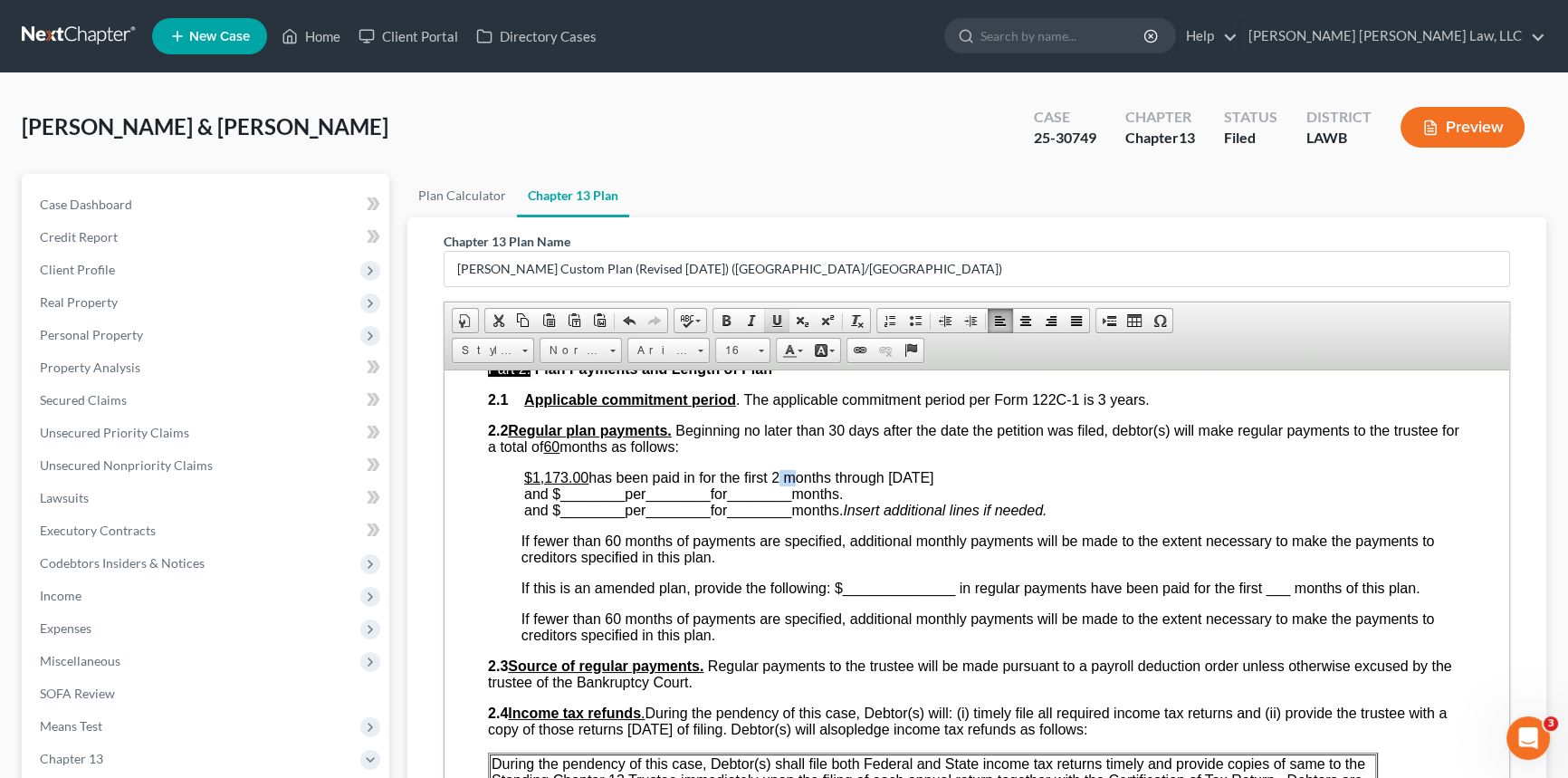
click at [775, 315] on span at bounding box center [777, 320] width 15 height 15
click at [582, 500] on span "________" at bounding box center [592, 492] width 65 height 15
click at [656, 500] on span "________" at bounding box center [669, 492] width 65 height 15
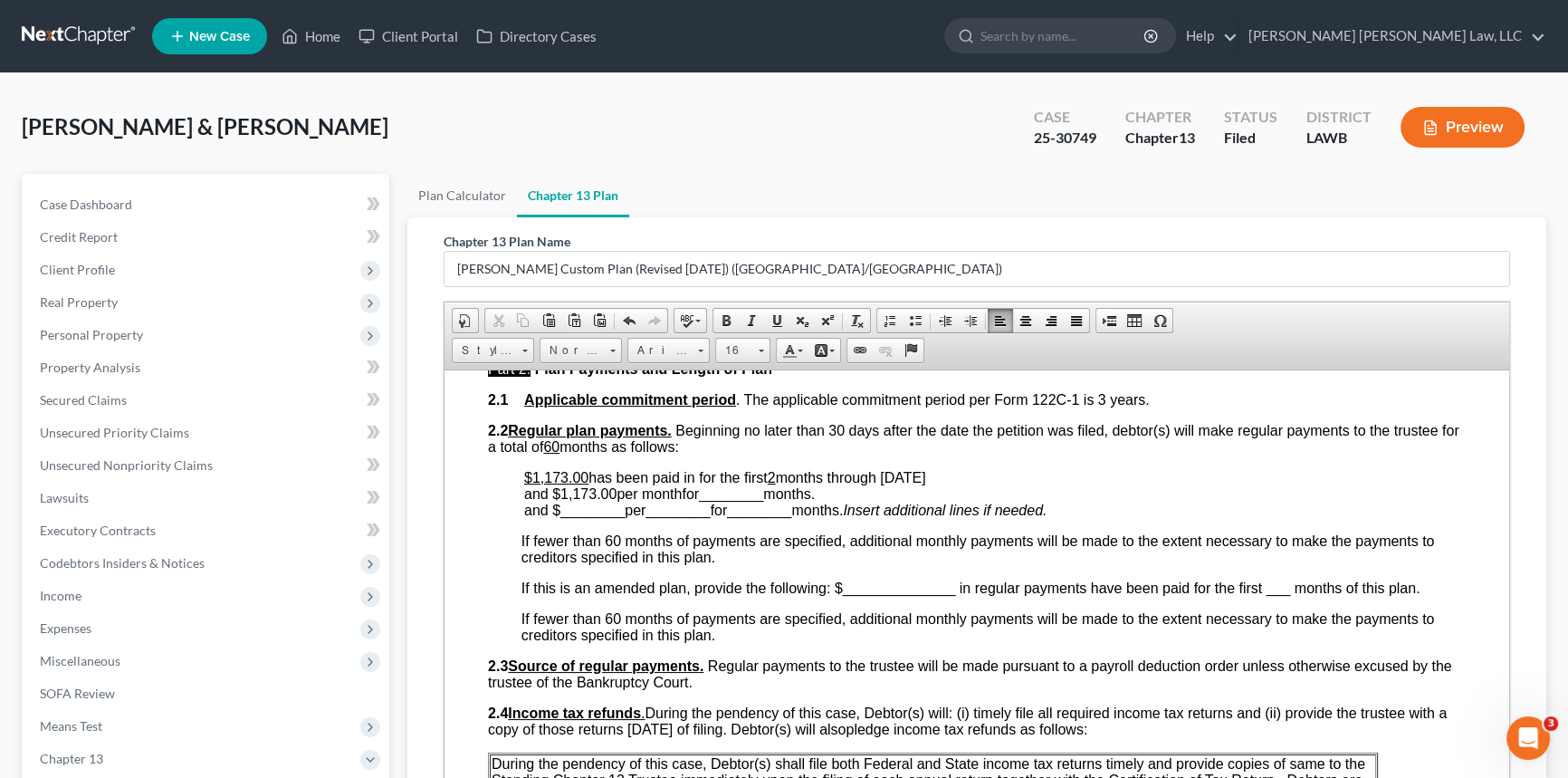
click at [742, 500] on span "________" at bounding box center [731, 492] width 65 height 15
click at [763, 500] on span "nd $1,173.00 per month for 1 months." at bounding box center [647, 492] width 230 height 15
click at [577, 517] on span "________" at bounding box center [592, 509] width 65 height 15
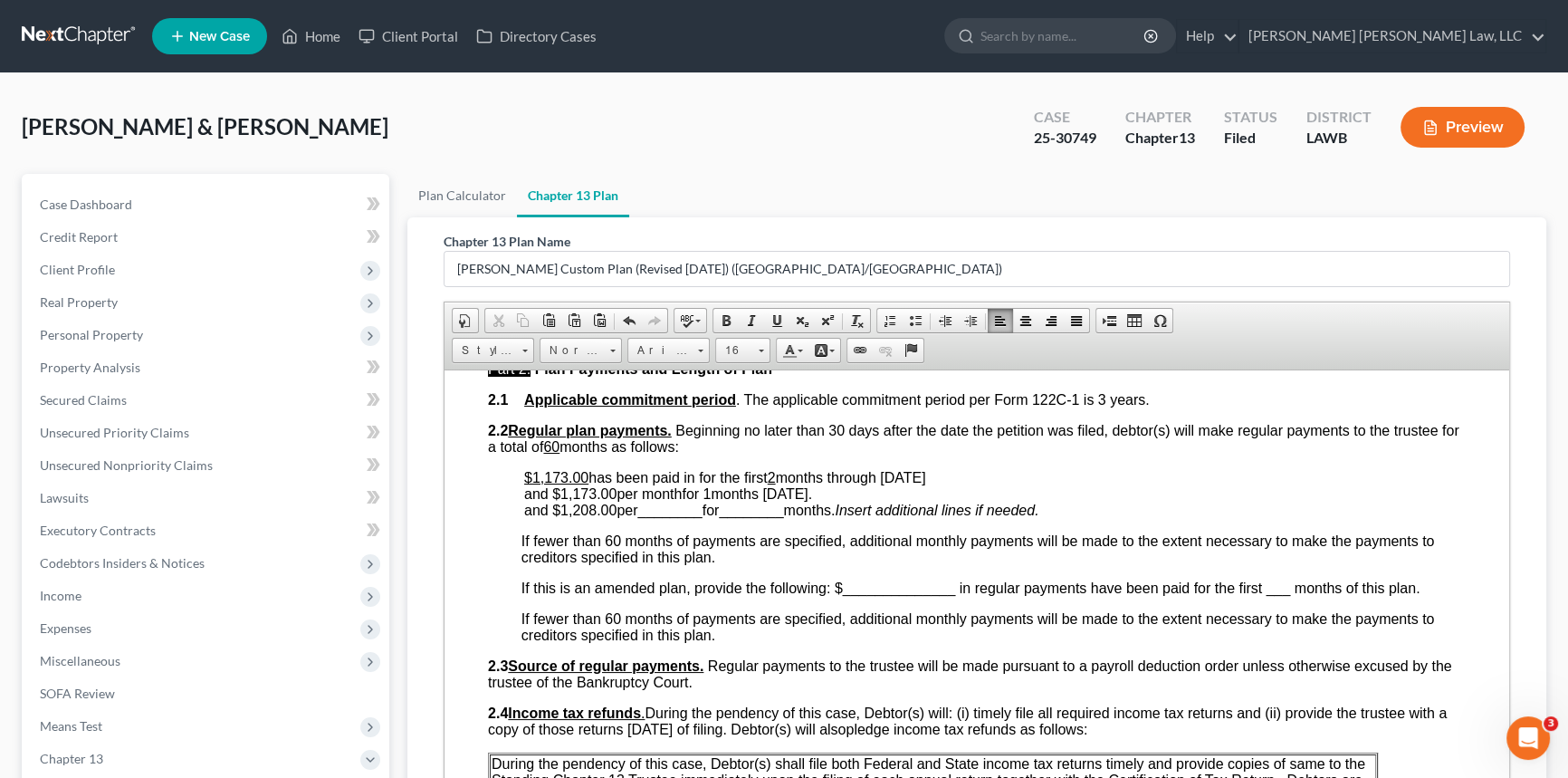
click at [666, 517] on span "________" at bounding box center [669, 509] width 65 height 15
click at [733, 517] on span "________" at bounding box center [731, 509] width 65 height 15
click at [771, 517] on span "and $1,208.00 per month for 57 months." at bounding box center [647, 509] width 247 height 15
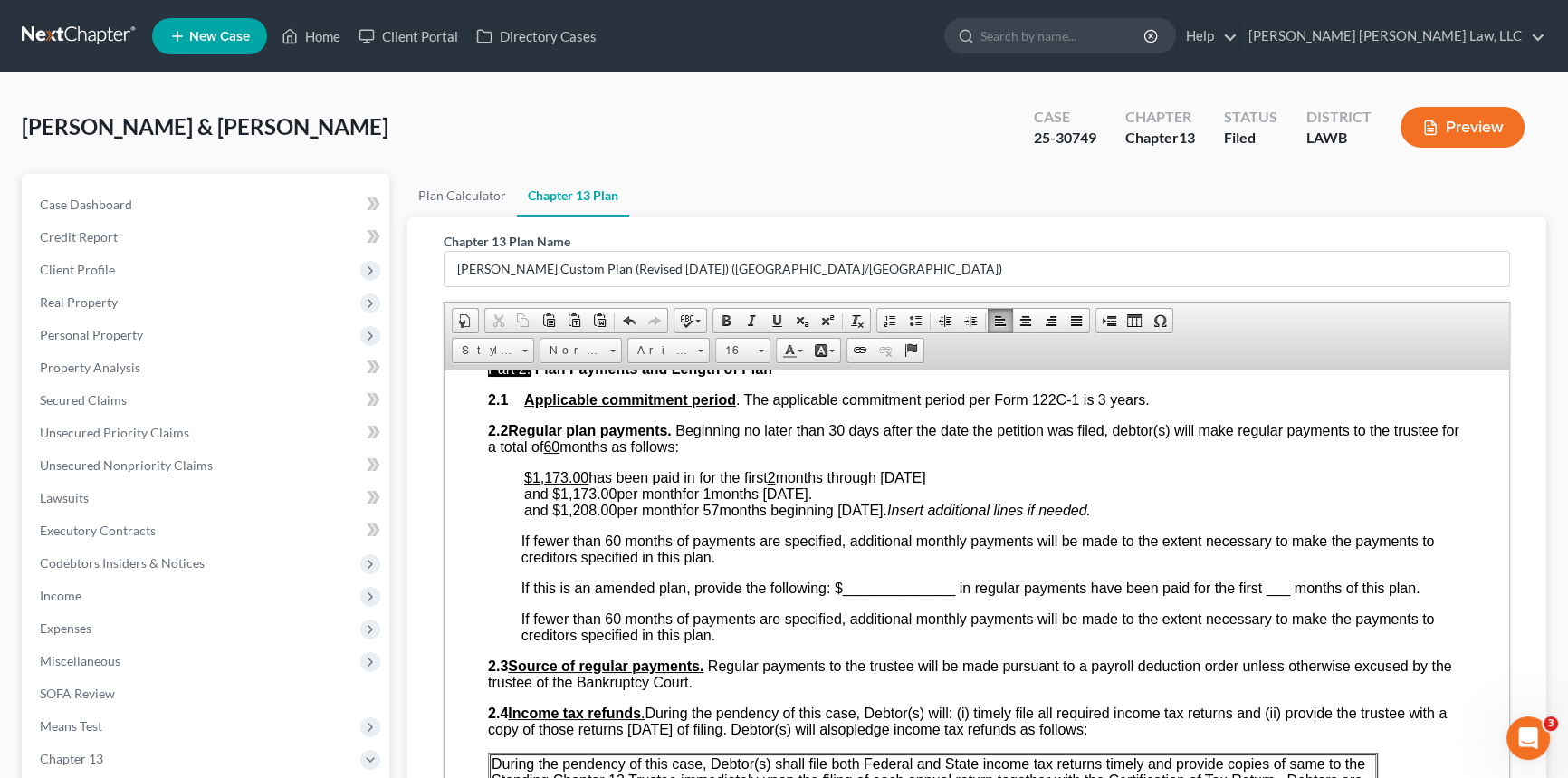
click at [599, 500] on span "nd $1,173.00 per month for 1 months September 2025 ." at bounding box center [672, 492] width 279 height 15
click at [589, 500] on span "nd $1,173.00 per month for 1 months September 2025 ." at bounding box center [672, 492] width 279 height 15
click at [774, 318] on span at bounding box center [777, 320] width 15 height 15
click at [594, 517] on span "and $1,208.00 per month for 57 months beginning October 2025." at bounding box center [705, 509] width 363 height 15
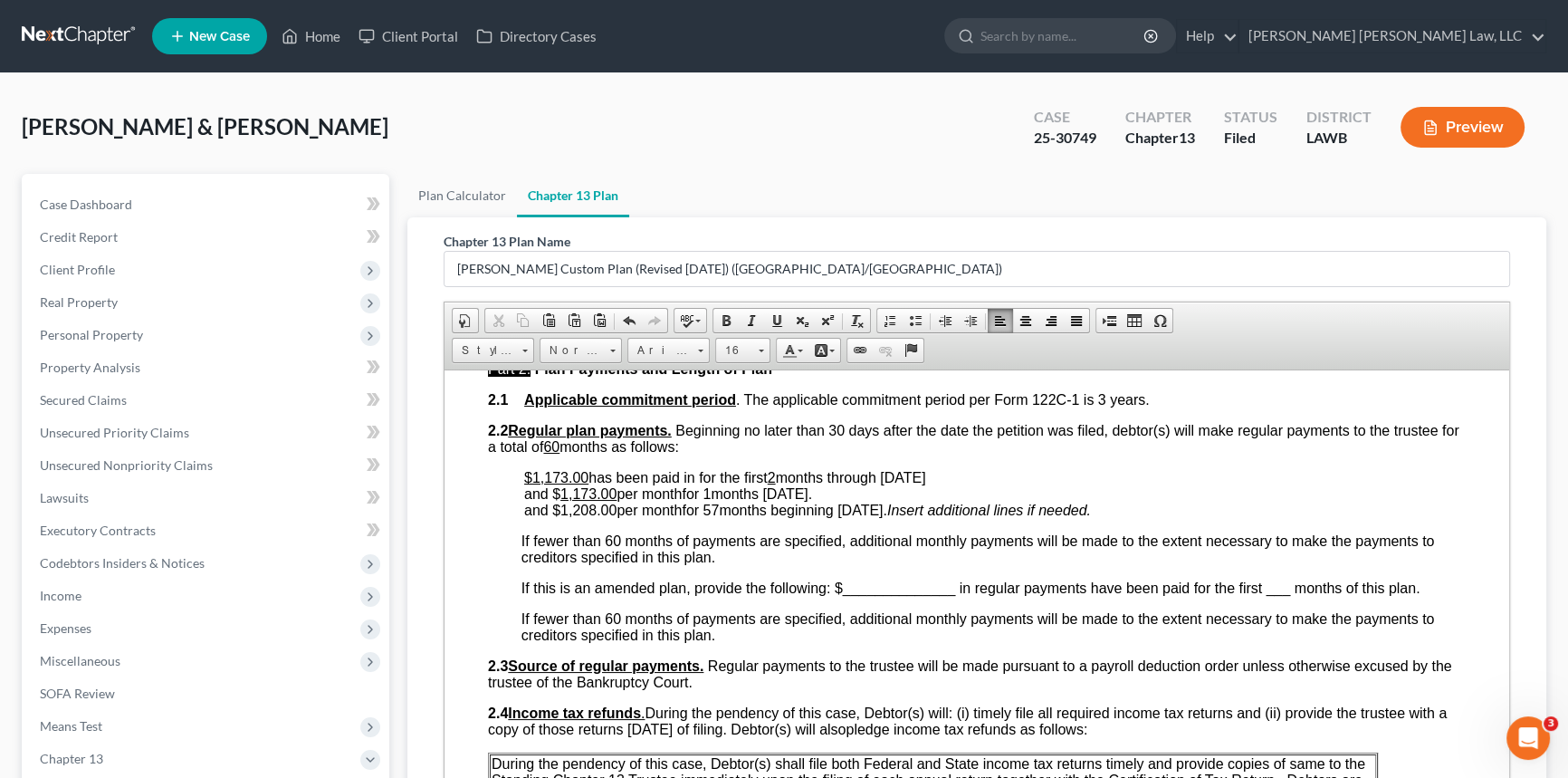
click at [594, 517] on span "and $1,208.00 per month for 57 months beginning October 2025." at bounding box center [705, 509] width 363 height 15
click at [774, 313] on span at bounding box center [777, 320] width 15 height 15
click at [662, 500] on span "nd $ 1,173.00 per month for 1 months September 2025 ." at bounding box center [672, 492] width 279 height 15
click at [773, 326] on link "Underline" at bounding box center [777, 320] width 25 height 24
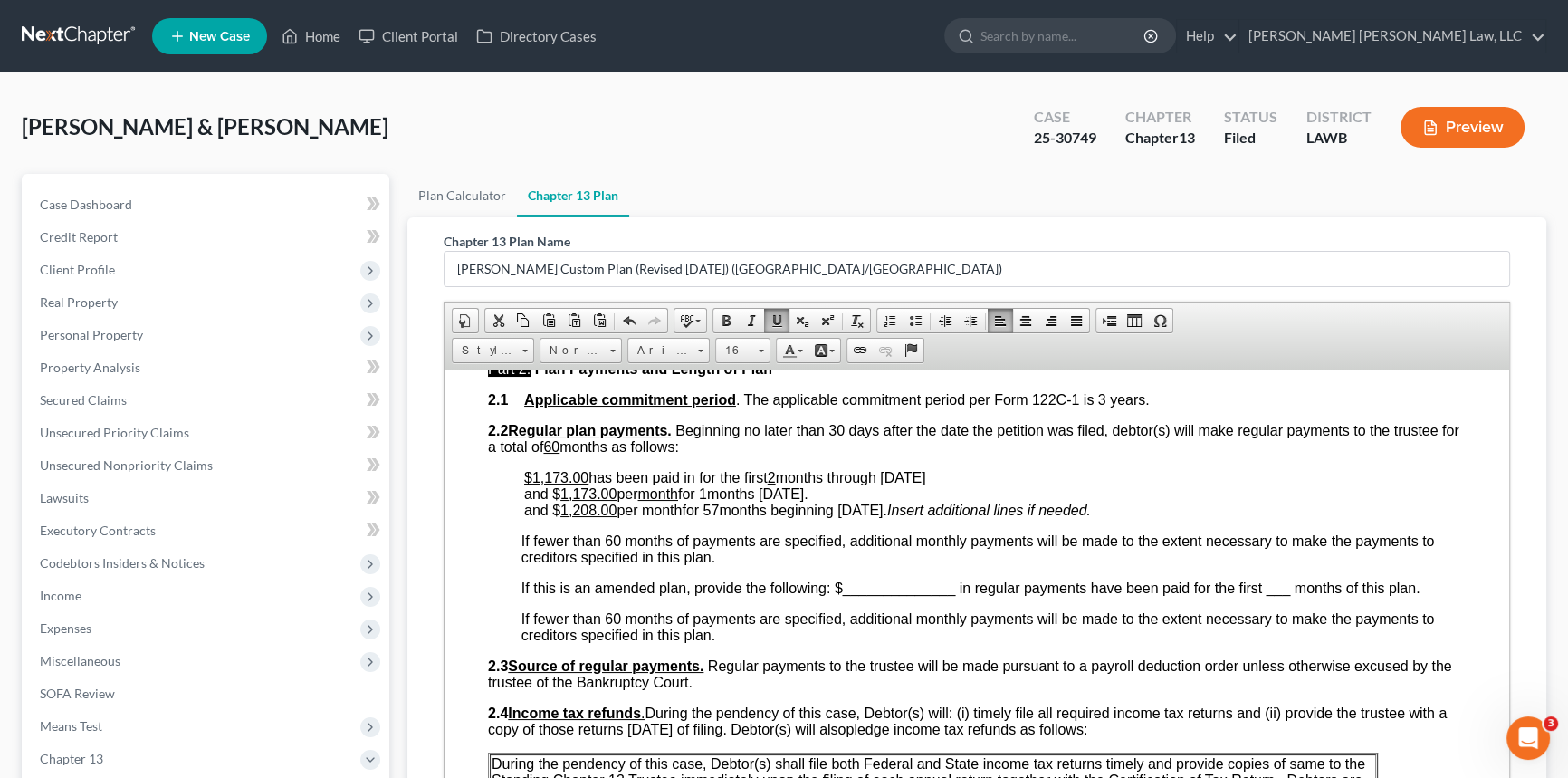
click at [674, 517] on span "and $ 1,208.00 per month for 57 months beginning October 2025." at bounding box center [705, 509] width 363 height 15
drag, startPoint x: 775, startPoint y: 316, endPoint x: 770, endPoint y: 329, distance: 13.9
click at [775, 315] on span at bounding box center [777, 320] width 15 height 15
click at [715, 500] on span "nd $ 1,173.00 per month for 1 months September 2025 ." at bounding box center [670, 492] width 276 height 15
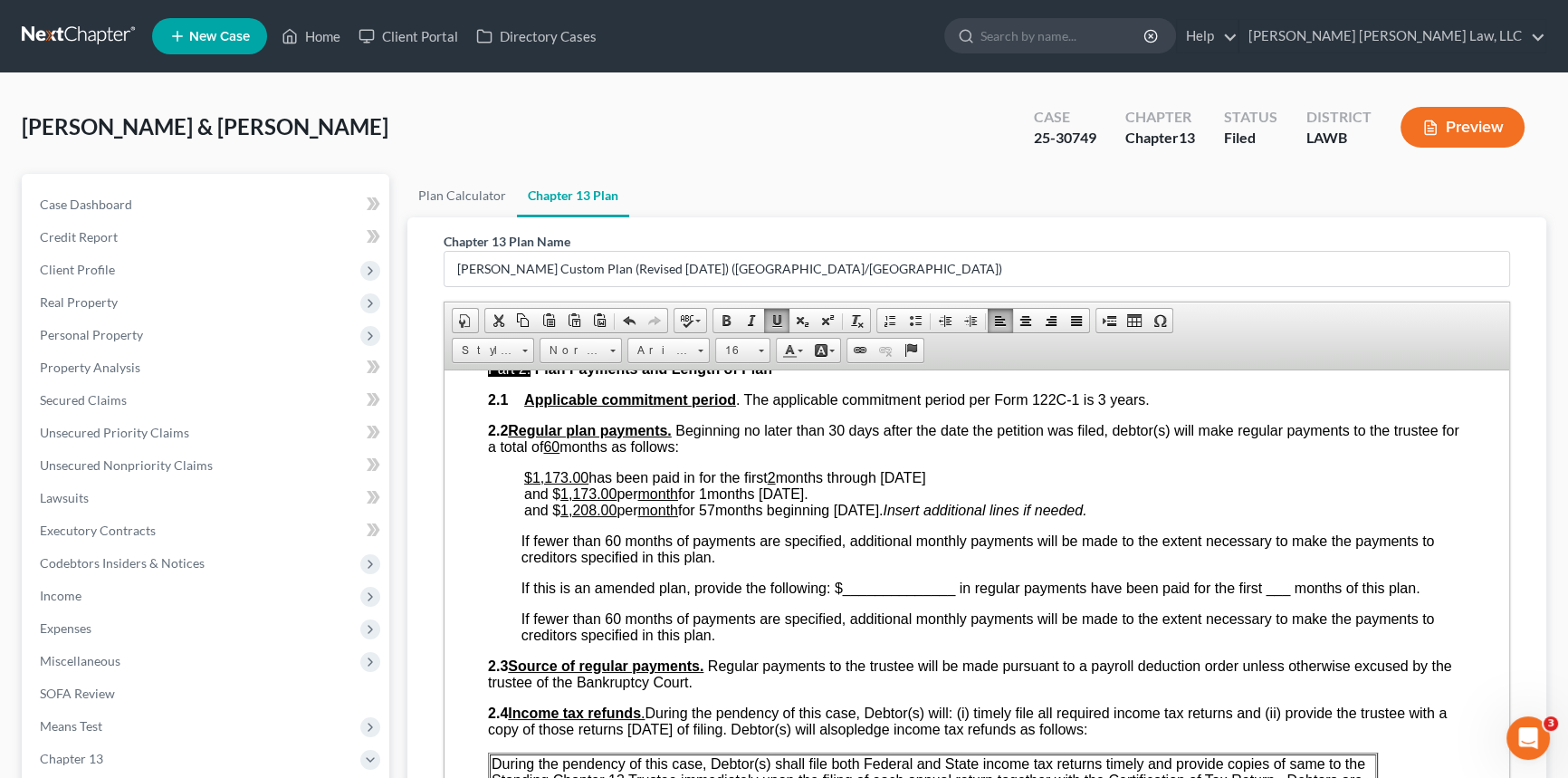
click at [715, 500] on span "nd $ 1,173.00 per month for 1 months September 2025 ." at bounding box center [670, 492] width 276 height 15
click at [714, 500] on span "nd $ 1,173.00 per month for 1 months September 2025 ." at bounding box center [670, 492] width 276 height 15
click at [778, 326] on link "Underline" at bounding box center [777, 320] width 25 height 24
click at [717, 517] on span "and $ 1,208.00 per month for 57 months beginning October 2025." at bounding box center [703, 509] width 359 height 15
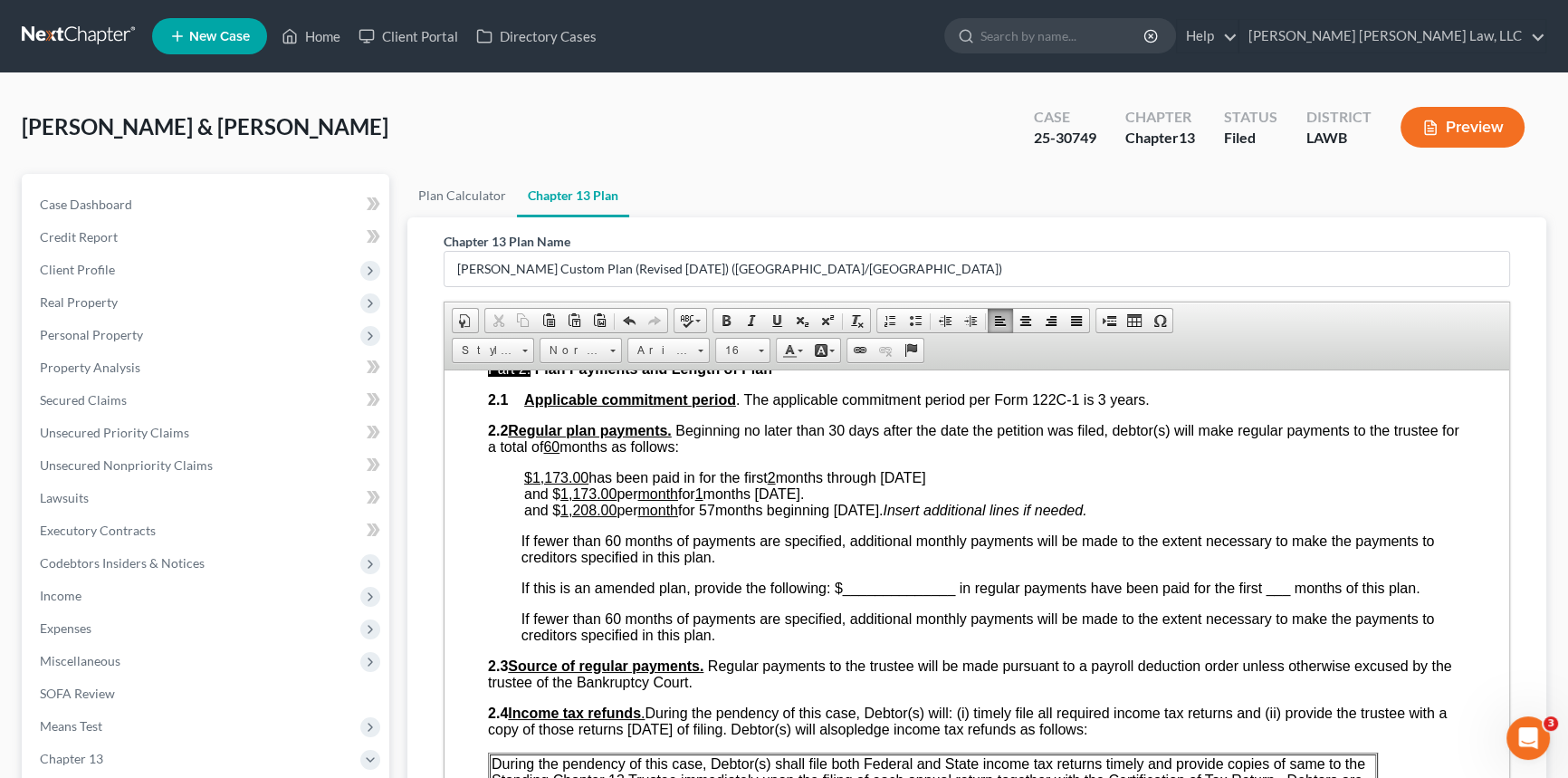
click at [717, 517] on span "and $ 1,208.00 per month for 57 months beginning October 2025." at bounding box center [703, 509] width 359 height 15
click at [770, 318] on span at bounding box center [777, 320] width 15 height 15
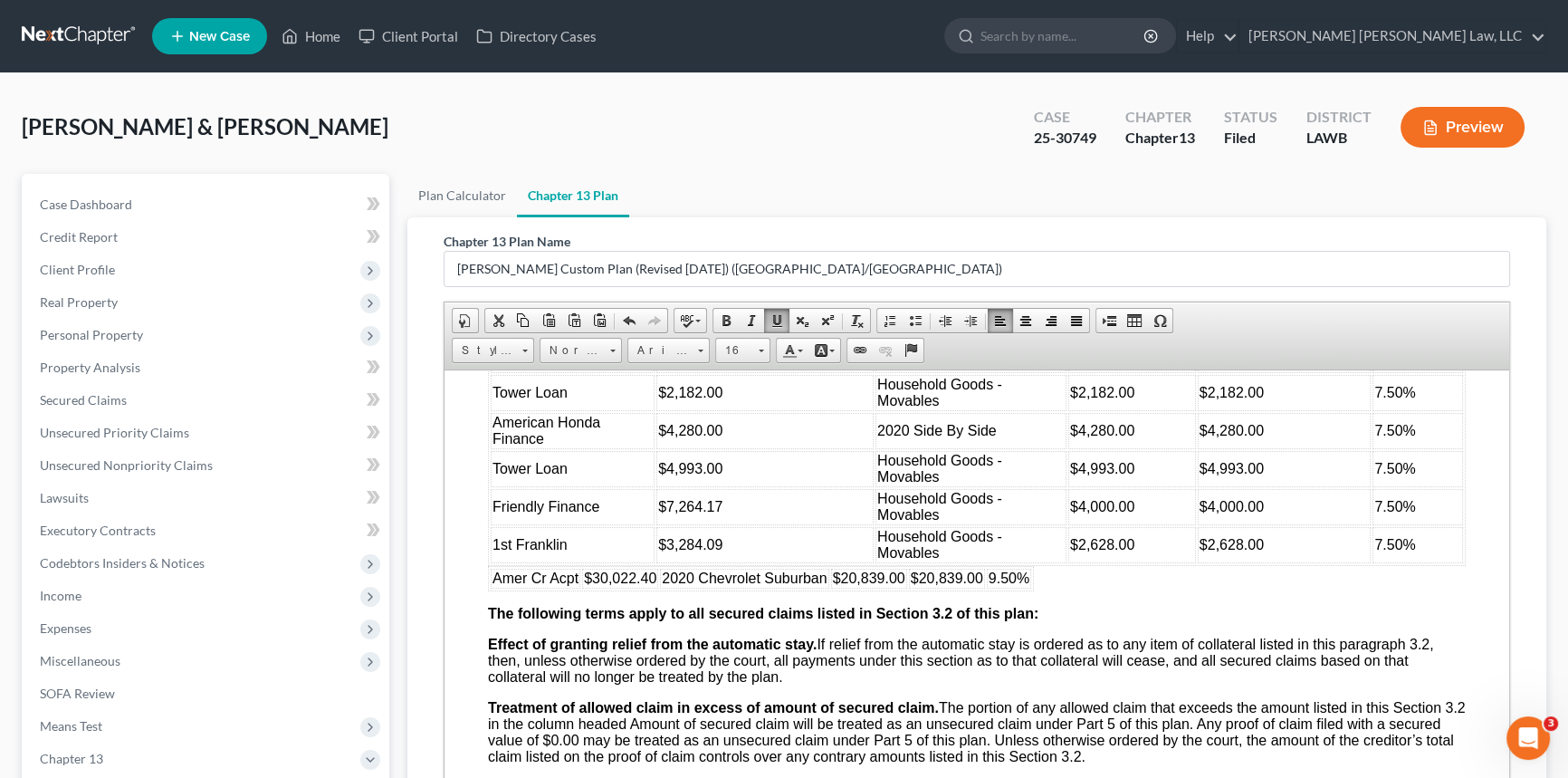
scroll to position [2139, 0]
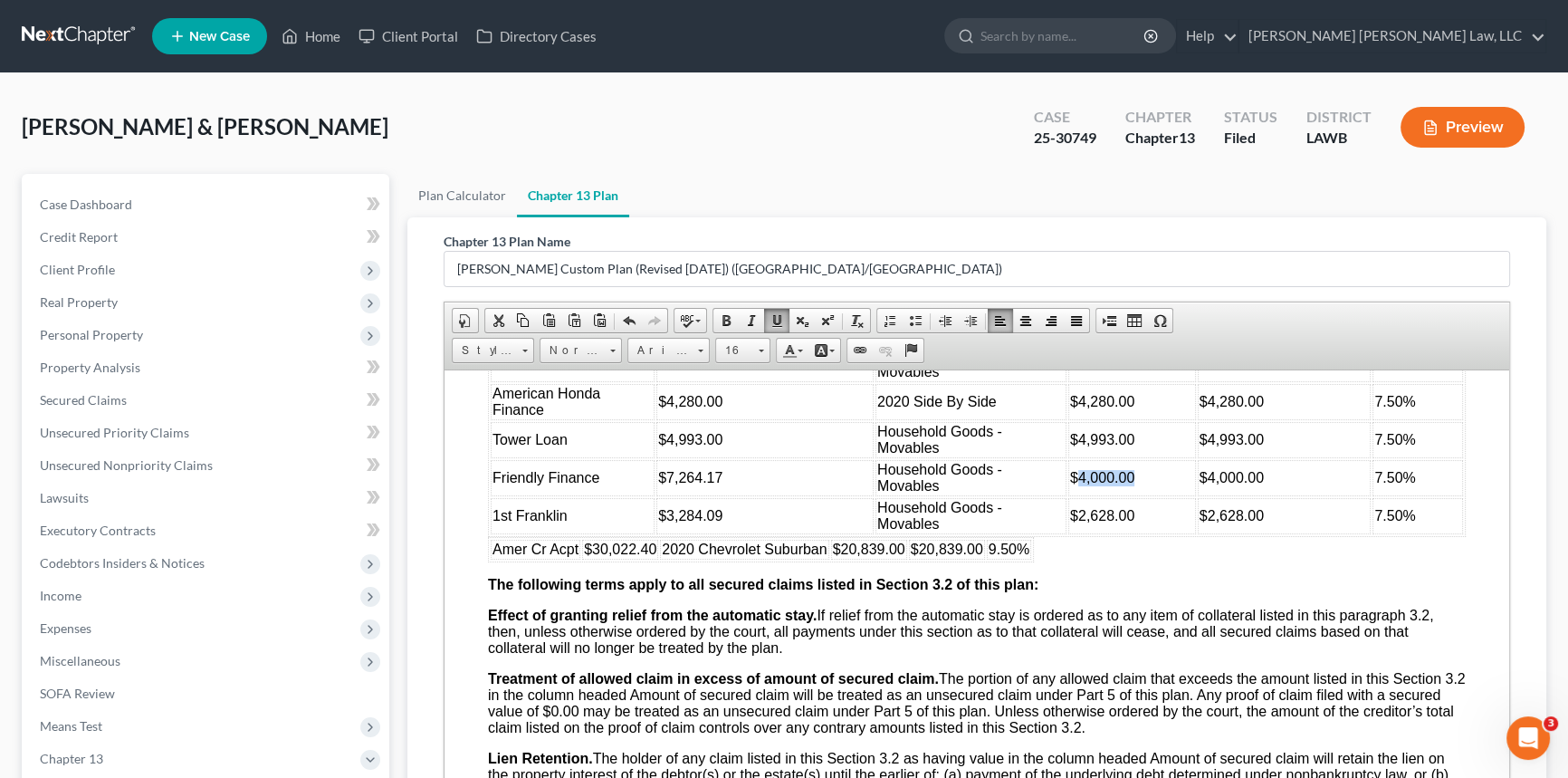
drag, startPoint x: 1070, startPoint y: 552, endPoint x: 1138, endPoint y: 551, distance: 68.0
click at [1138, 495] on td "$4,000.00" at bounding box center [1132, 477] width 127 height 36
drag, startPoint x: 1199, startPoint y: 551, endPoint x: 1254, endPoint y: 549, distance: 55.0
click at [1254, 484] on span "$4,000.00" at bounding box center [1231, 476] width 65 height 15
click at [322, 32] on link "Home" at bounding box center [310, 36] width 77 height 33
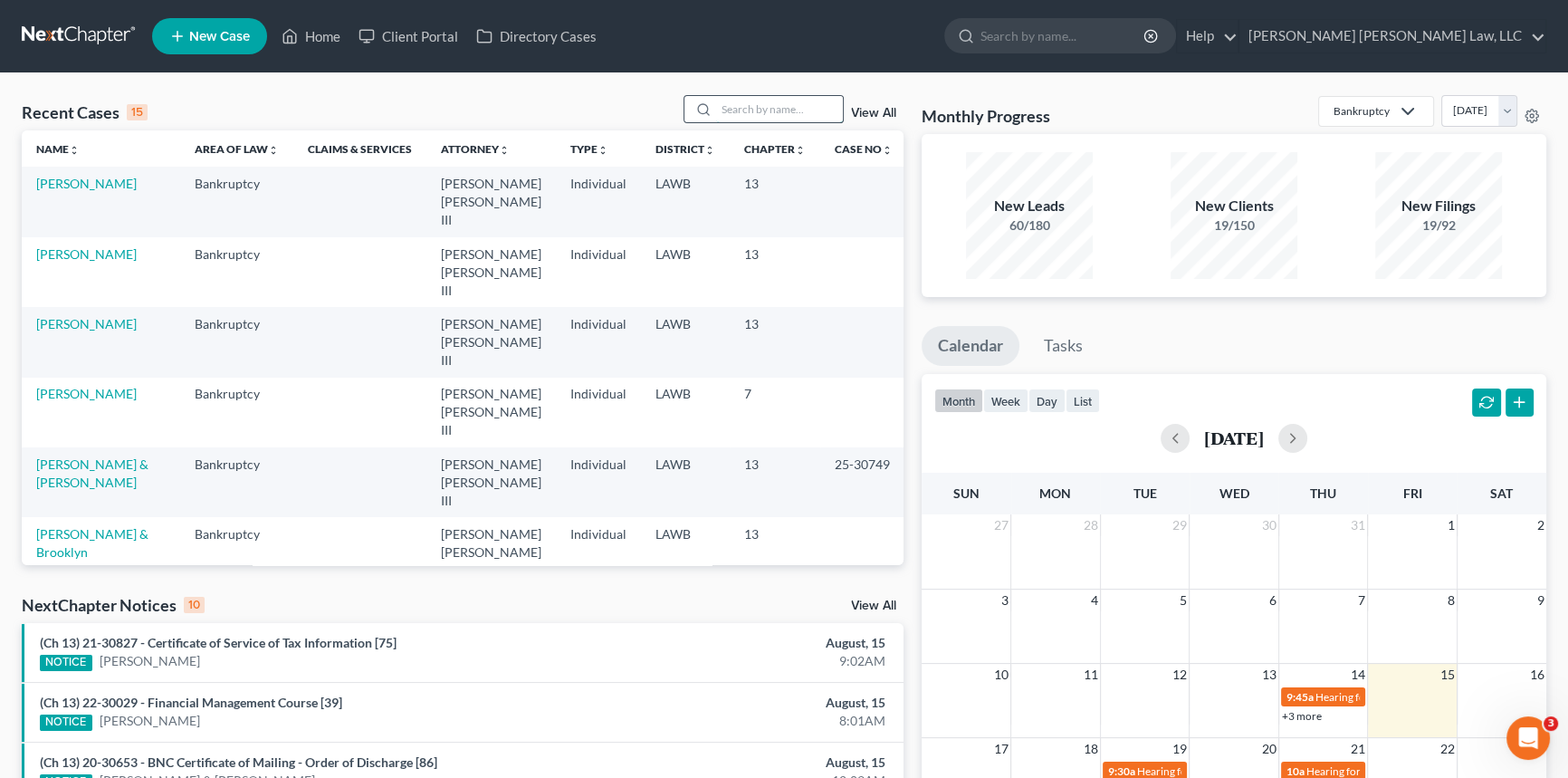
click at [761, 117] on input "search" at bounding box center [779, 108] width 126 height 26
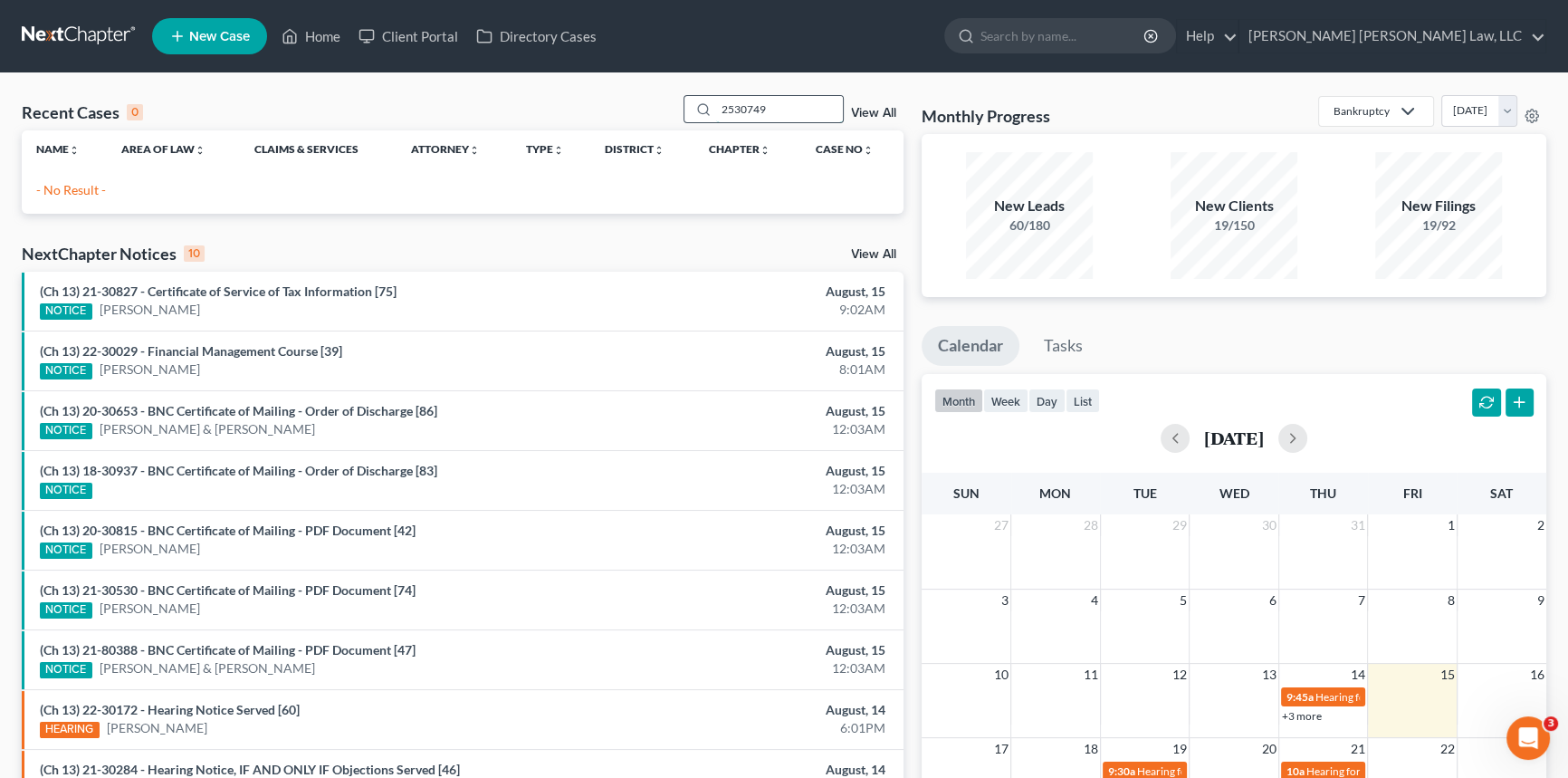
click at [730, 106] on input "2530749" at bounding box center [779, 108] width 126 height 26
type input "25-30749"
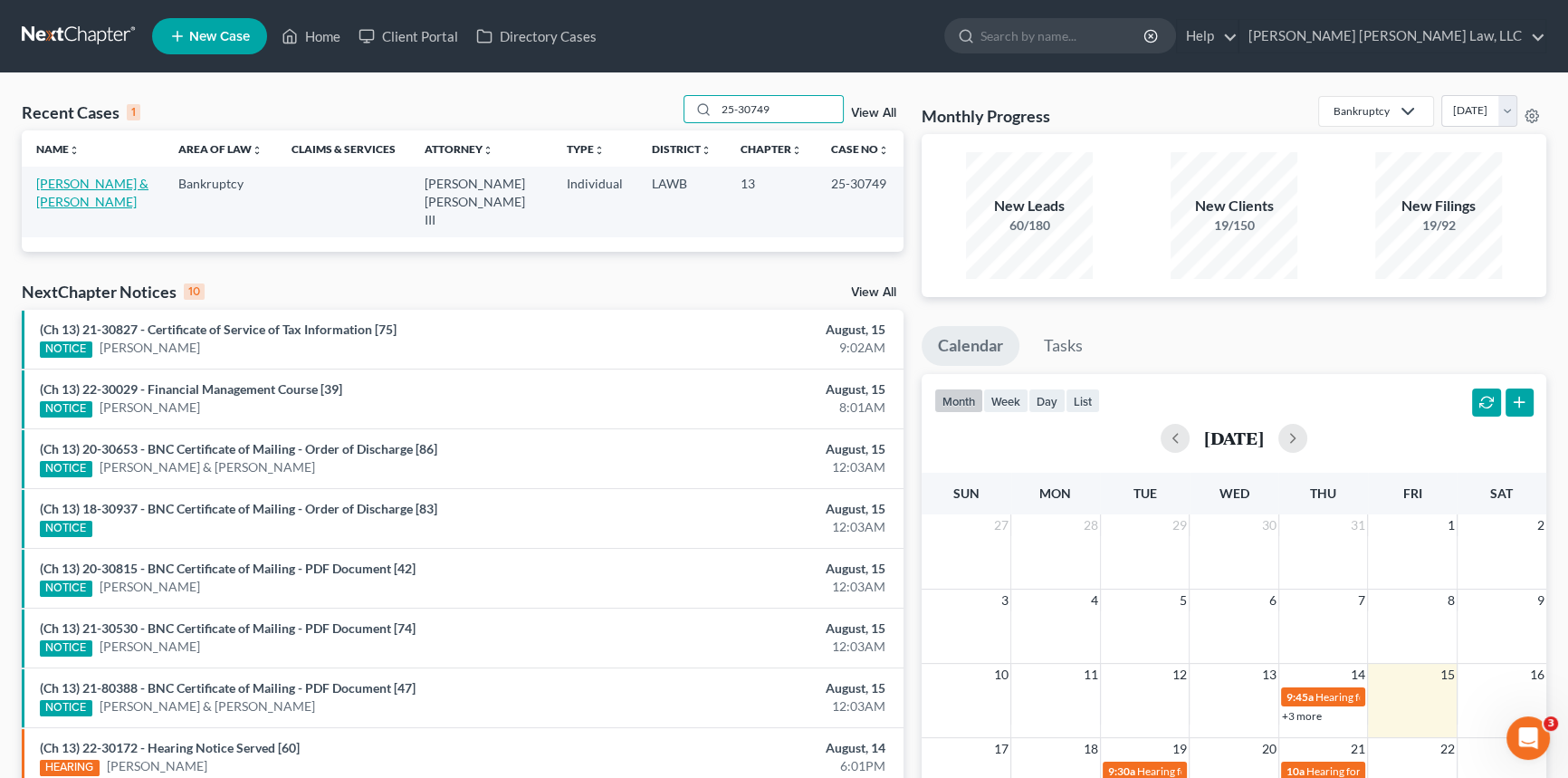
click at [64, 181] on link "Lacy, Willie & Brenda" at bounding box center [92, 192] width 112 height 34
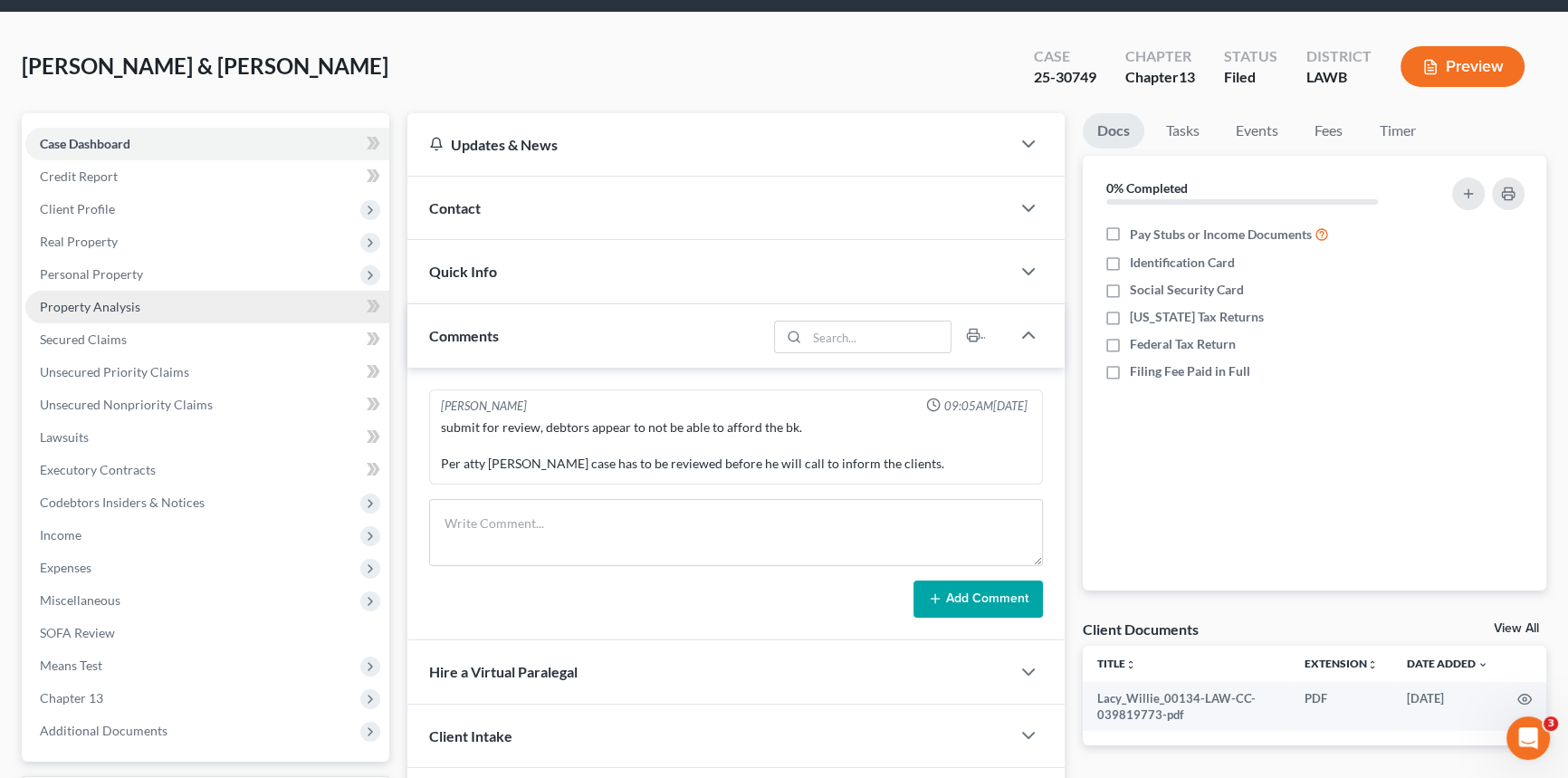
scroll to position [215, 0]
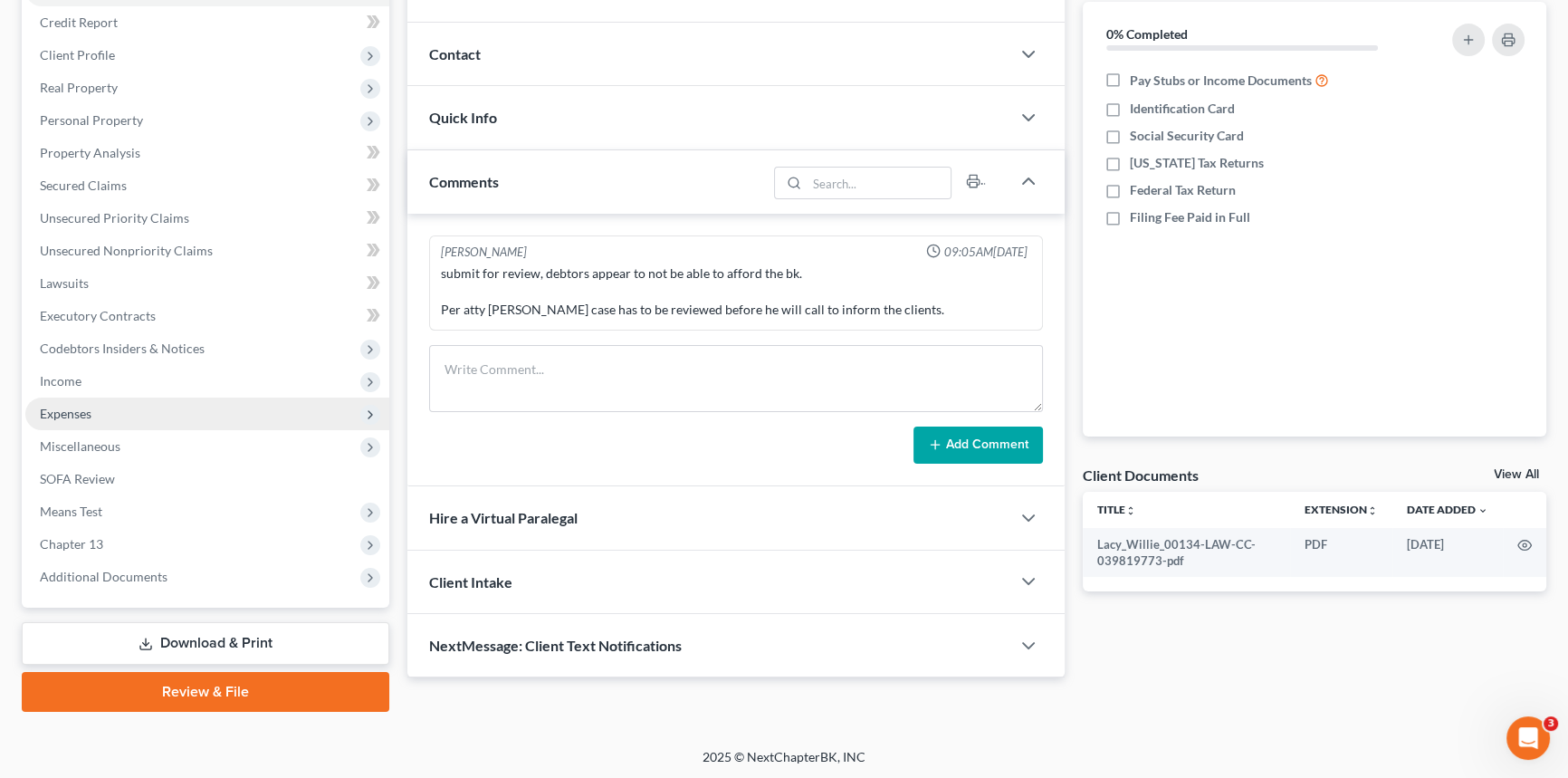
click at [123, 408] on span "Expenses" at bounding box center [207, 414] width 364 height 33
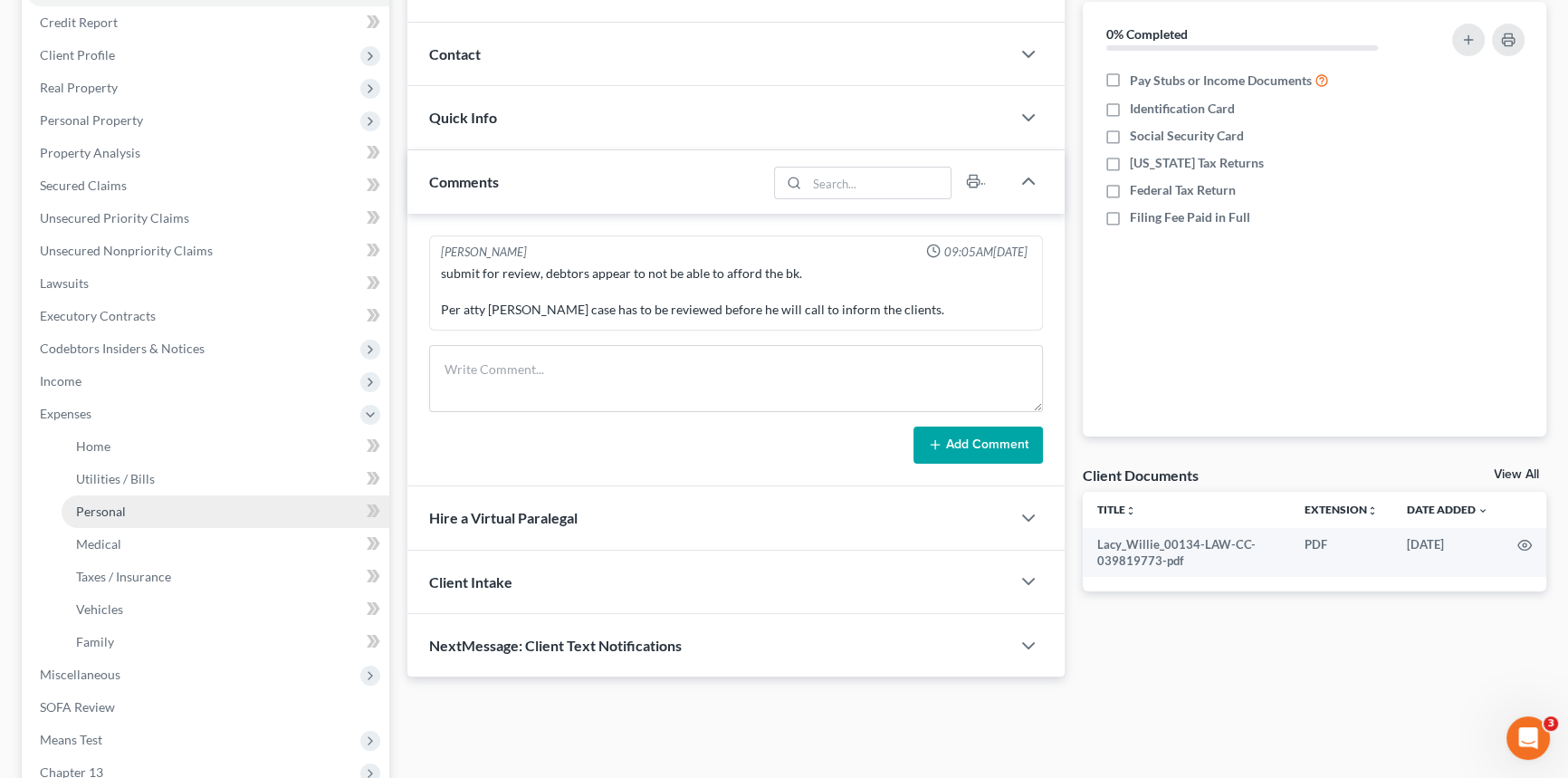
click at [125, 519] on link "Personal" at bounding box center [226, 511] width 328 height 33
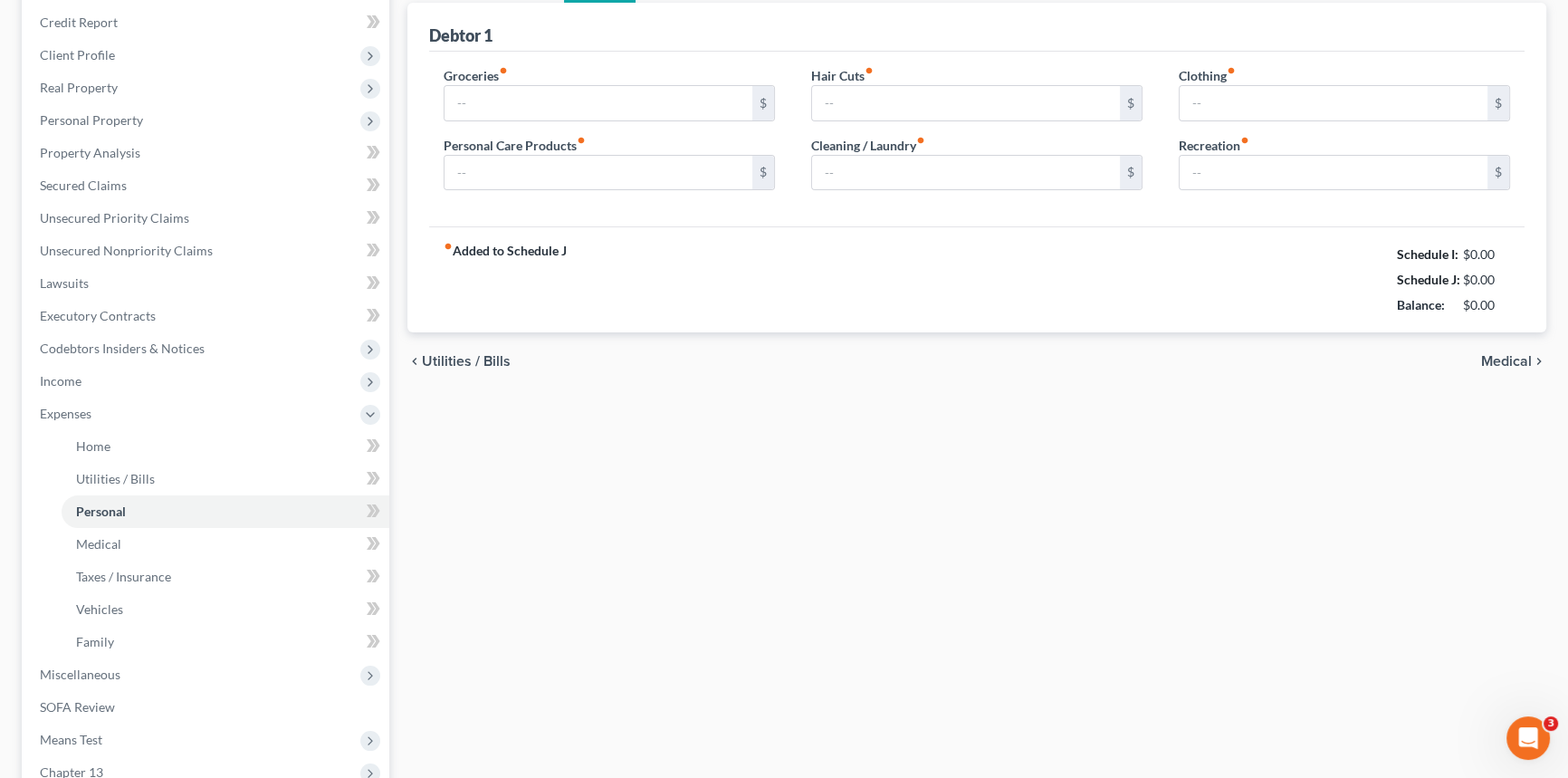
scroll to position [16, 0]
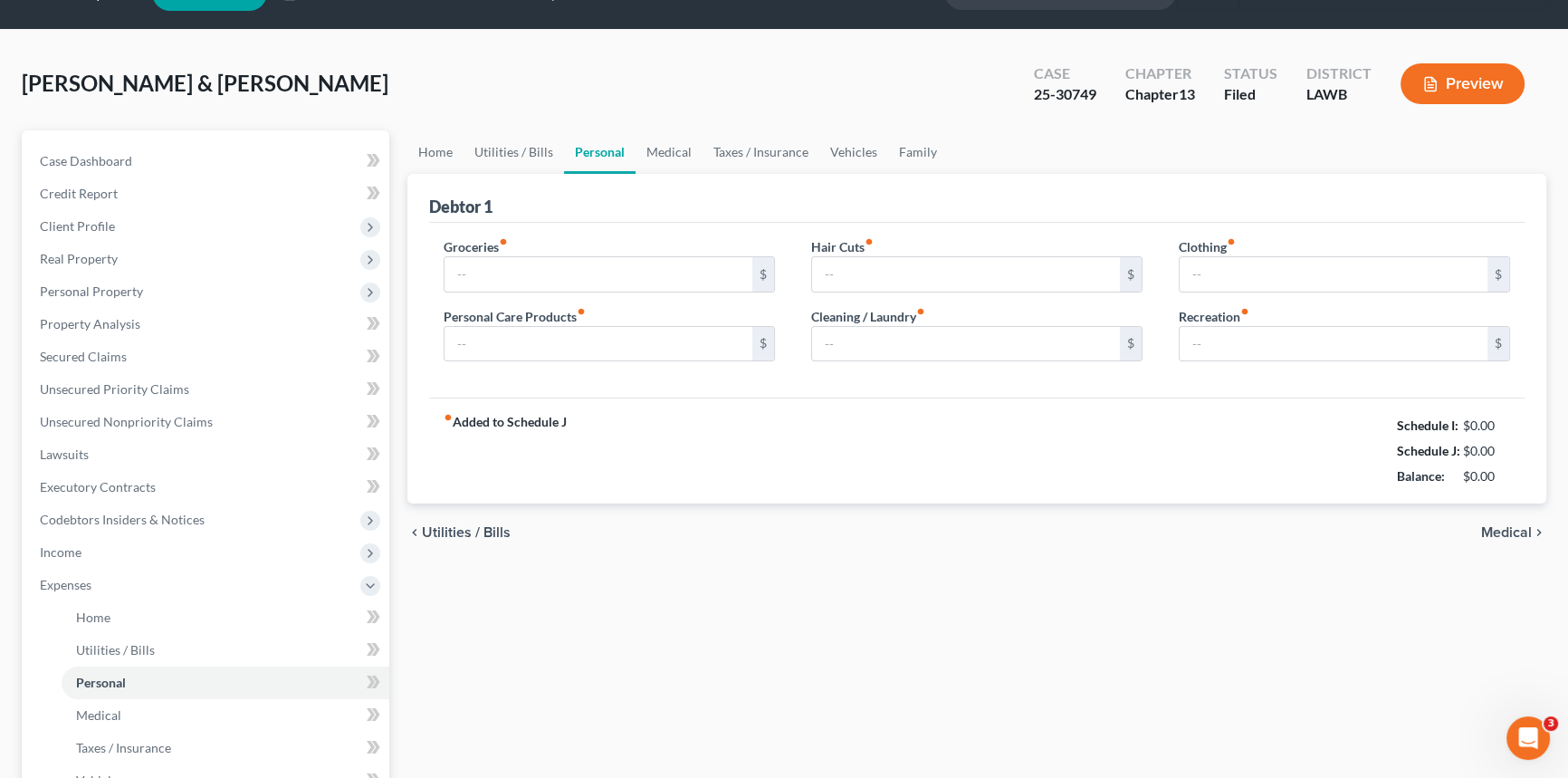
type input "350.00"
type input "115.00"
type input "0.00"
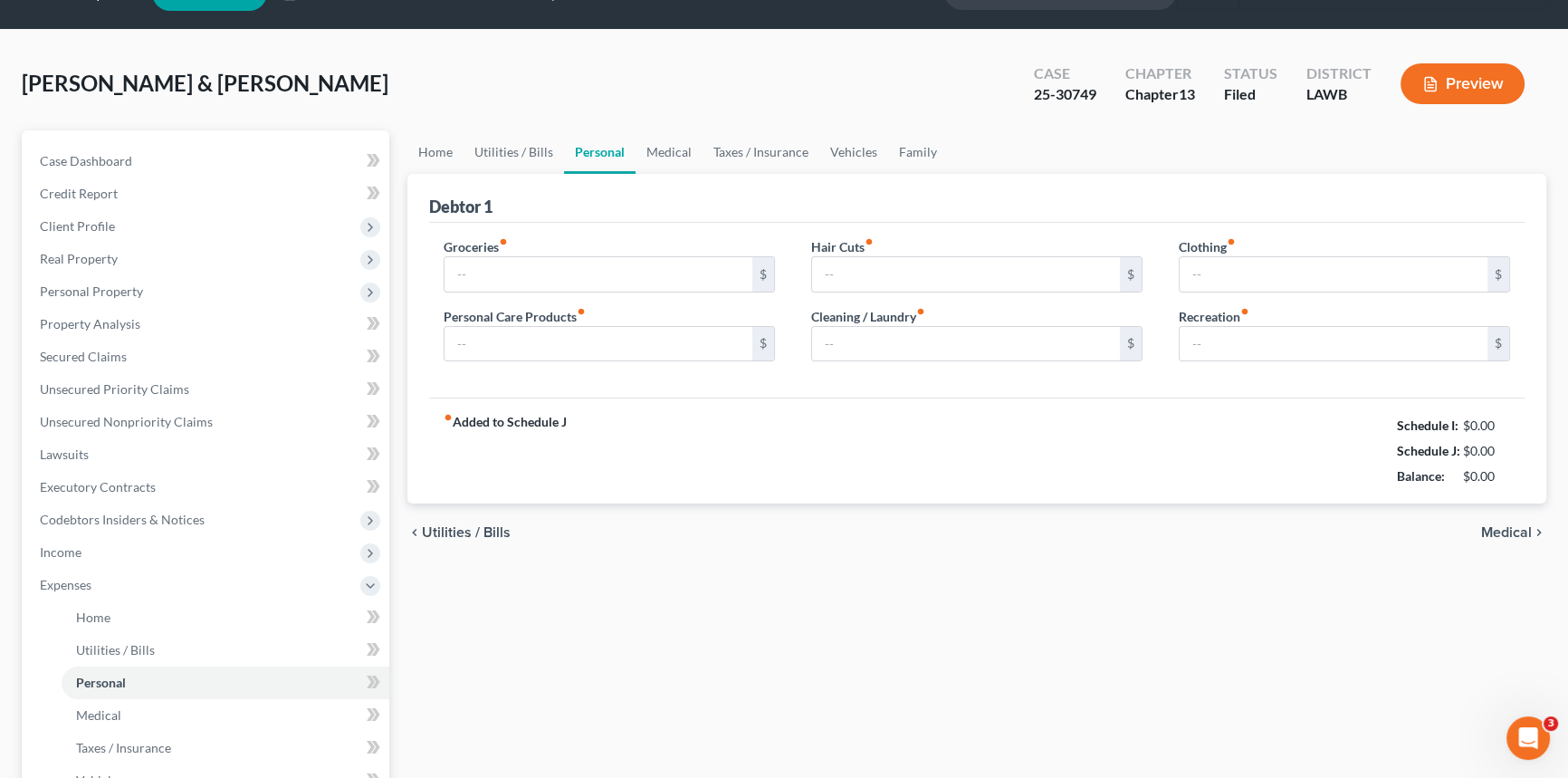
type input "0.00"
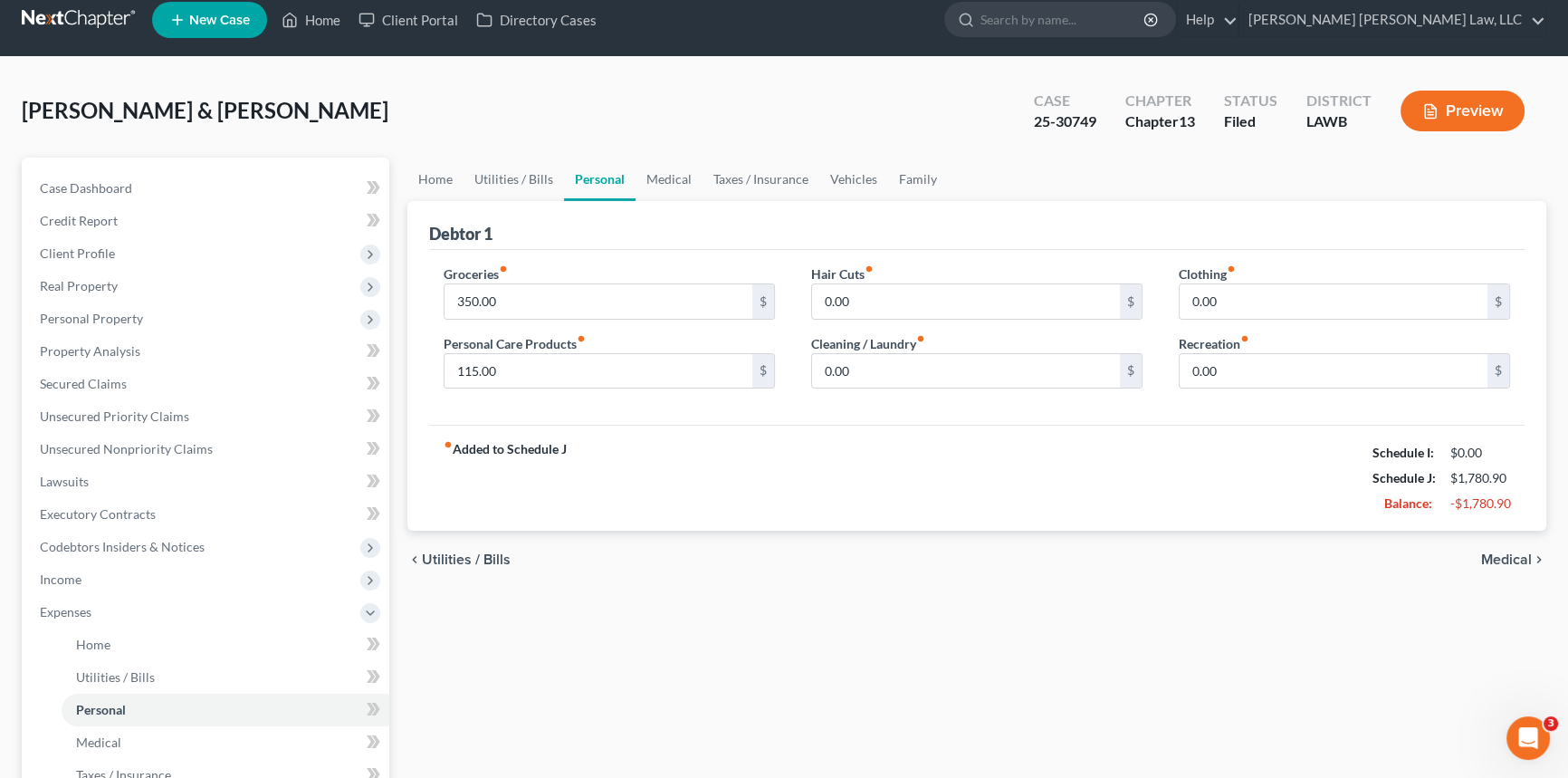
scroll to position [0, 0]
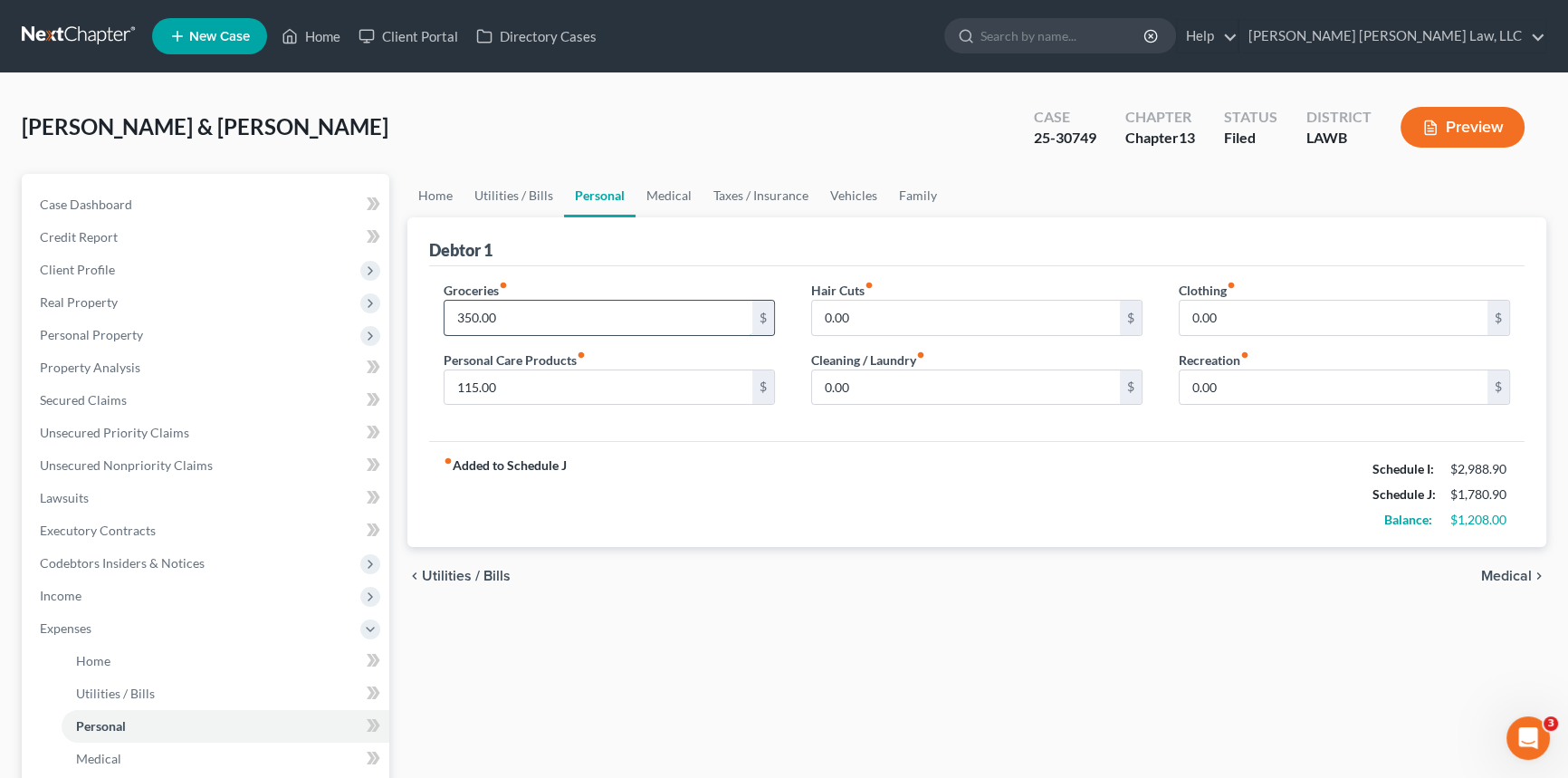
click at [475, 306] on input "350.00" at bounding box center [598, 318] width 308 height 35
type input "7"
type input "158.00"
click at [179, 463] on span "Unsecured Nonpriority Claims" at bounding box center [126, 464] width 173 height 15
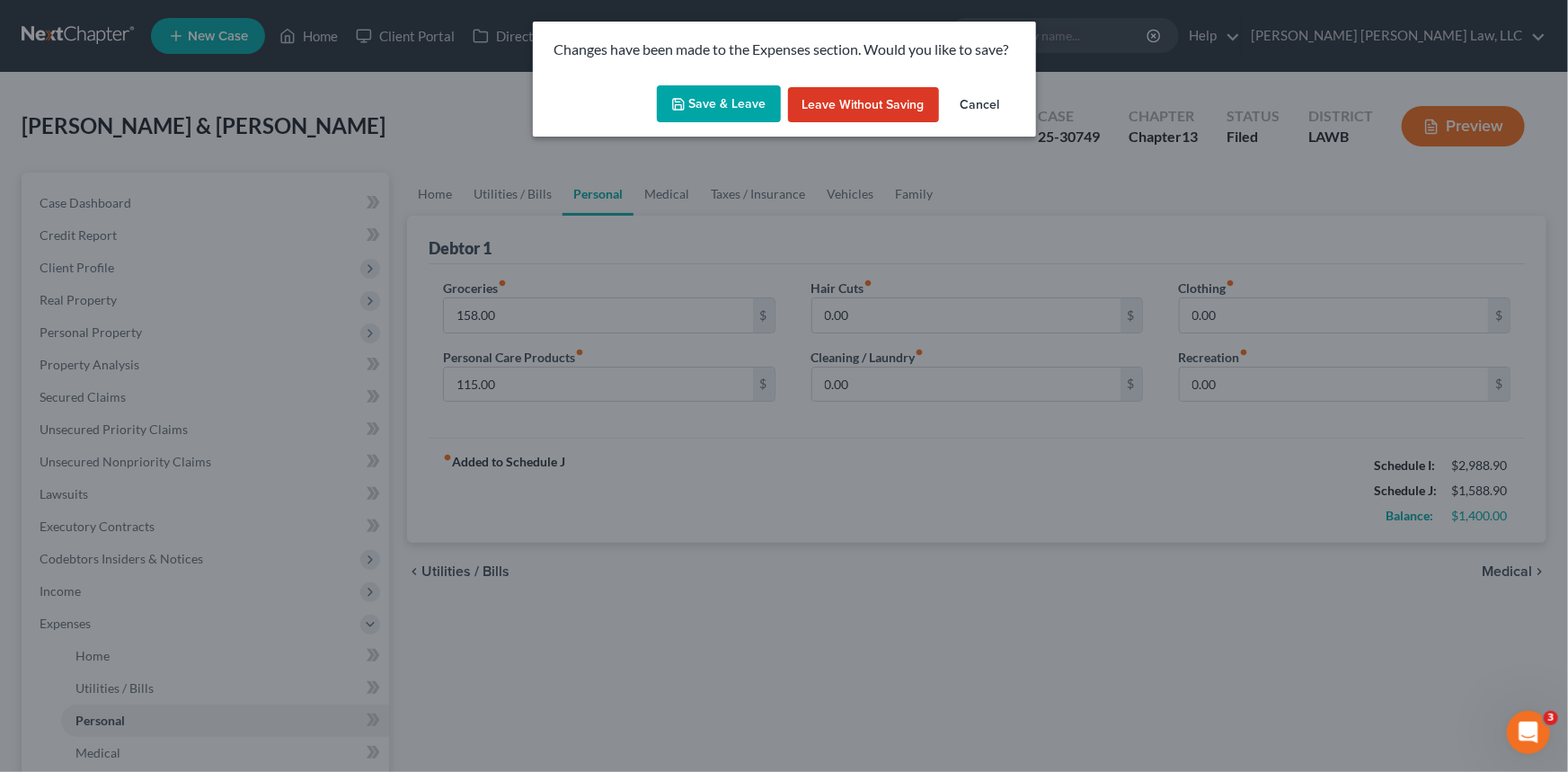
click at [853, 98] on button "Leave without Saving" at bounding box center [863, 106] width 151 height 36
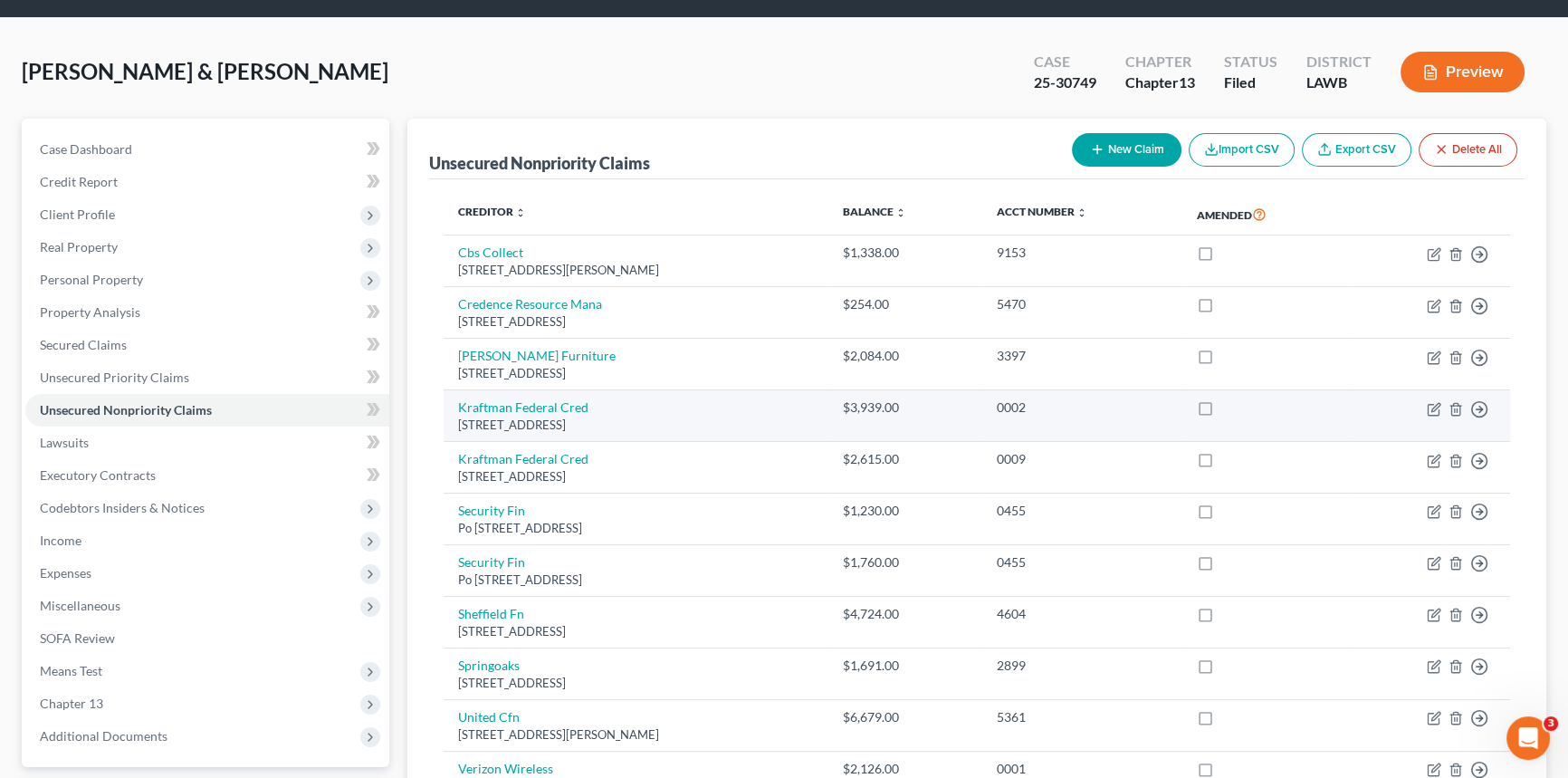
scroll to position [164, 0]
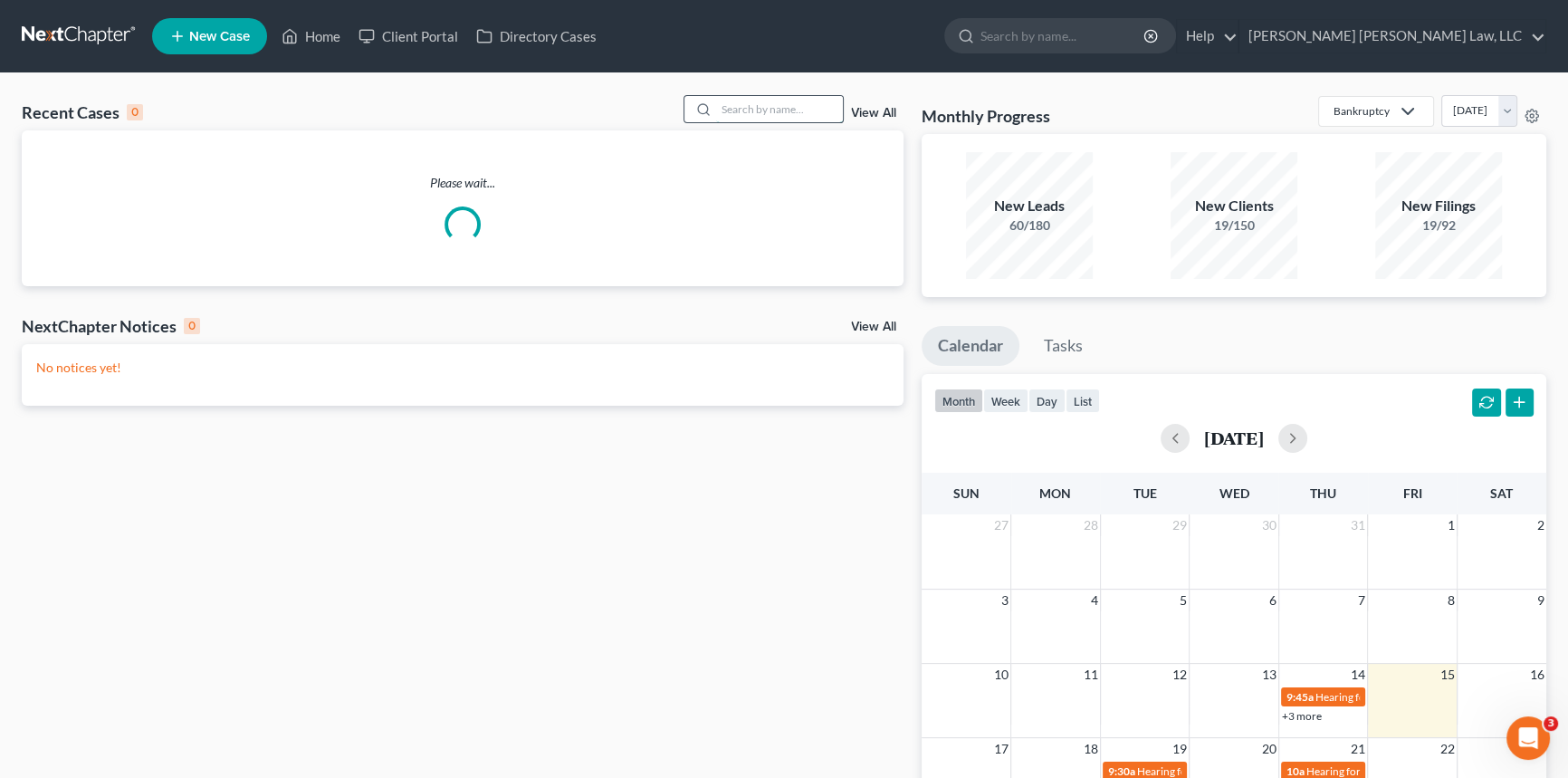
click at [770, 107] on input "search" at bounding box center [779, 108] width 126 height 26
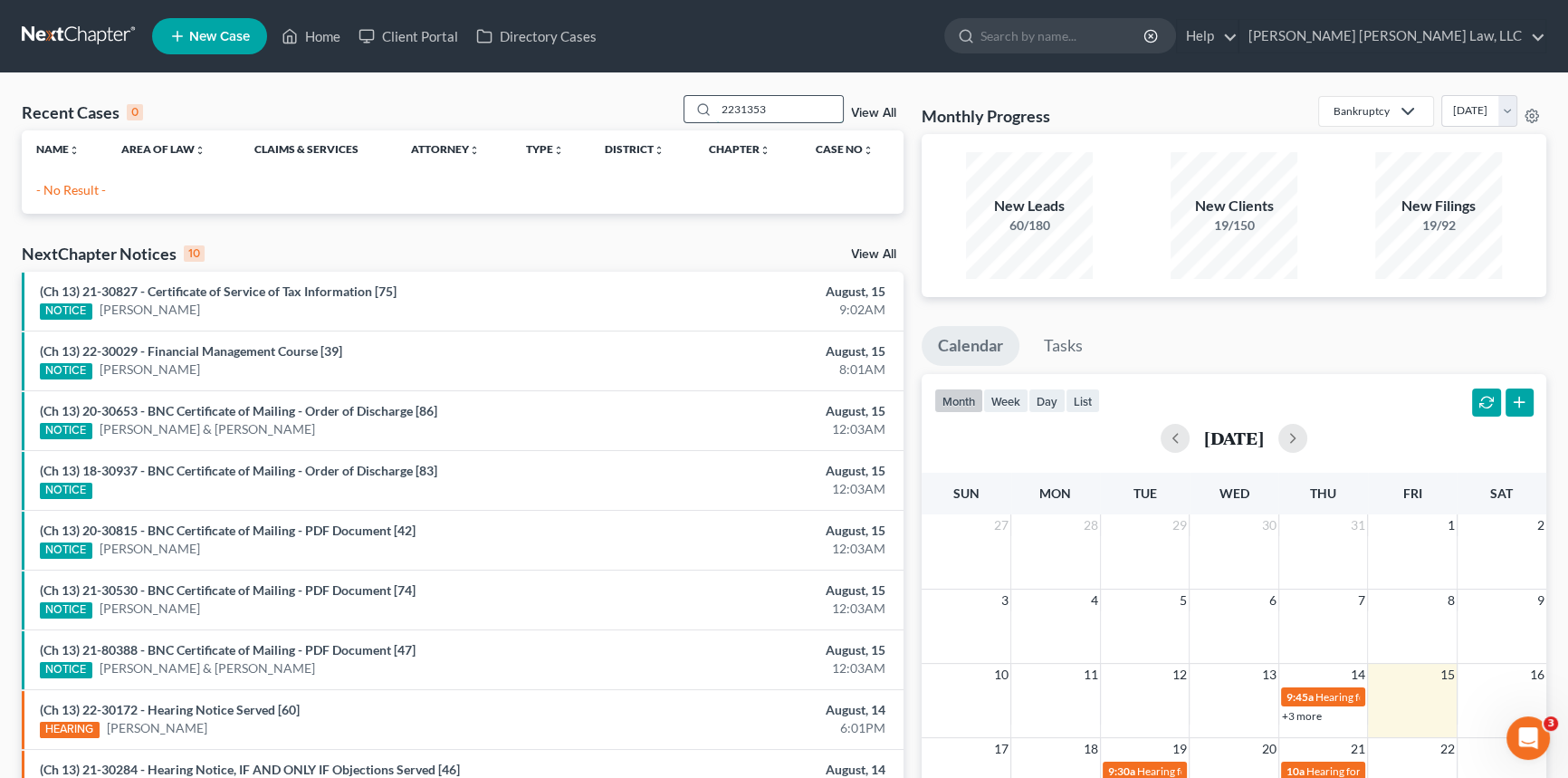
click at [732, 112] on input "2231353" at bounding box center [779, 108] width 126 height 26
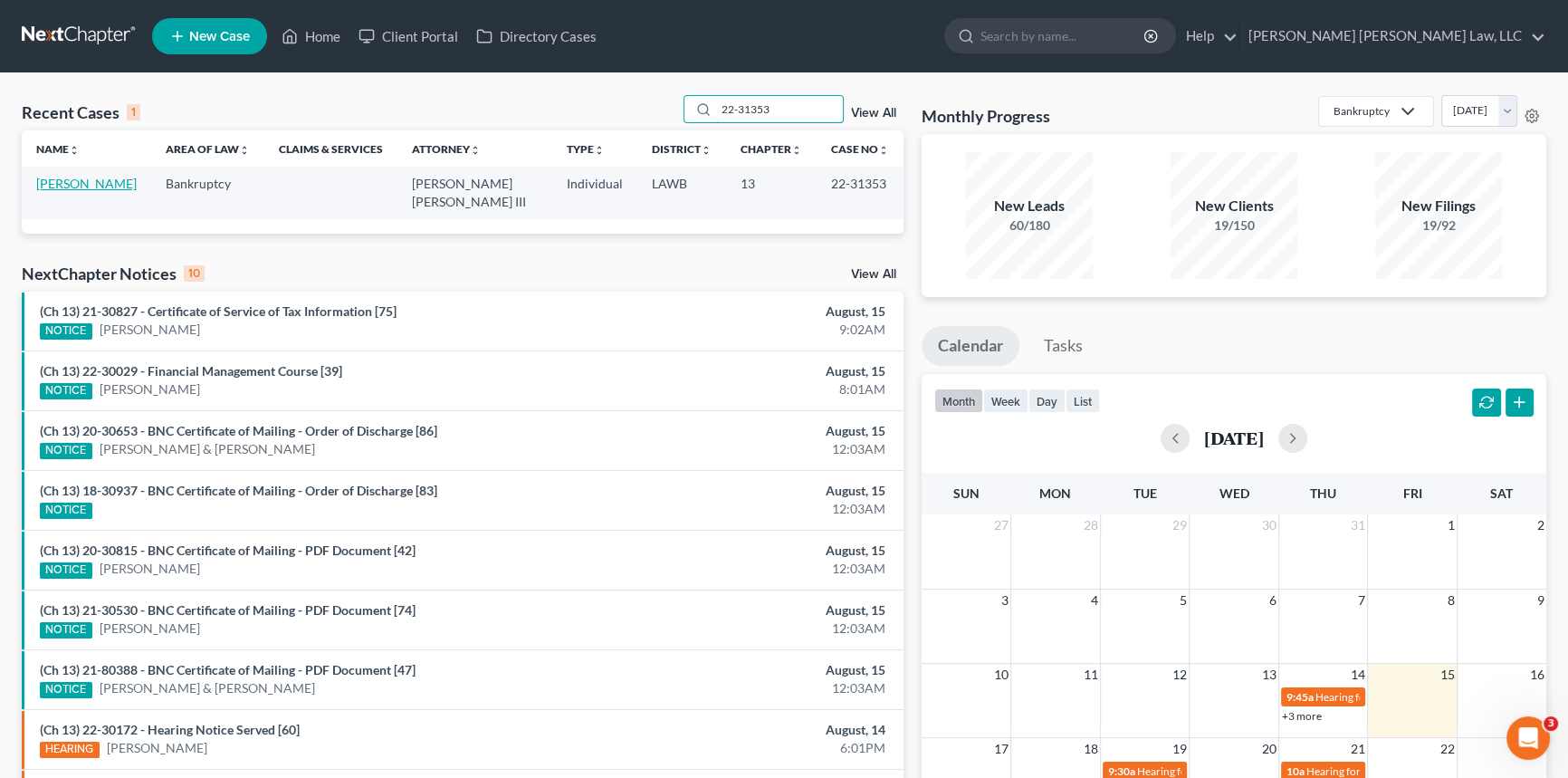
type input "22-31353"
click at [98, 184] on link "[PERSON_NAME]" at bounding box center [86, 183] width 100 height 15
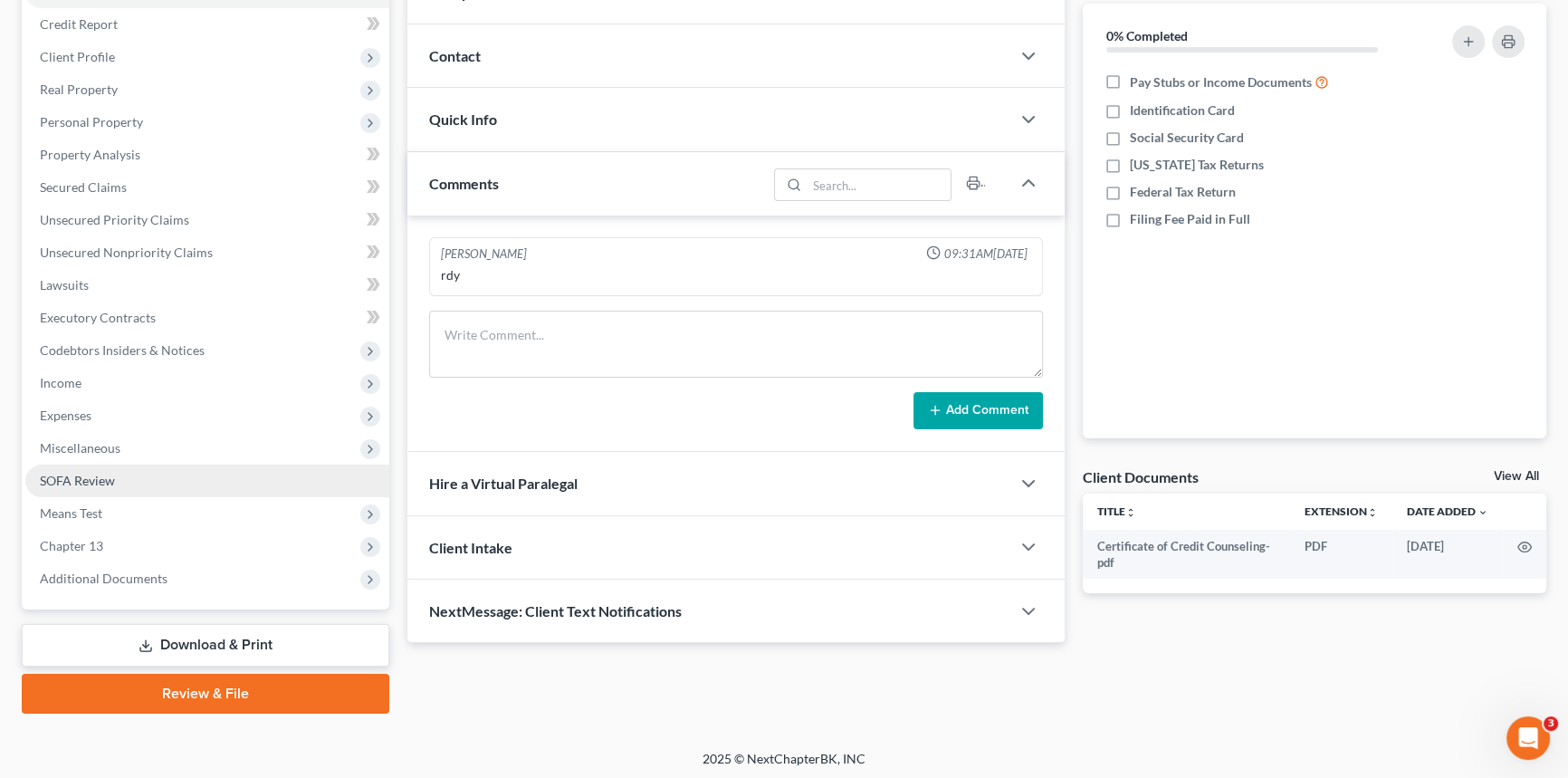
scroll to position [215, 0]
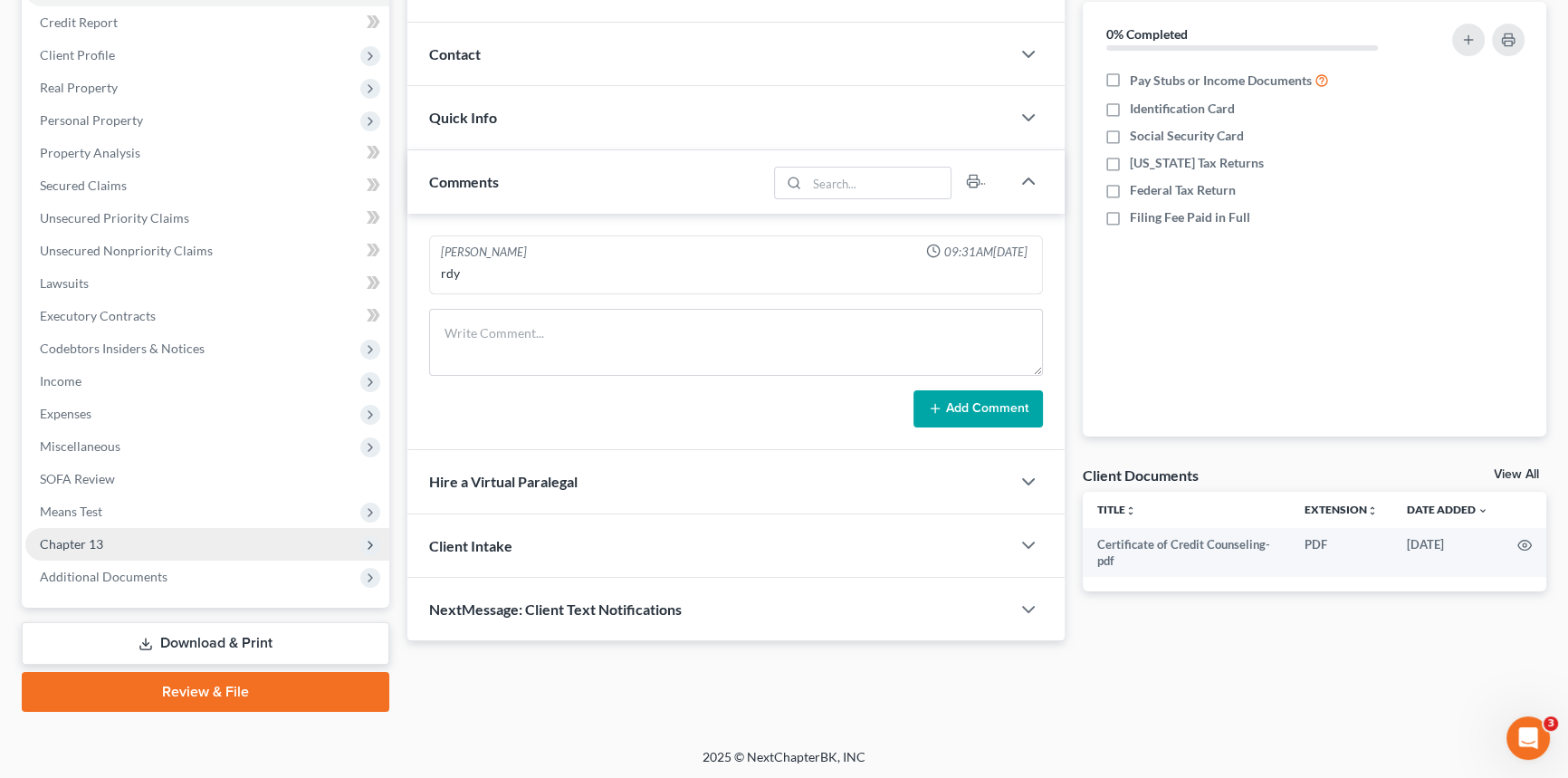
click at [138, 533] on span "Chapter 13" at bounding box center [207, 544] width 364 height 33
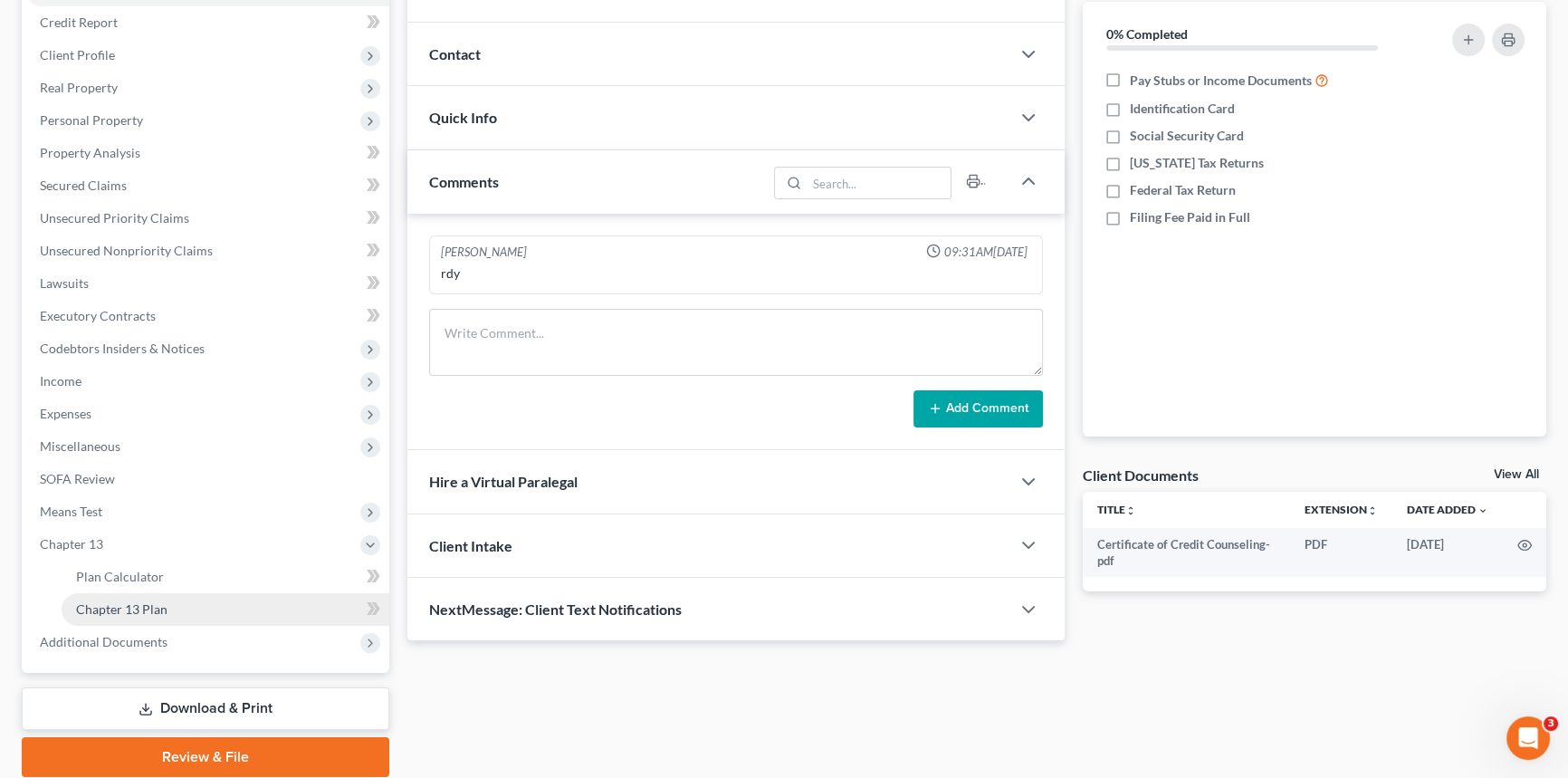
click at [167, 606] on link "Chapter 13 Plan" at bounding box center [226, 610] width 328 height 33
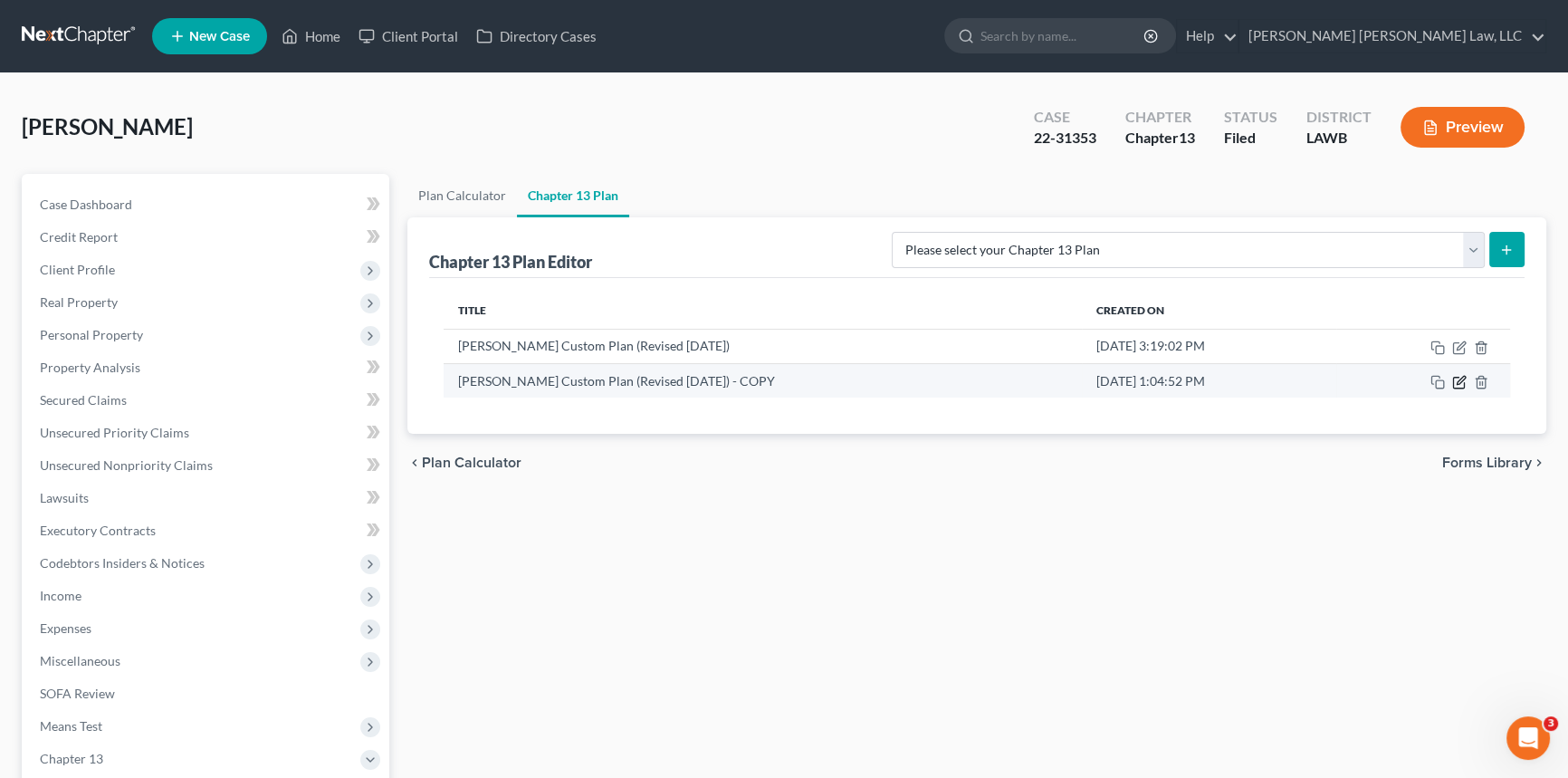
click at [1461, 381] on icon "button" at bounding box center [1460, 382] width 15 height 15
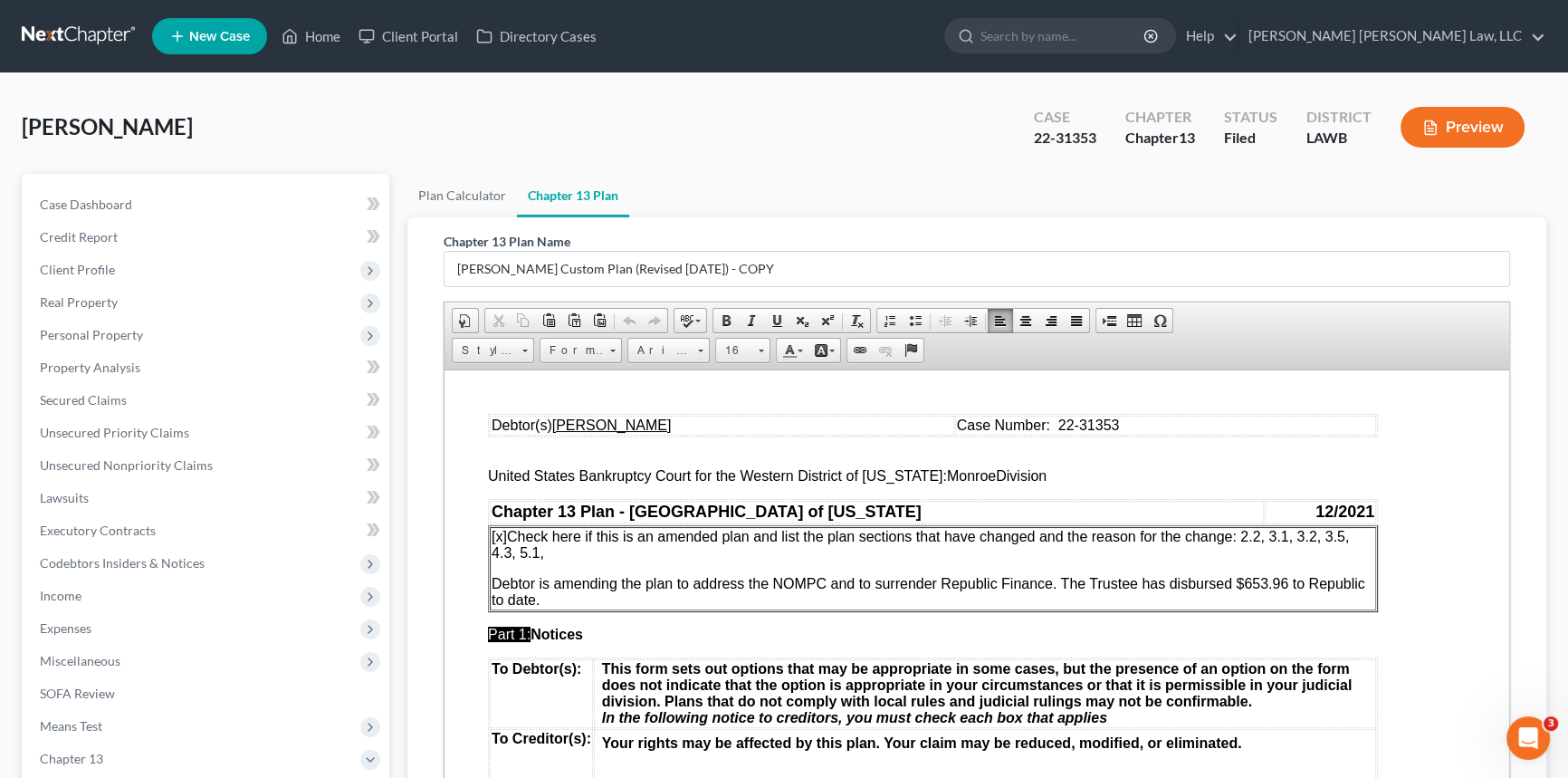
drag, startPoint x: 543, startPoint y: 605, endPoint x: 491, endPoint y: 588, distance: 54.7
click at [491, 588] on span "Debtor is amending the plan to address the NOMPC and to surrender Republic Fina…" at bounding box center [928, 591] width 874 height 32
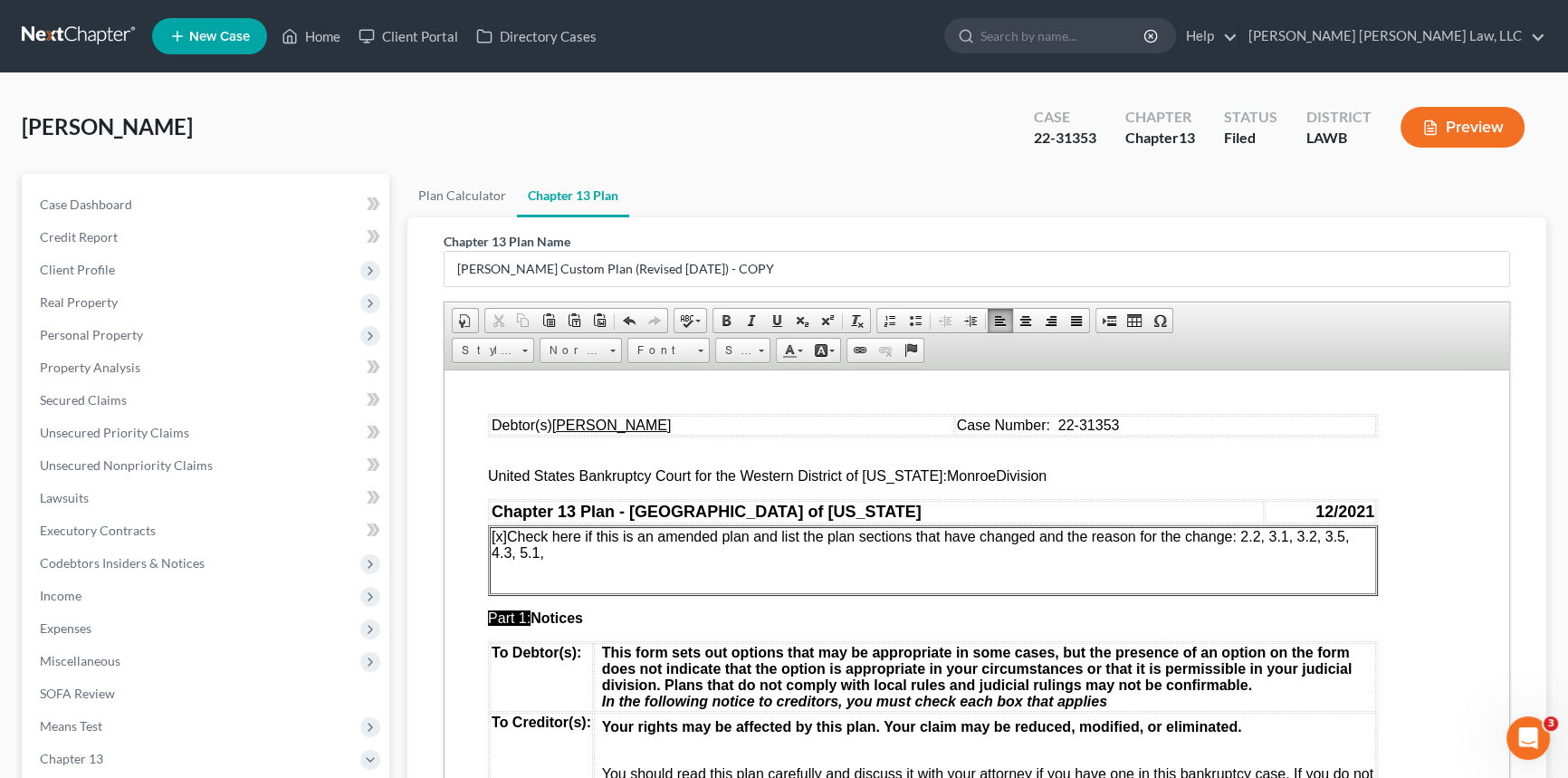
drag, startPoint x: 544, startPoint y: 554, endPoint x: 1247, endPoint y: 542, distance: 703.1
click at [1247, 542] on p "[x] Check here if this is an amended plan and list the plan sections that have …" at bounding box center [933, 544] width 883 height 33
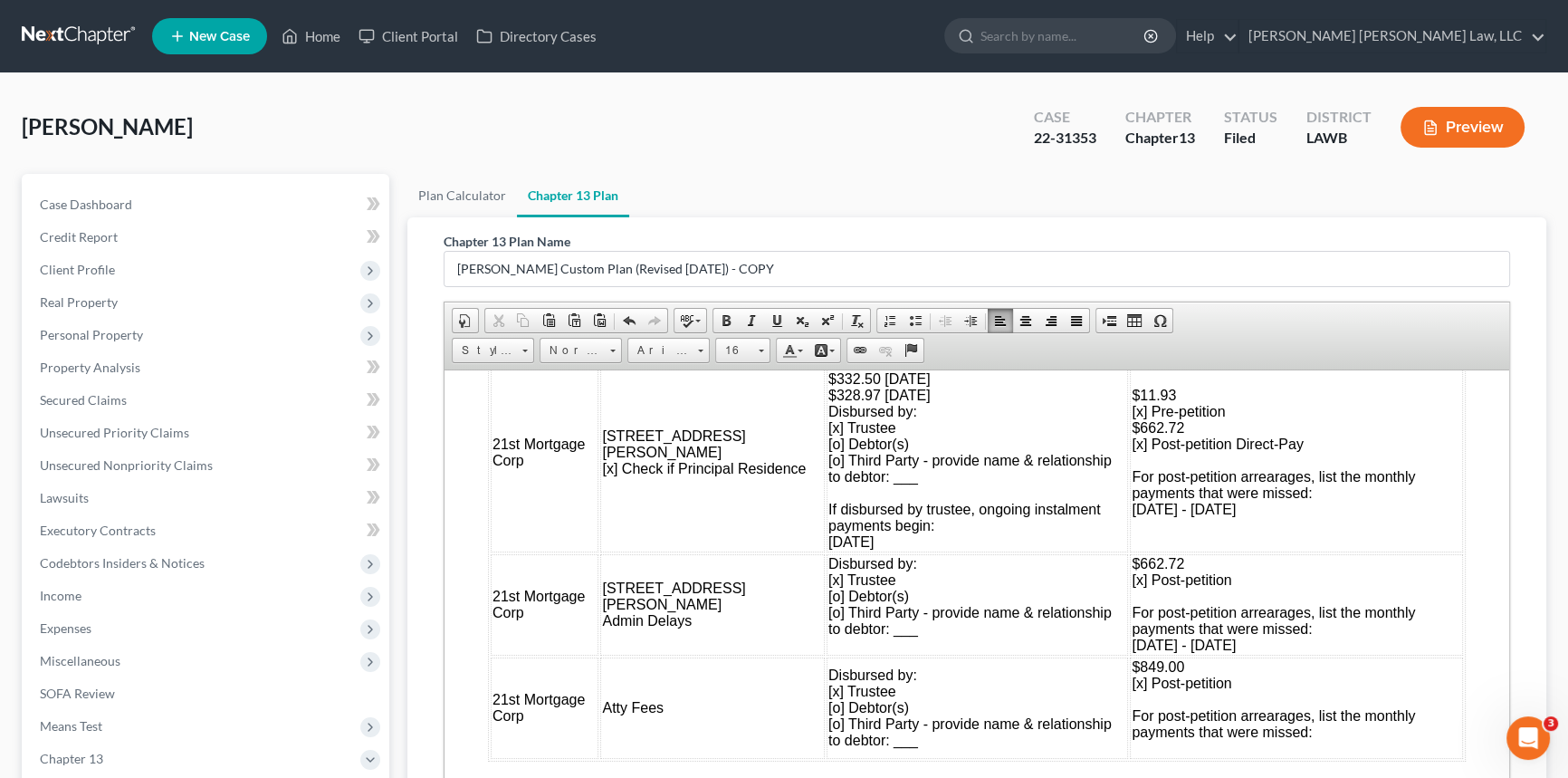
scroll to position [1811, 0]
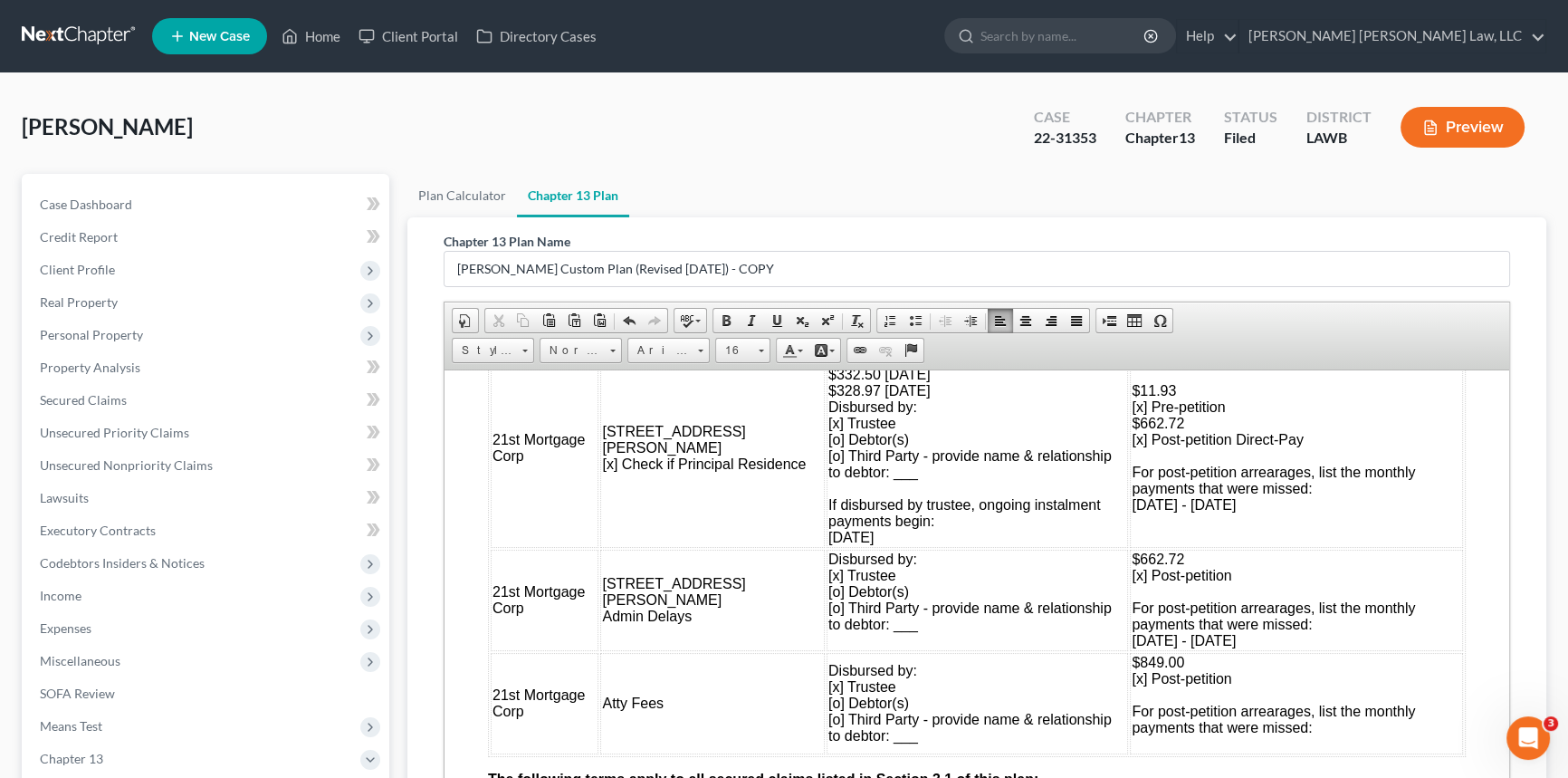
click at [835, 417] on td "$331.36 $332.50 June 2024 $328.97 June 2025 Disbursed by: [x] Trustee [o] Debto…" at bounding box center [976, 447] width 301 height 199
drag, startPoint x: 795, startPoint y: 431, endPoint x: 901, endPoint y: 437, distance: 106.2
click at [901, 437] on td "$331.36 for April 2023-January 2024 $332.50 June 2024 $328.97 June 2025 Disburs…" at bounding box center [976, 447] width 301 height 199
click at [849, 416] on span "$331.36 for April 2023-January 2024 $328.15 $328.97 June 2025 Disbursed by: [x]…" at bounding box center [969, 447] width 283 height 195
drag, startPoint x: 795, startPoint y: 448, endPoint x: 898, endPoint y: 450, distance: 103.0
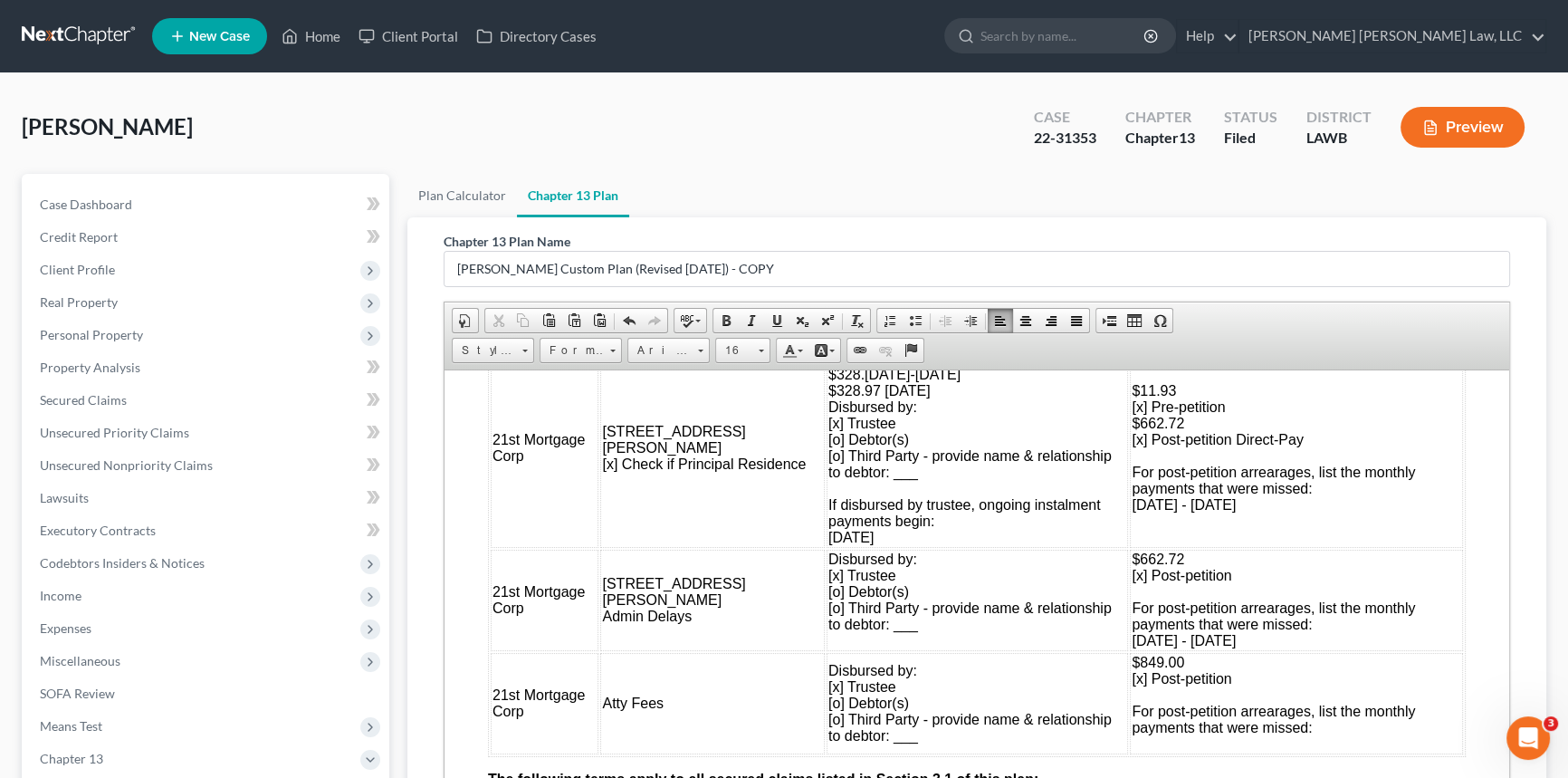
click at [898, 450] on span "$331.36 April 2023-January 2024 $328.15 February 2024-May 2024 $328.97 June 202…" at bounding box center [969, 447] width 283 height 195
click at [828, 444] on span "$331.36 April 2023-January 2024 $328.15 February 2024-May 2024 $3332.50 June 20…" at bounding box center [969, 447] width 283 height 195
click at [976, 450] on td "$331.36 April 2023-January 2024 $328.15 February 2024-May 2024 $332.50 June 202…" at bounding box center [976, 447] width 301 height 199
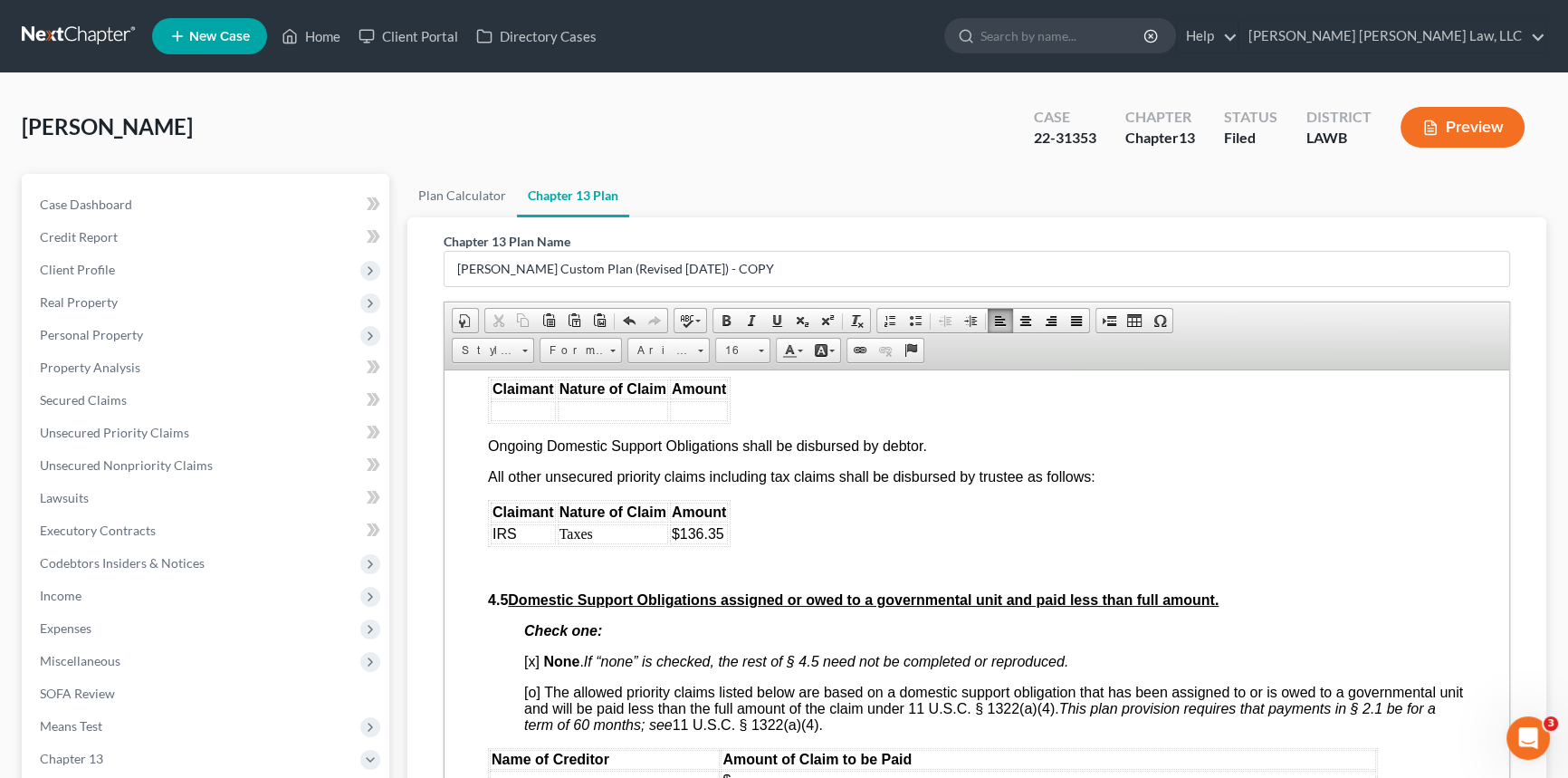
scroll to position [4444, 0]
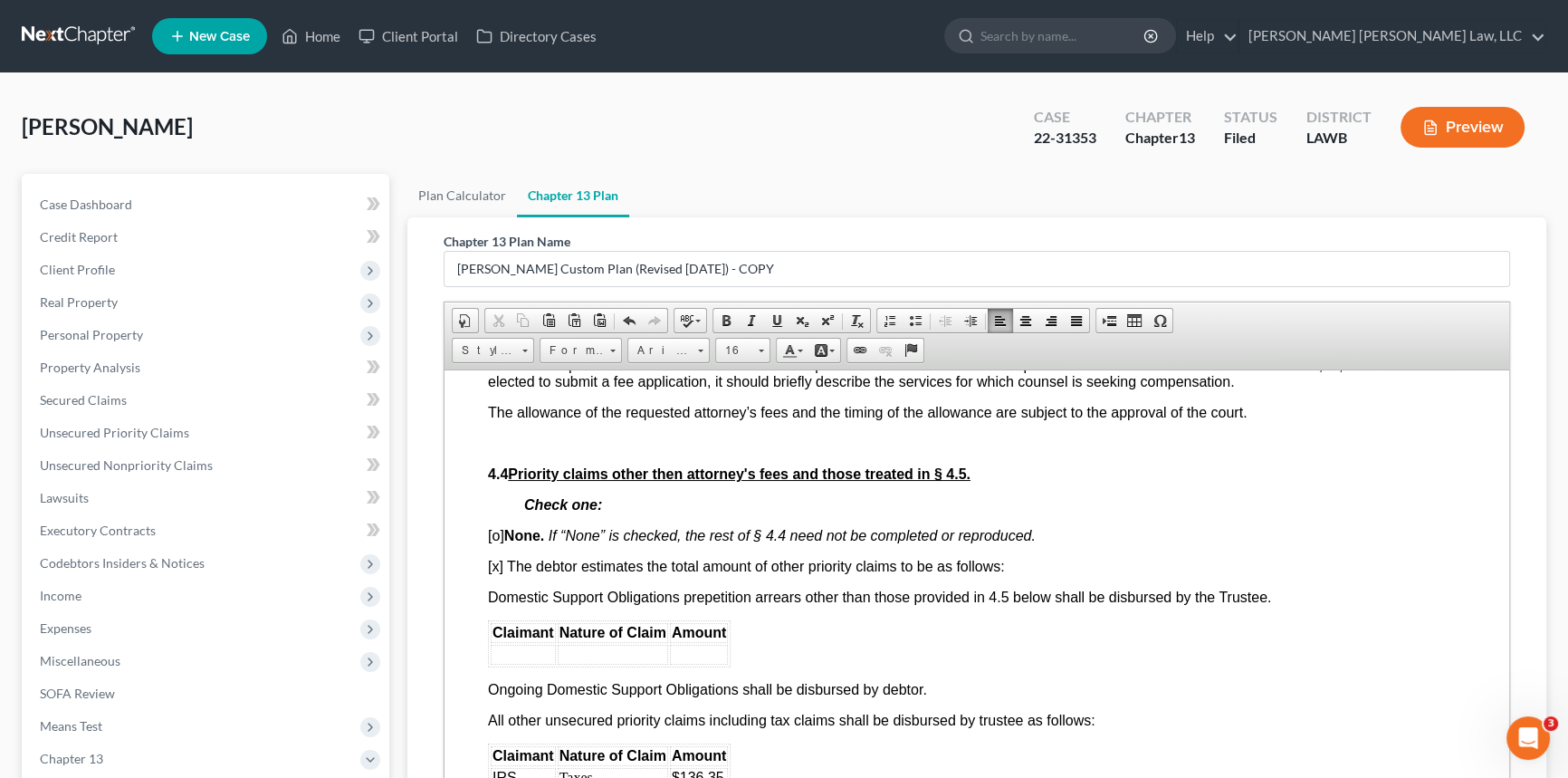
click at [897, 341] on td "Amended Chapter 13 Plan (Filed 7/16/2025)" at bounding box center [842, 324] width 294 height 35
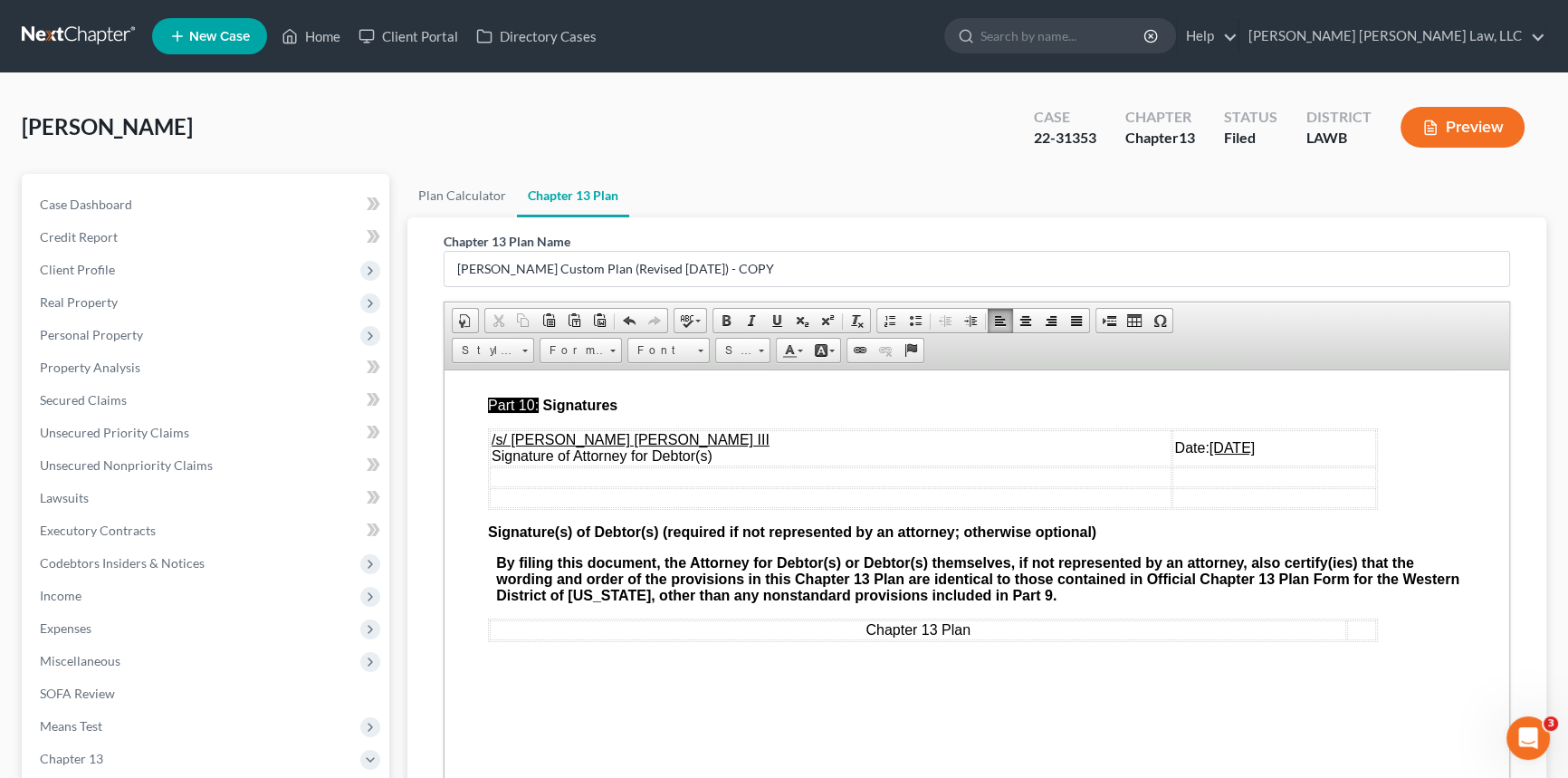
scroll to position [6830, 0]
click at [1209, 454] on u "07/16/2025" at bounding box center [1232, 447] width 46 height 15
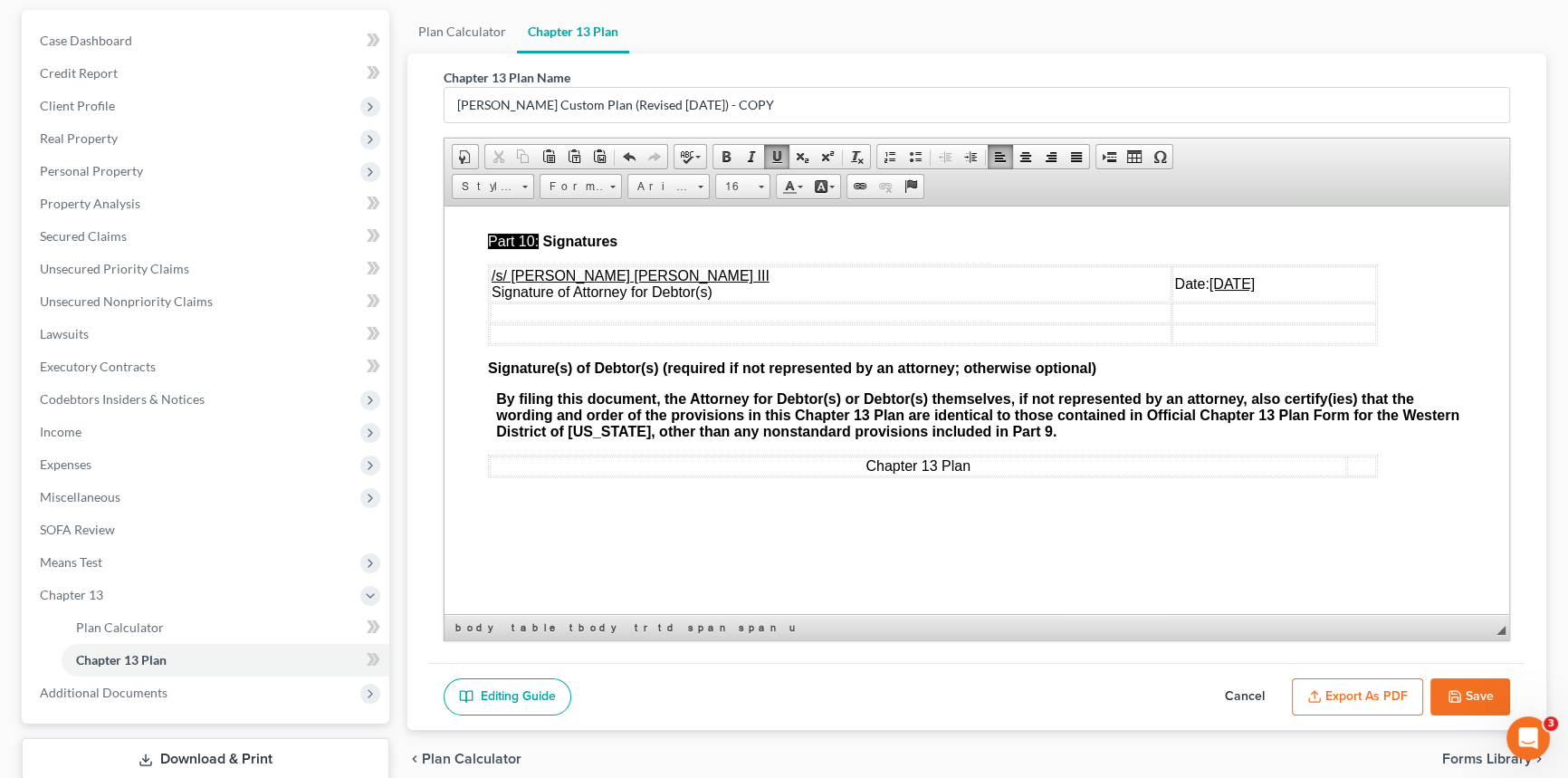
click at [1373, 695] on button "Export as PDF" at bounding box center [1358, 697] width 131 height 38
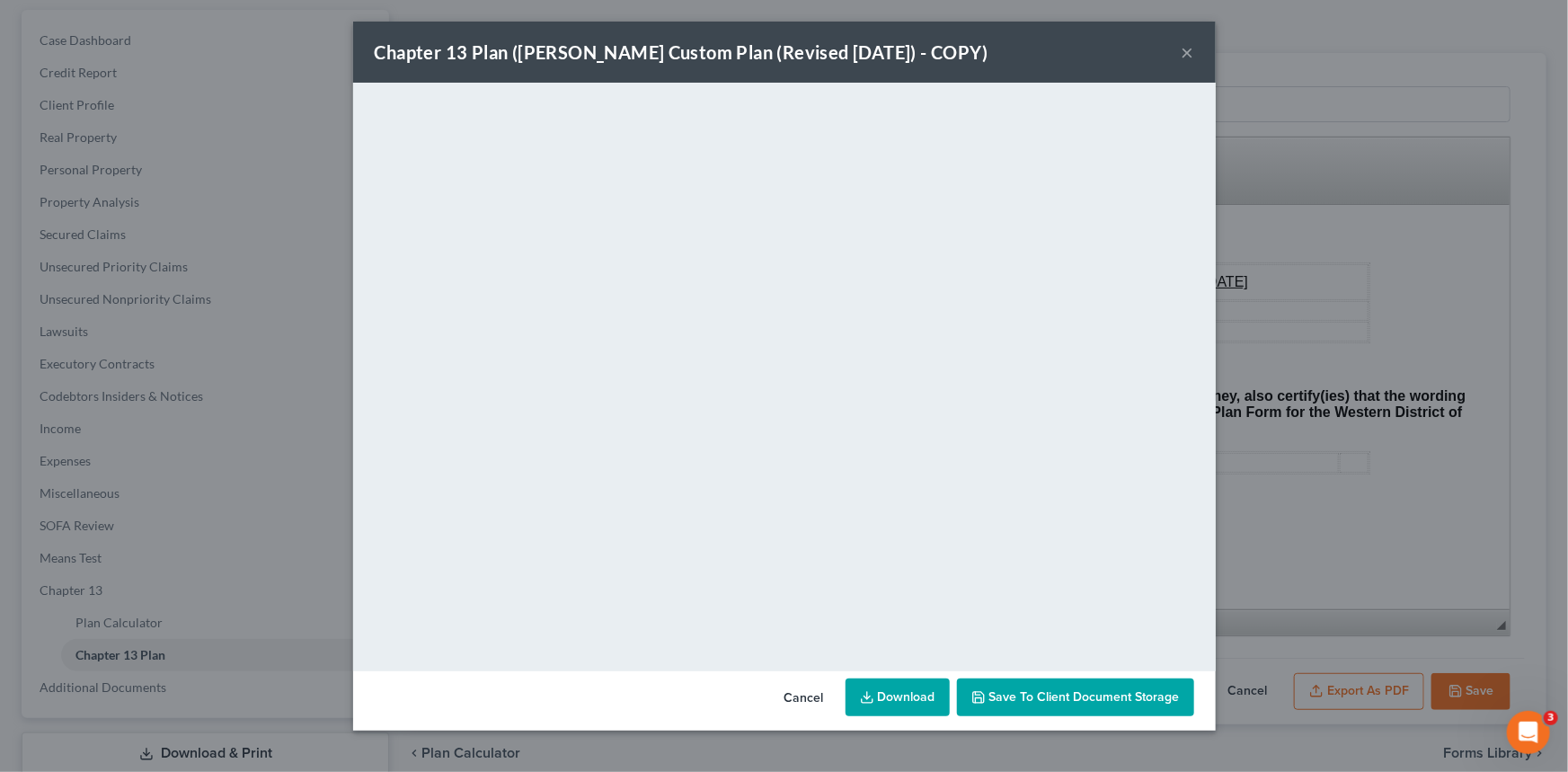
click at [1068, 67] on div "Chapter 13 Plan (E. Orum Custom Plan (Revised 12/1/2021) - COPY) ×" at bounding box center [784, 52] width 863 height 61
click at [1188, 51] on button "×" at bounding box center [1188, 52] width 13 height 22
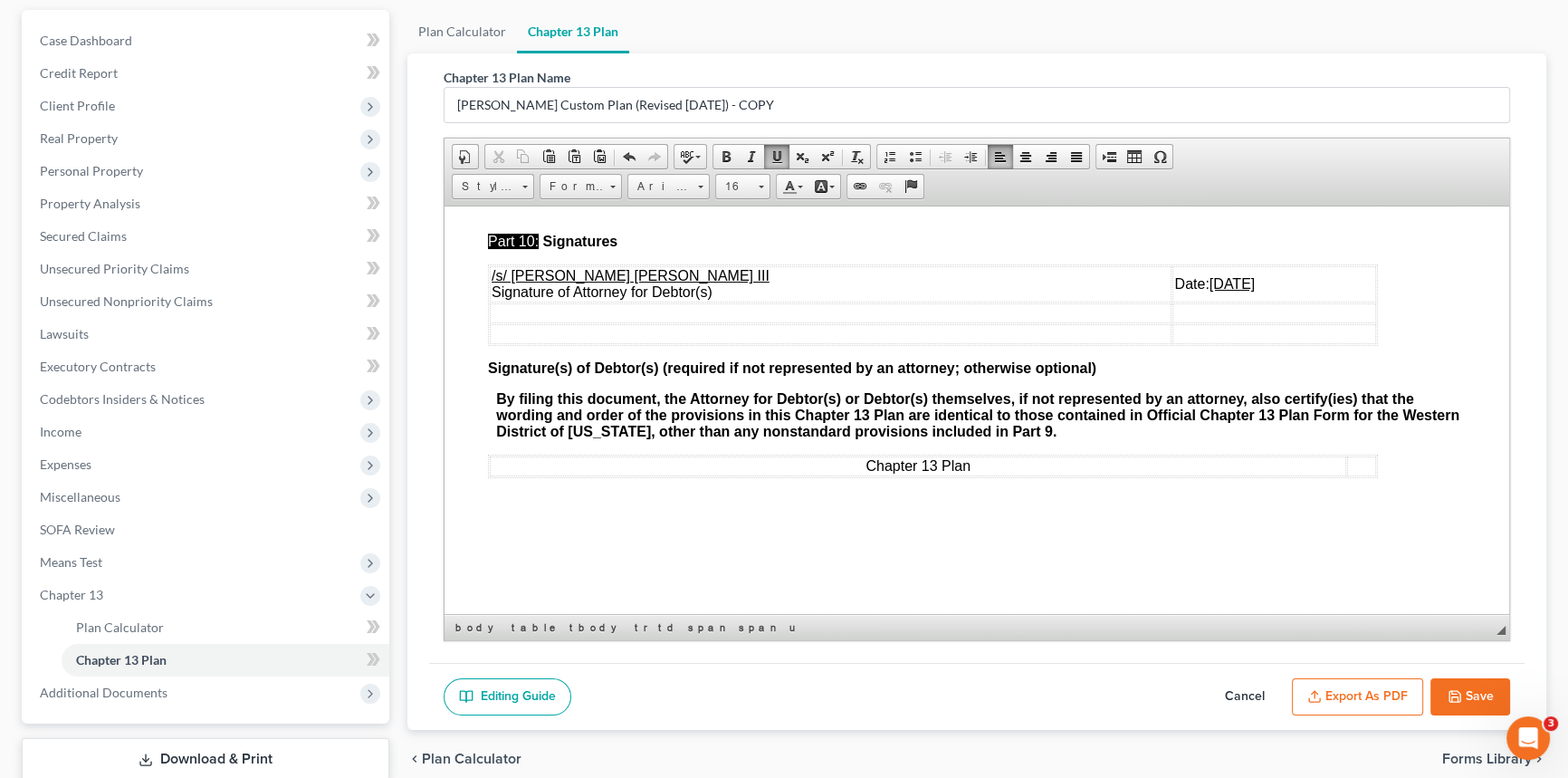
click at [1482, 692] on button "Save" at bounding box center [1471, 697] width 80 height 38
